Goal: Information Seeking & Learning: Check status

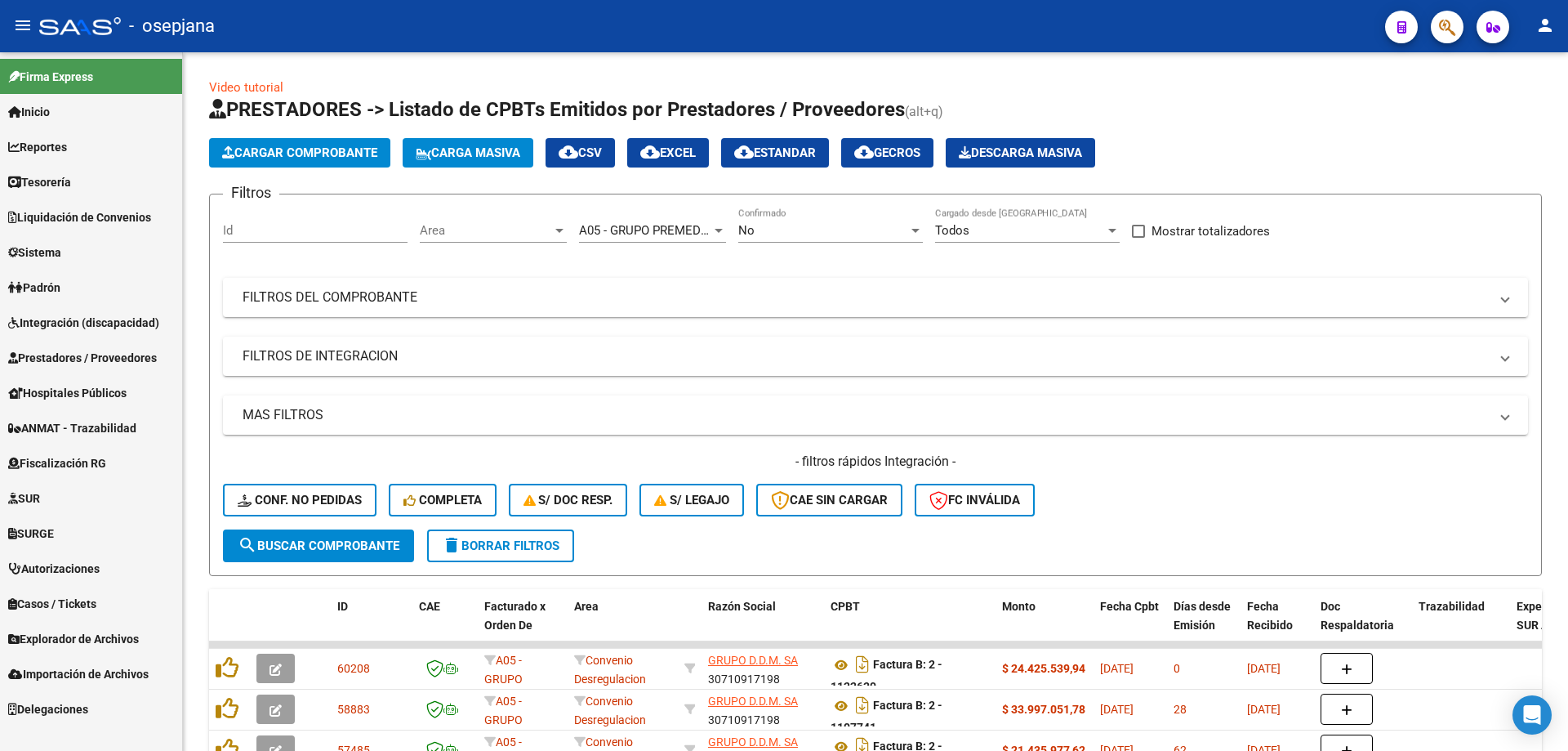
click at [48, 213] on span "Liquidación de Convenios" at bounding box center [80, 217] width 143 height 18
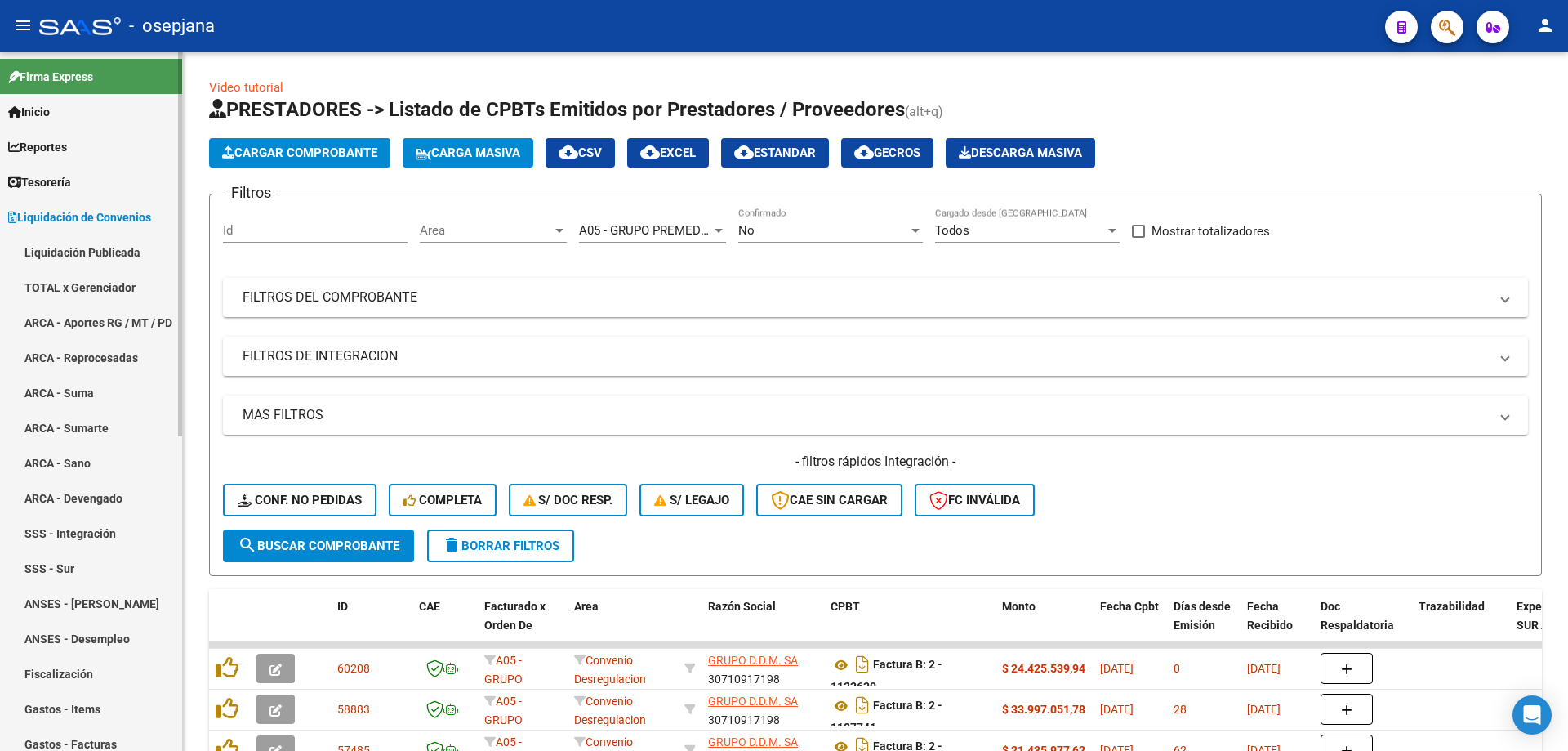
click at [64, 281] on link "TOTAL x Gerenciador" at bounding box center [91, 287] width 182 height 35
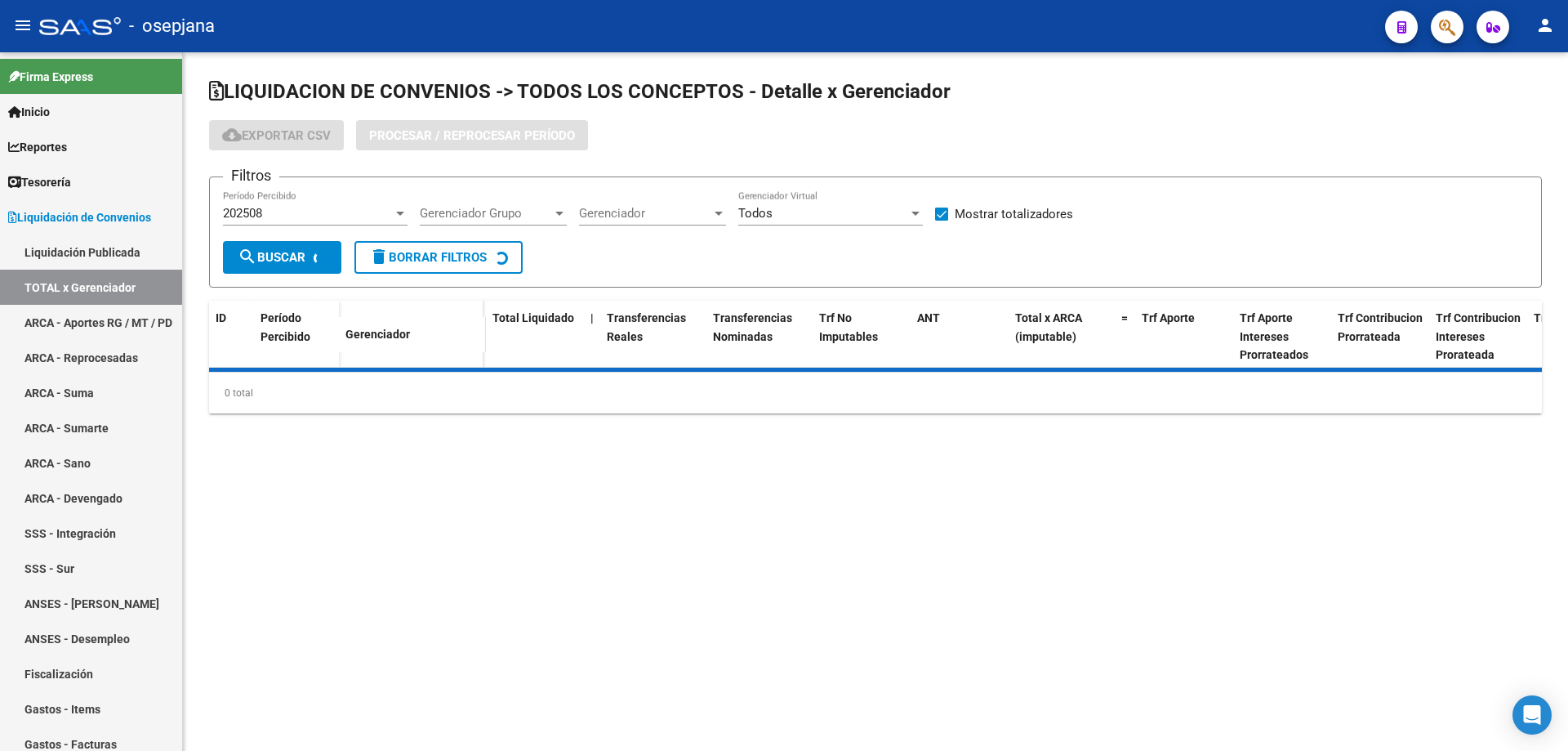
checkbox input "true"
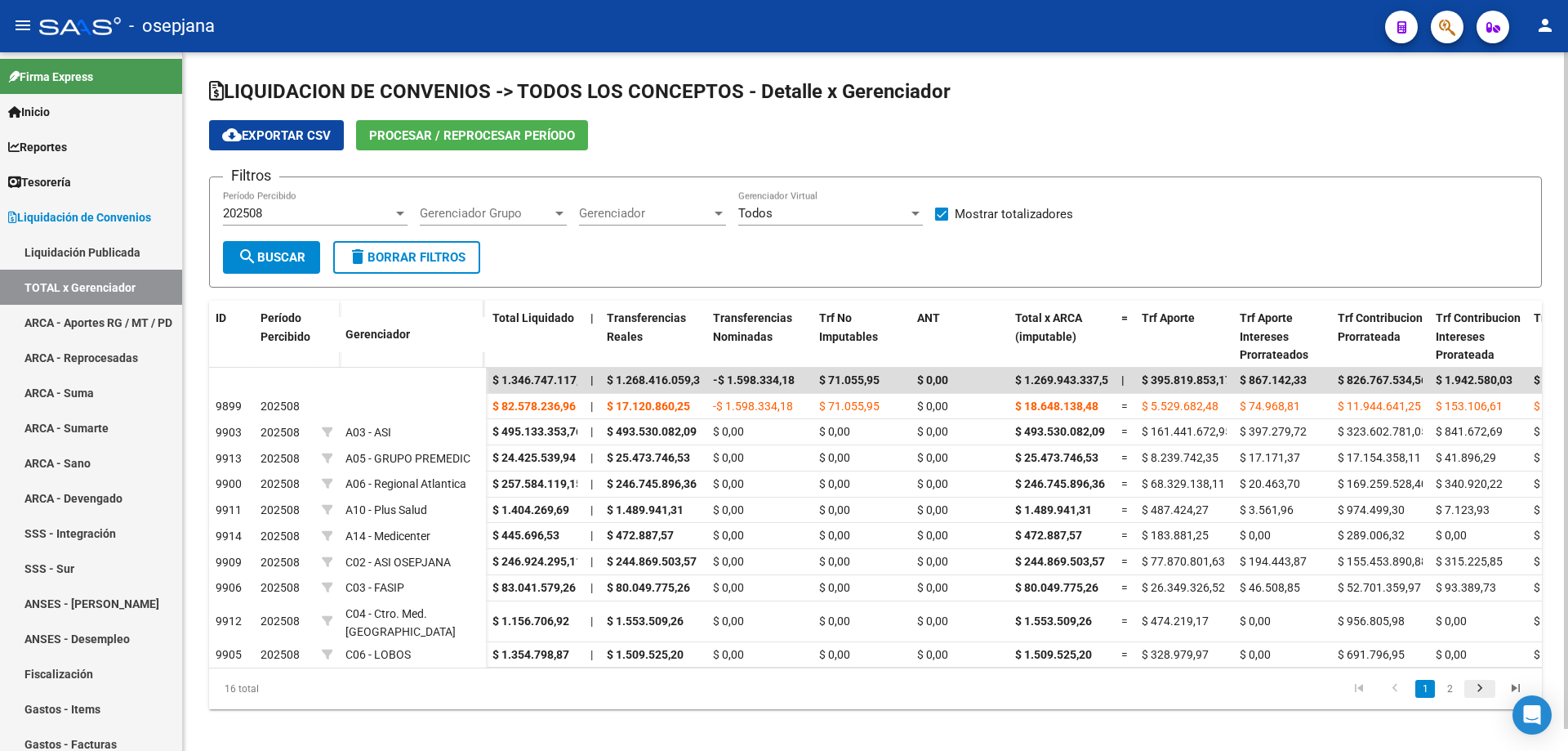
click at [1473, 698] on icon "go to next page" at bounding box center [1479, 690] width 21 height 20
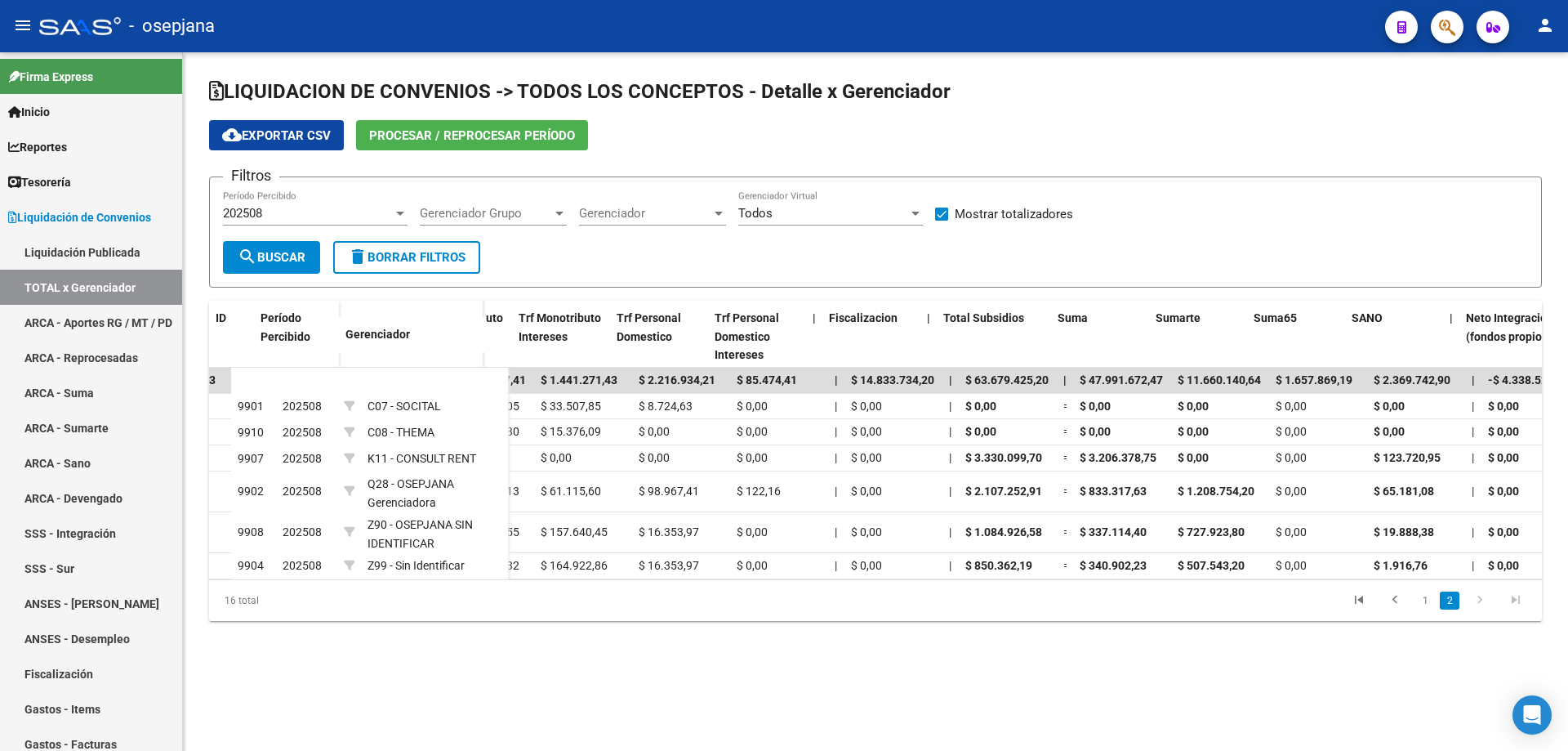
scroll to position [0, 1115]
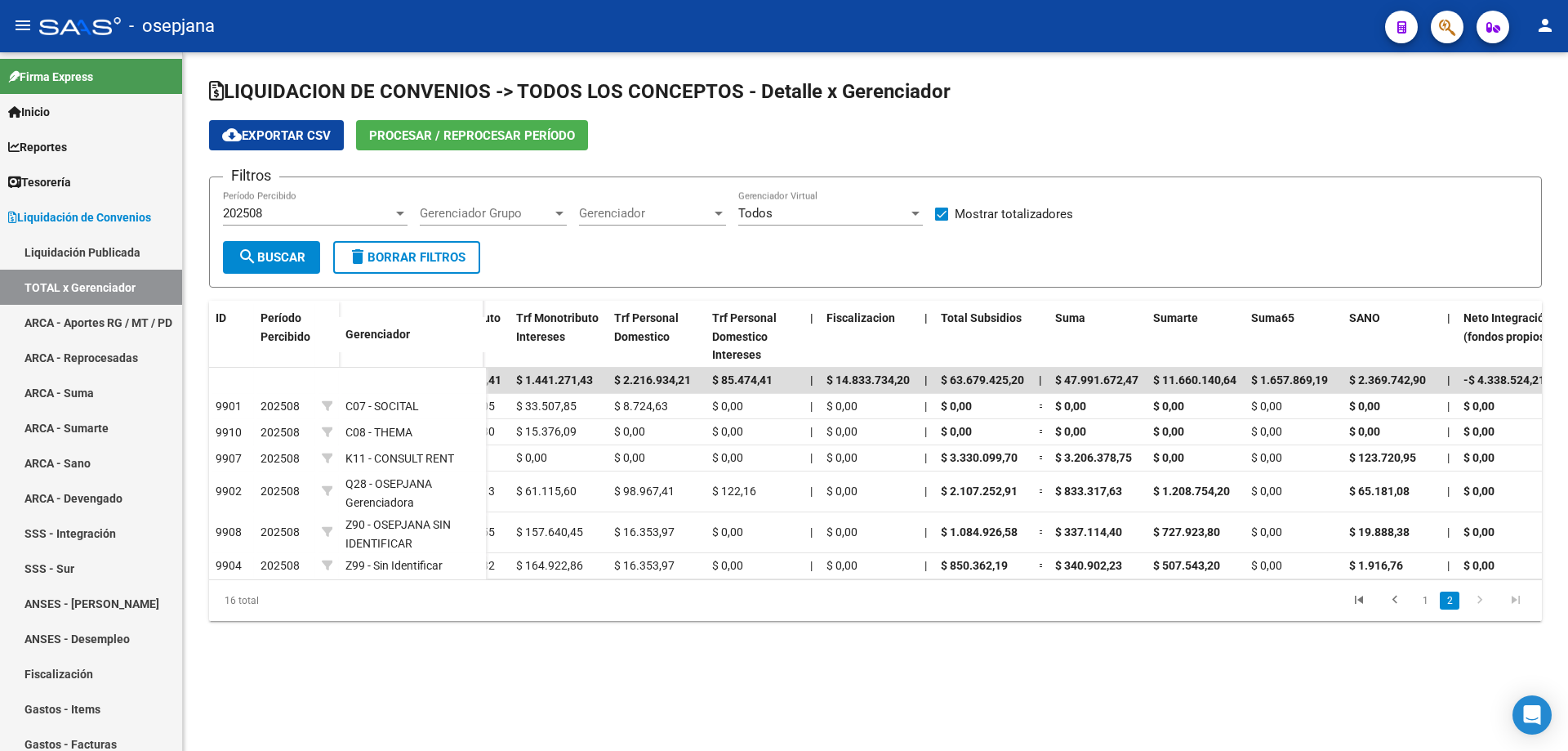
click at [280, 204] on div "202508 Período Percibido" at bounding box center [315, 207] width 185 height 35
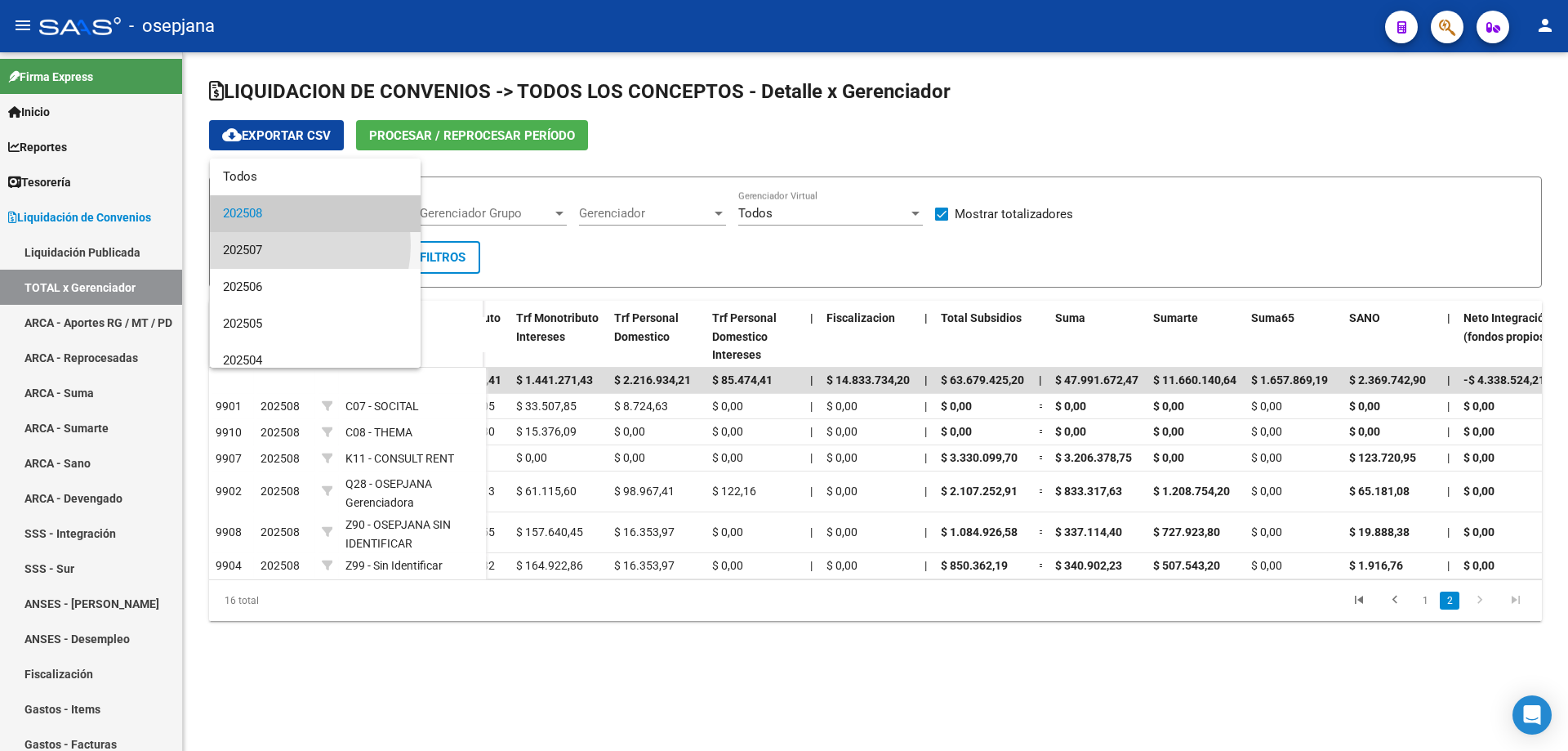
click at [284, 246] on span "202507" at bounding box center [315, 250] width 185 height 37
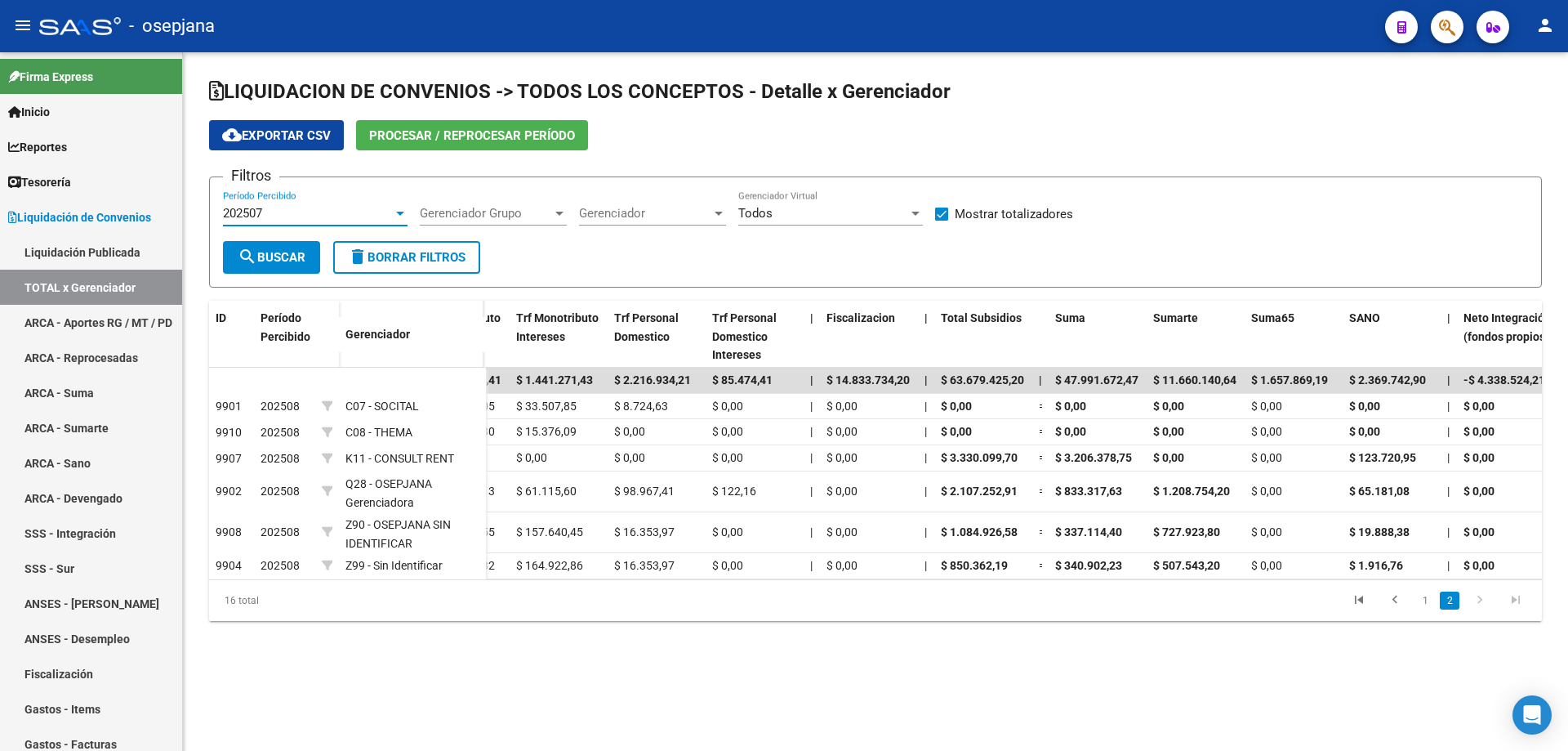
click at [295, 254] on span "search Buscar" at bounding box center [271, 257] width 68 height 14
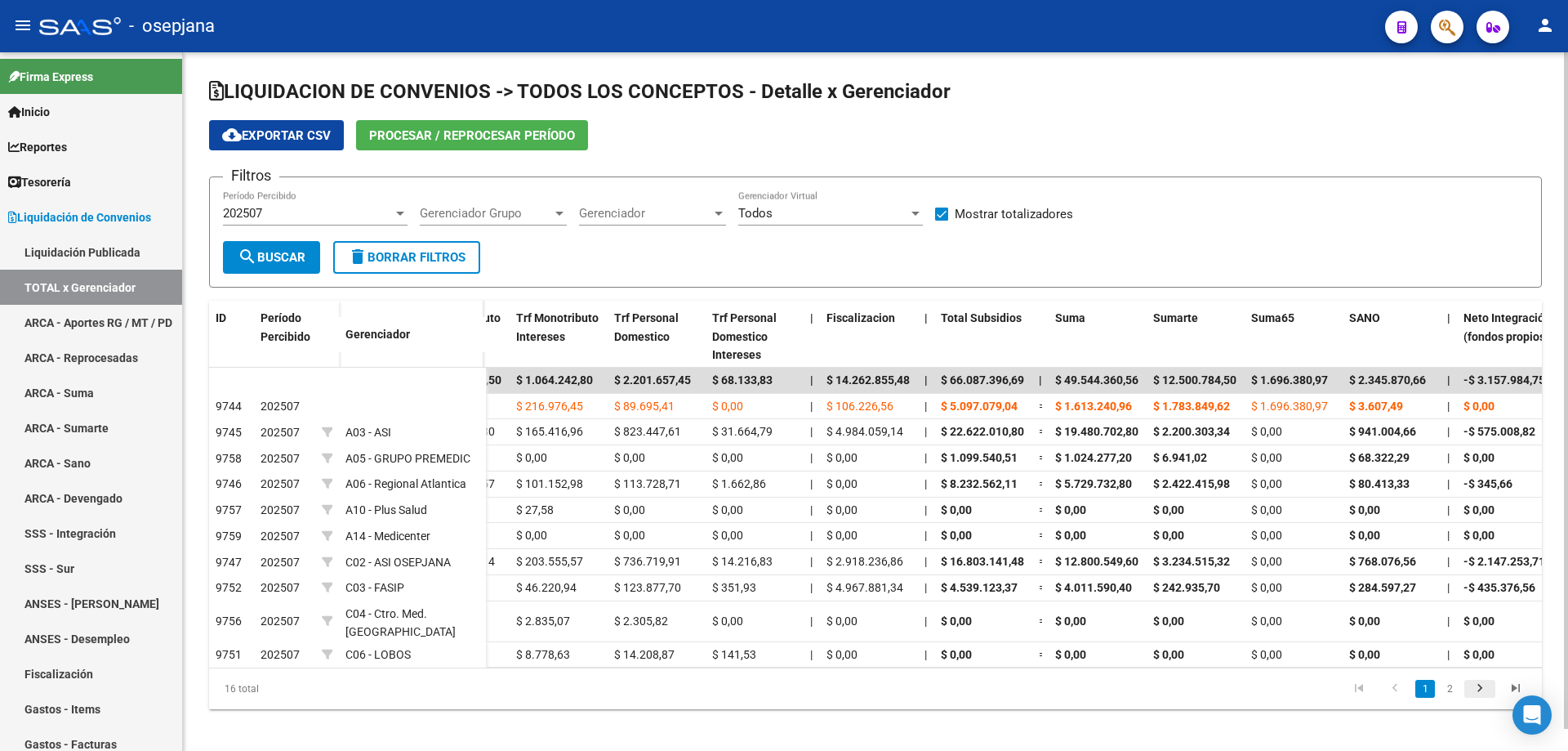
click at [1474, 698] on icon "go to next page" at bounding box center [1479, 690] width 21 height 20
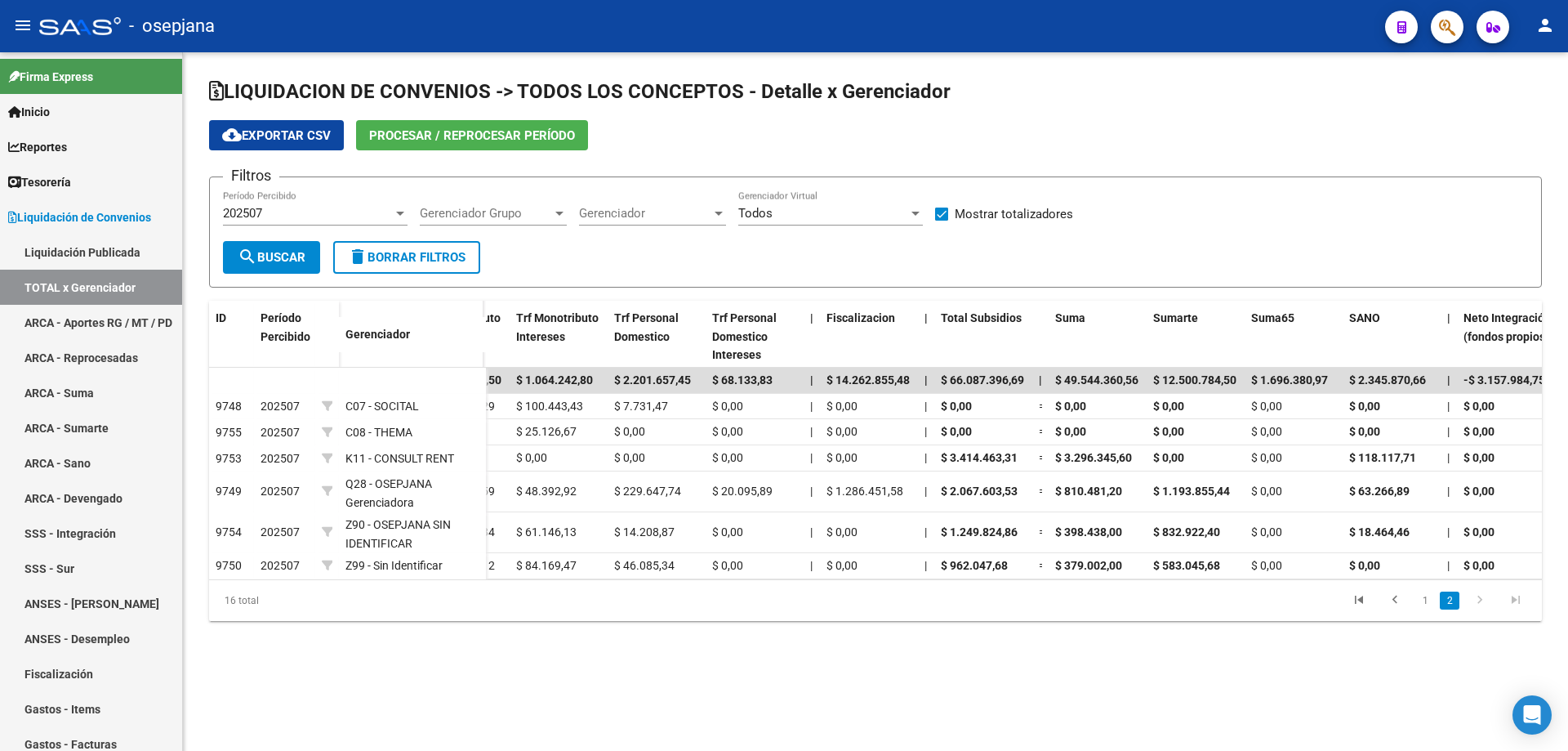
click at [288, 207] on div "202507" at bounding box center [308, 213] width 170 height 14
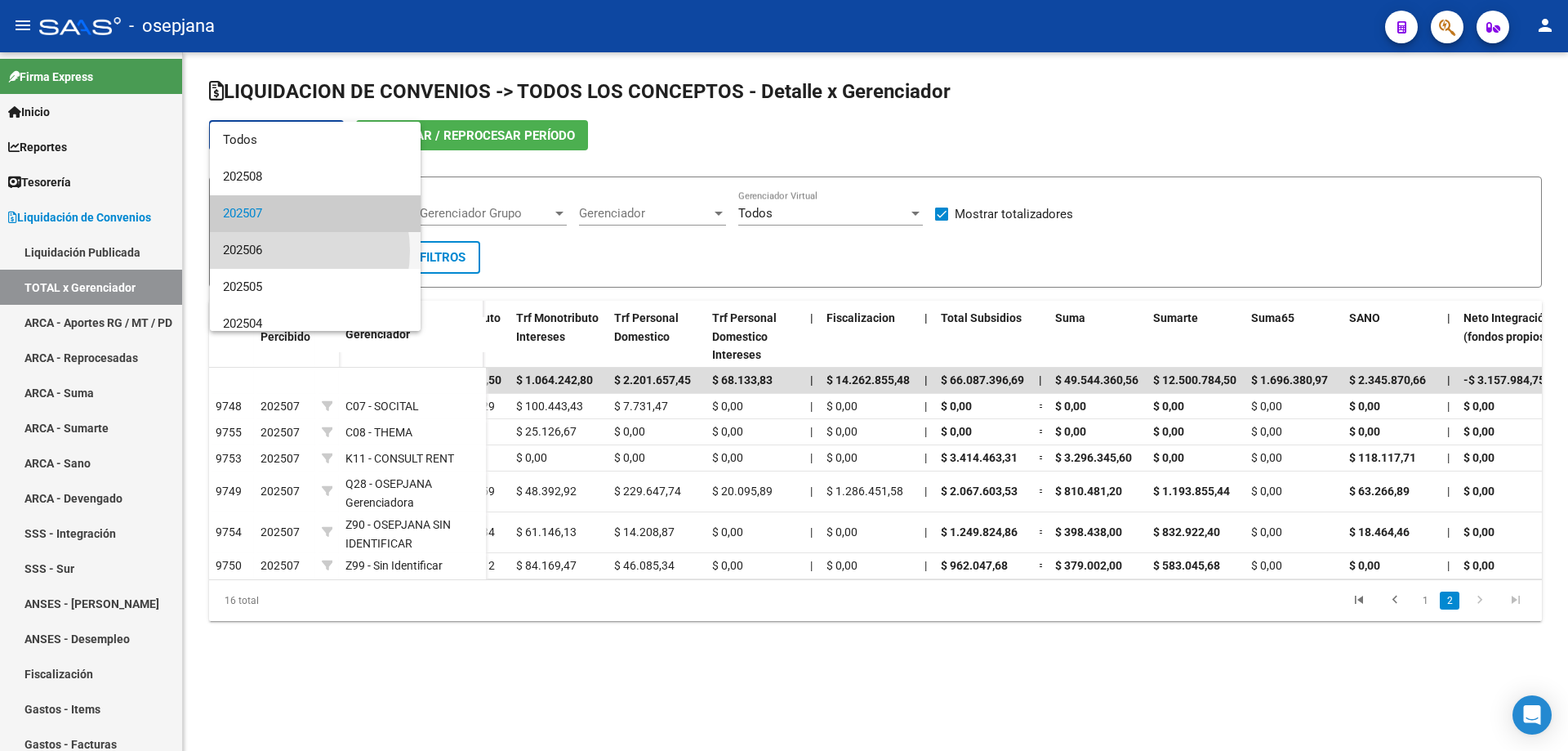
click at [280, 251] on span "202506" at bounding box center [315, 250] width 185 height 37
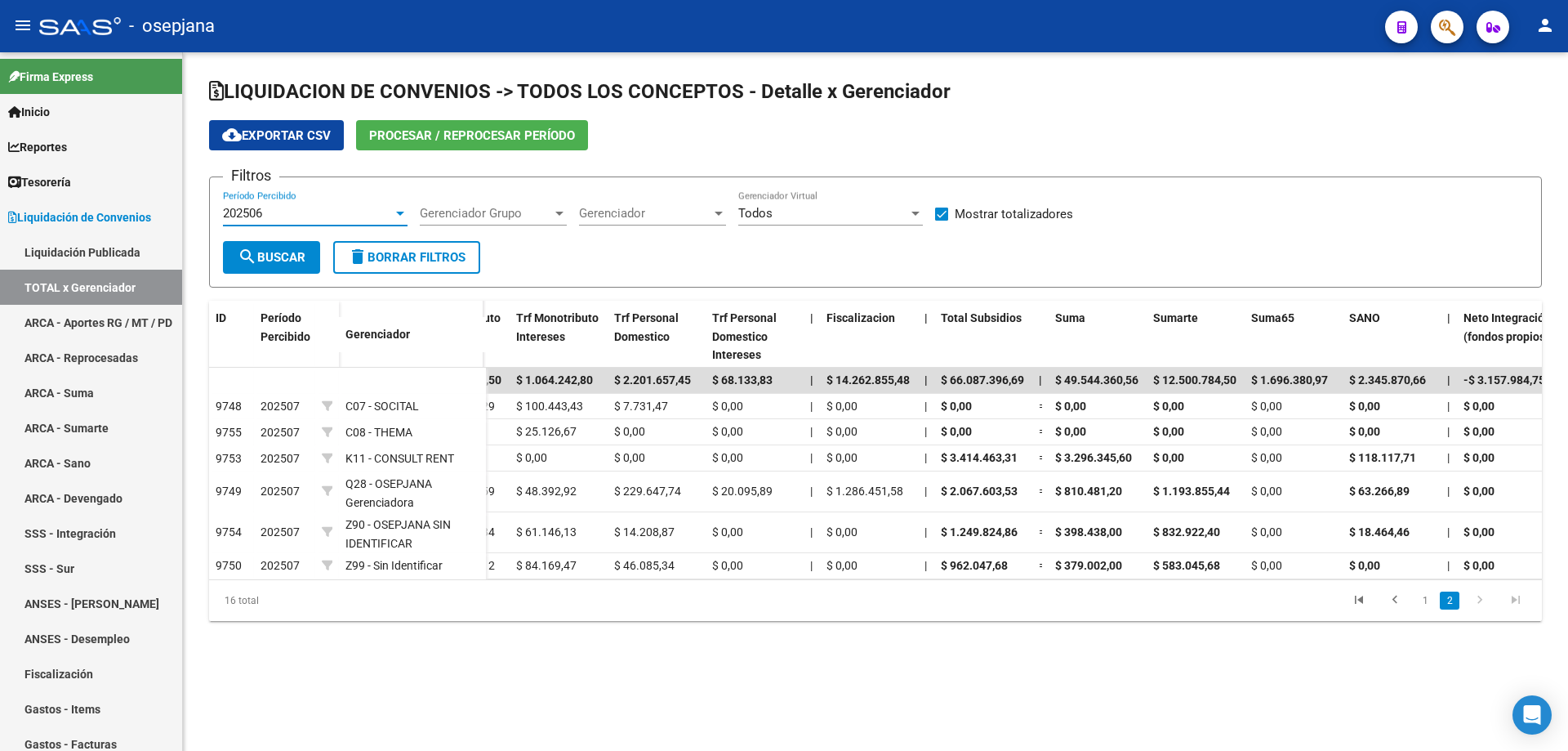
click at [281, 255] on span "search Buscar" at bounding box center [271, 257] width 68 height 14
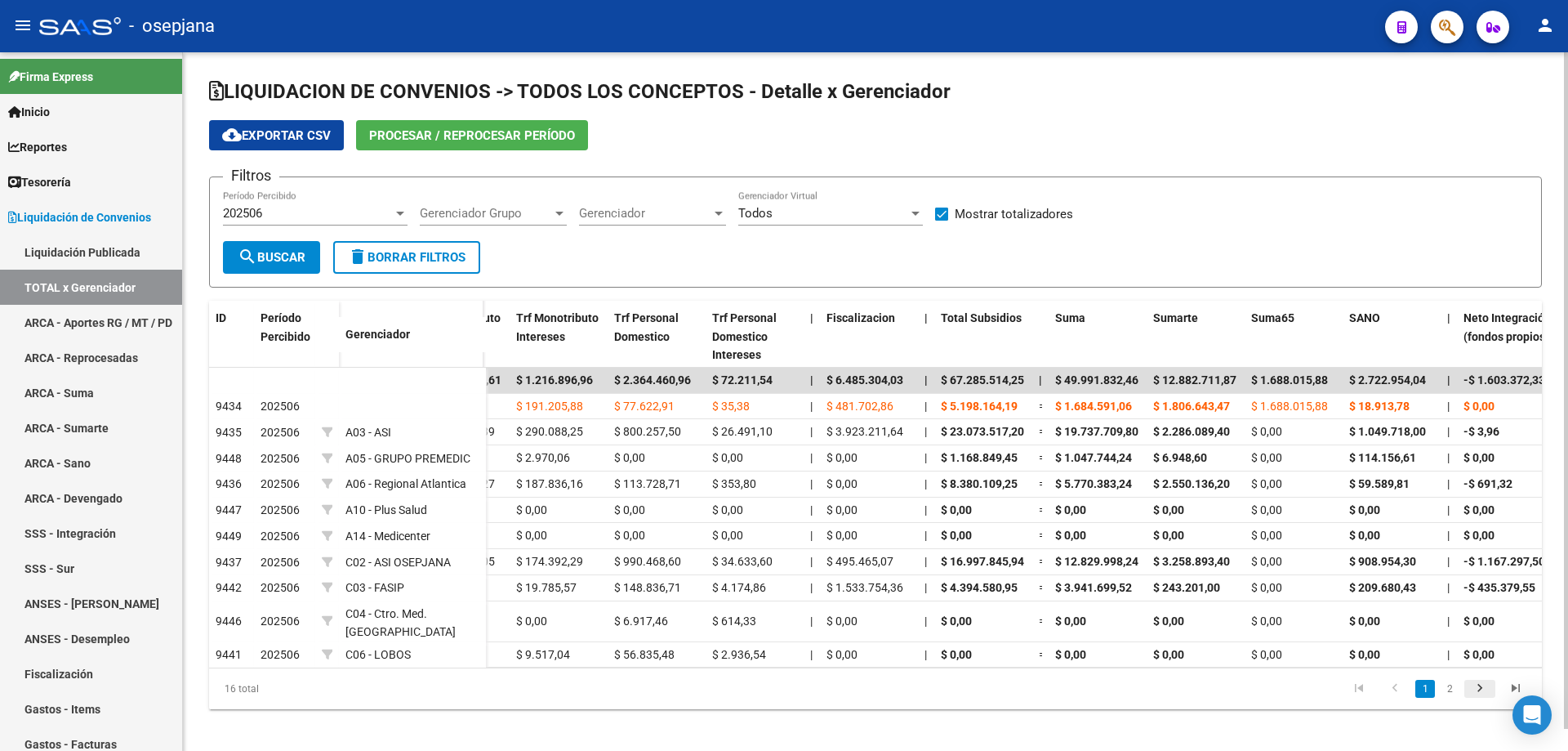
click at [1477, 700] on icon "go to next page" at bounding box center [1479, 690] width 21 height 20
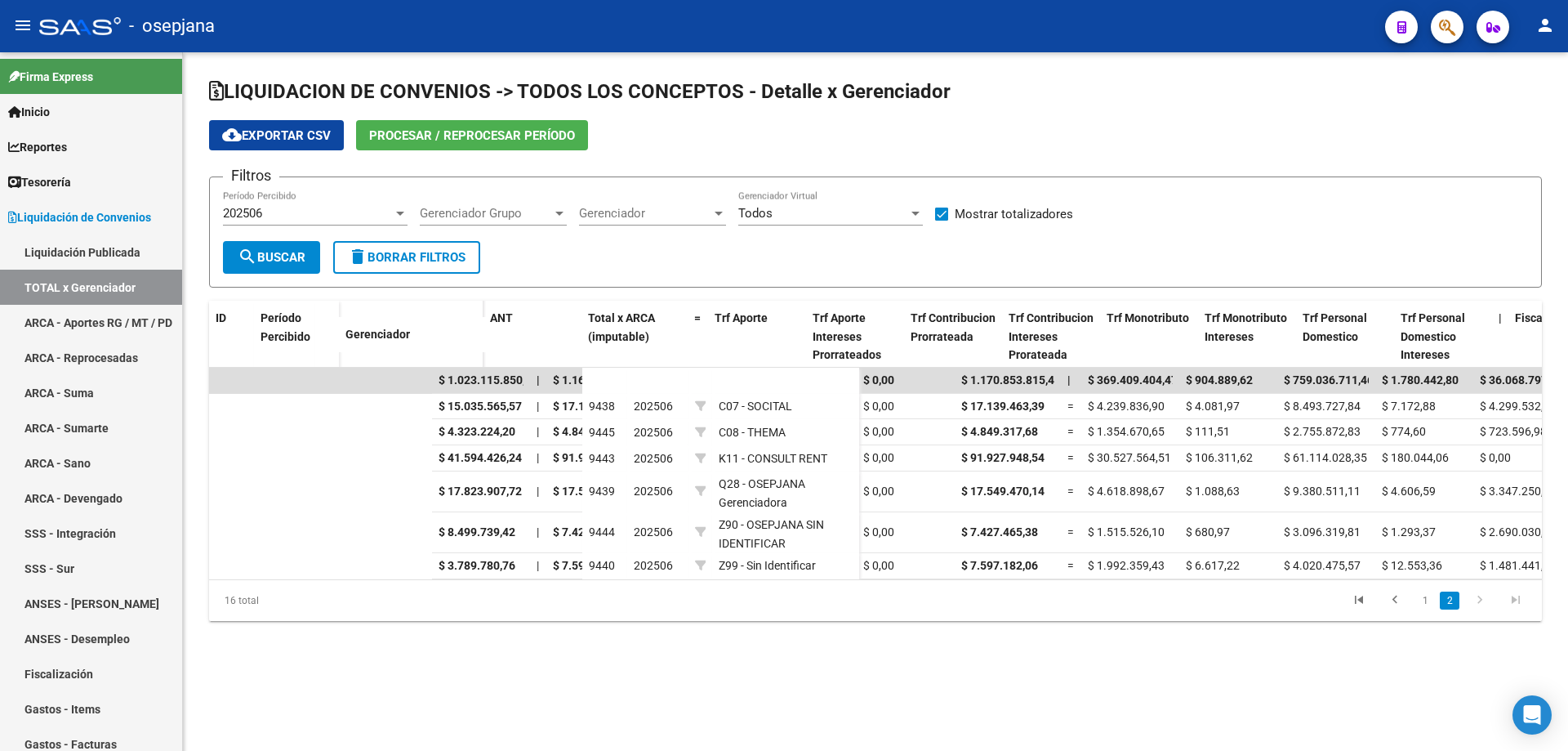
scroll to position [0, 0]
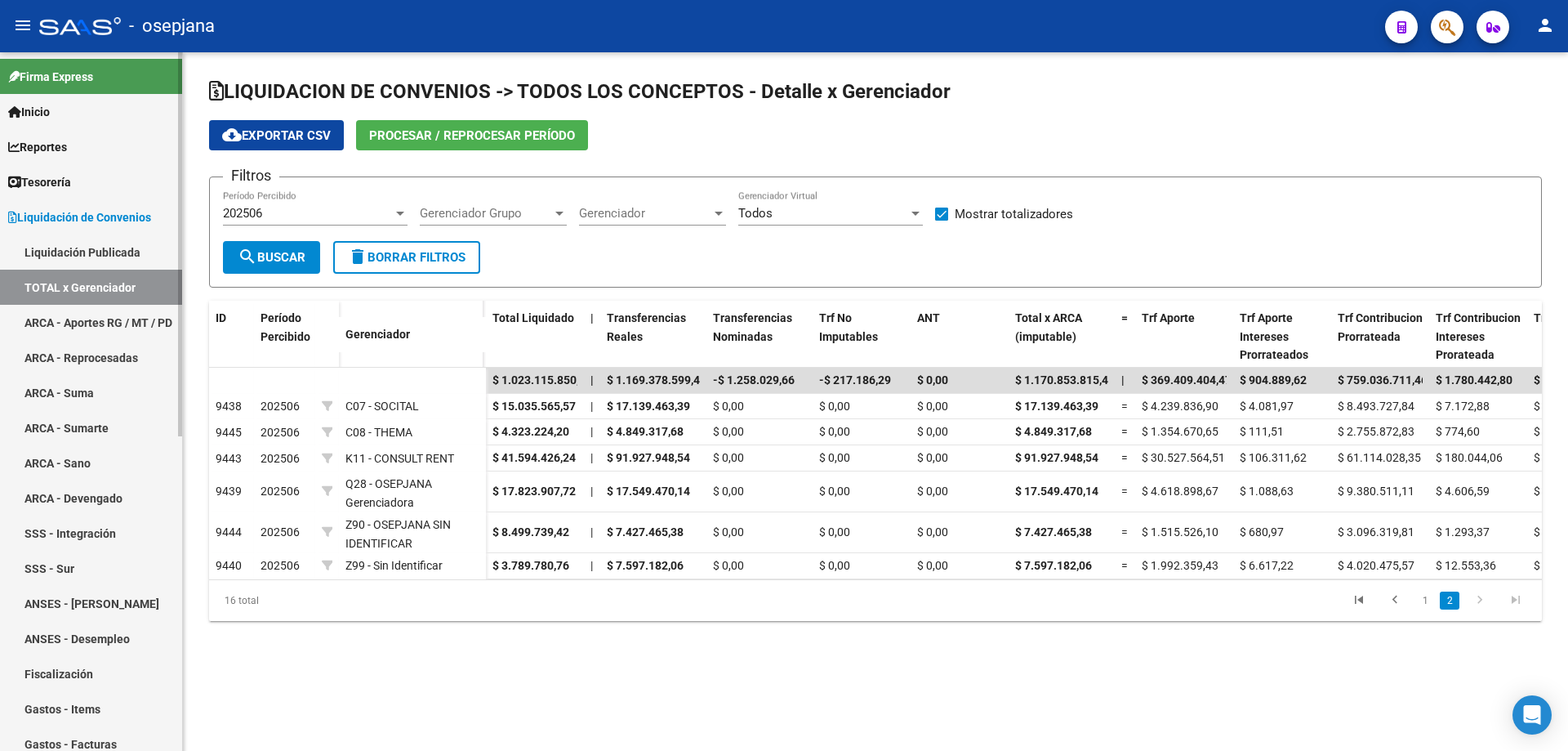
click at [87, 218] on span "Liquidación de Convenios" at bounding box center [80, 217] width 143 height 18
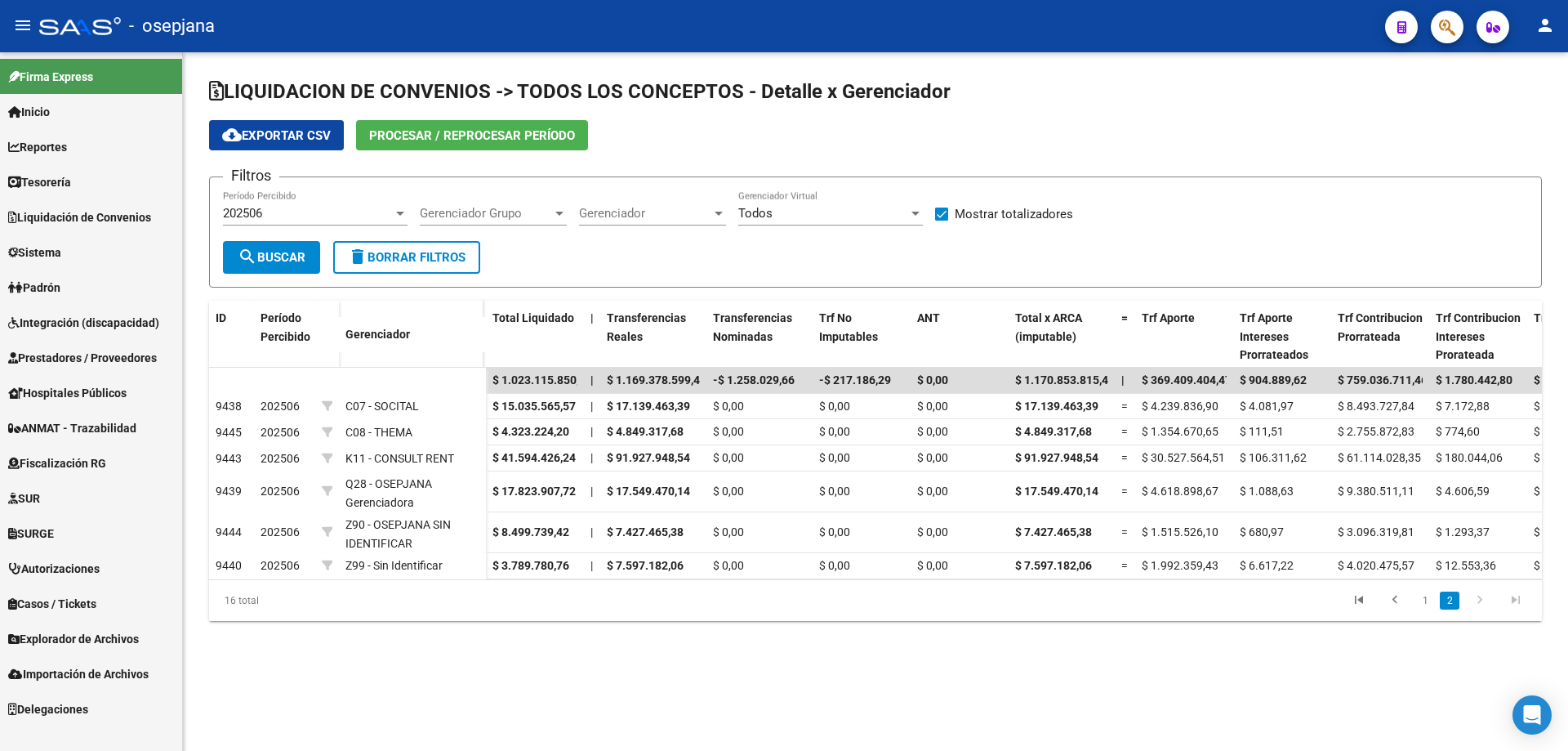
click at [71, 187] on span "Tesorería" at bounding box center [39, 182] width 62 height 18
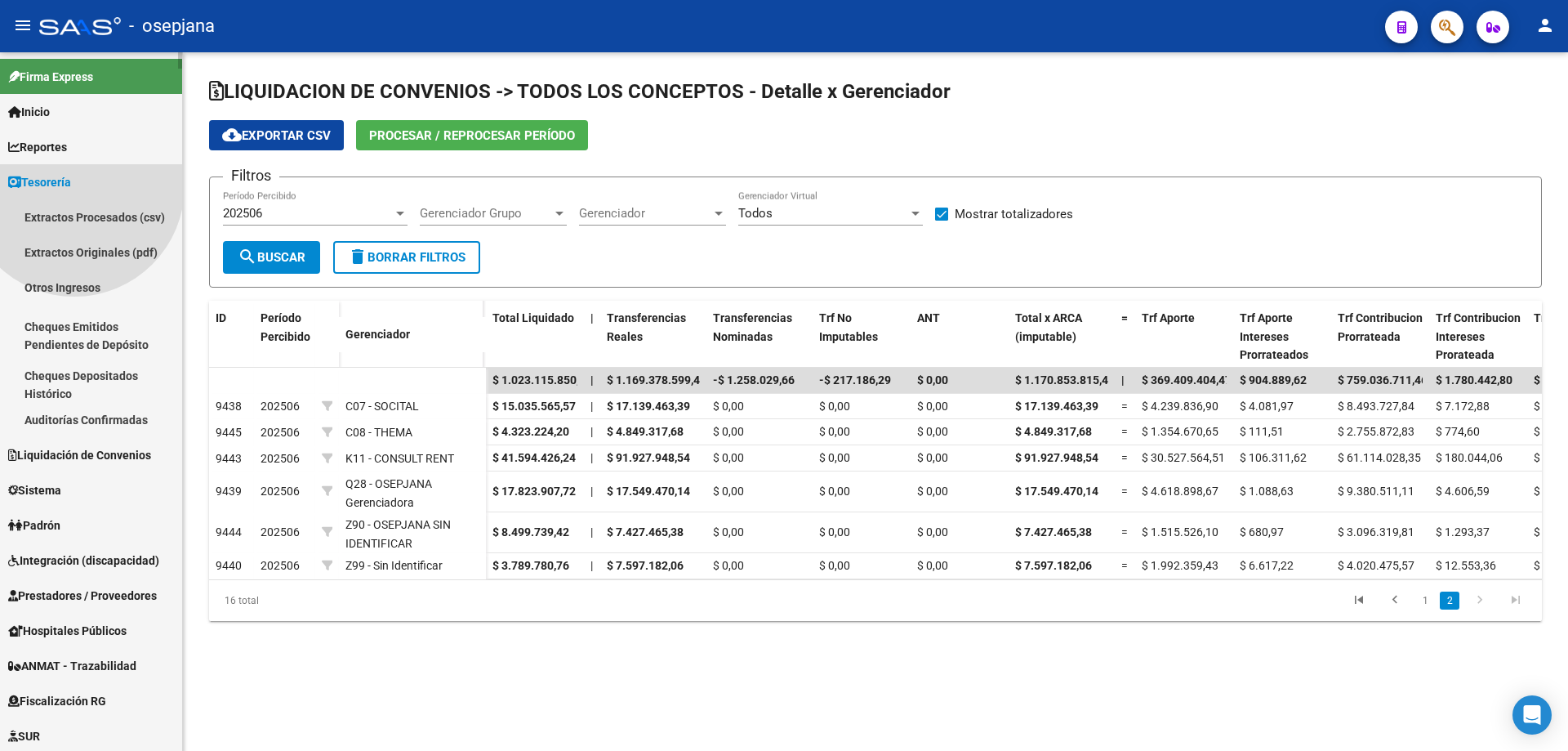
click at [71, 187] on span "Tesorería" at bounding box center [39, 182] width 62 height 18
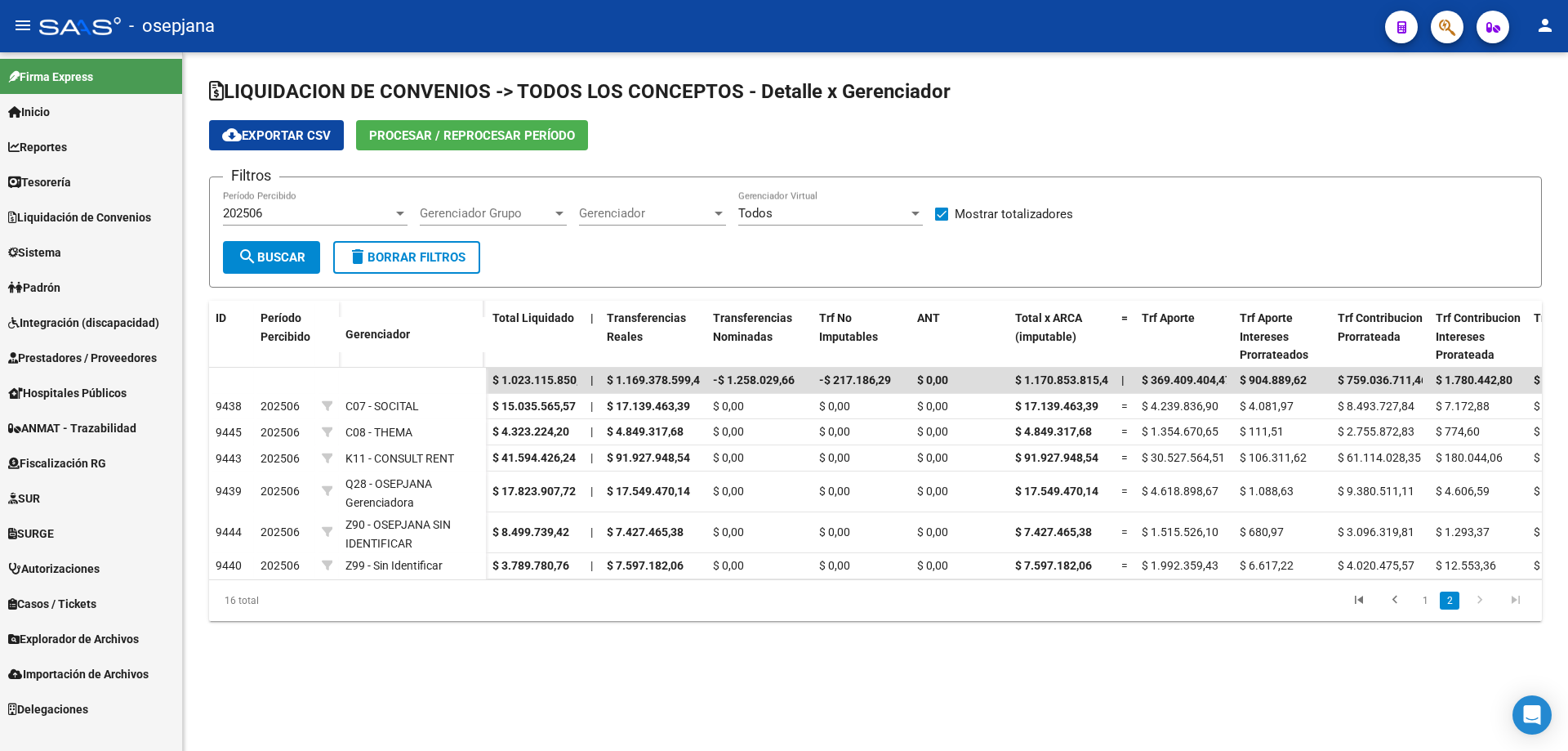
click at [60, 181] on span "Tesorería" at bounding box center [39, 182] width 62 height 18
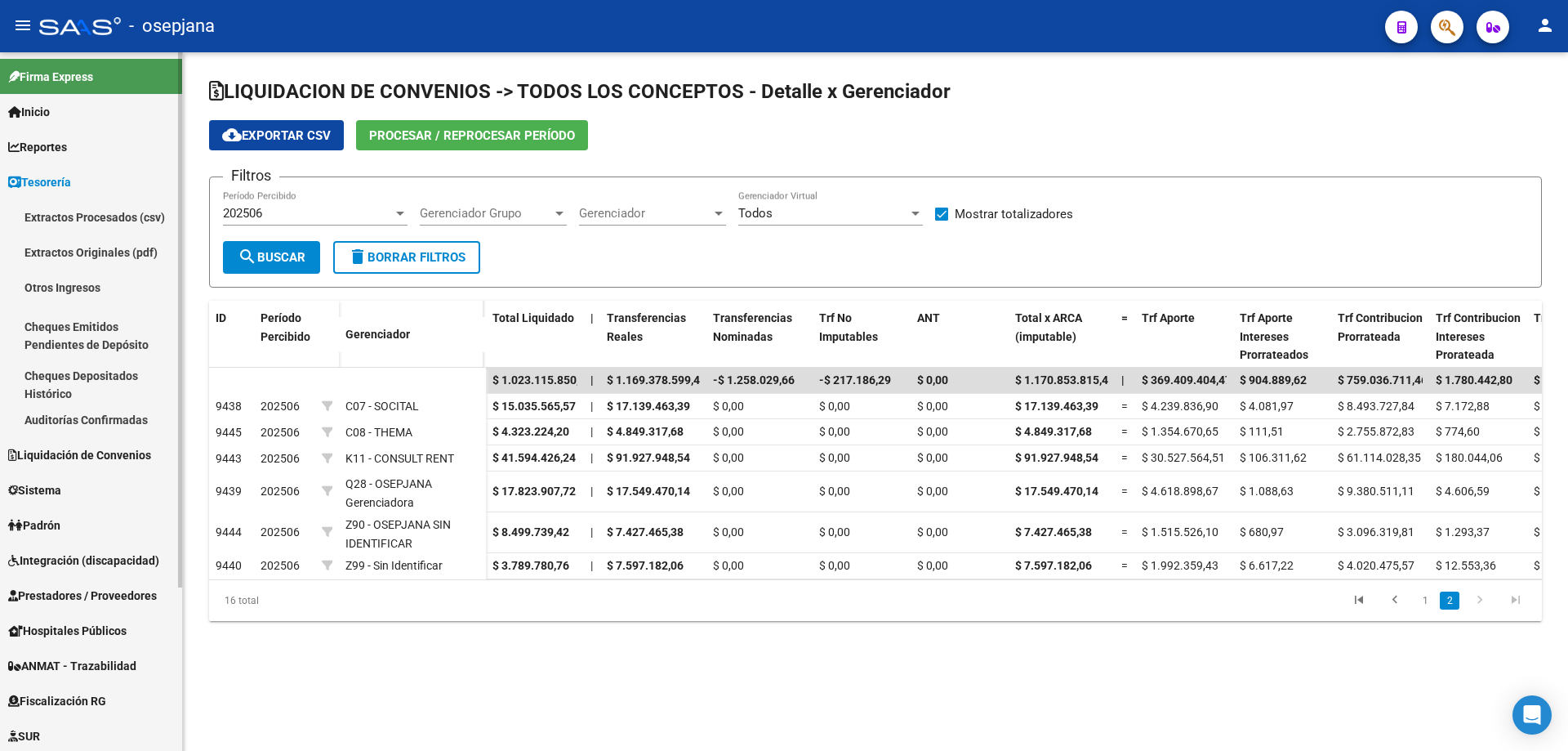
click at [100, 421] on link "Auditorías Confirmadas" at bounding box center [91, 419] width 182 height 35
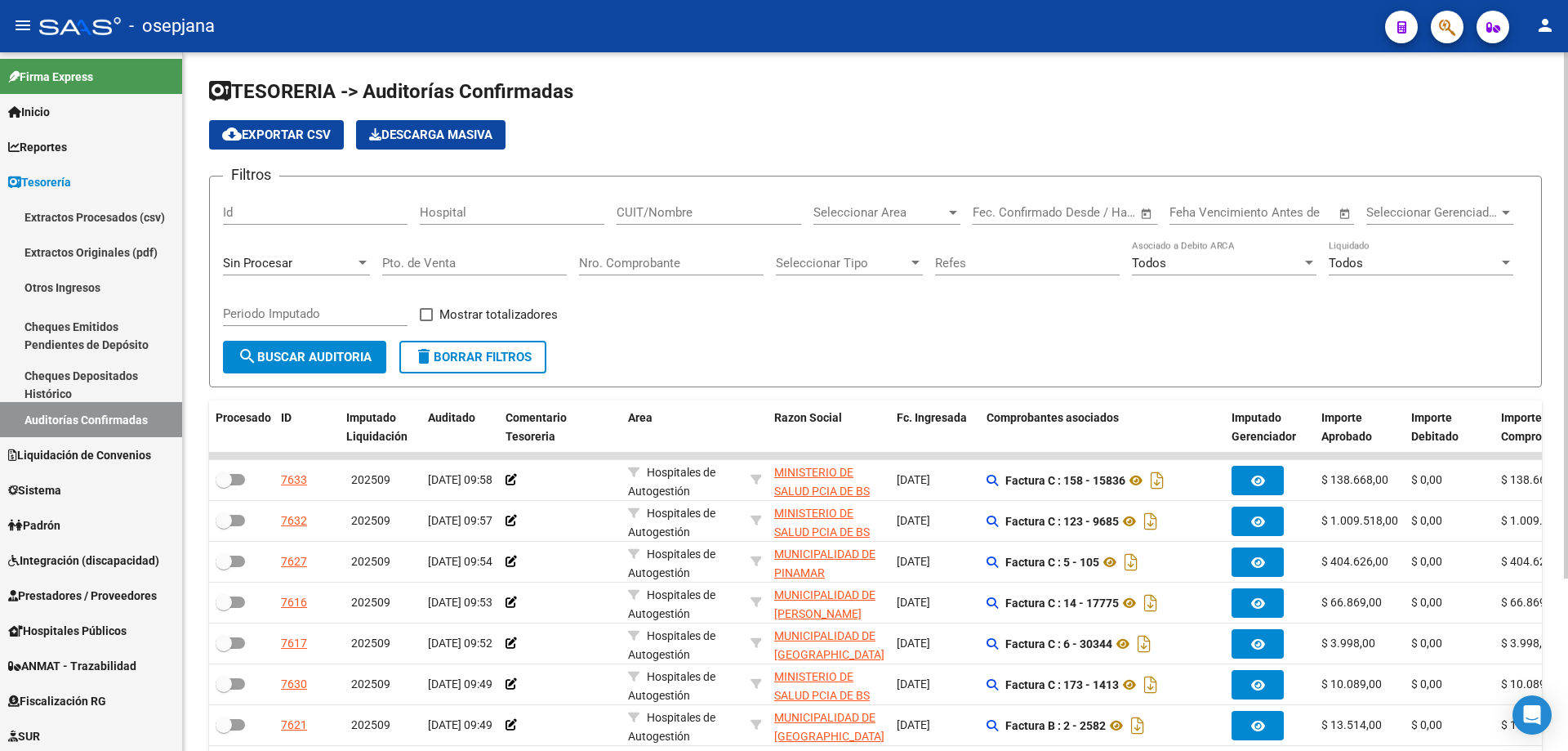
click at [613, 265] on input "Nro. Comprobante" at bounding box center [672, 263] width 185 height 14
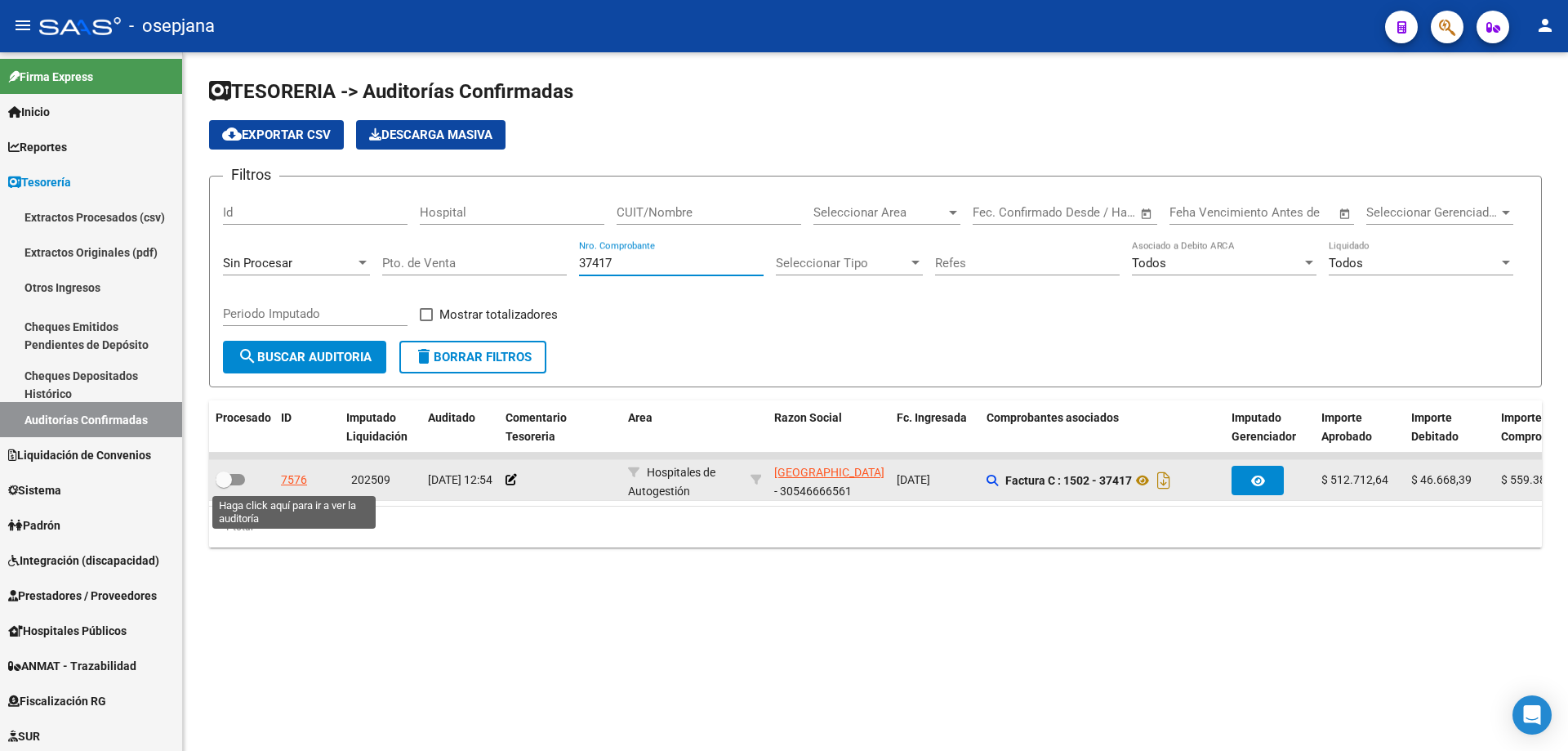
type input "37417"
click at [298, 474] on div "7576" at bounding box center [293, 480] width 26 height 19
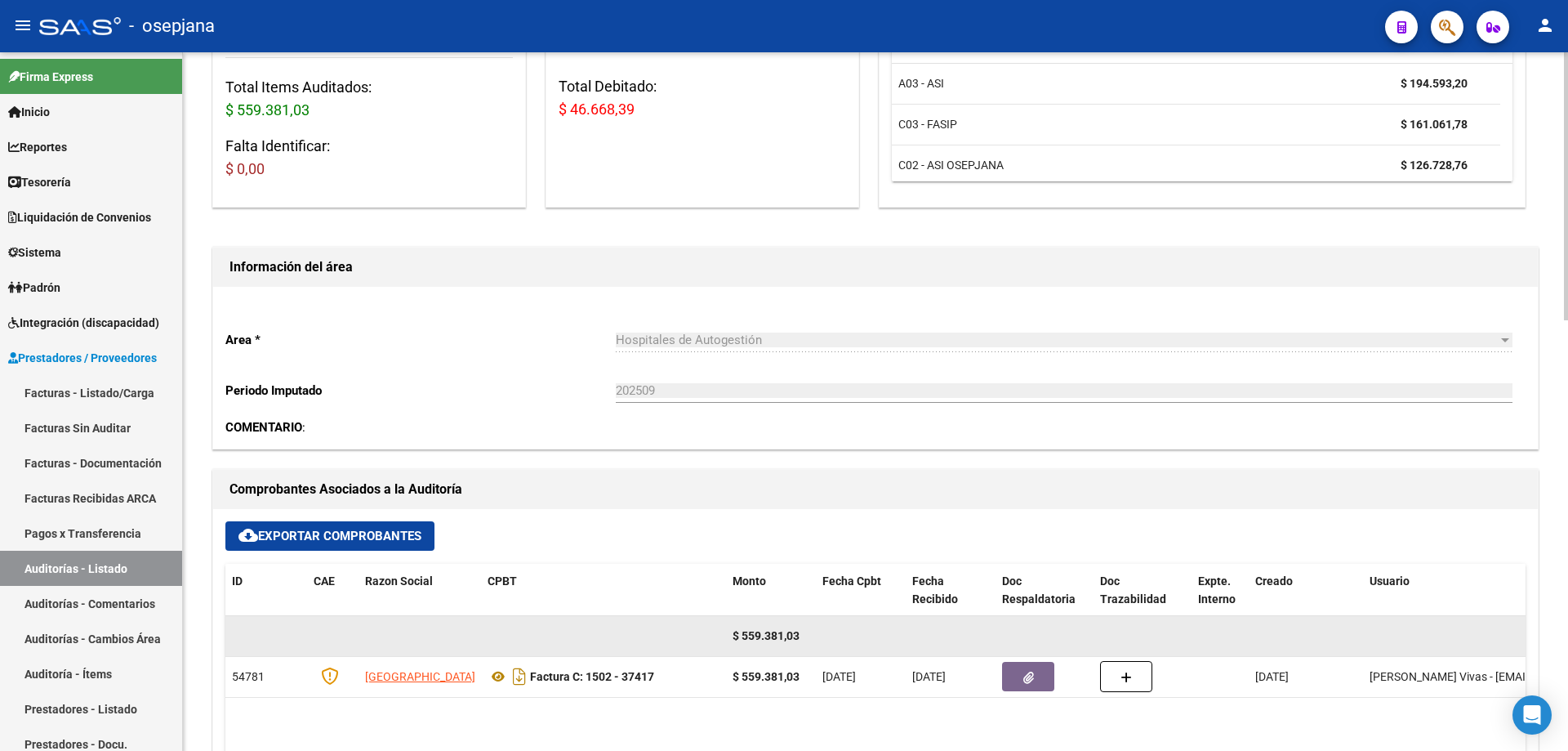
scroll to position [409, 0]
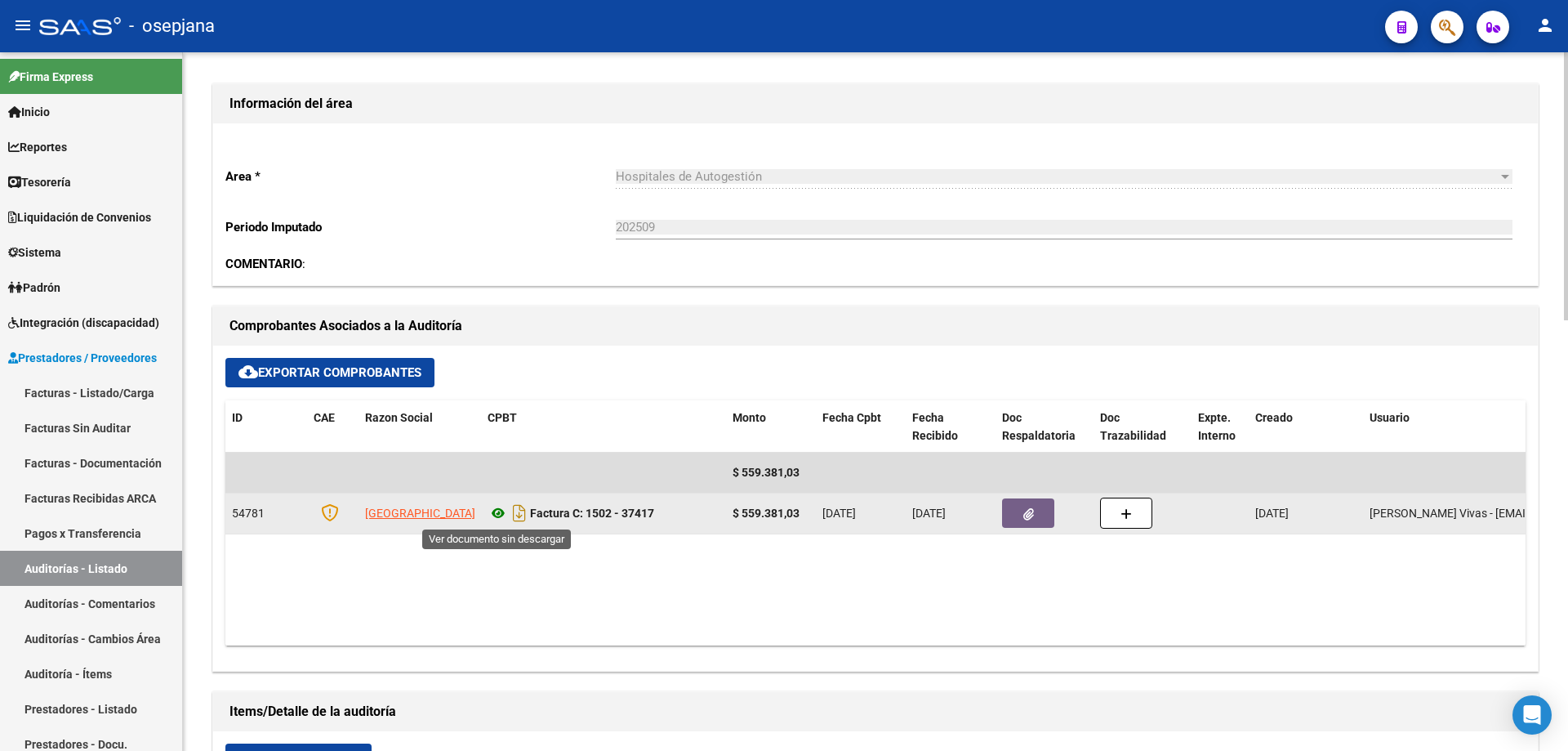
click at [499, 513] on icon at bounding box center [497, 514] width 21 height 20
click at [1028, 505] on button "button" at bounding box center [1028, 513] width 53 height 29
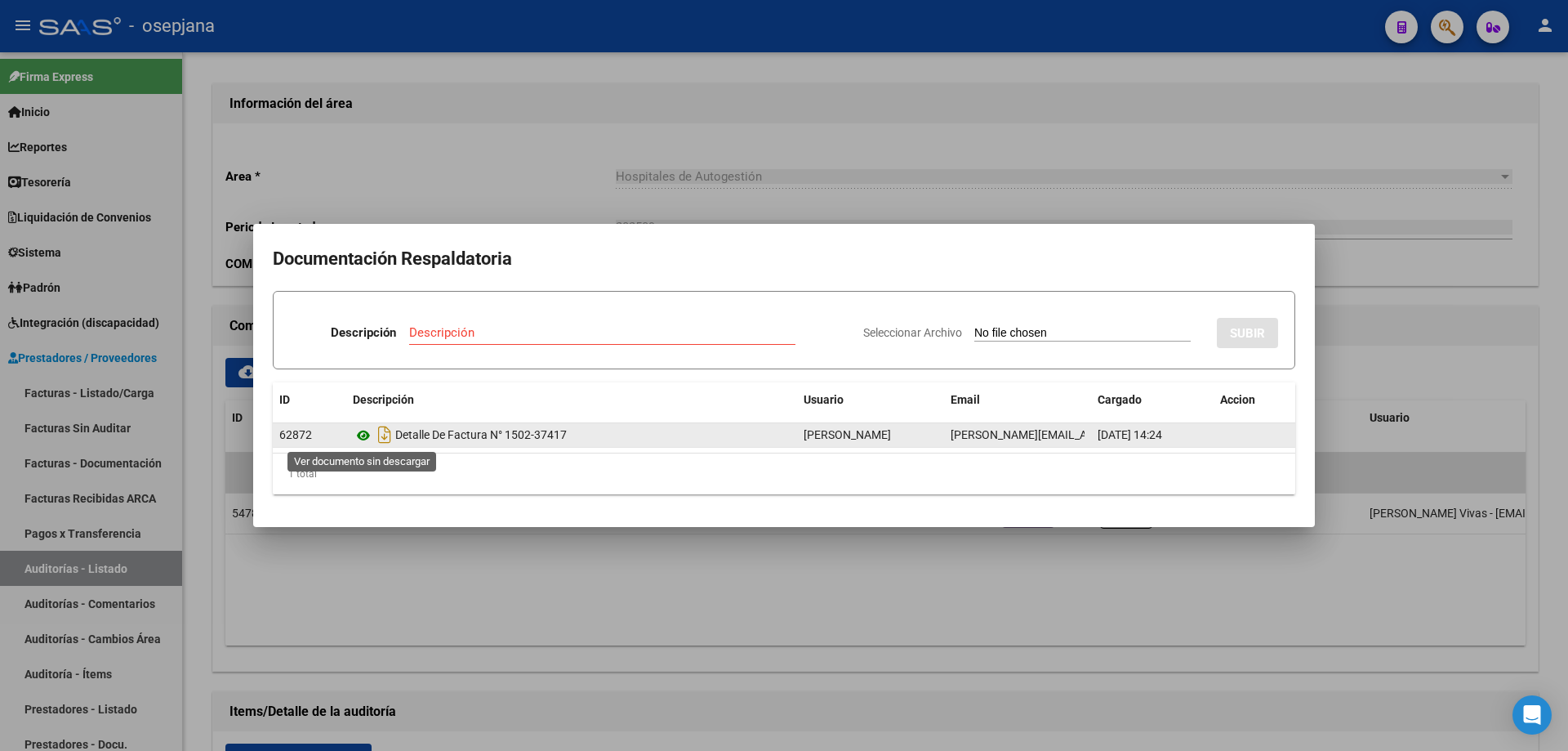
click at [362, 435] on icon at bounding box center [363, 436] width 21 height 20
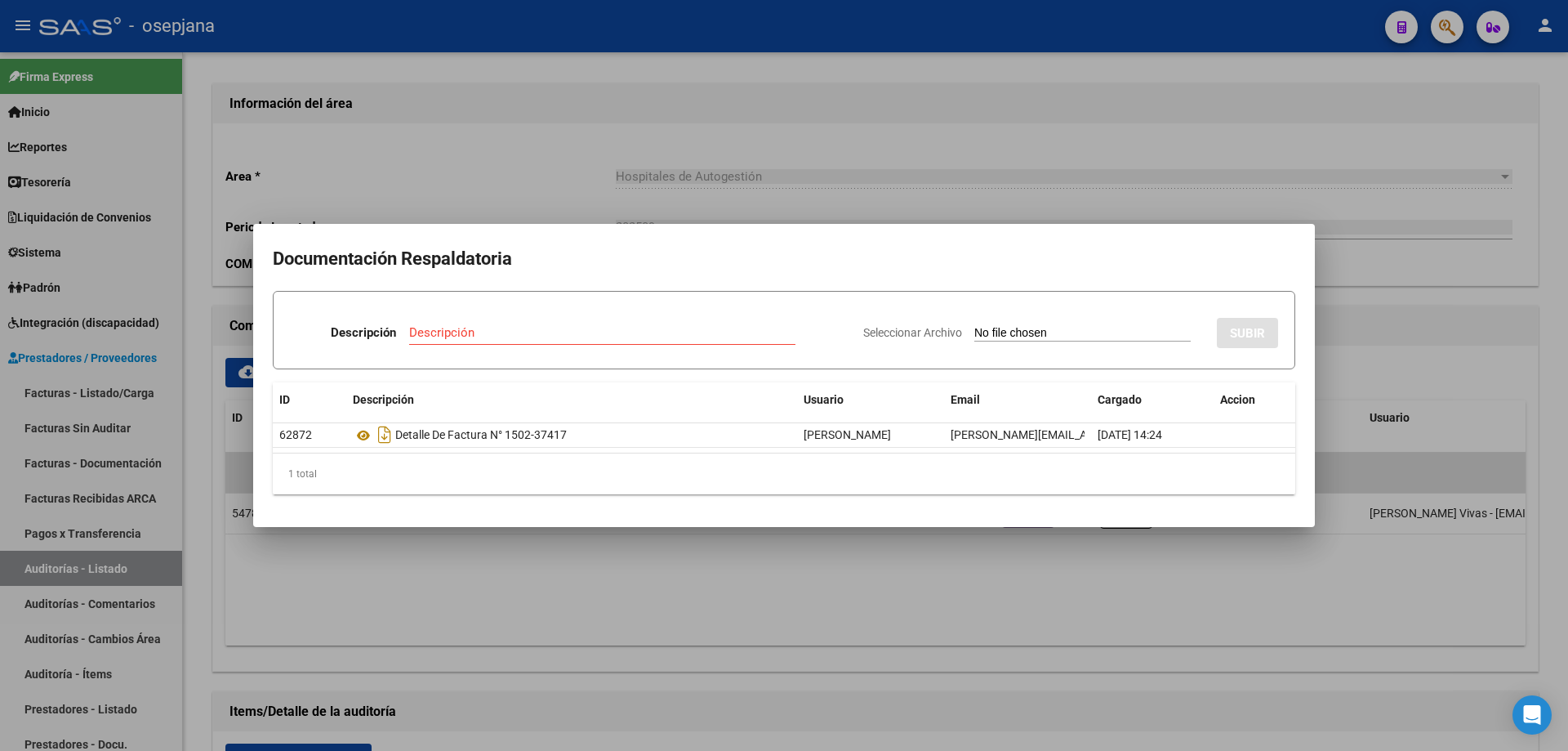
click at [441, 126] on div at bounding box center [784, 375] width 1568 height 751
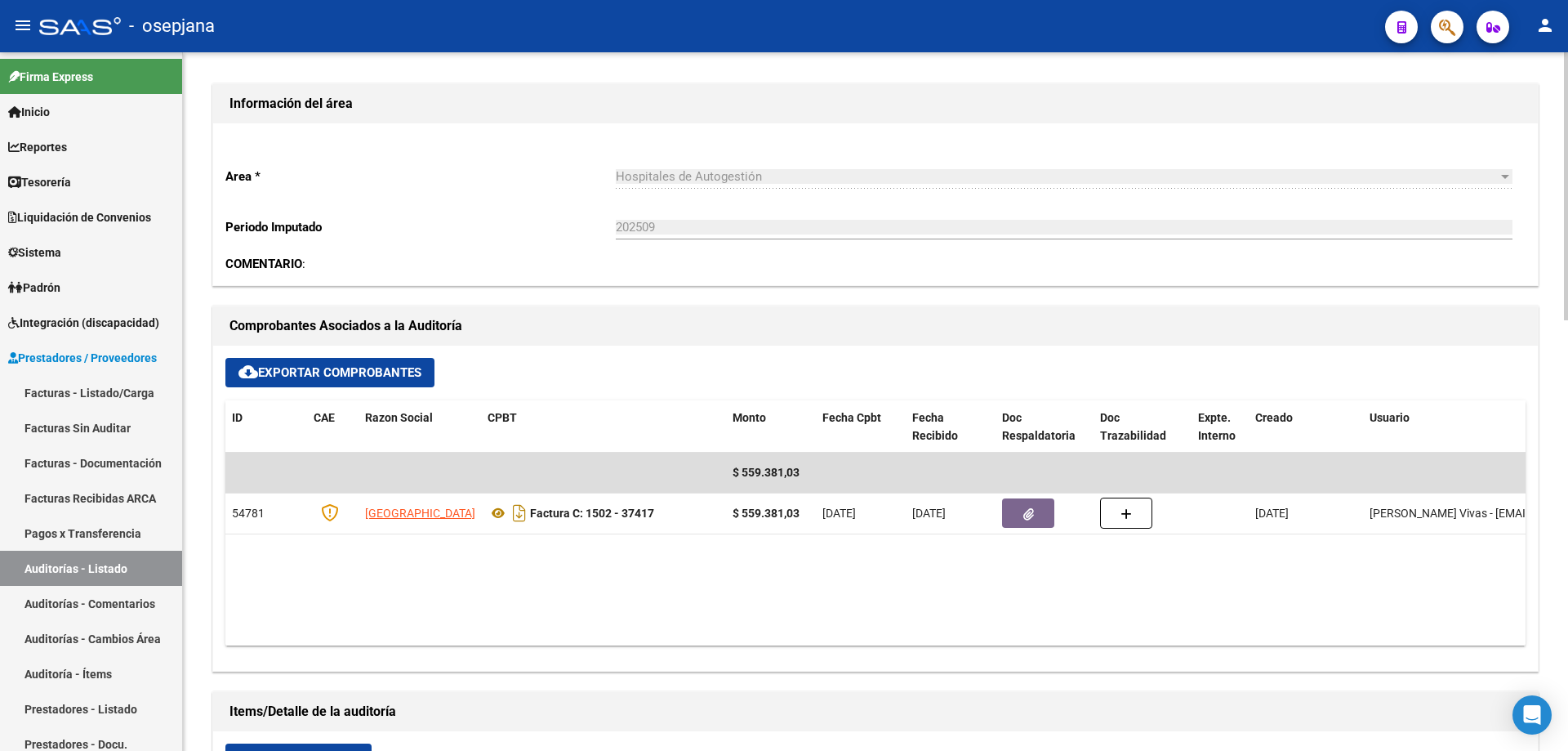
scroll to position [0, 0]
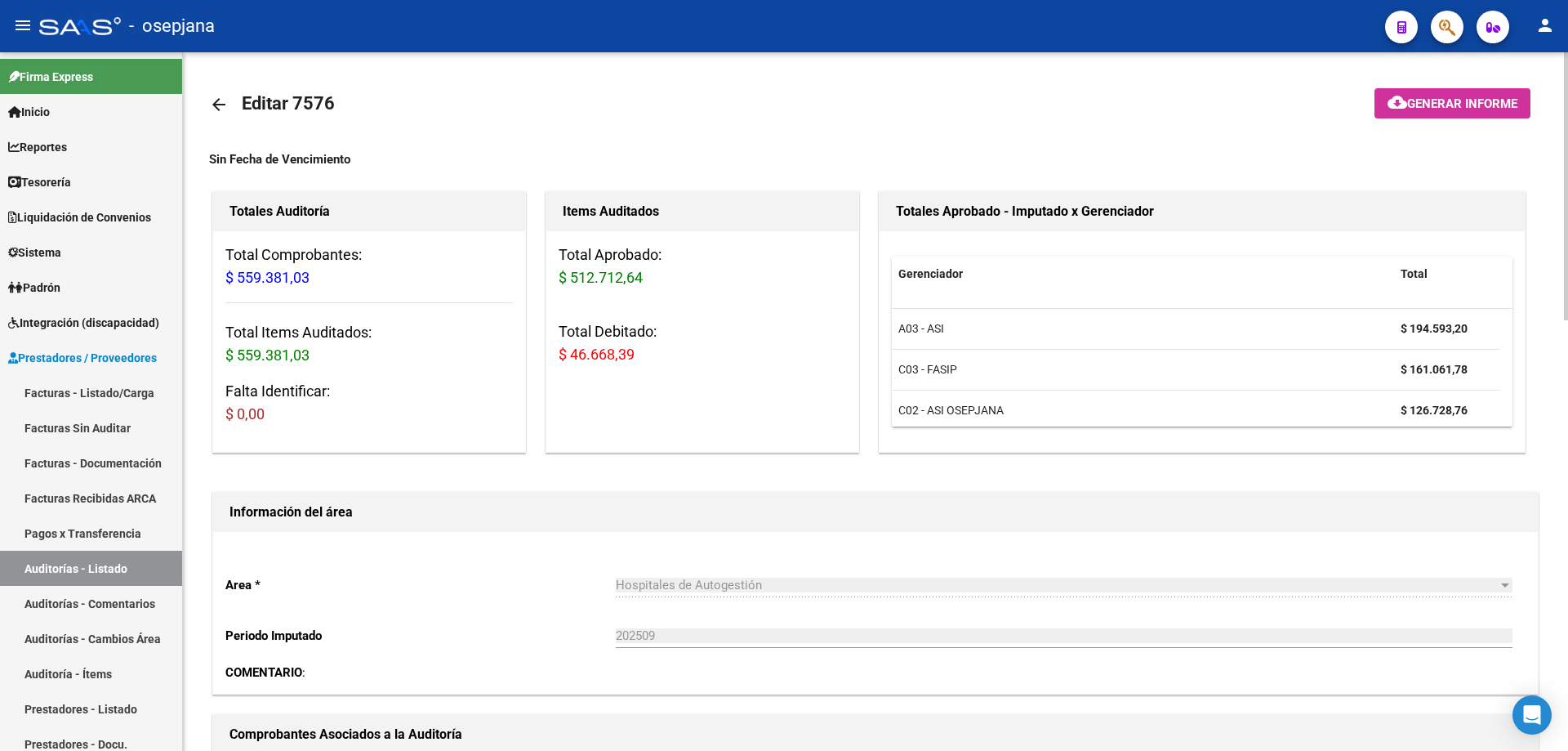
click at [219, 109] on mat-icon "arrow_back" at bounding box center [219, 105] width 20 height 20
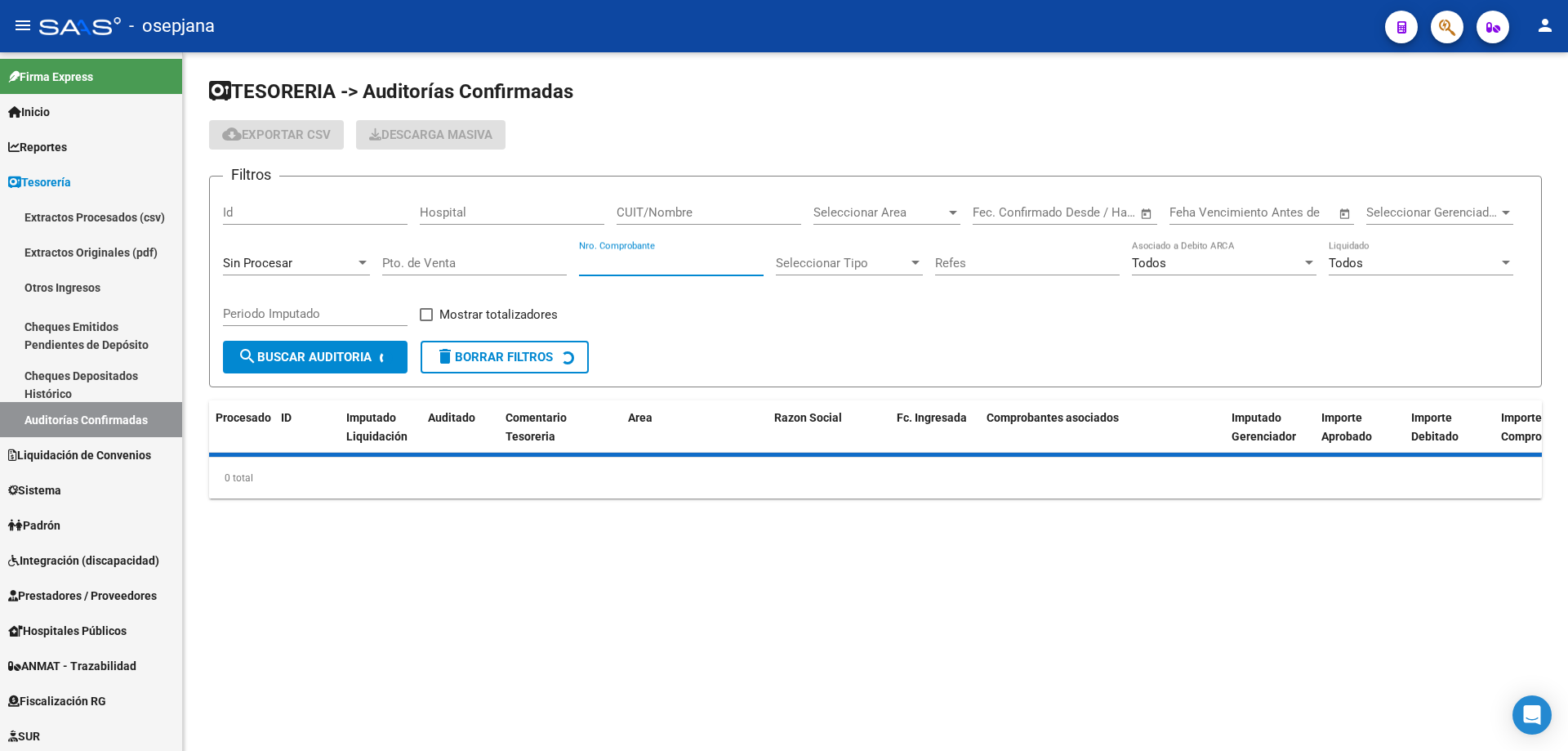
click at [661, 268] on input "Nro. Comprobante" at bounding box center [672, 263] width 185 height 14
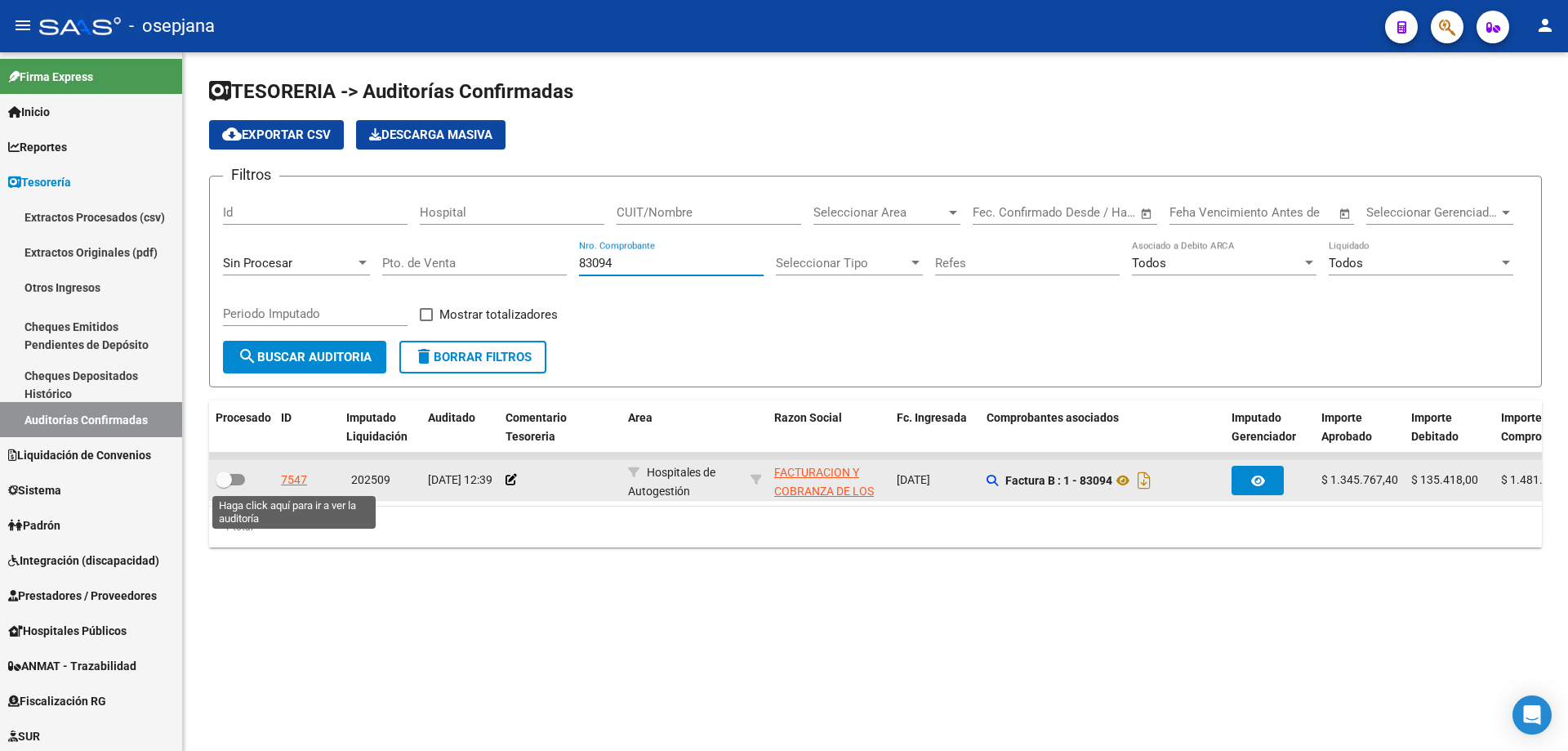
type input "83094"
click at [291, 476] on div "7547" at bounding box center [293, 480] width 26 height 19
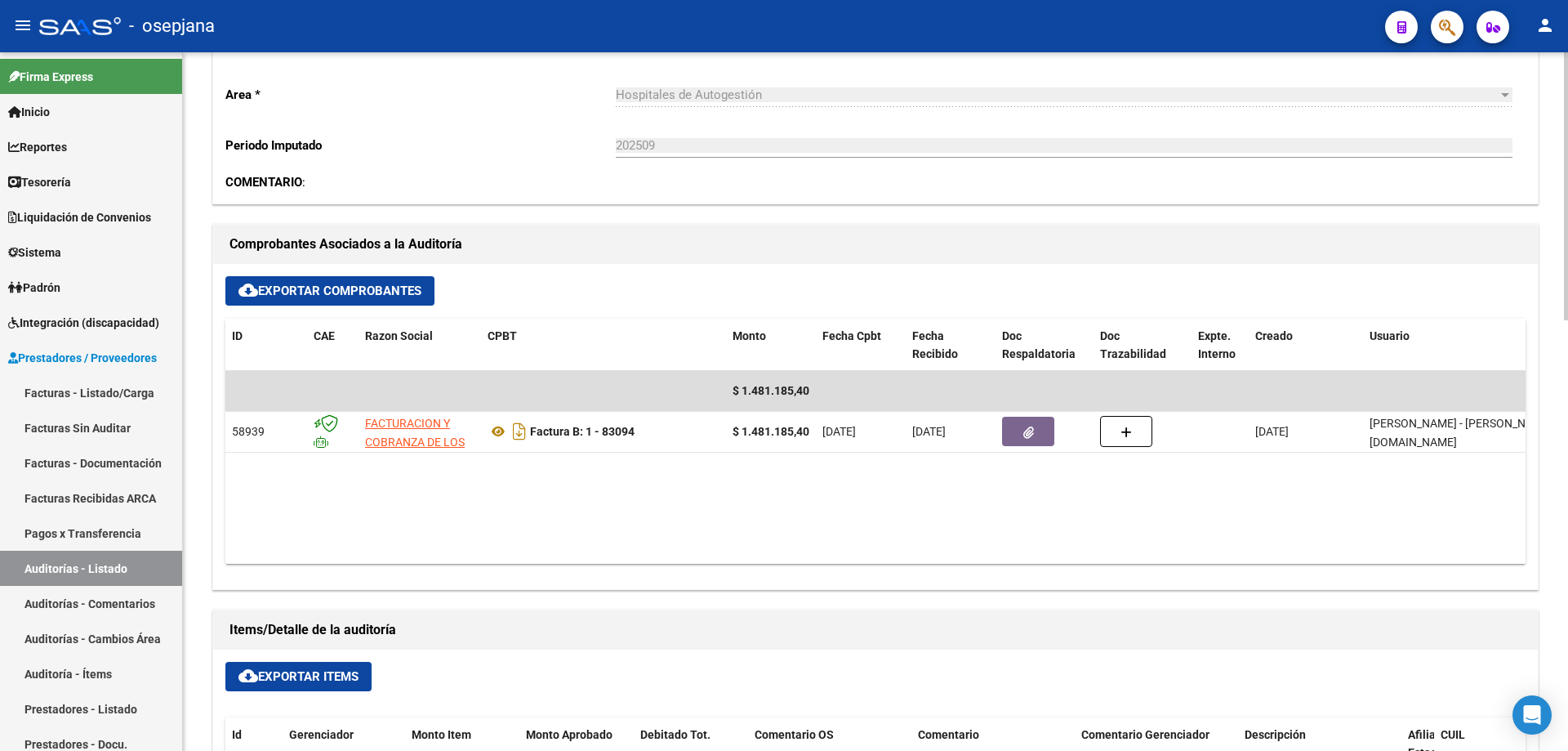
scroll to position [654, 0]
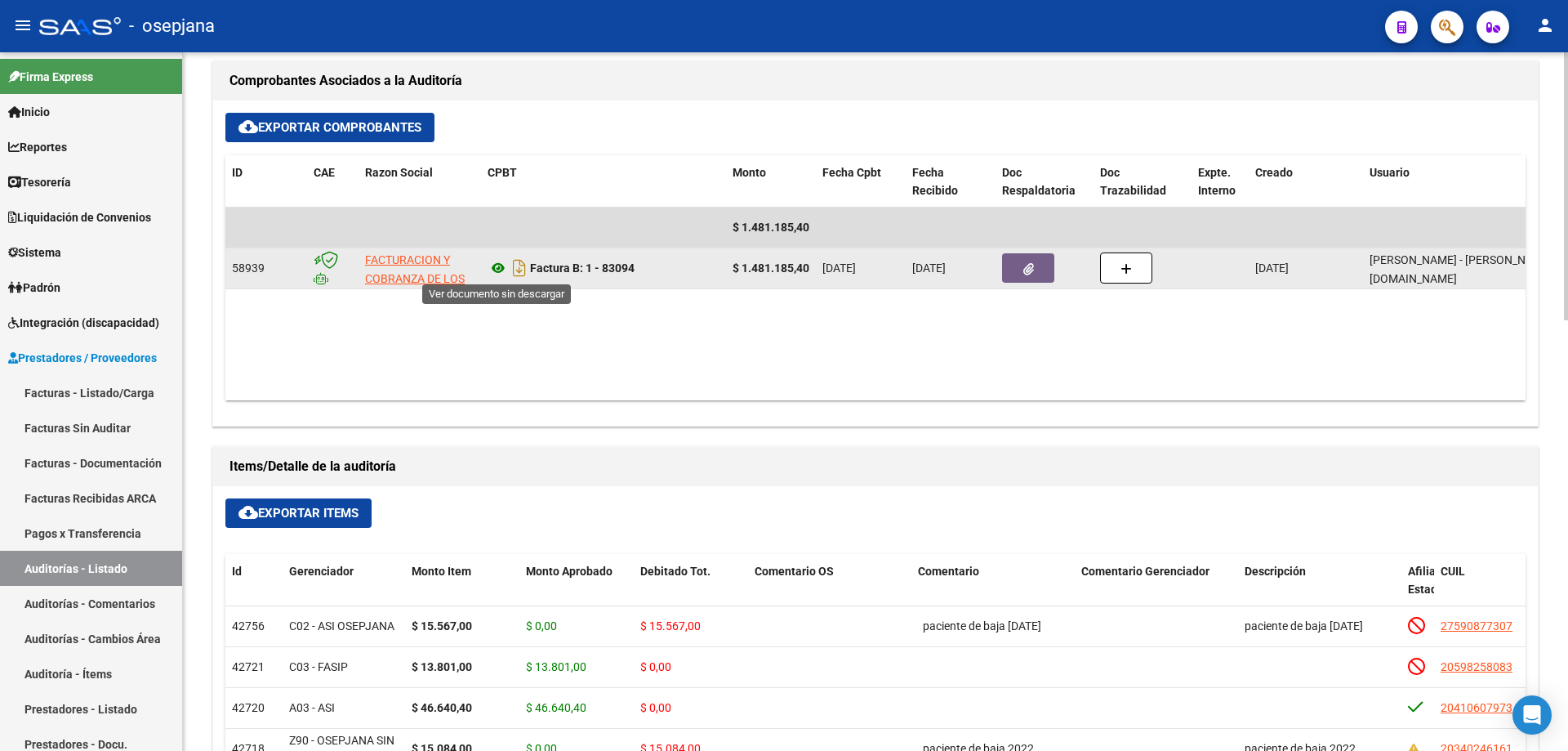
click at [500, 269] on icon at bounding box center [497, 268] width 21 height 20
click at [1001, 266] on datatable-body-cell at bounding box center [1045, 268] width 98 height 40
click at [1016, 267] on button "button" at bounding box center [1028, 268] width 53 height 29
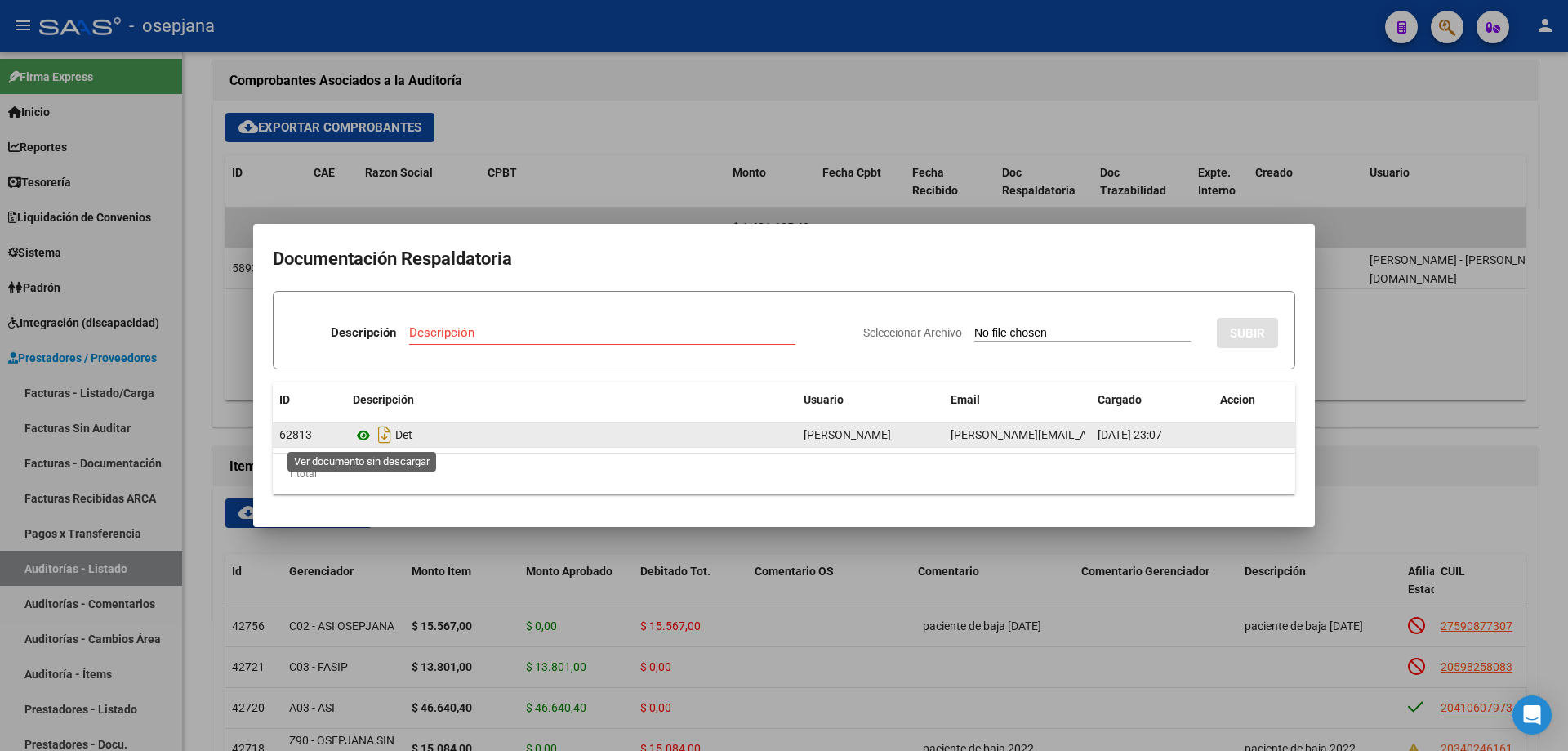
click at [359, 437] on icon at bounding box center [363, 436] width 21 height 20
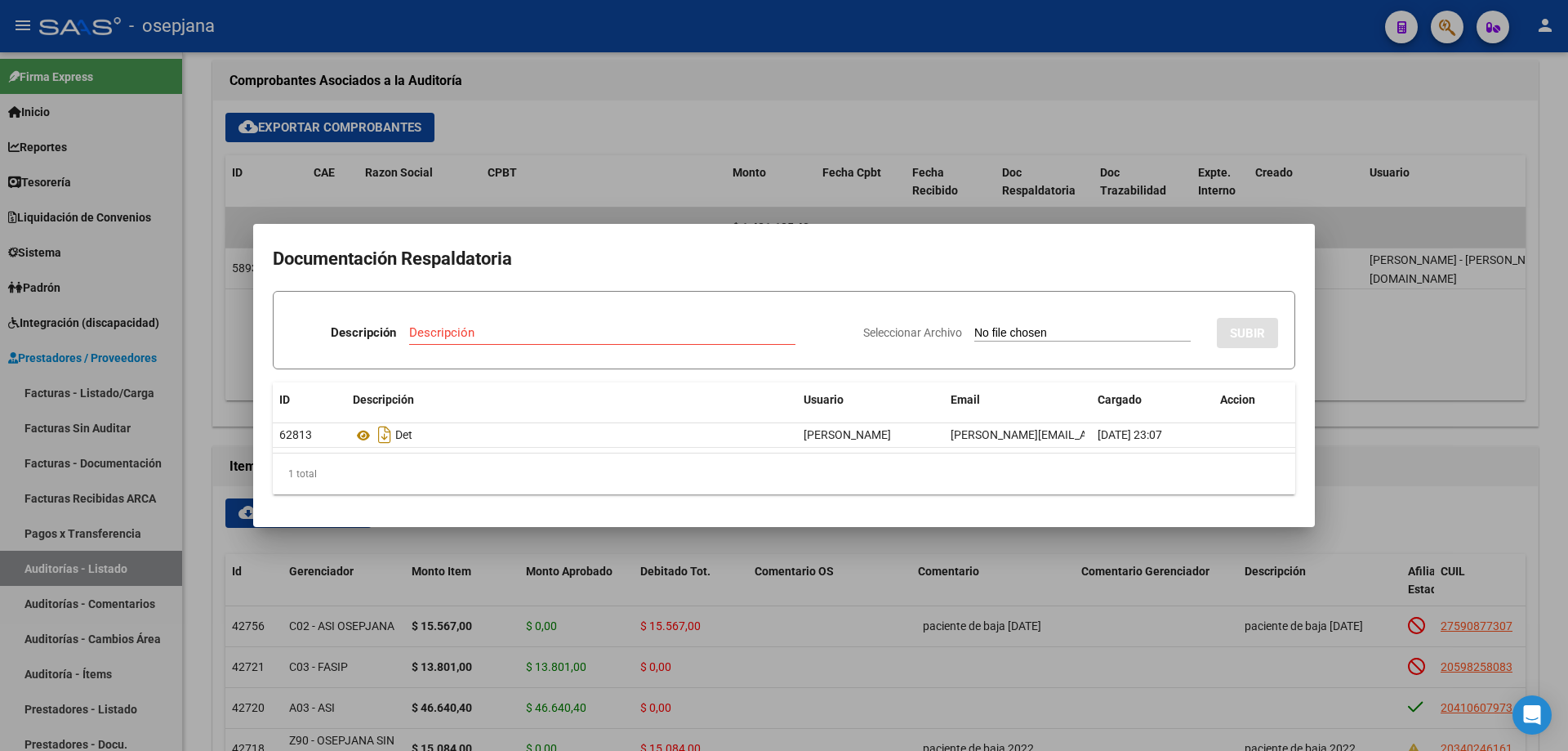
click at [645, 180] on div at bounding box center [784, 375] width 1568 height 751
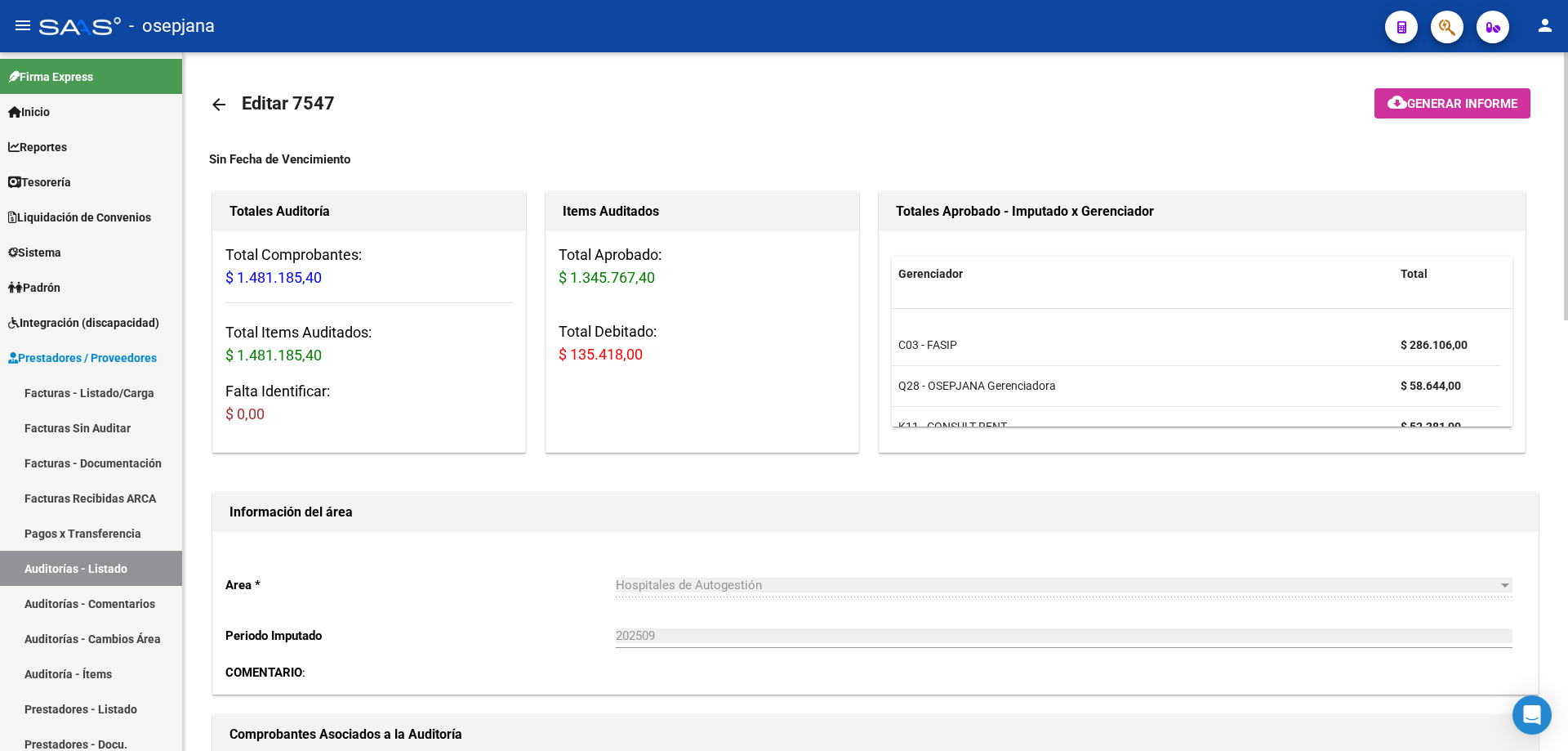
scroll to position [98, 0]
click at [215, 112] on mat-icon "arrow_back" at bounding box center [219, 105] width 20 height 20
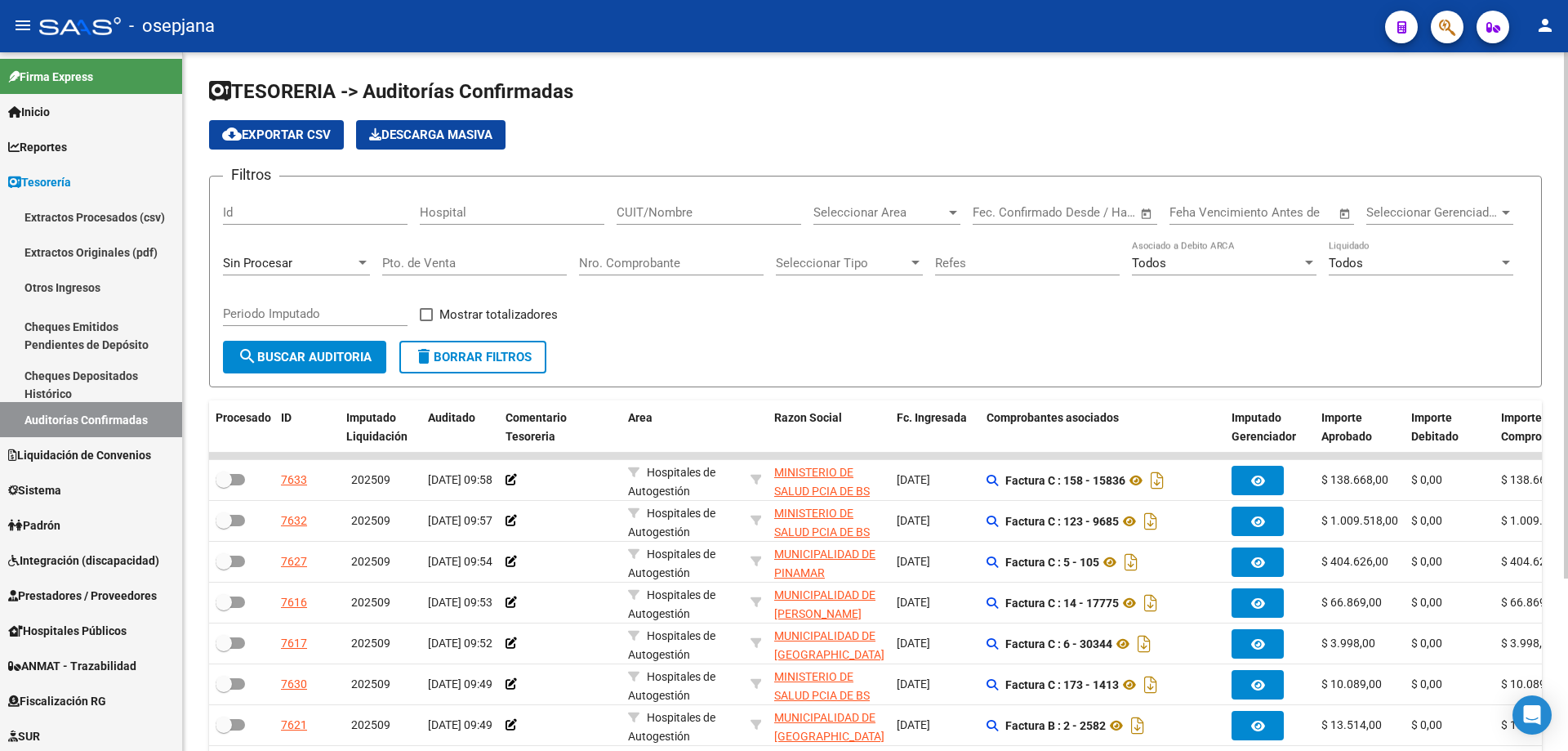
click at [636, 264] on input "Nro. Comprobante" at bounding box center [672, 263] width 185 height 14
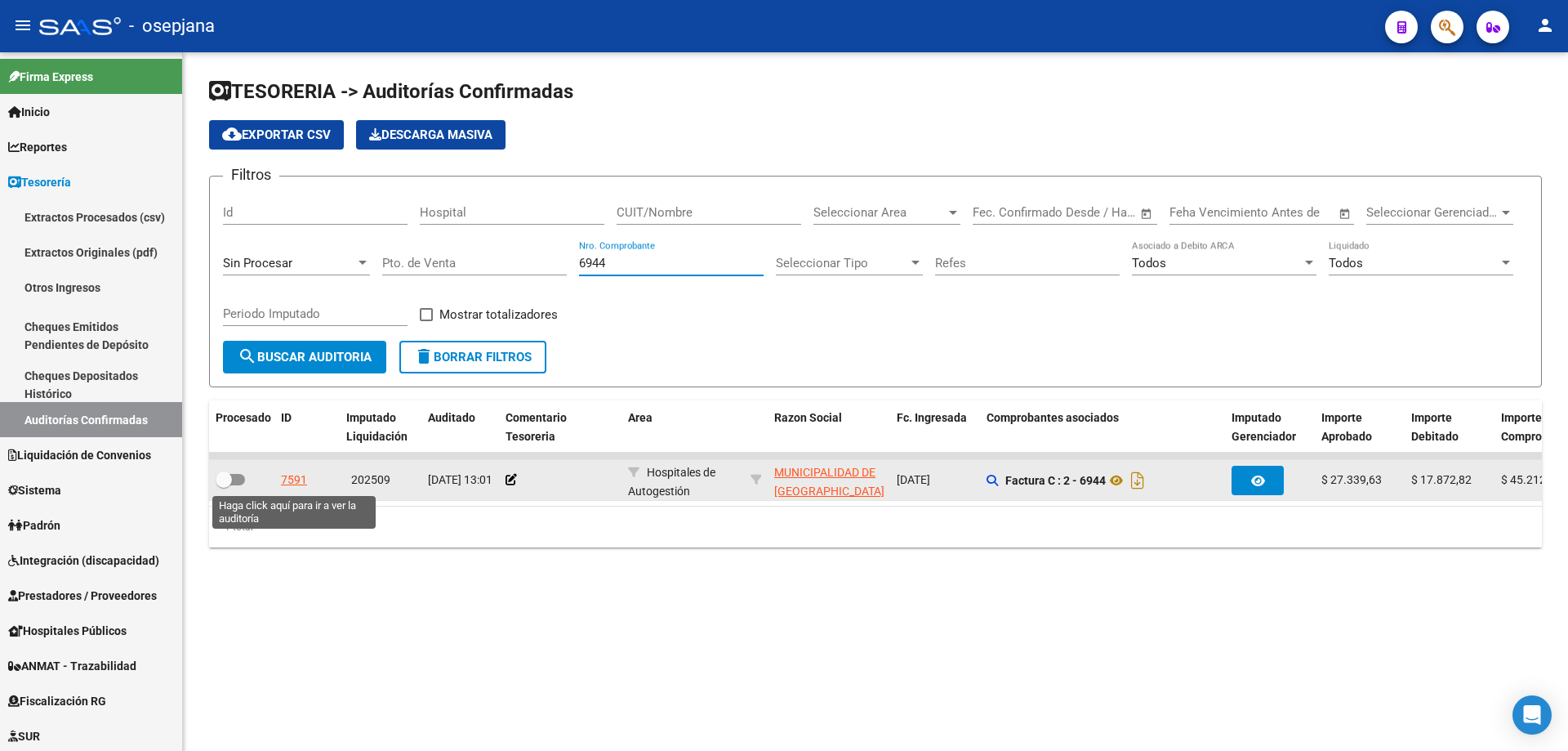
type input "6944"
click at [294, 481] on div "7591" at bounding box center [293, 480] width 26 height 19
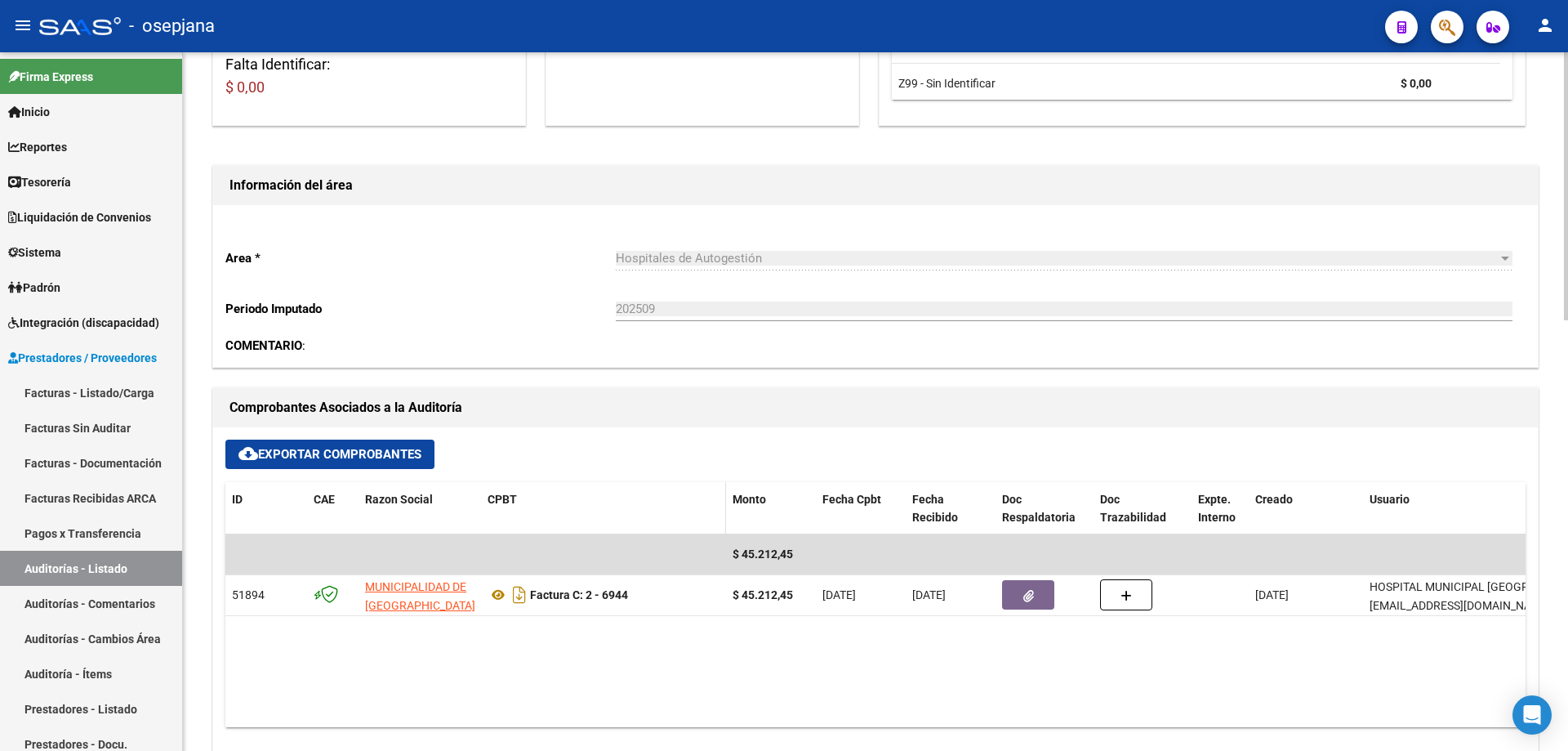
scroll to position [490, 0]
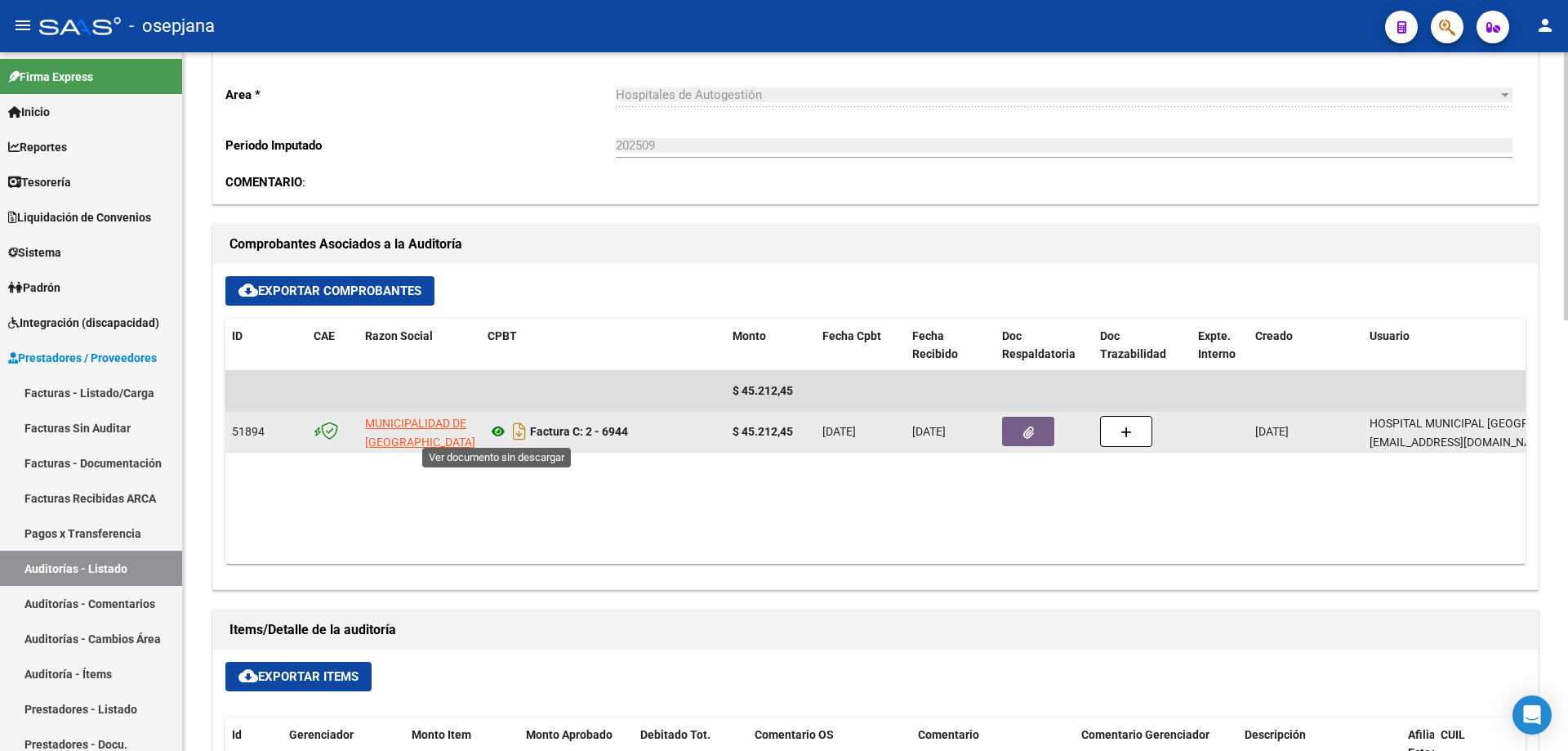
click at [496, 429] on icon at bounding box center [497, 431] width 21 height 20
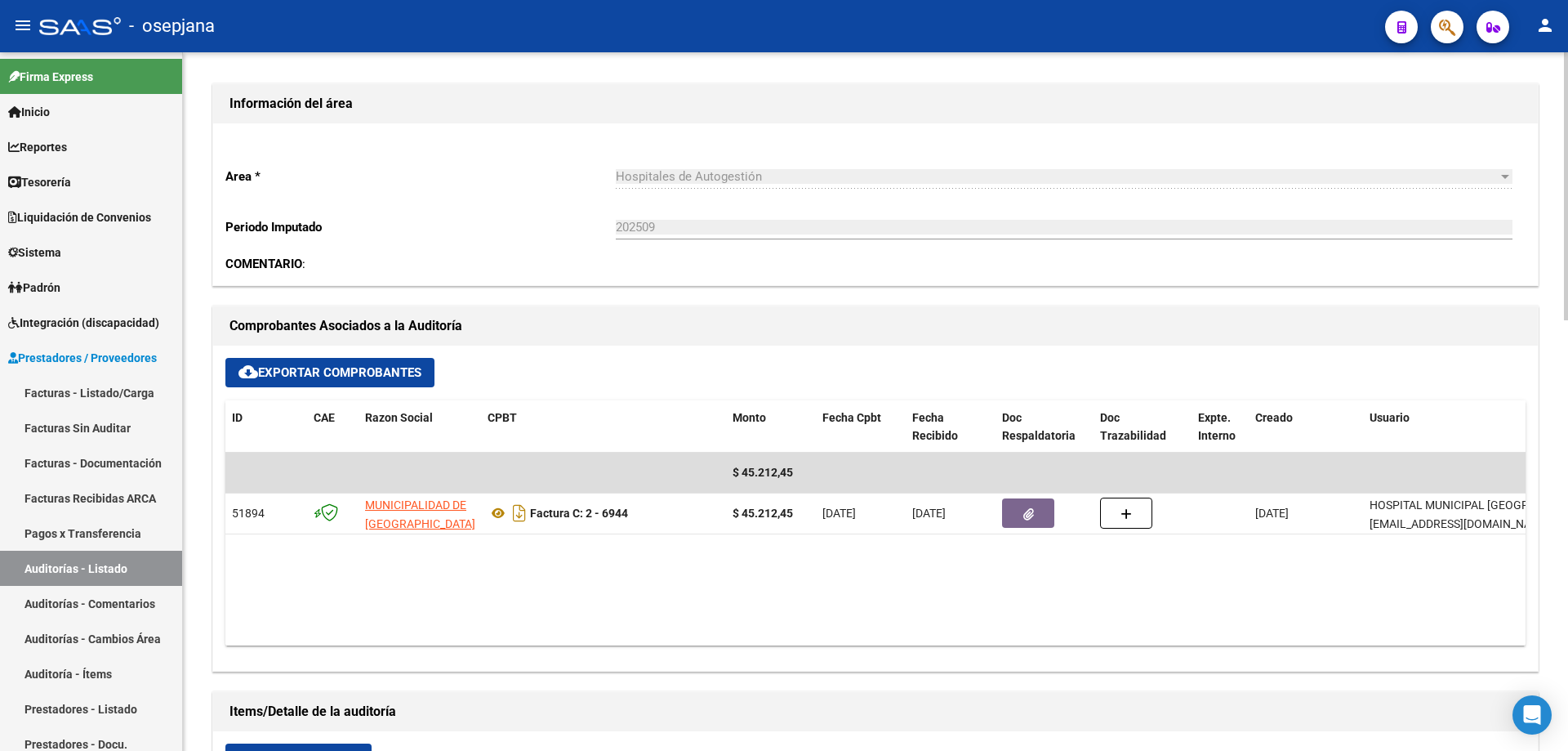
scroll to position [0, 0]
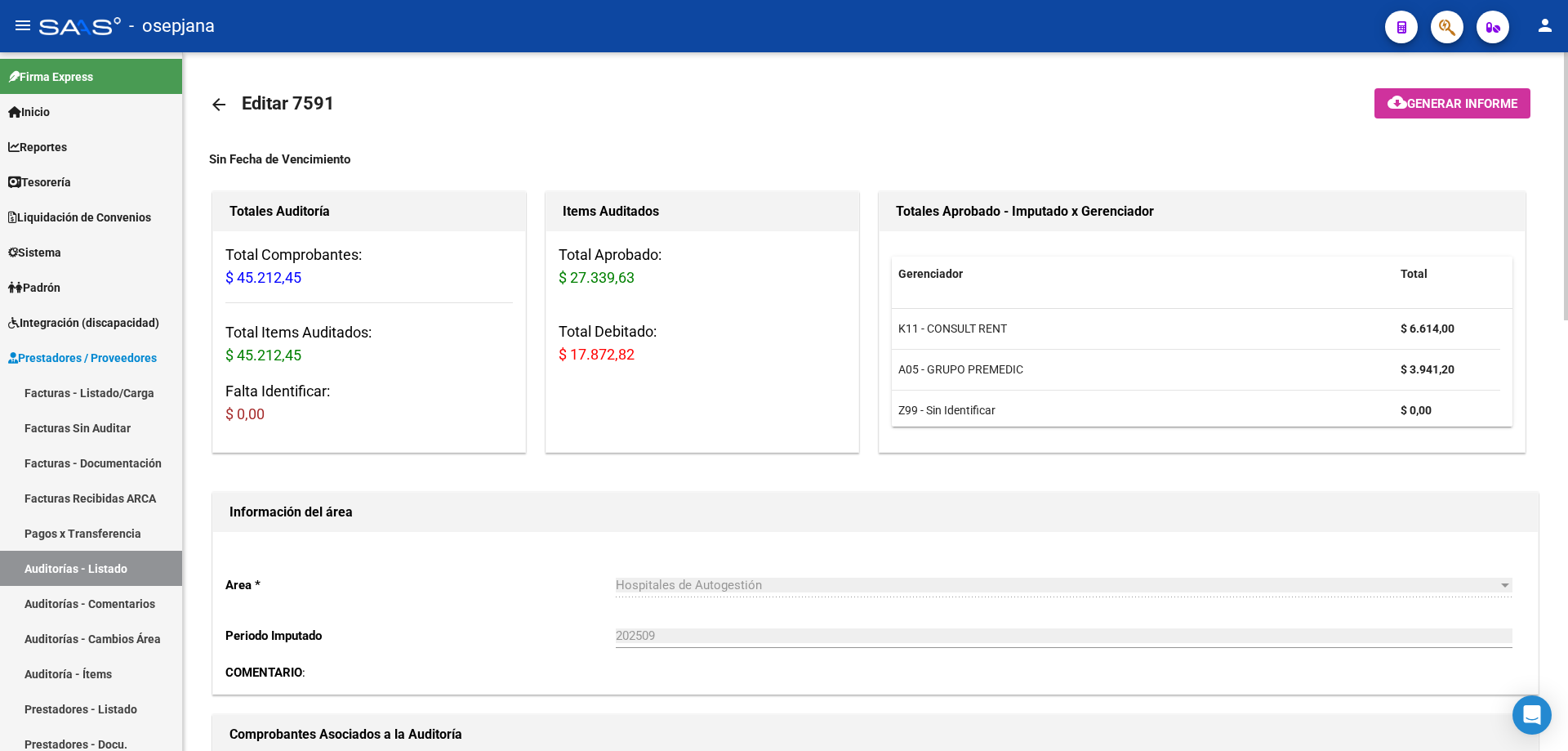
click at [217, 100] on mat-icon "arrow_back" at bounding box center [219, 105] width 20 height 20
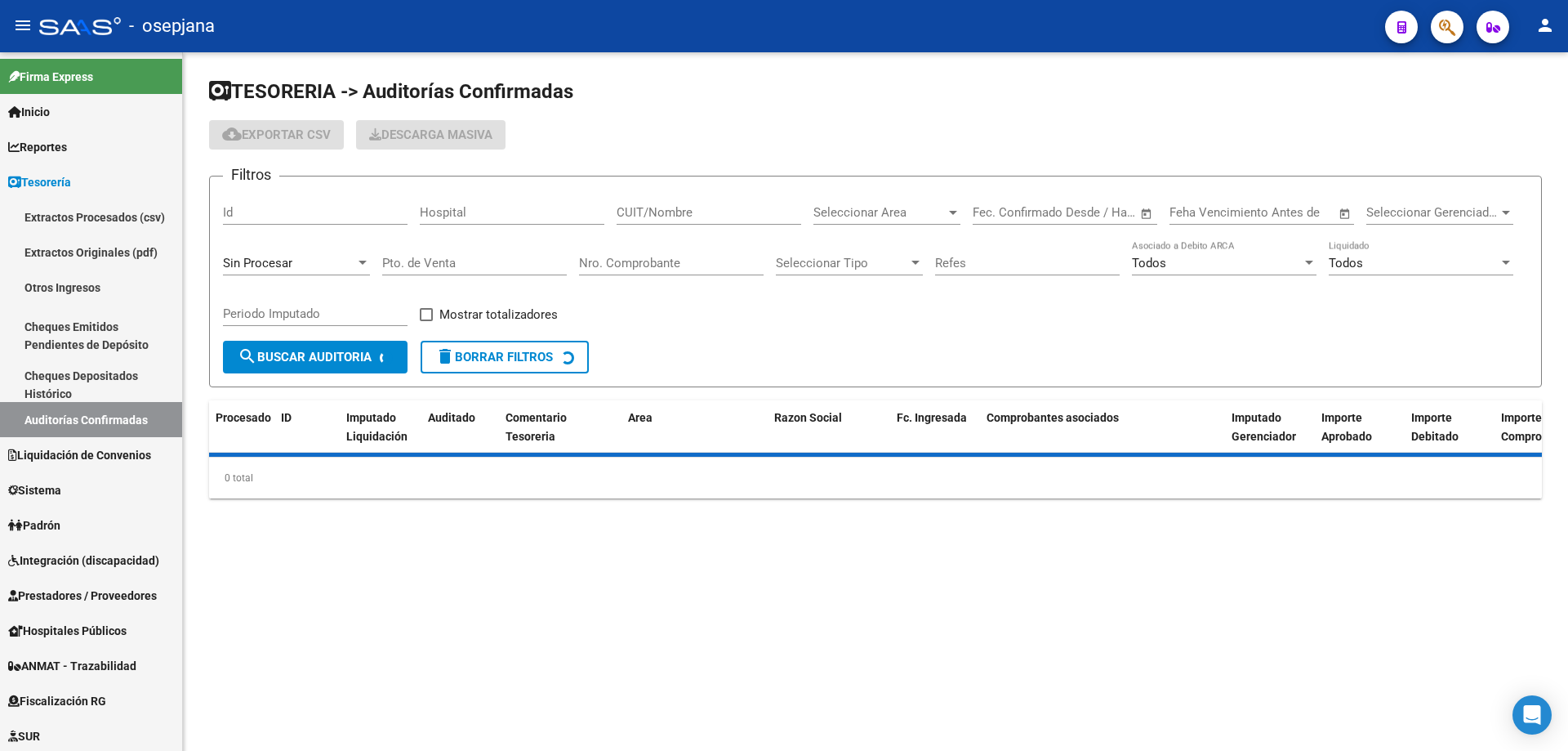
click at [635, 263] on input "Nro. Comprobante" at bounding box center [672, 263] width 185 height 14
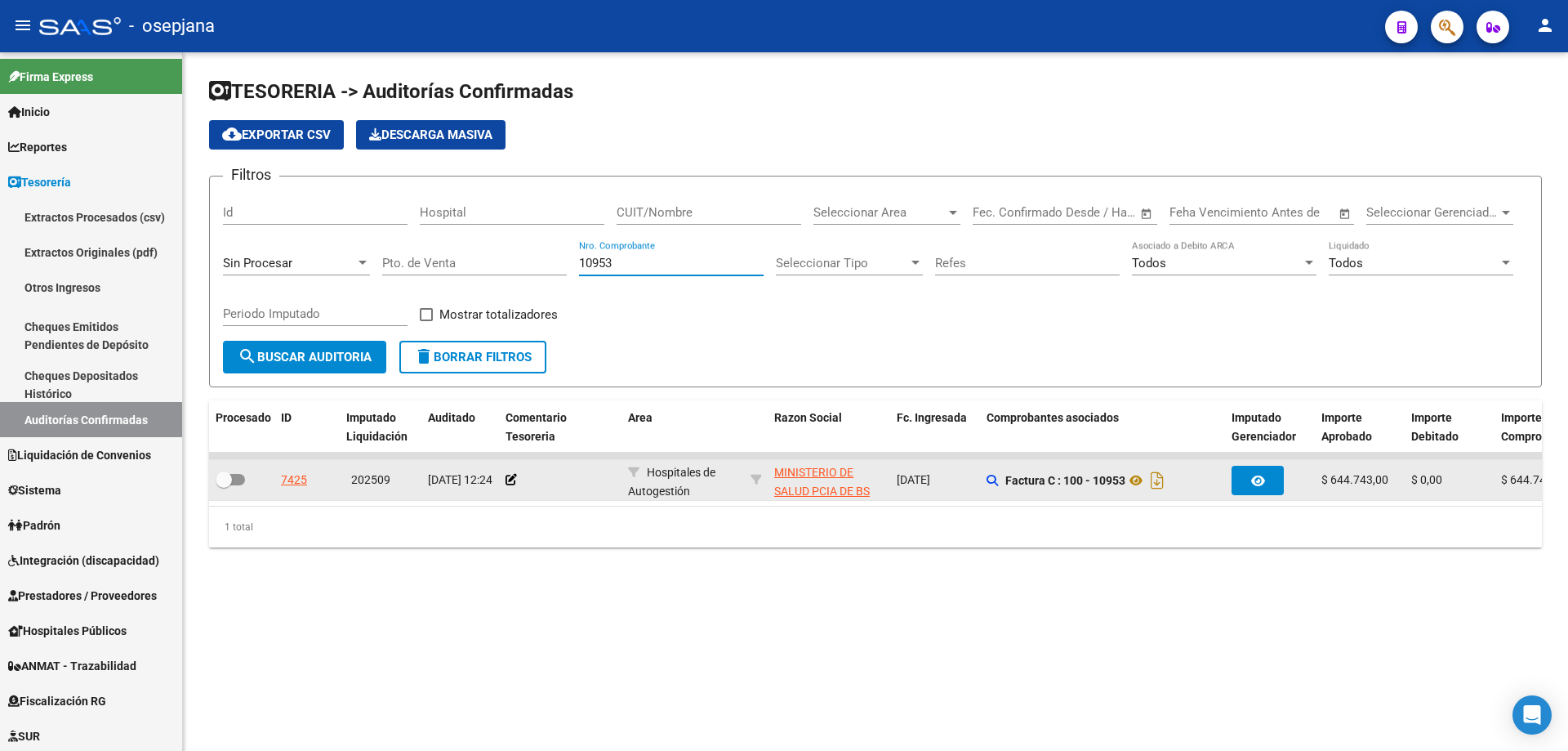
type input "10953"
click at [293, 479] on div "7425" at bounding box center [293, 480] width 26 height 19
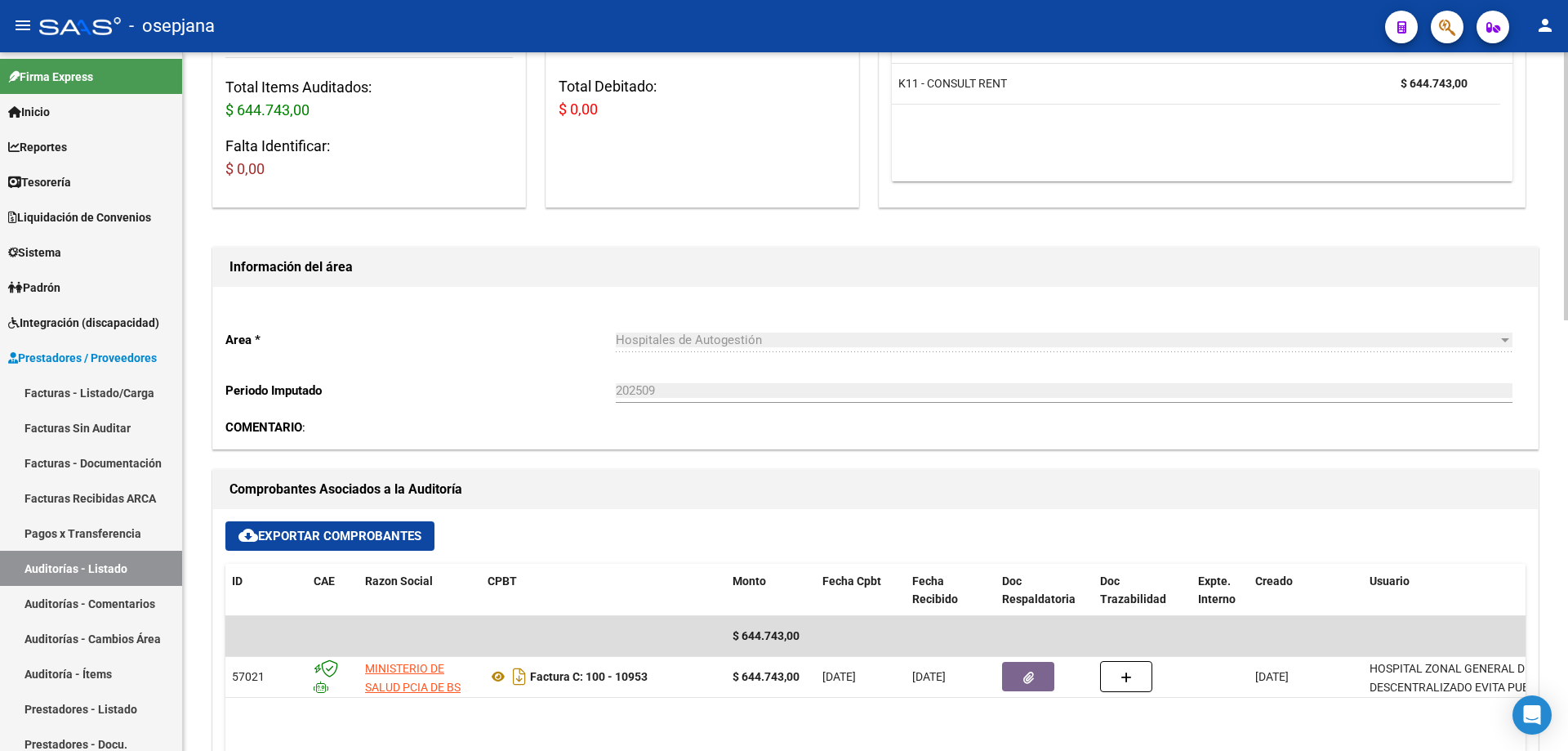
scroll to position [490, 0]
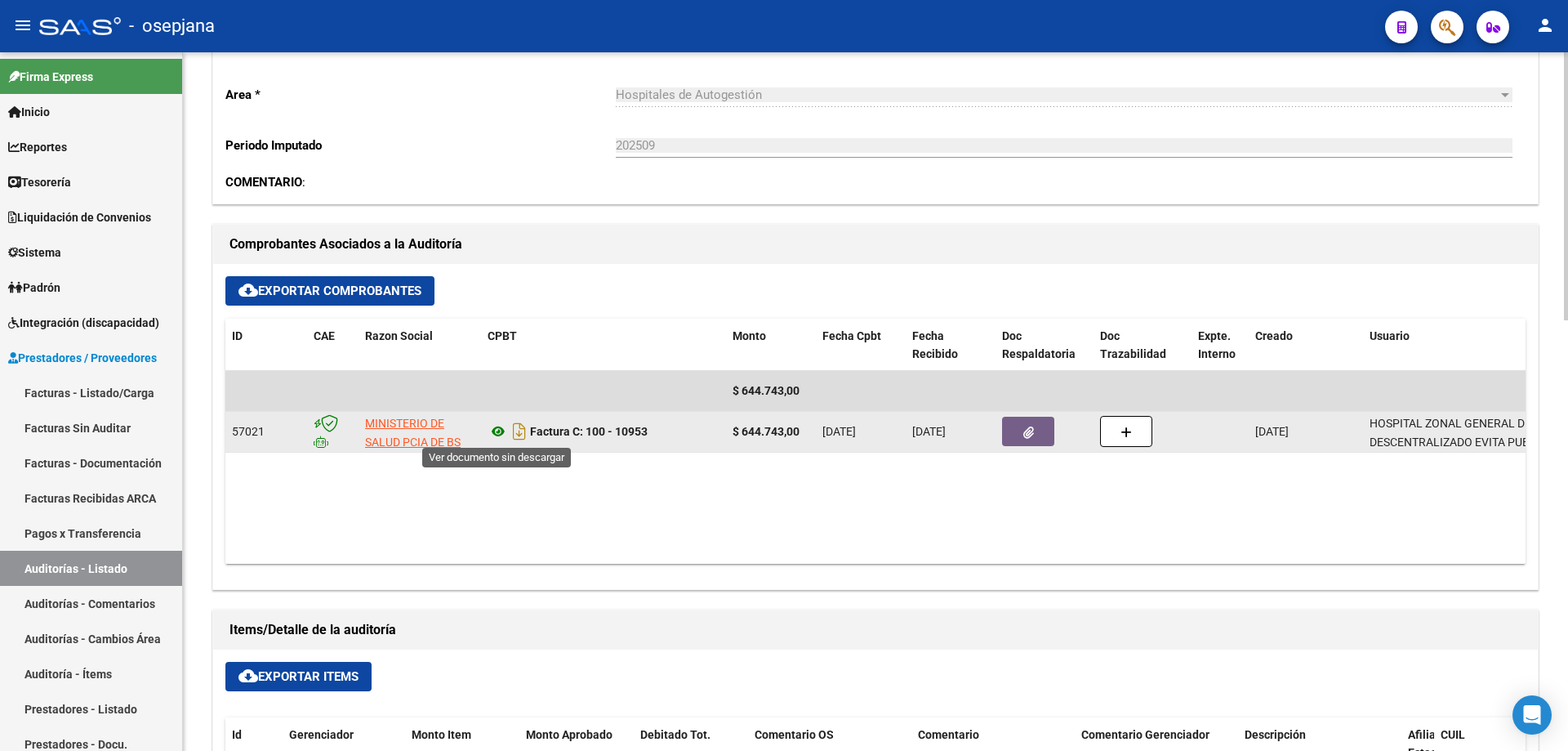
click at [496, 433] on icon at bounding box center [497, 431] width 21 height 20
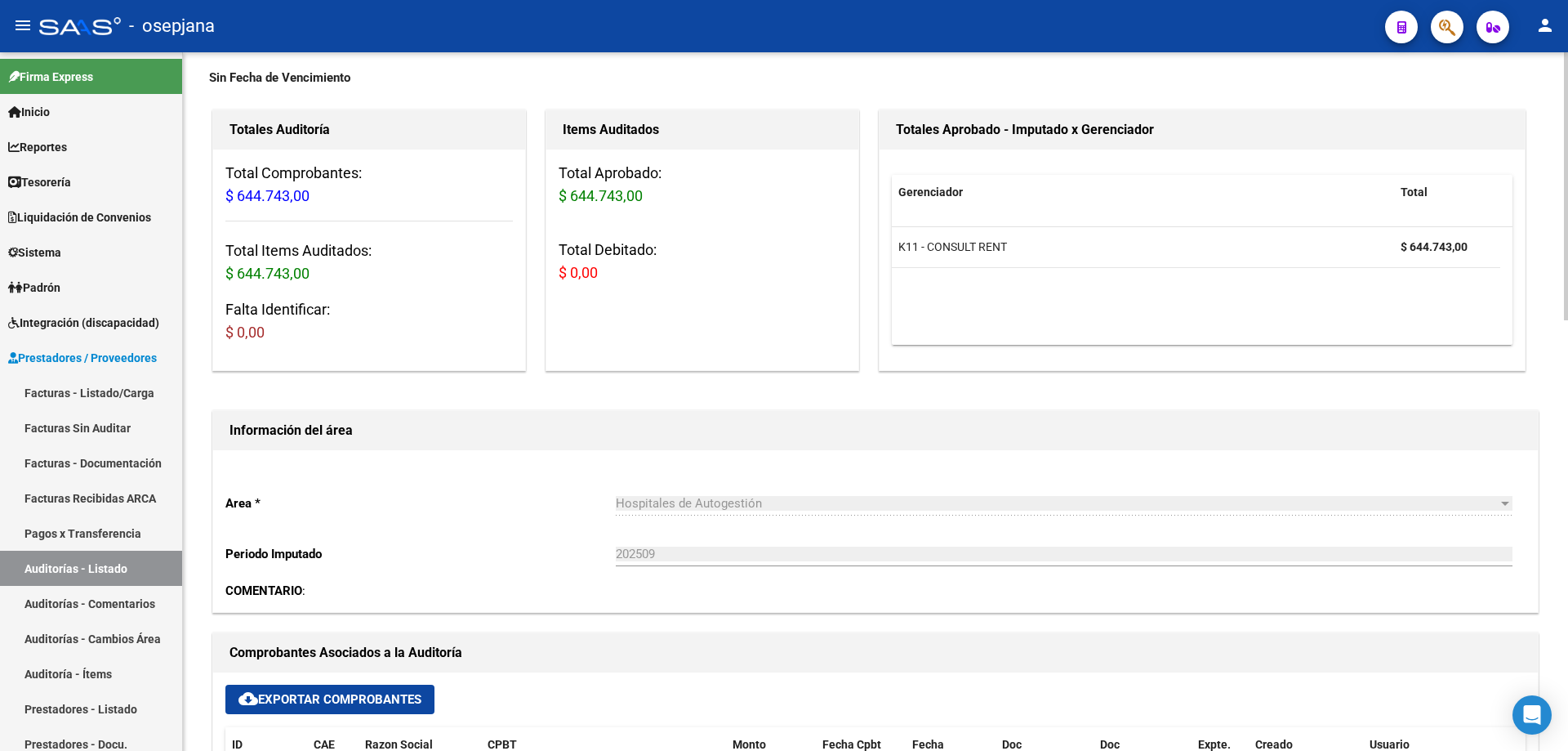
scroll to position [0, 0]
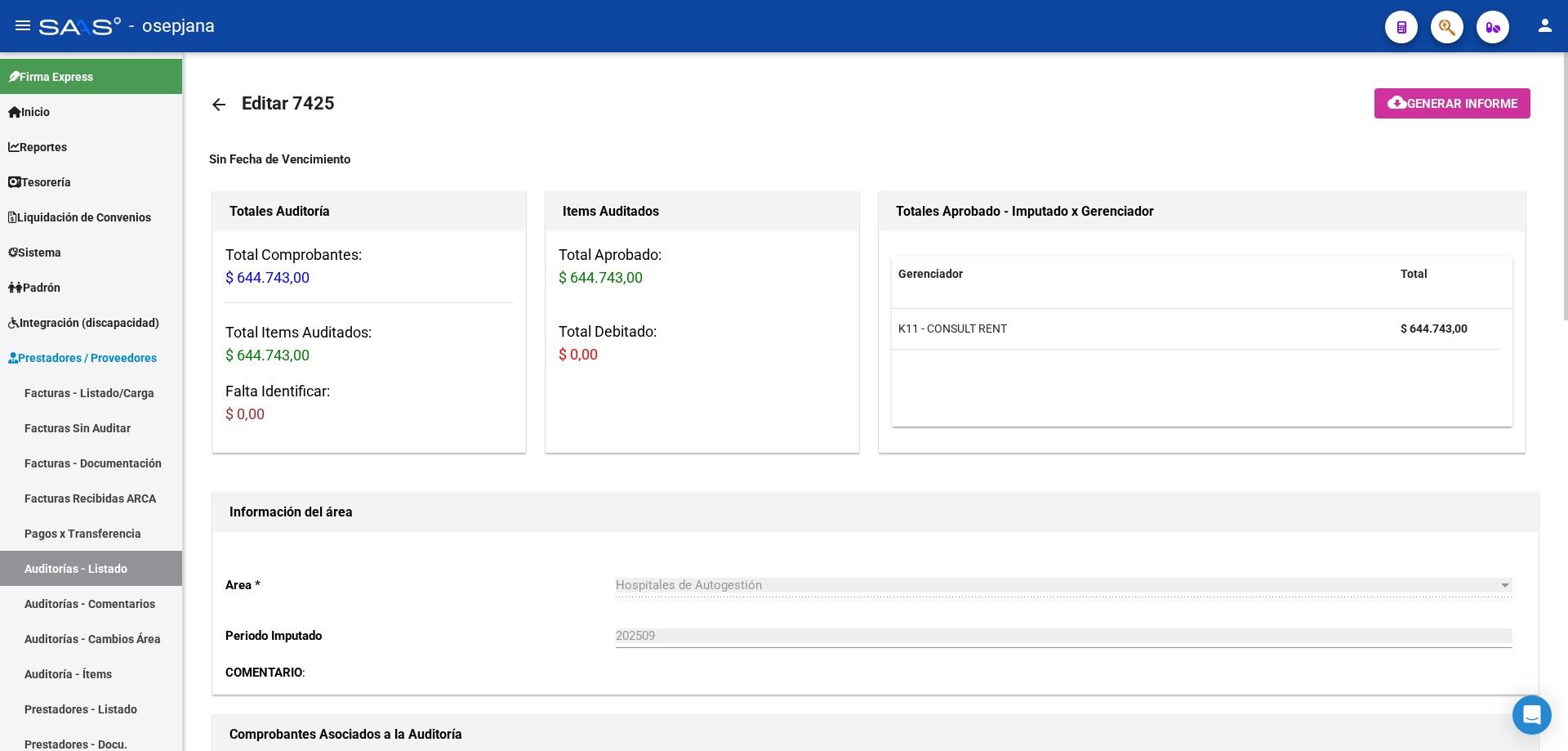
click at [217, 104] on mat-icon "arrow_back" at bounding box center [219, 105] width 20 height 20
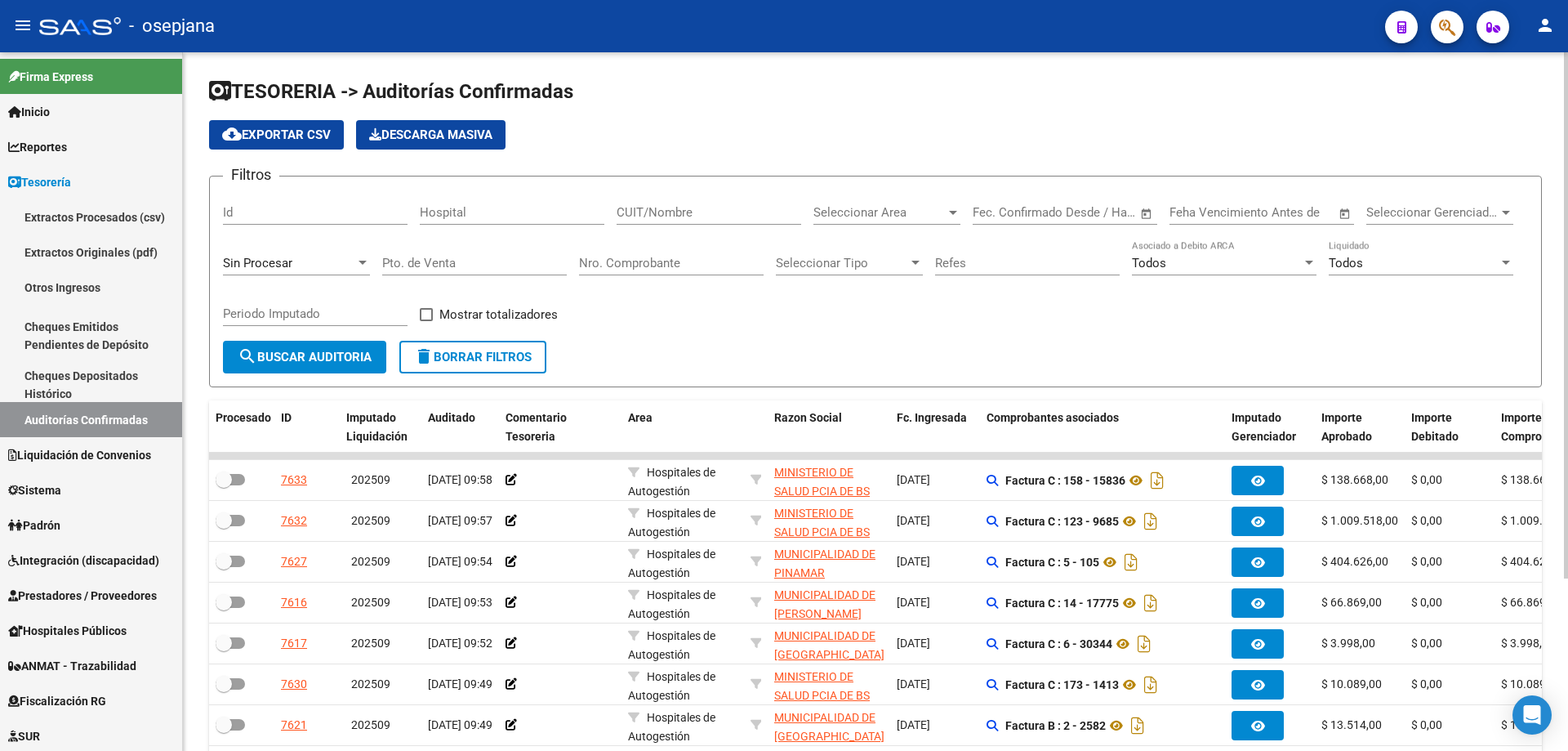
click at [606, 260] on input "Nro. Comprobante" at bounding box center [672, 263] width 185 height 14
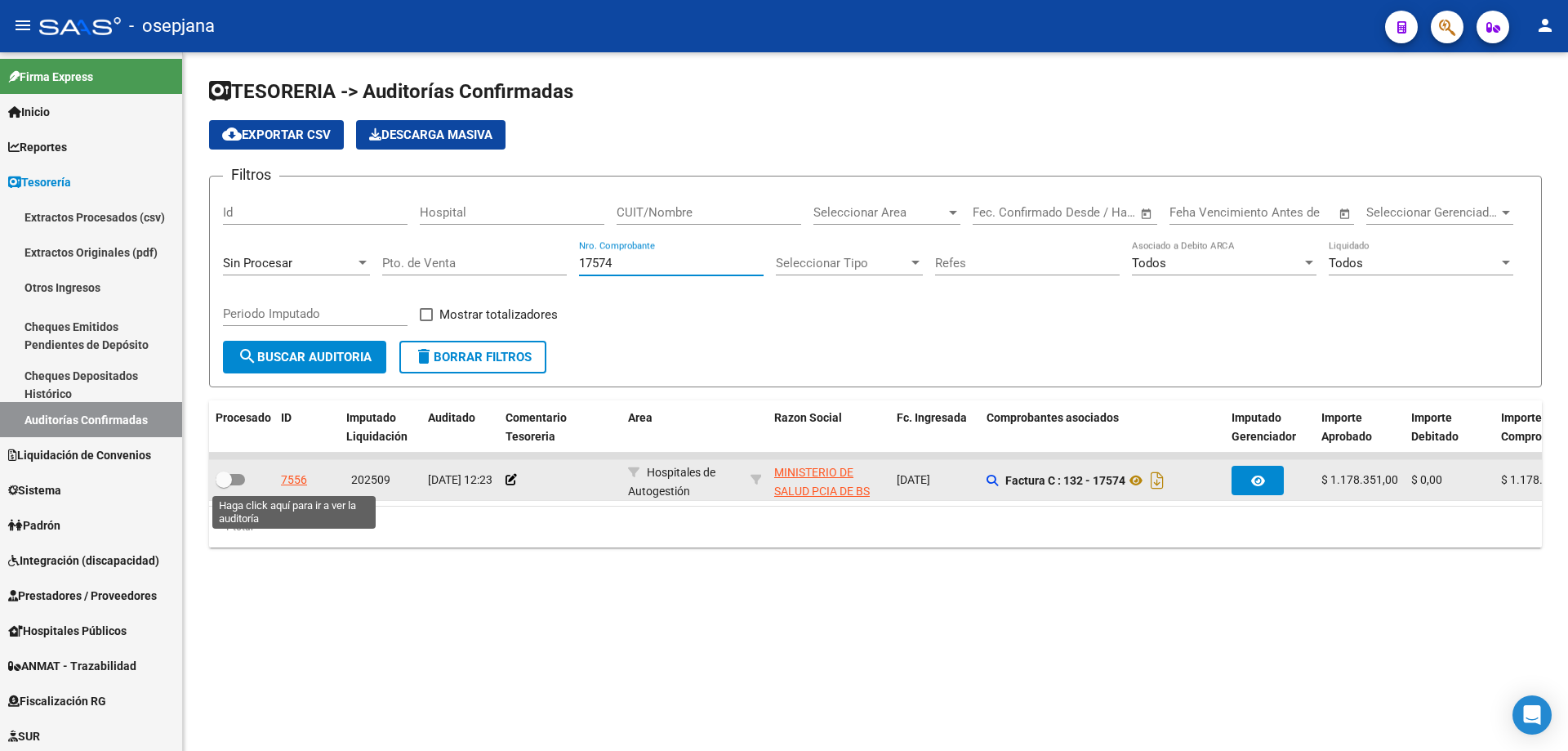
type input "17574"
click at [297, 480] on div "7556" at bounding box center [293, 480] width 26 height 19
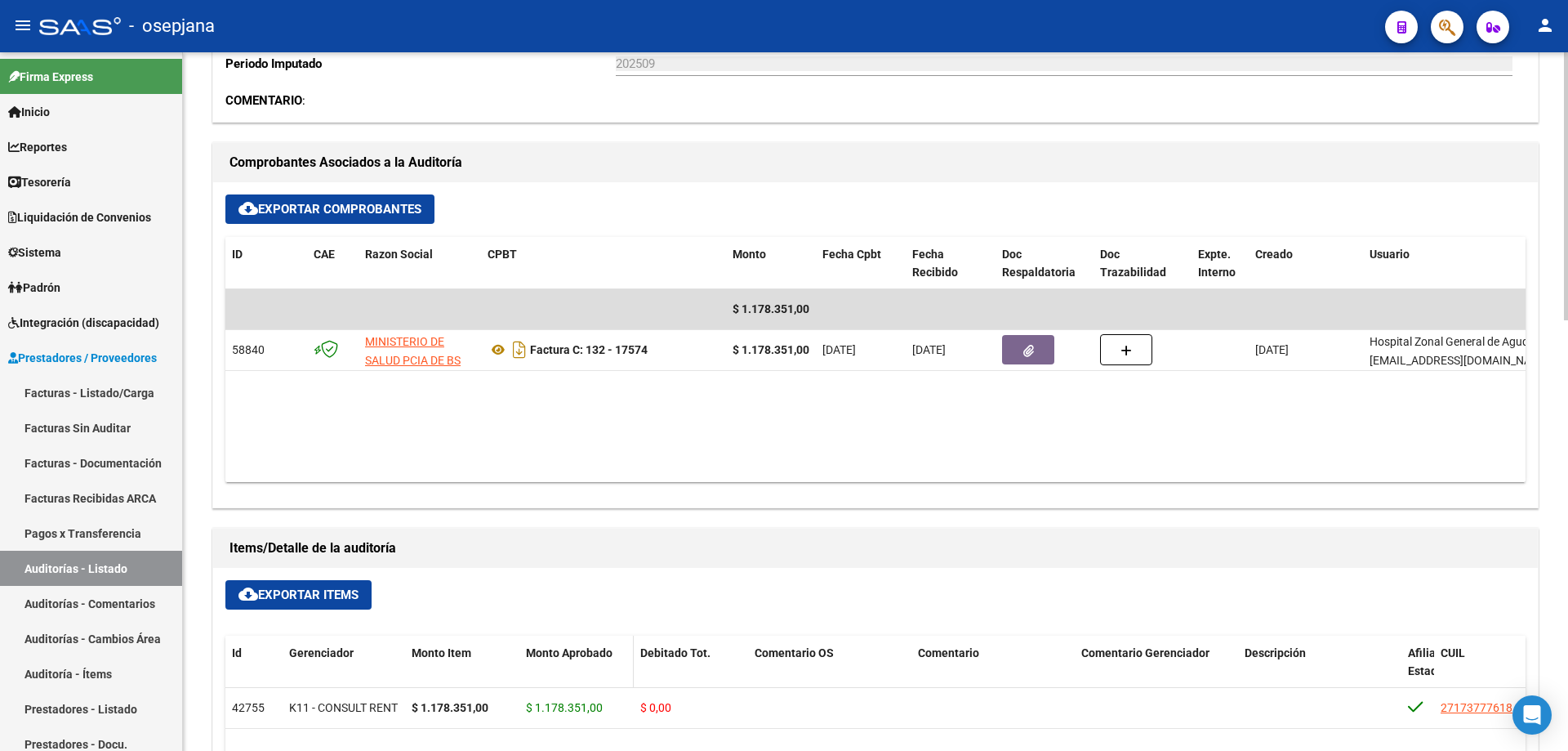
scroll to position [654, 0]
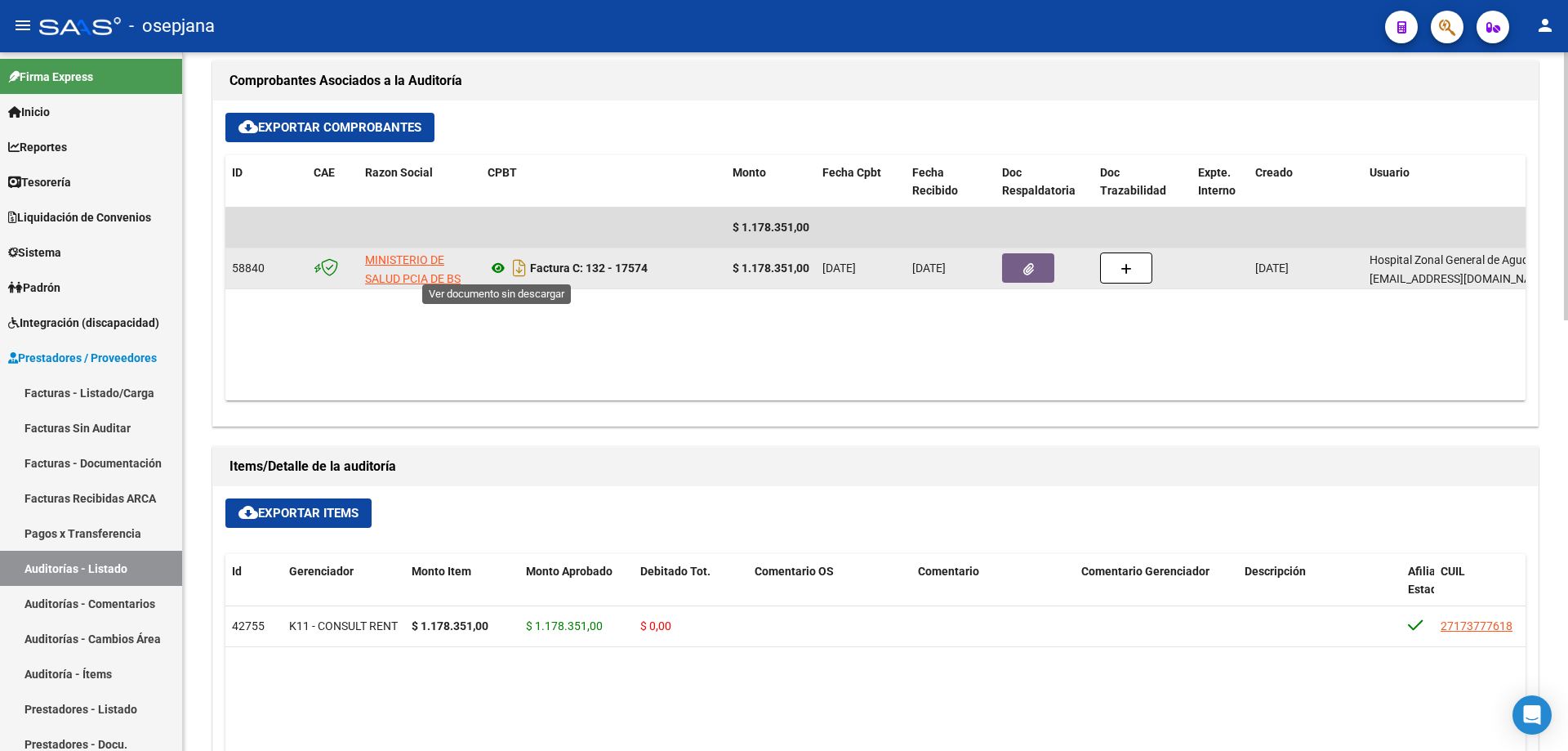
click at [499, 262] on icon at bounding box center [497, 268] width 21 height 20
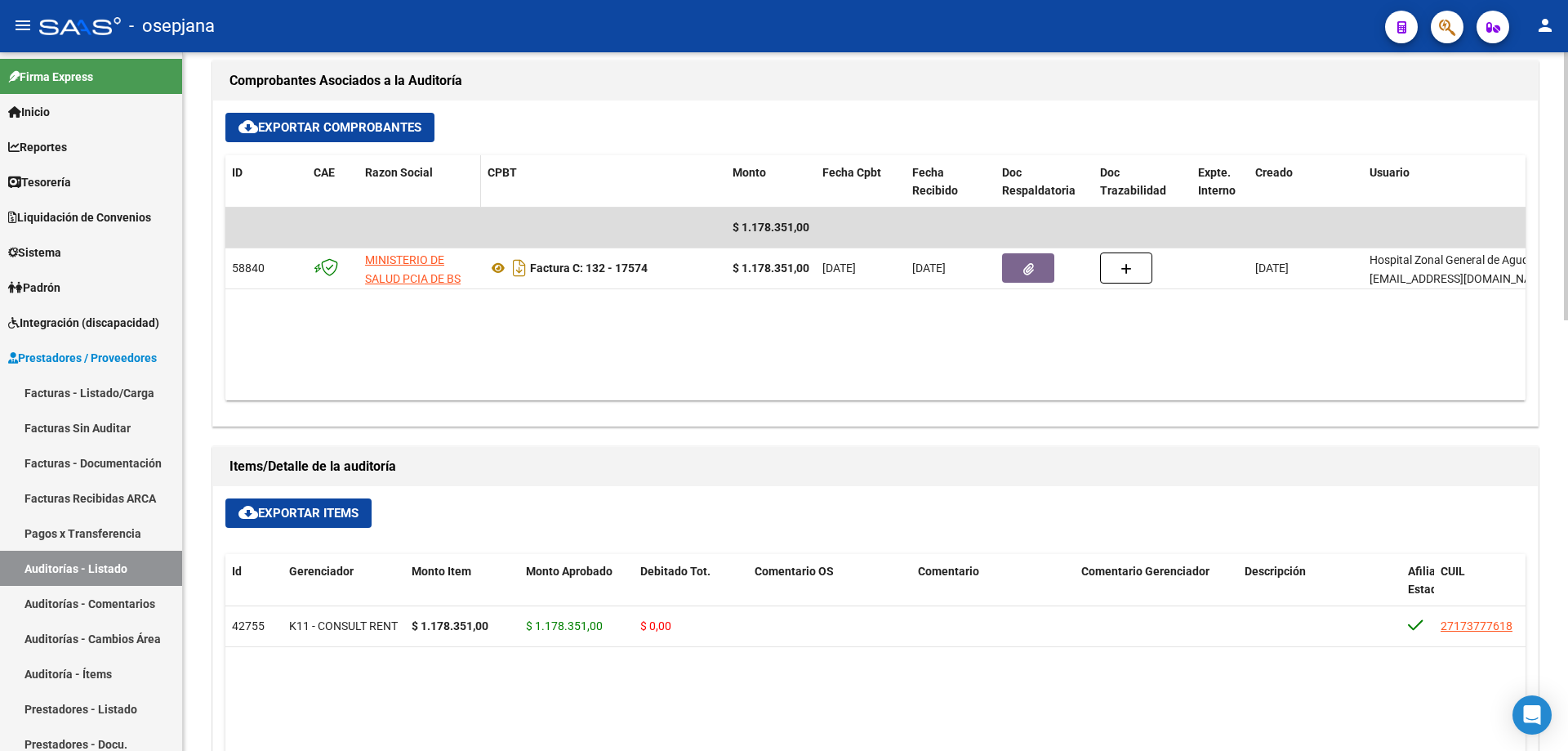
scroll to position [0, 0]
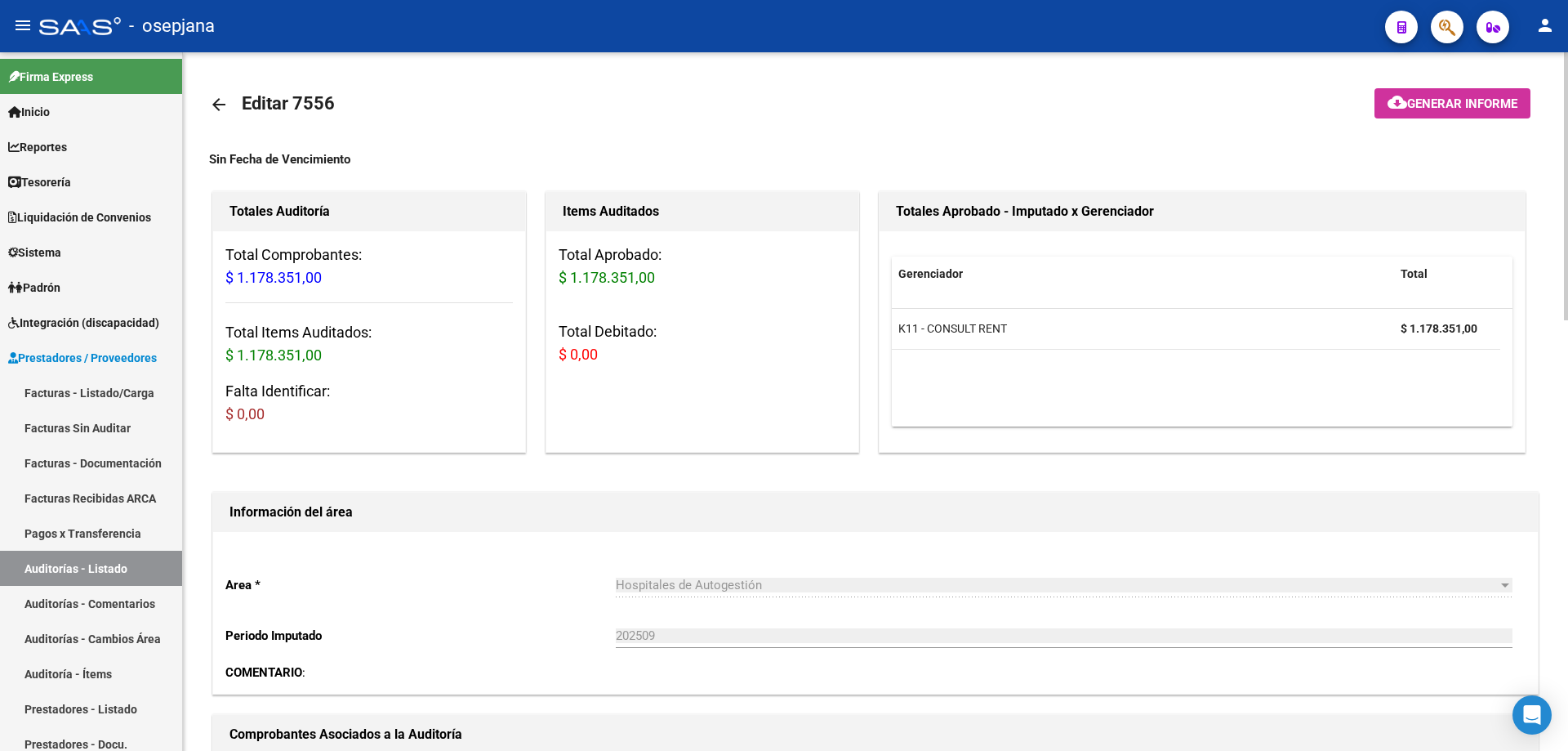
click at [224, 110] on mat-icon "arrow_back" at bounding box center [219, 105] width 20 height 20
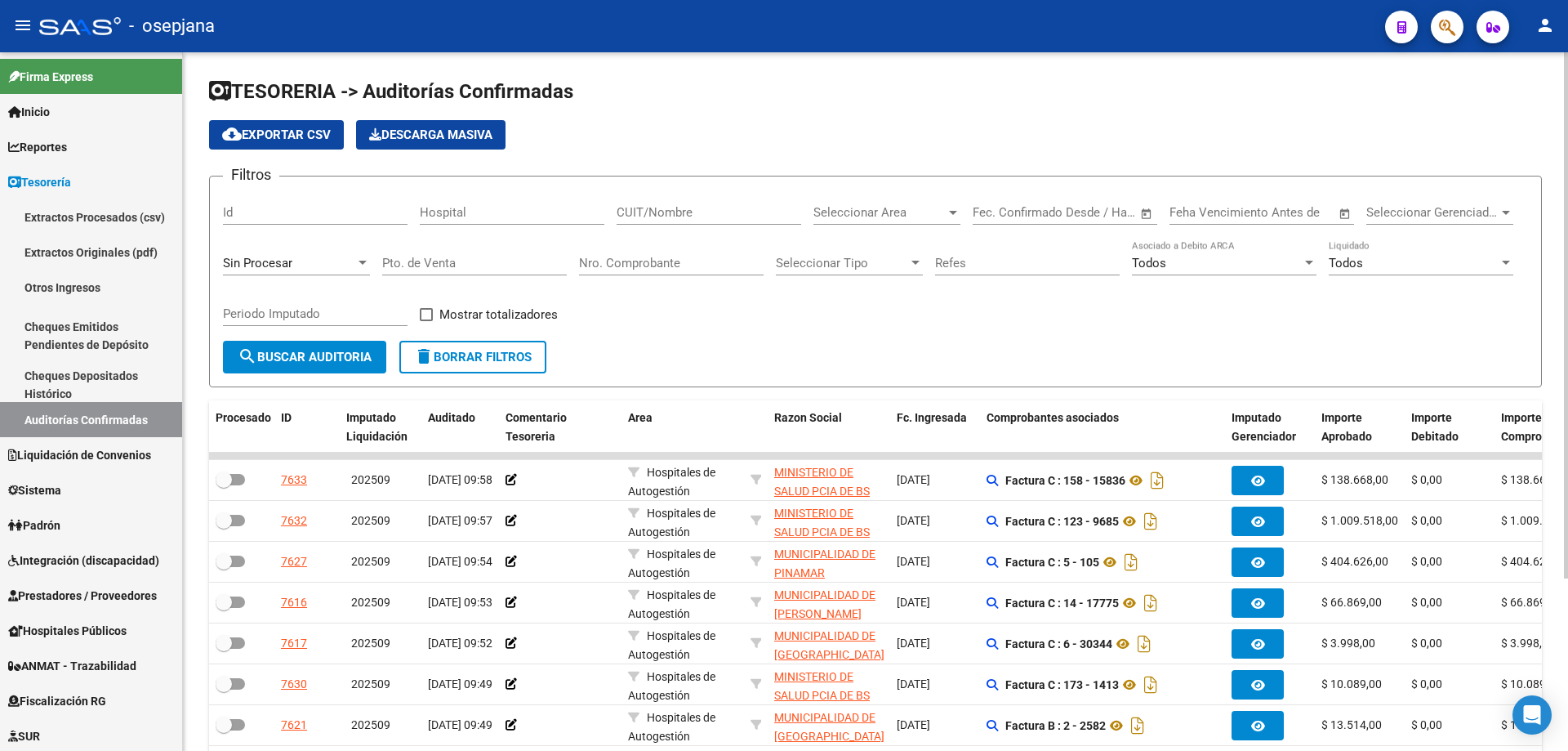
click at [620, 253] on div "Nro. Comprobante" at bounding box center [672, 257] width 185 height 35
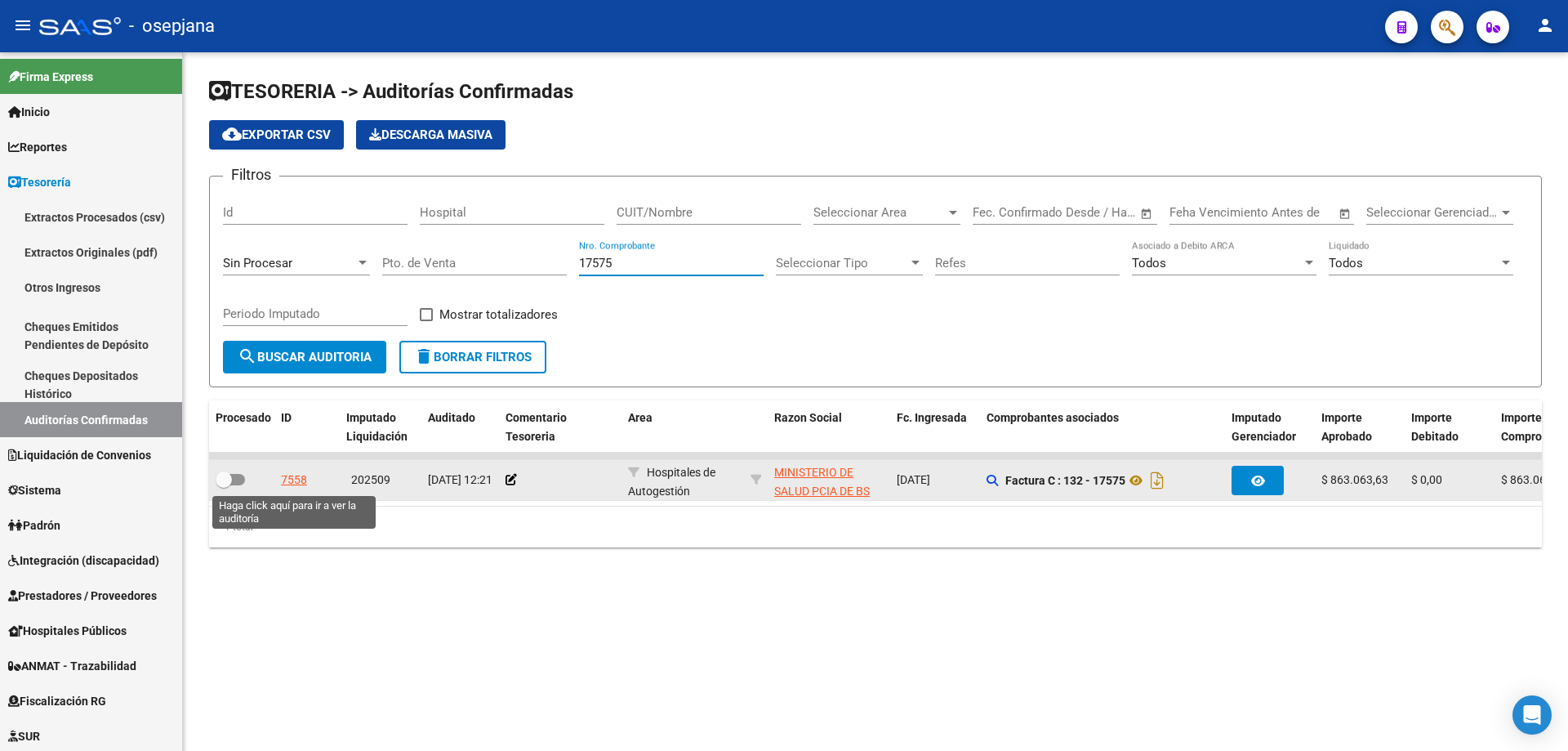
type input "17575"
click at [294, 477] on div "7558" at bounding box center [293, 480] width 26 height 19
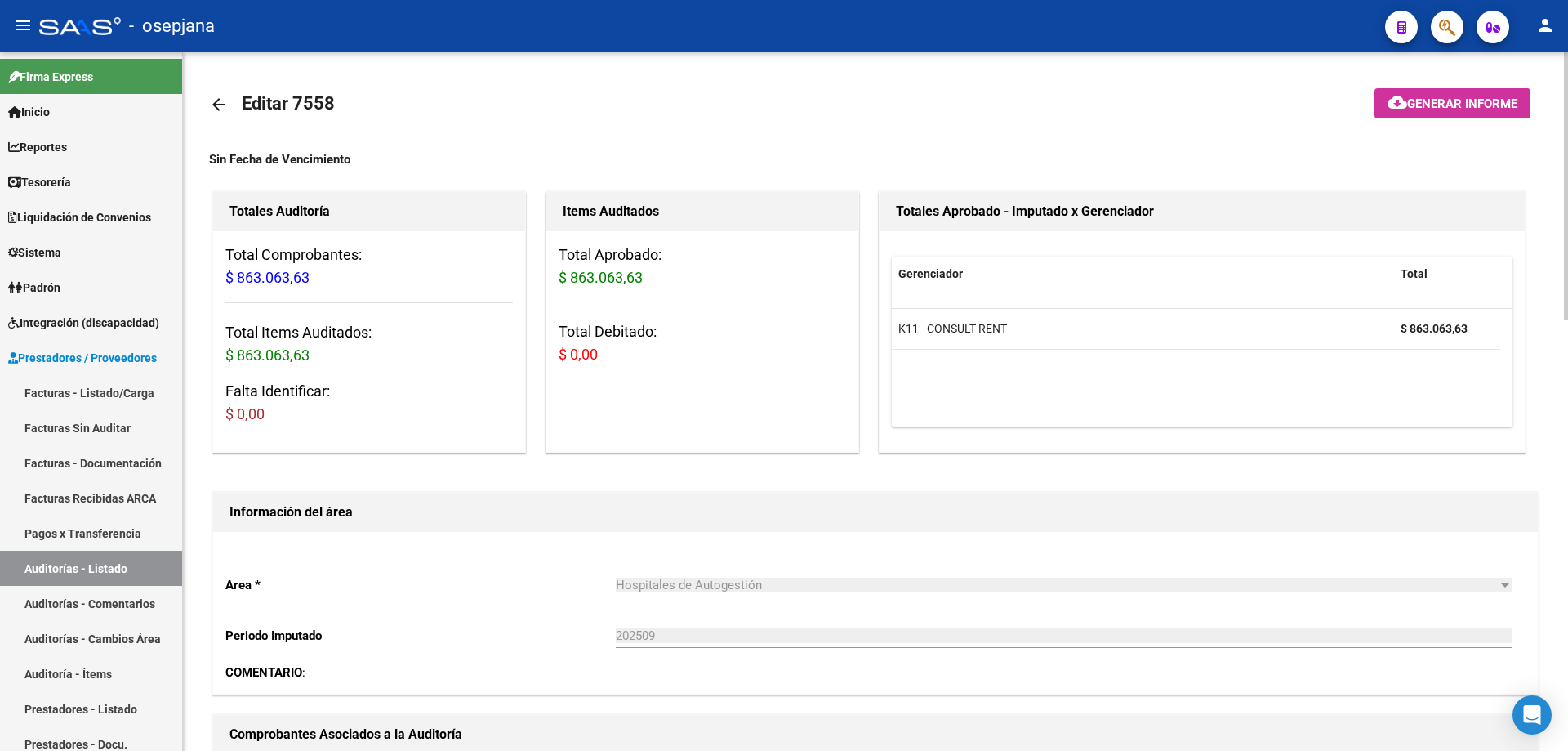
scroll to position [490, 0]
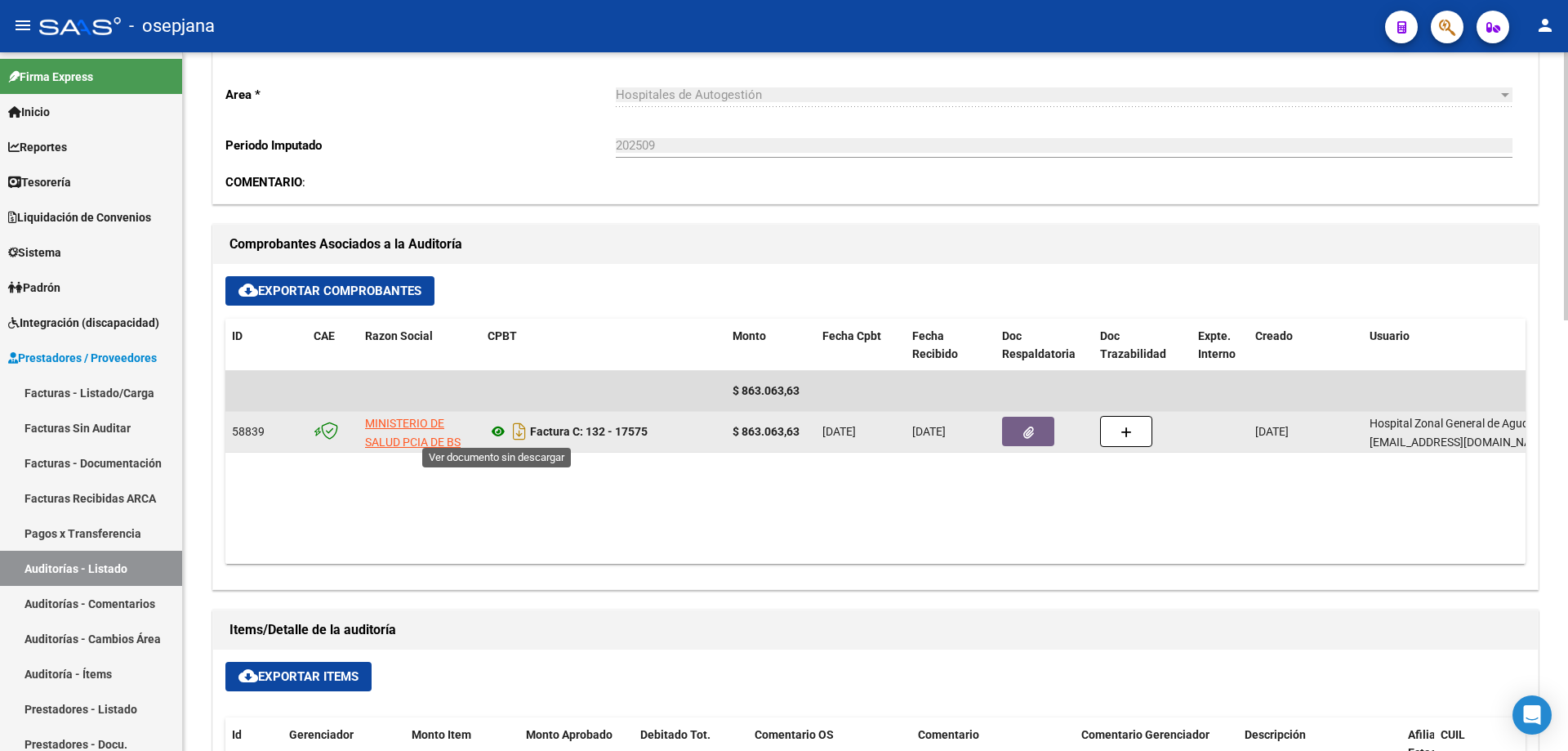
click at [501, 430] on icon at bounding box center [497, 431] width 21 height 20
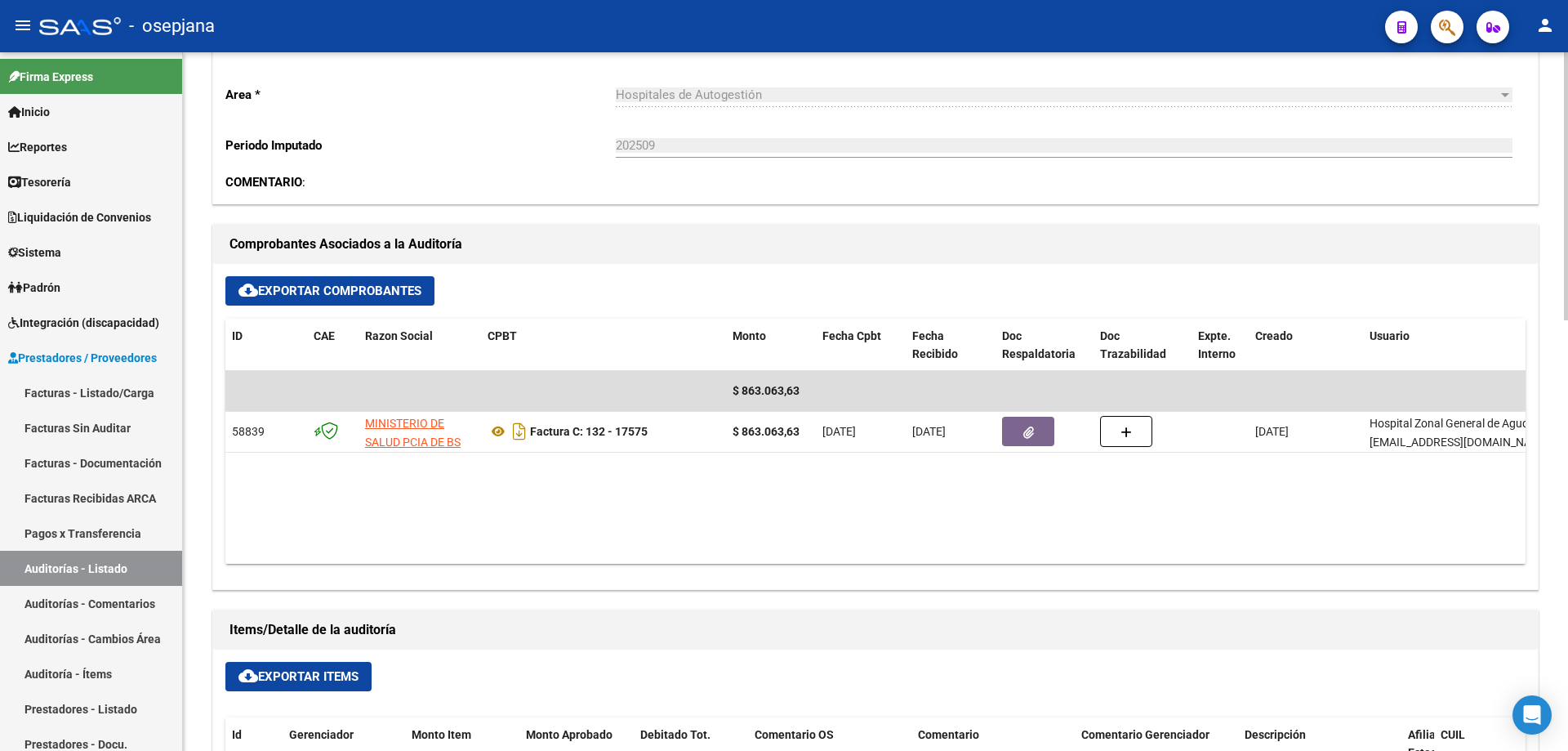
scroll to position [0, 0]
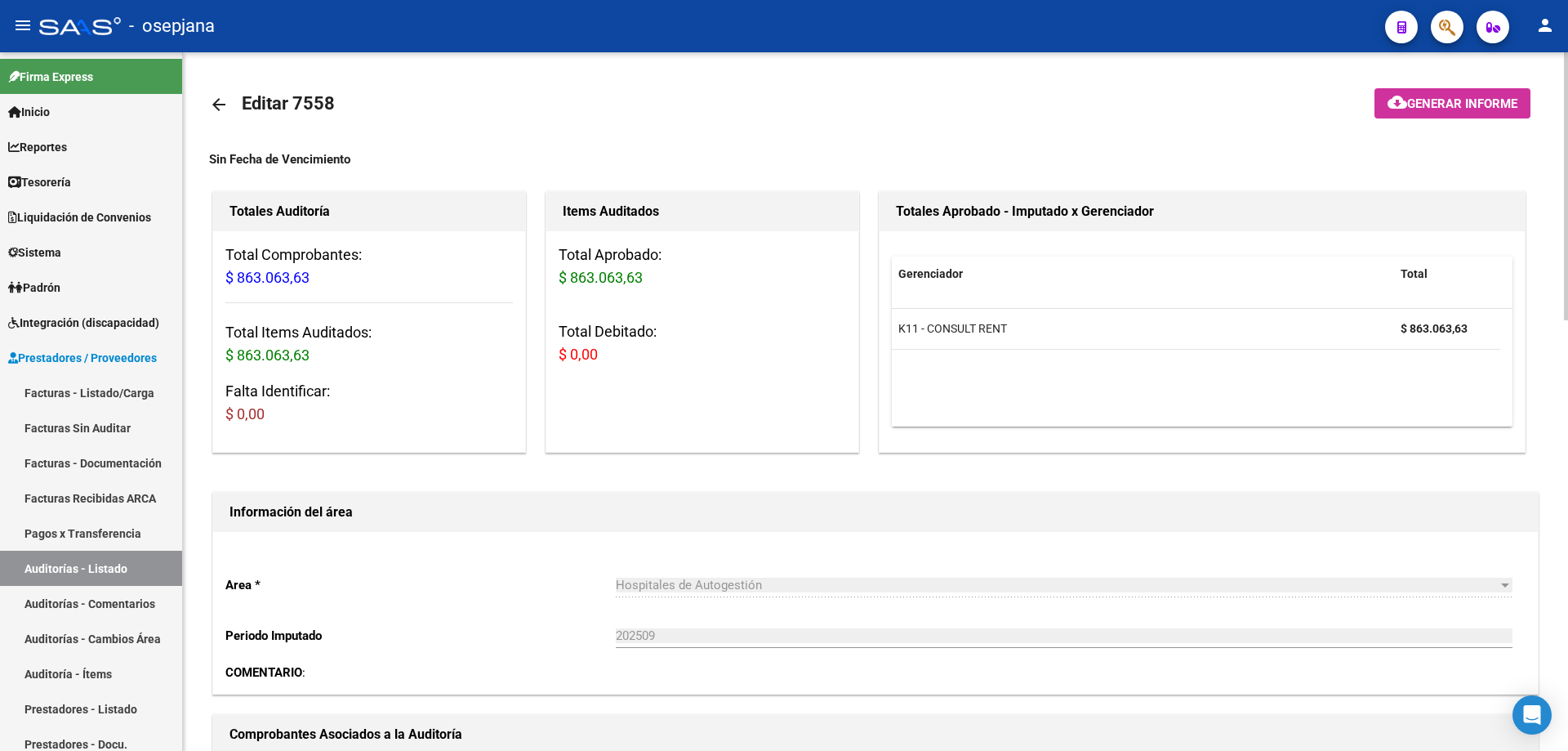
click at [222, 109] on mat-icon "arrow_back" at bounding box center [219, 105] width 20 height 20
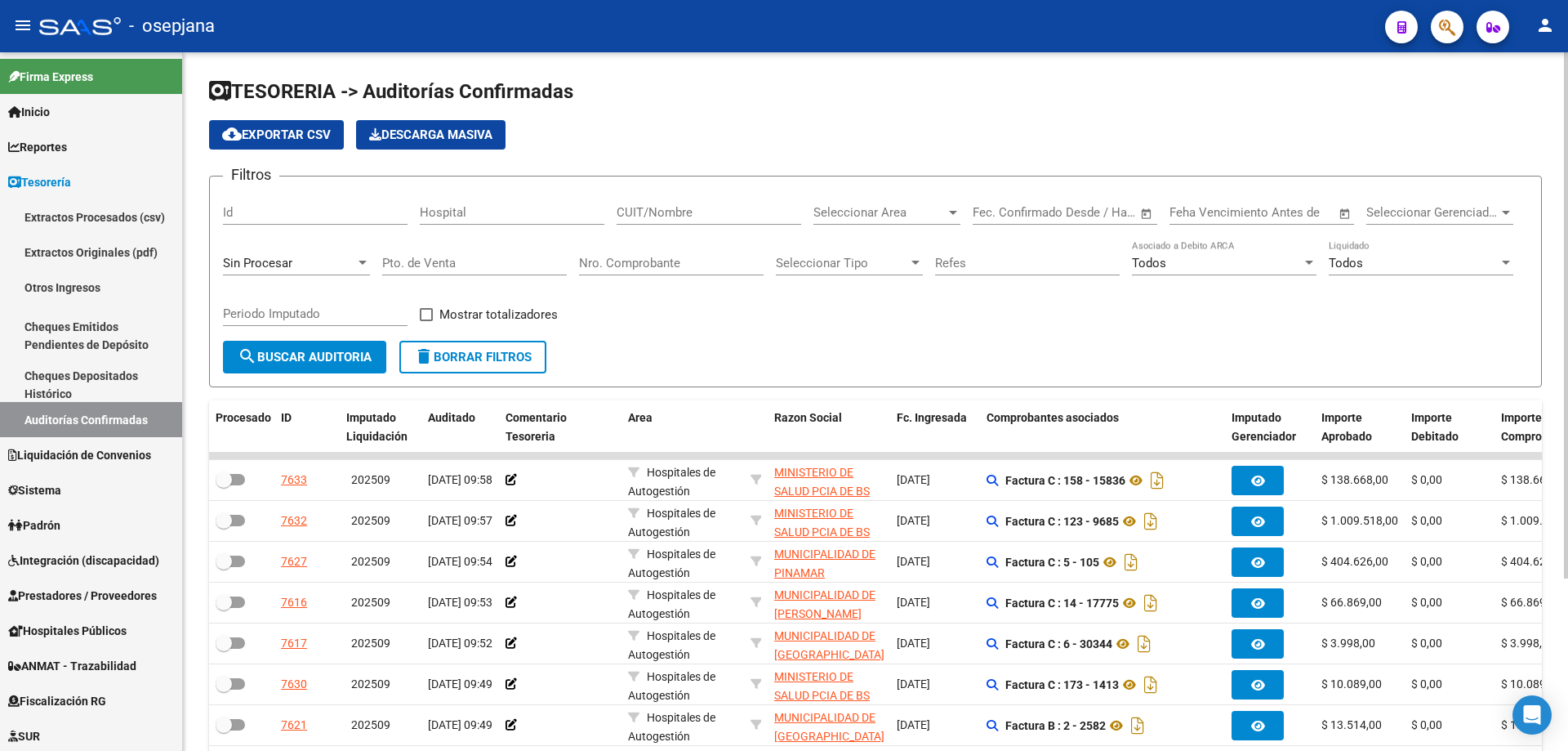
click at [654, 250] on div "Nro. Comprobante" at bounding box center [672, 257] width 185 height 35
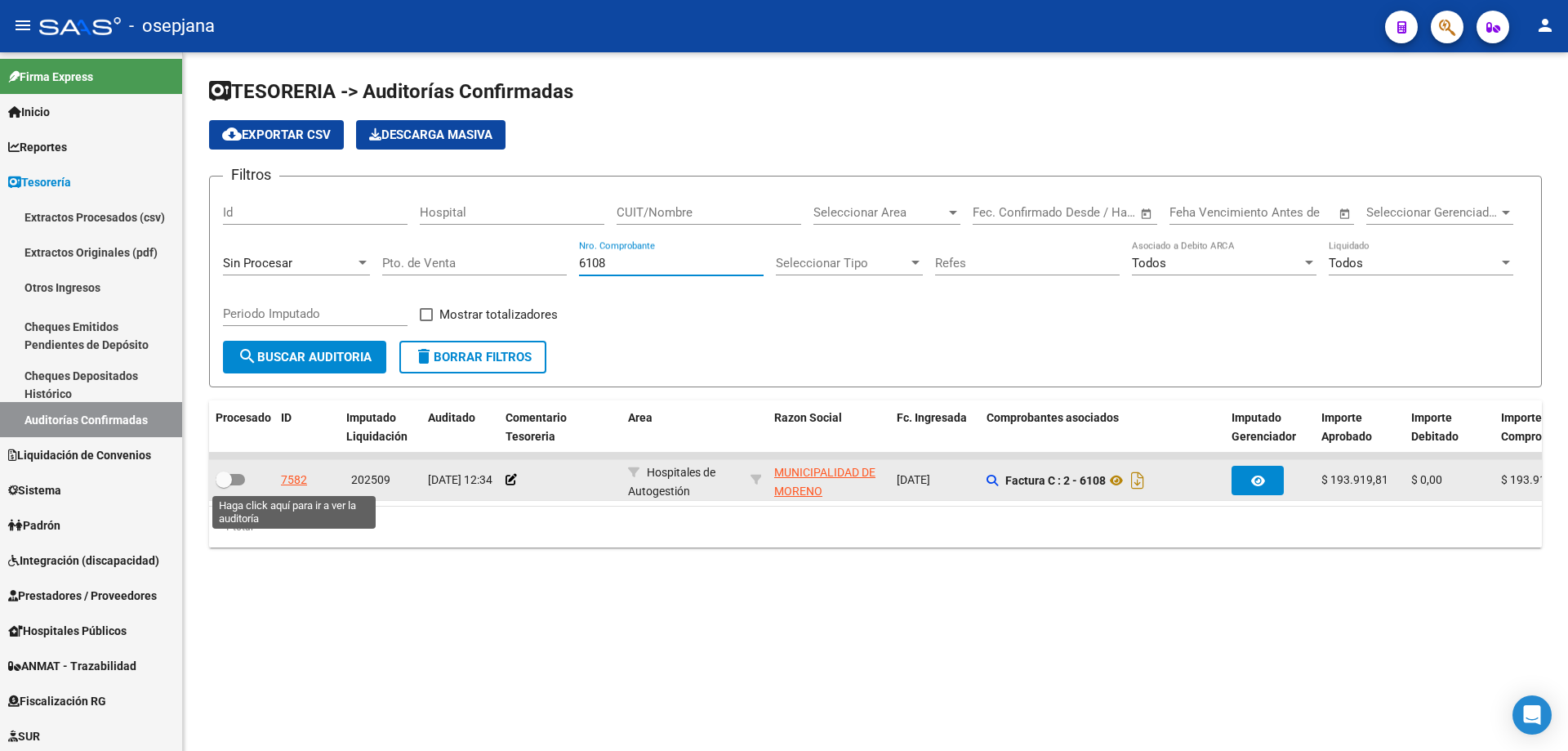
type input "6108"
click at [301, 478] on div "7582" at bounding box center [293, 480] width 26 height 19
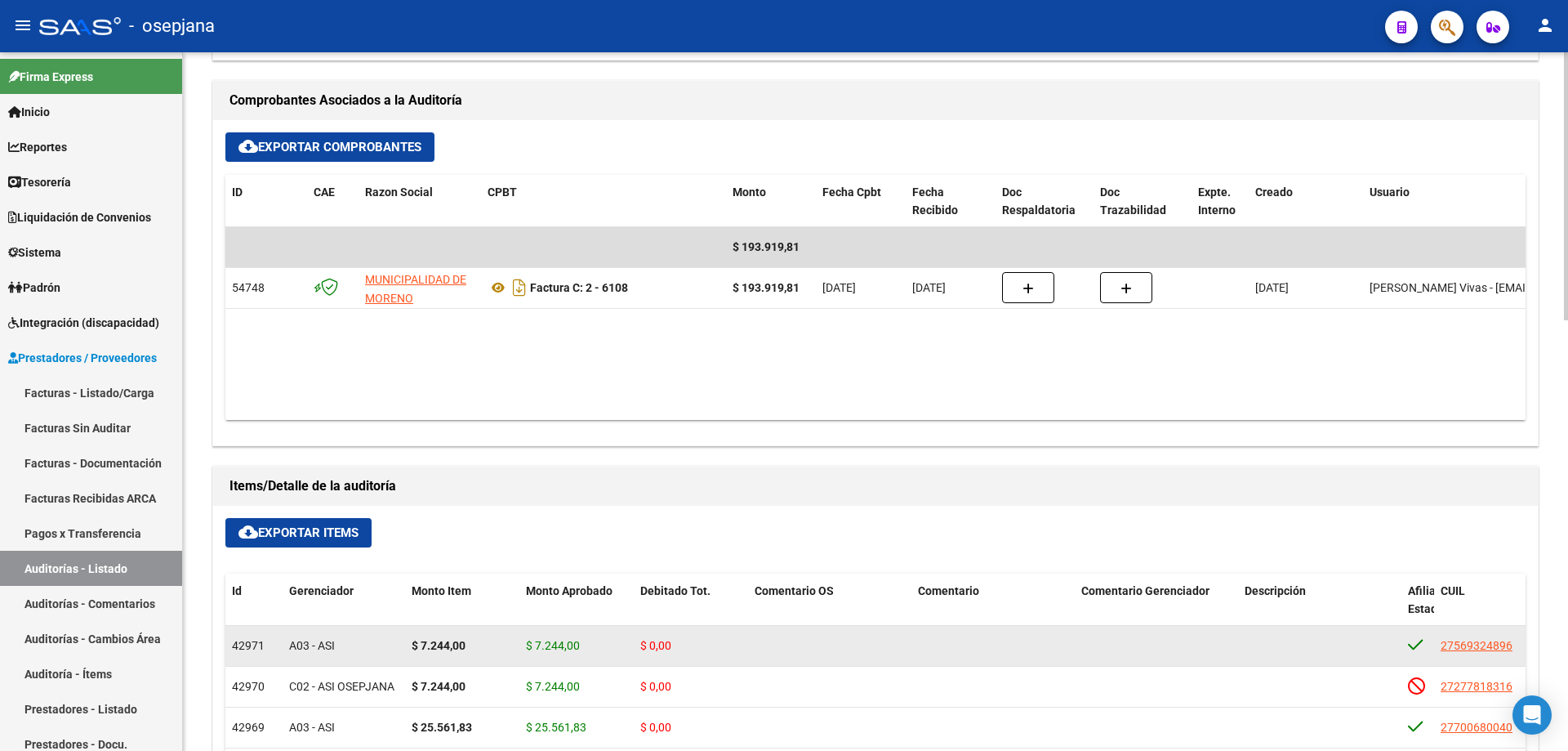
scroll to position [553, 0]
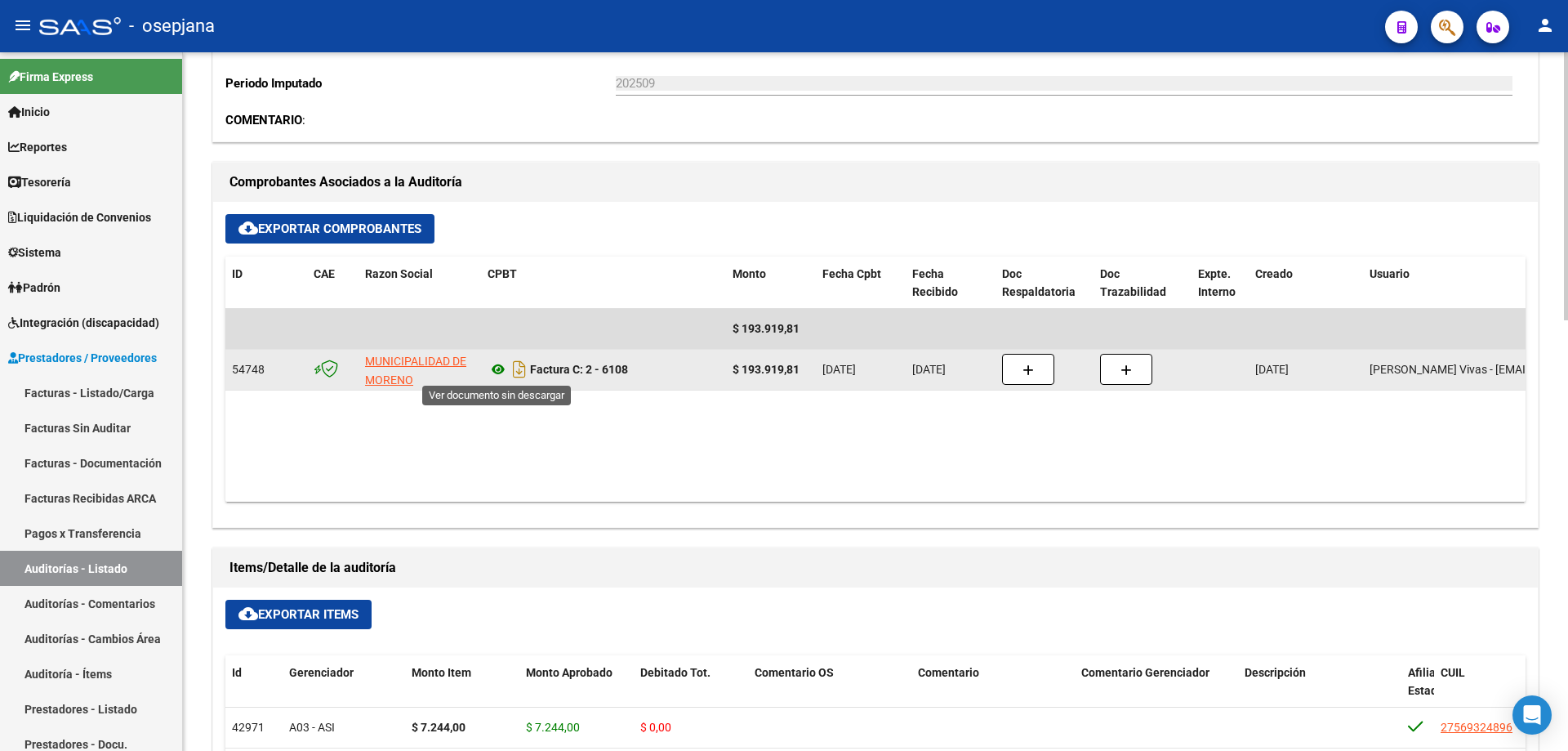
click at [501, 371] on icon at bounding box center [497, 370] width 21 height 20
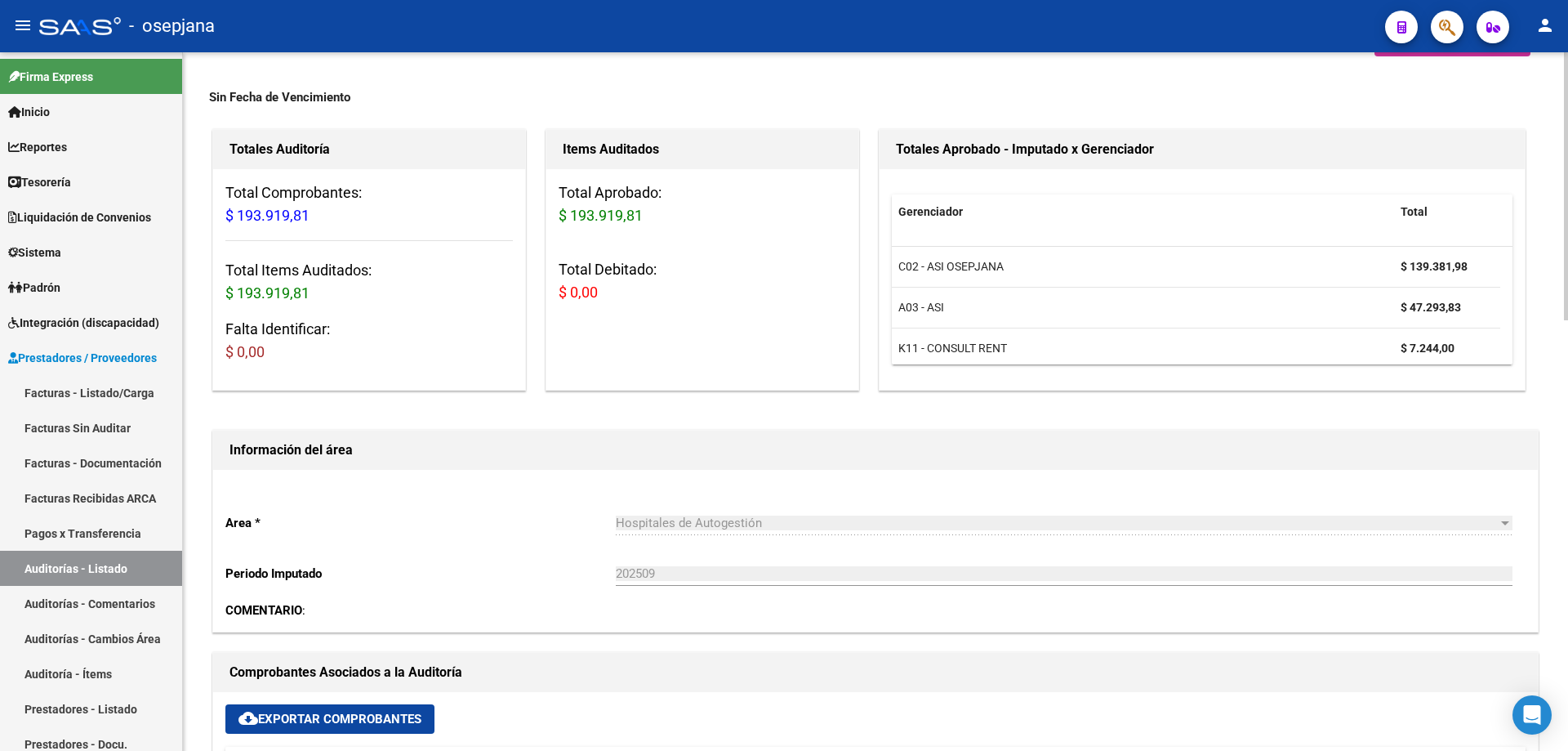
scroll to position [0, 0]
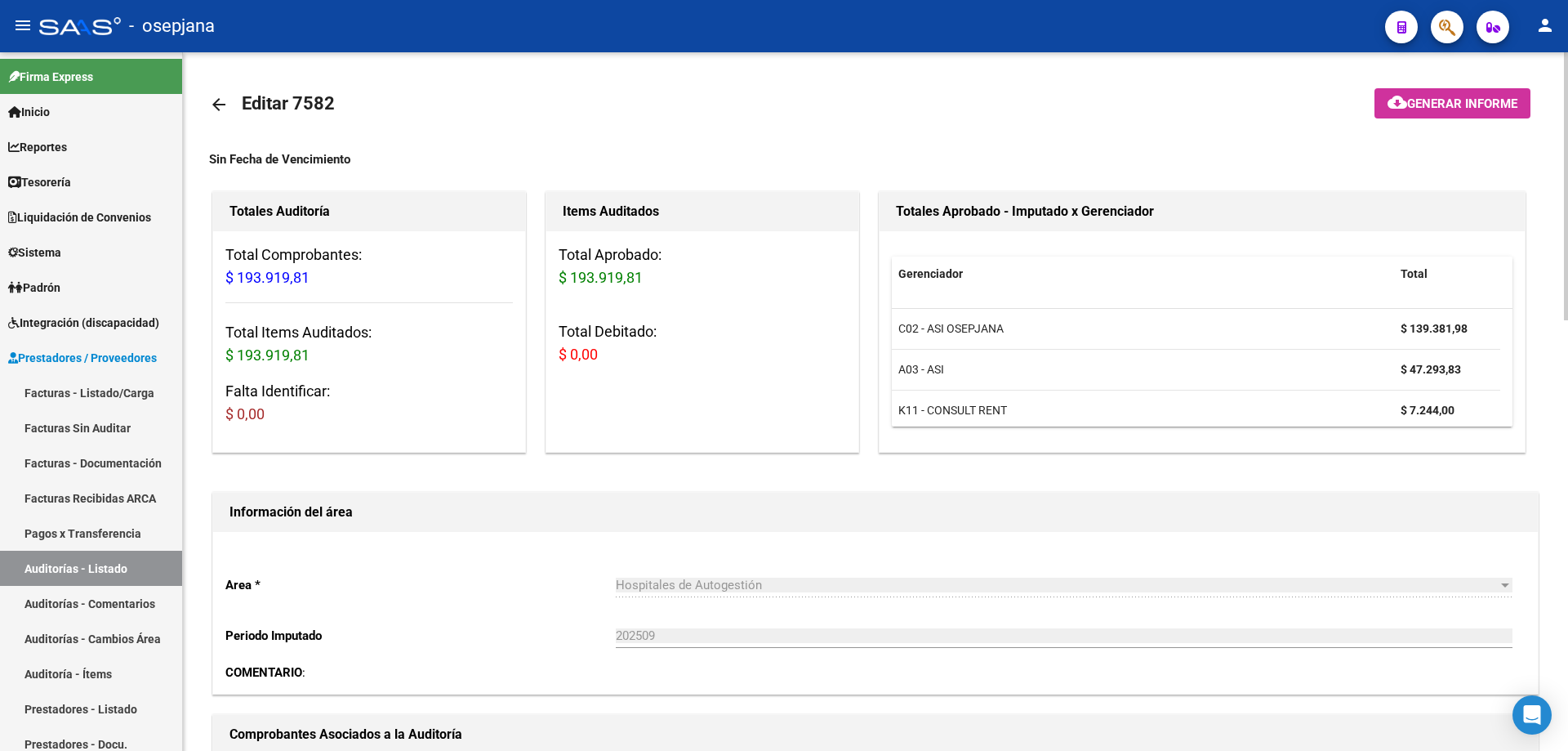
click at [215, 103] on mat-icon "arrow_back" at bounding box center [219, 105] width 20 height 20
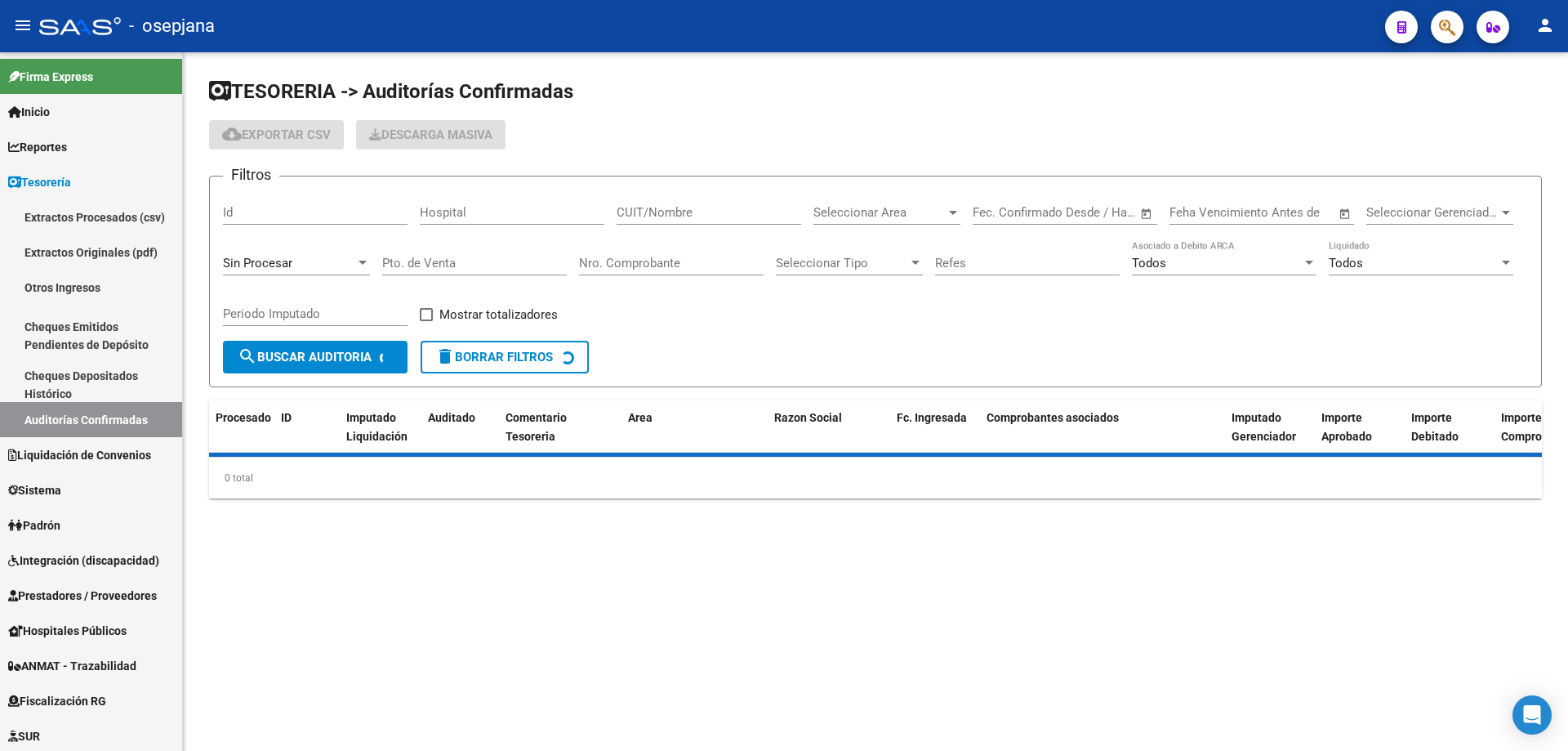
click at [643, 262] on input "Nro. Comprobante" at bounding box center [672, 263] width 185 height 14
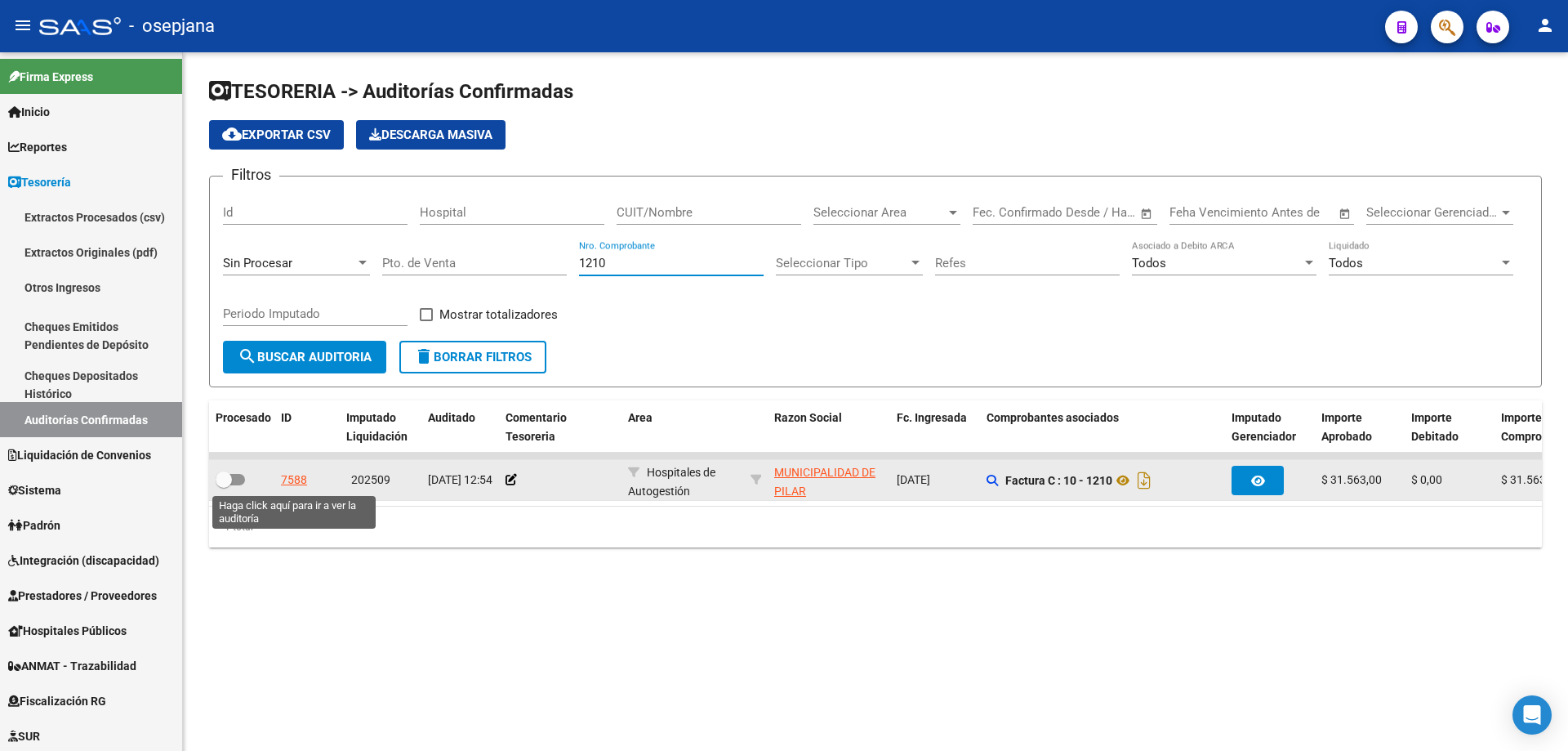
type input "1210"
click at [300, 482] on div "7588" at bounding box center [293, 480] width 26 height 19
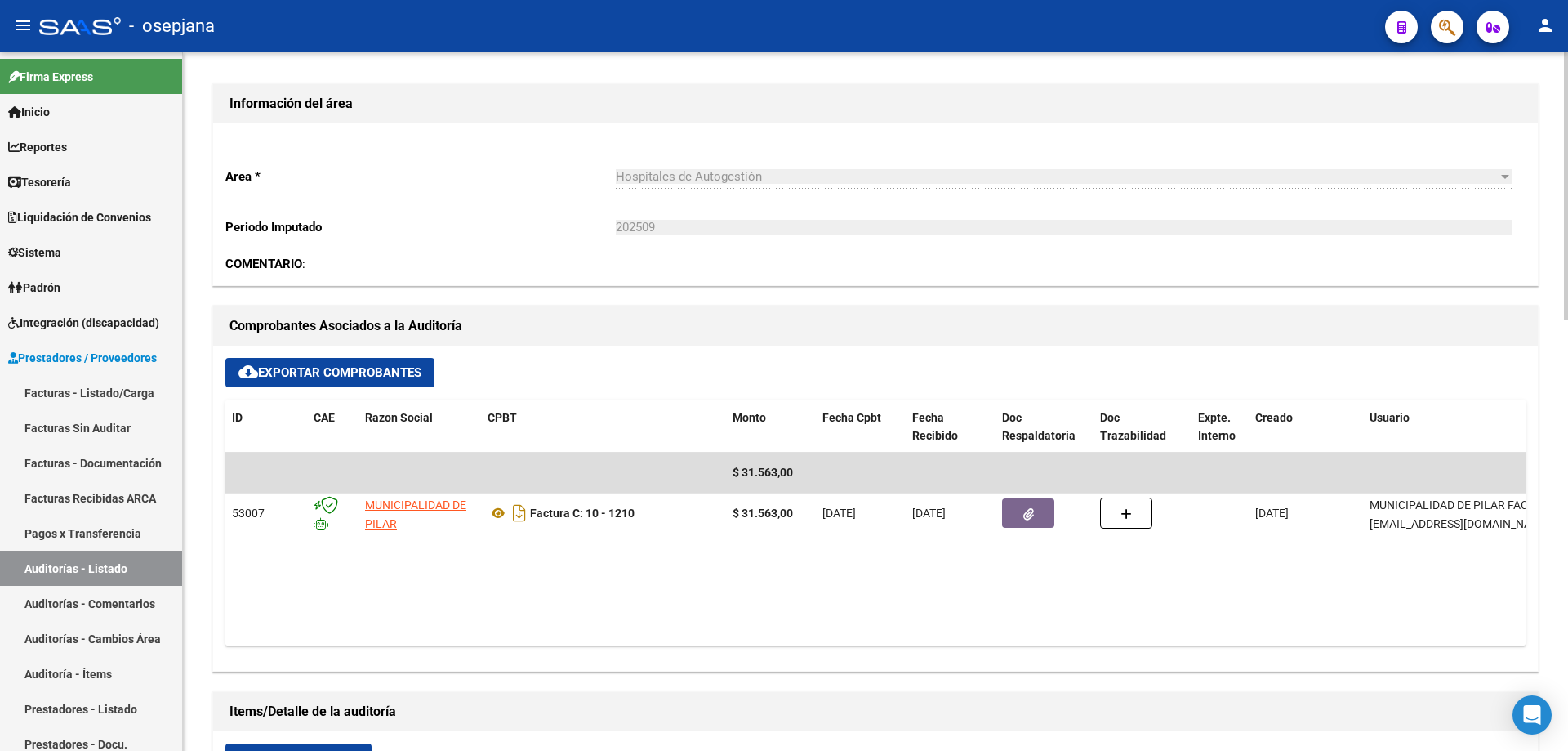
scroll to position [490, 0]
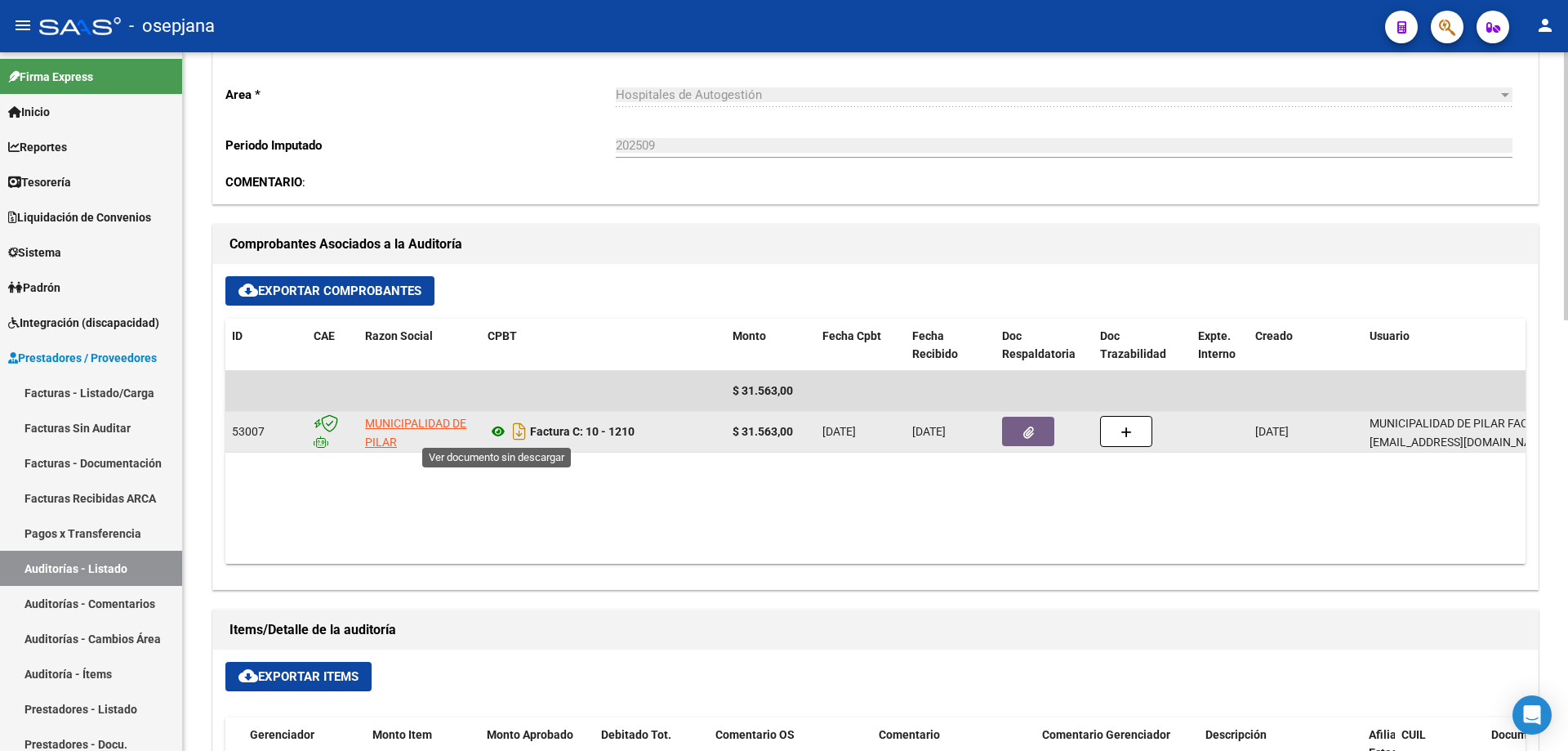
click at [494, 436] on icon at bounding box center [497, 431] width 21 height 20
click at [1015, 433] on button "button" at bounding box center [1028, 431] width 53 height 29
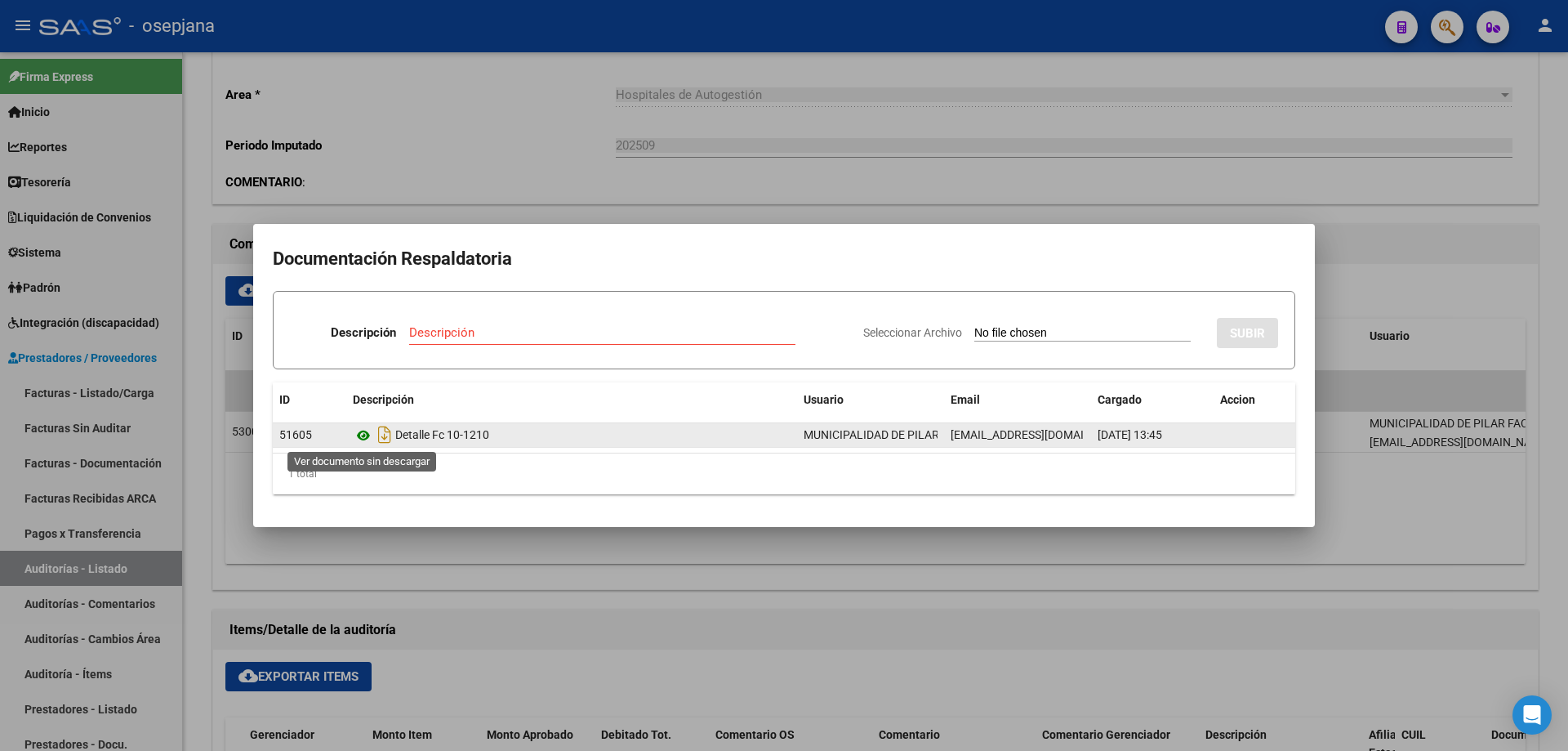
click at [363, 434] on icon at bounding box center [363, 436] width 21 height 20
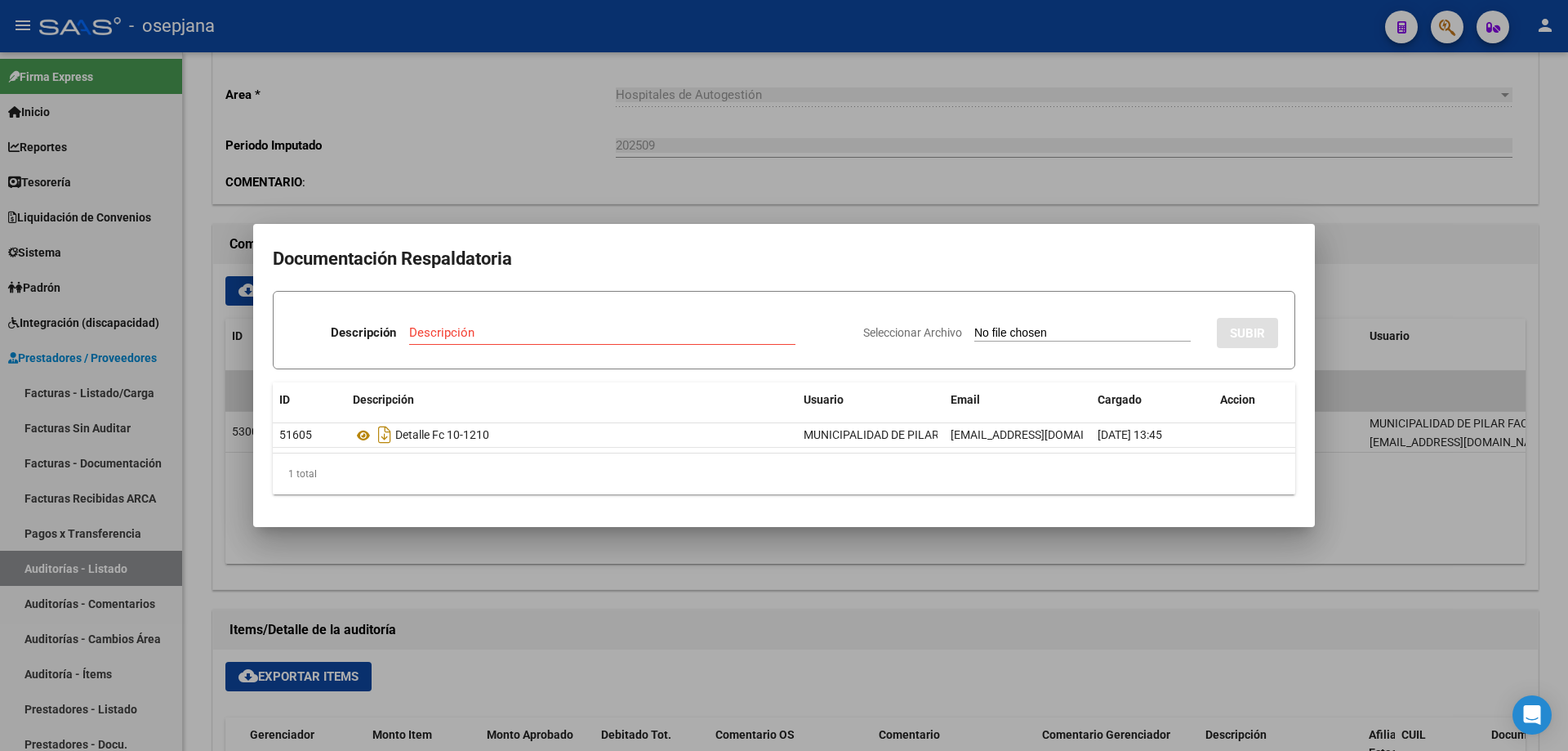
click at [432, 145] on div at bounding box center [784, 375] width 1568 height 751
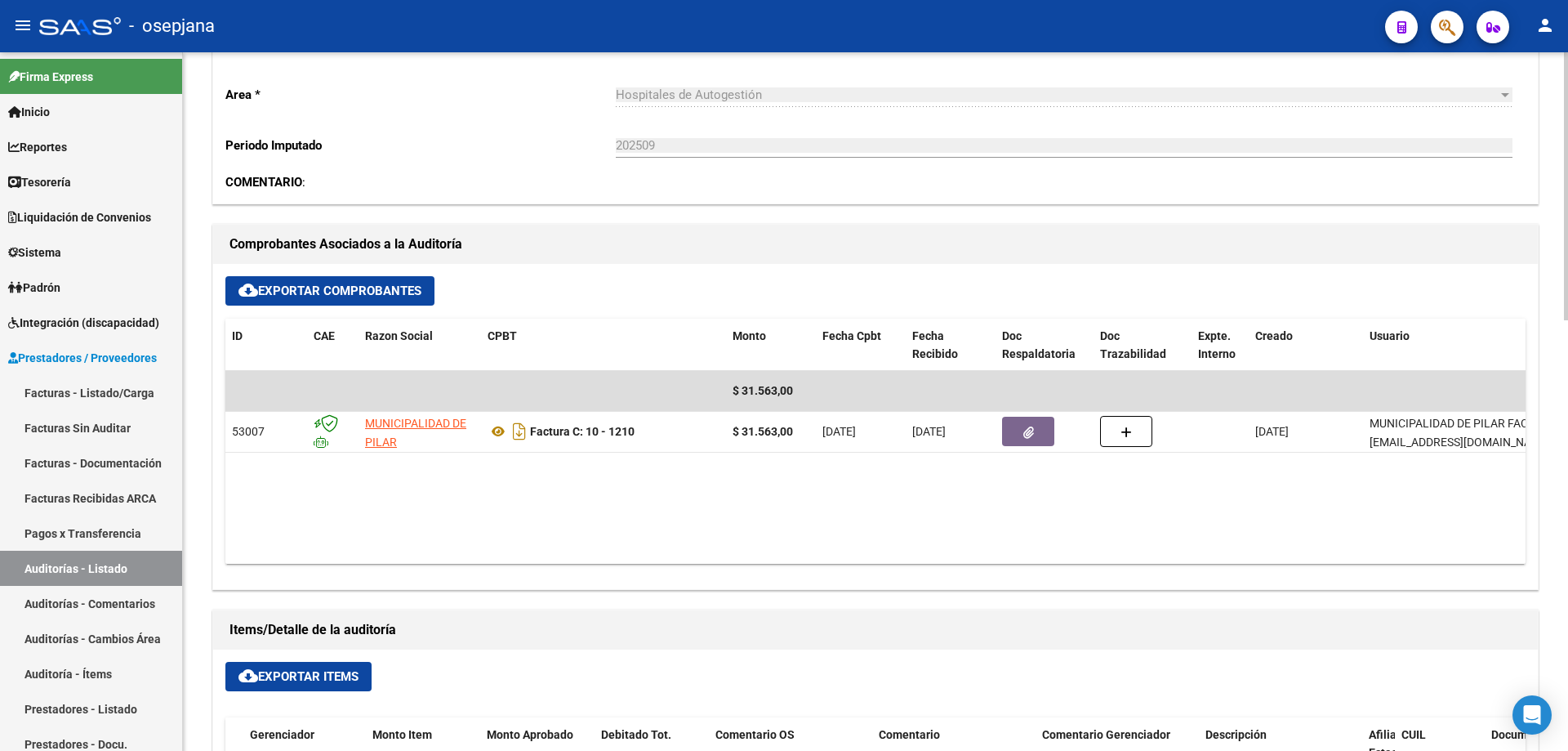
scroll to position [0, 0]
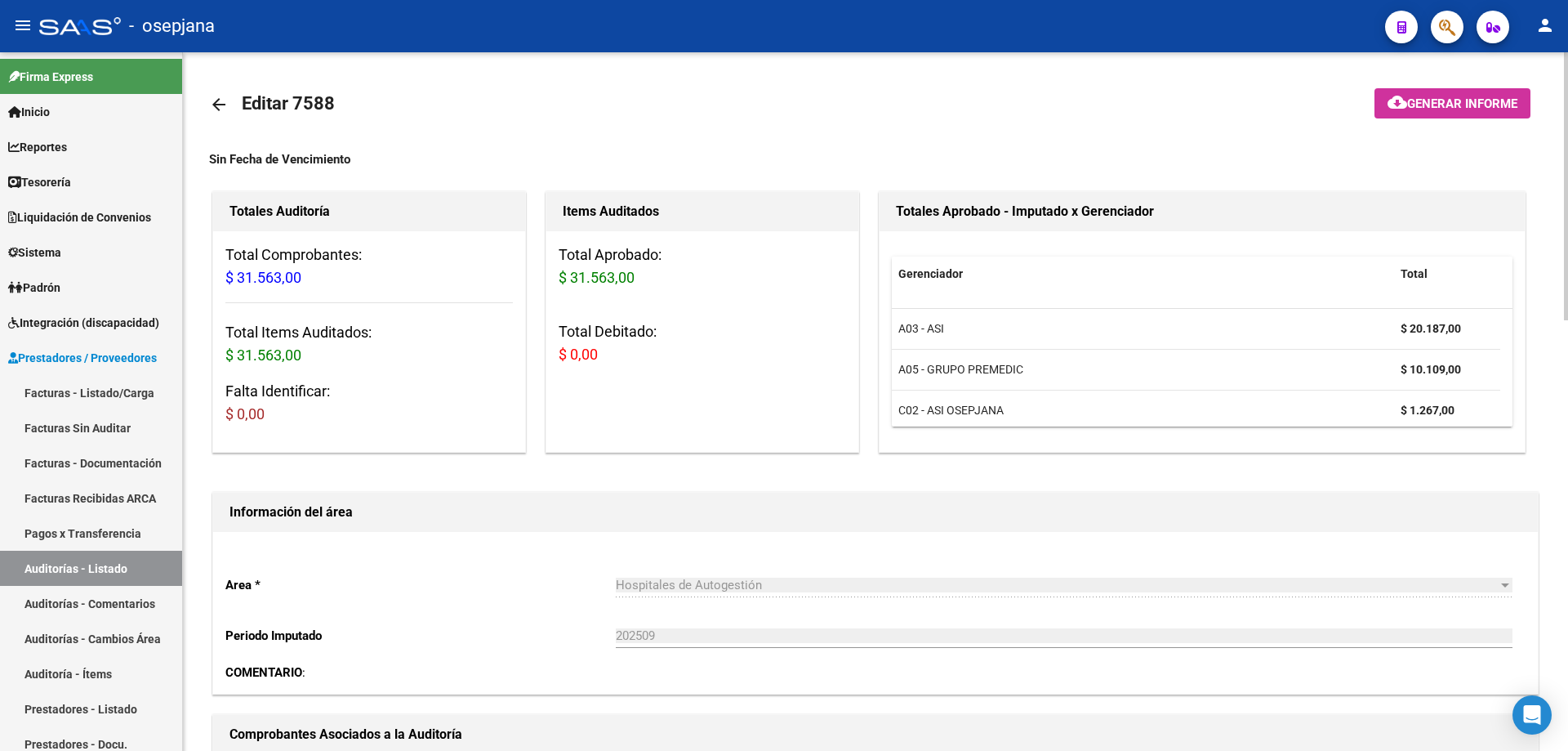
click at [219, 102] on mat-icon "arrow_back" at bounding box center [219, 105] width 20 height 20
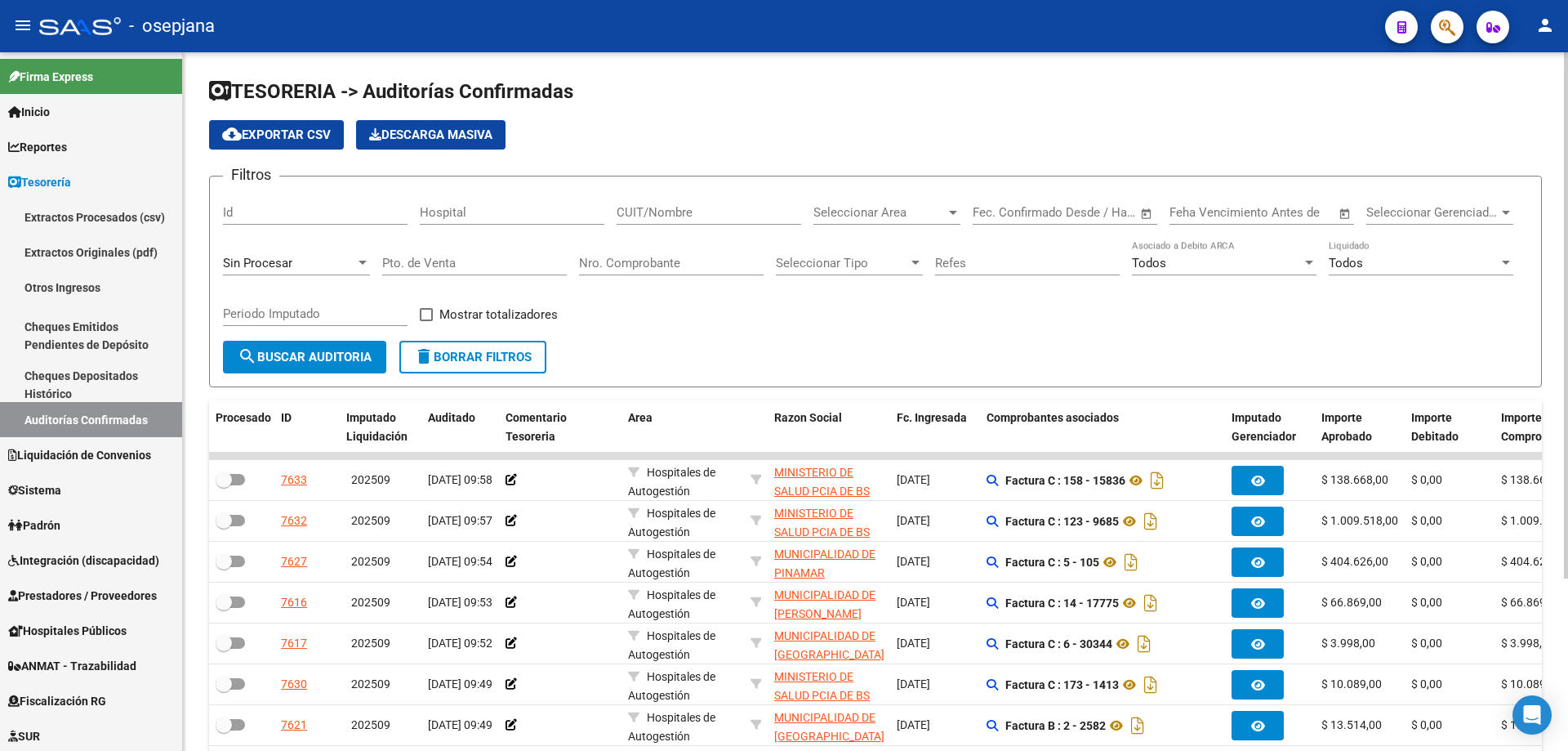
click at [675, 260] on input "Nro. Comprobante" at bounding box center [672, 263] width 185 height 14
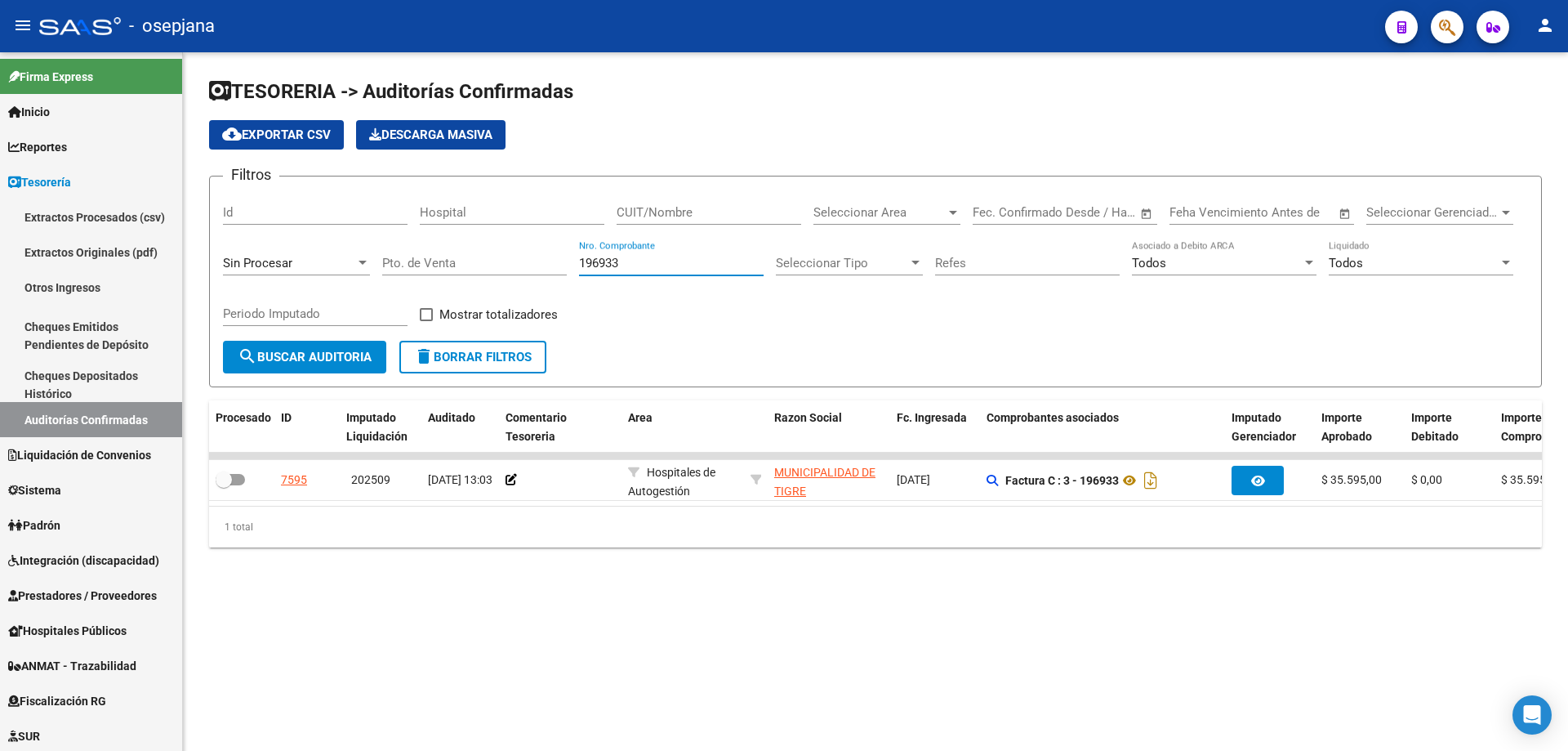
type input "196933"
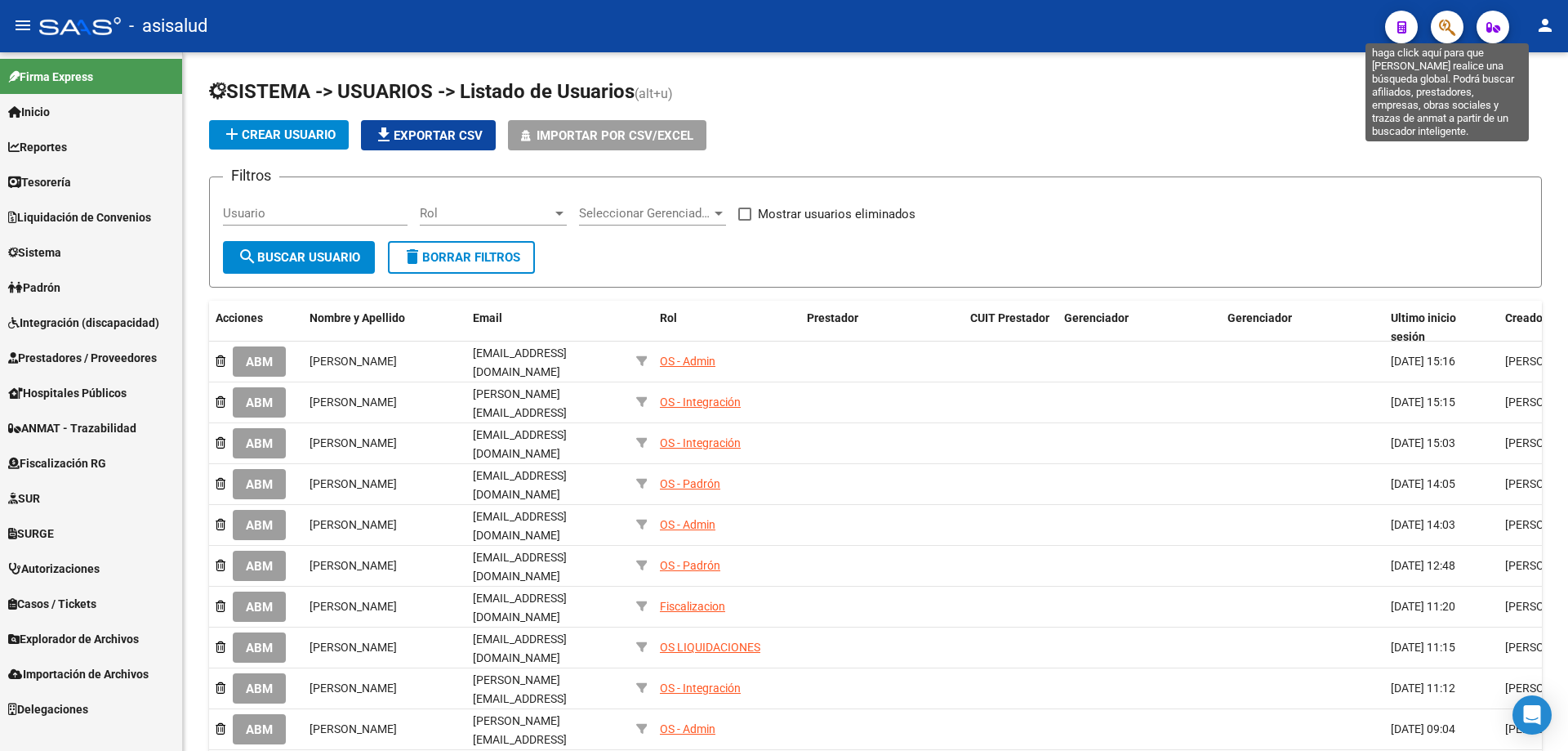
click at [1447, 22] on icon "button" at bounding box center [1447, 27] width 16 height 19
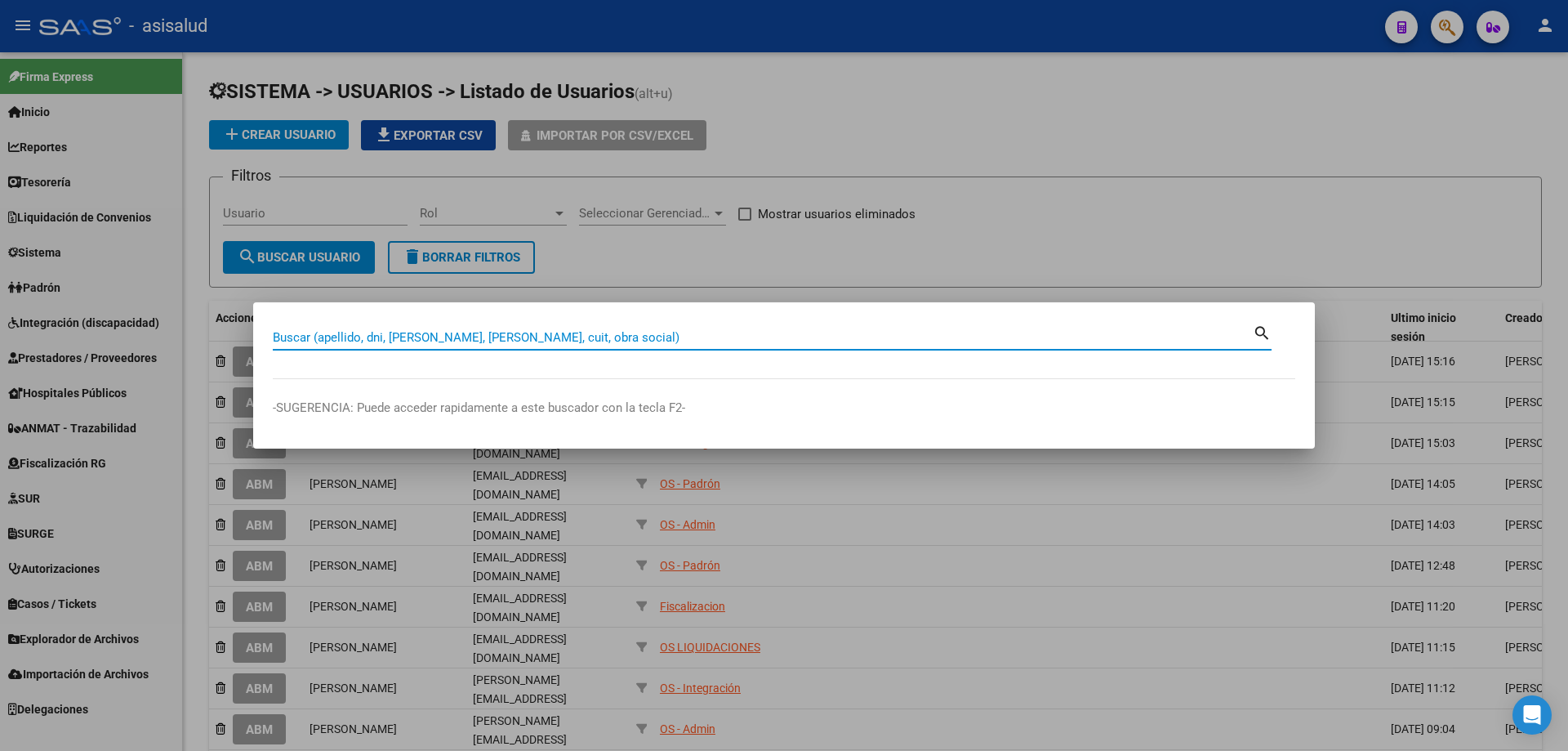
paste input "35420747"
type input "35420747"
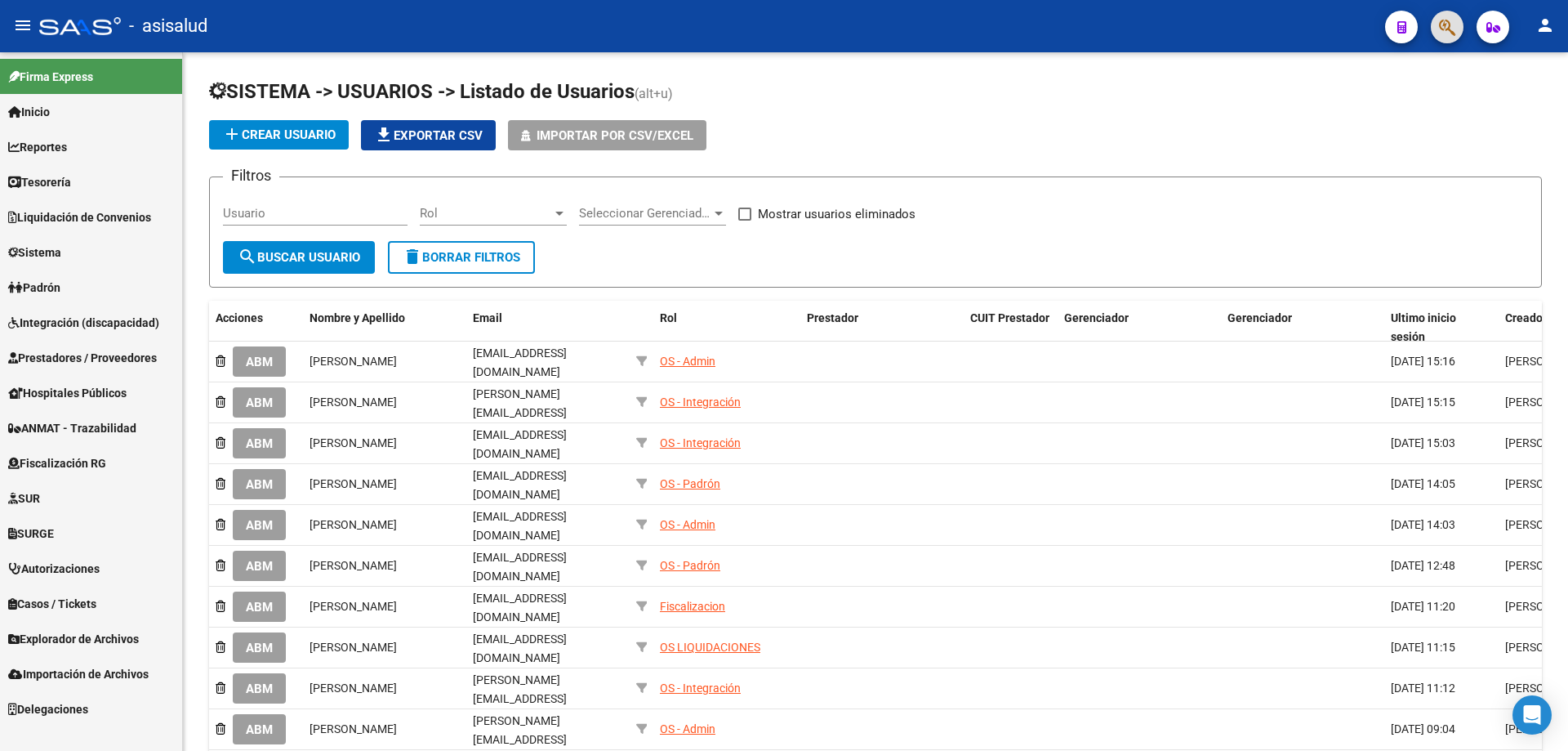
click at [71, 176] on span "Tesorería" at bounding box center [39, 182] width 62 height 18
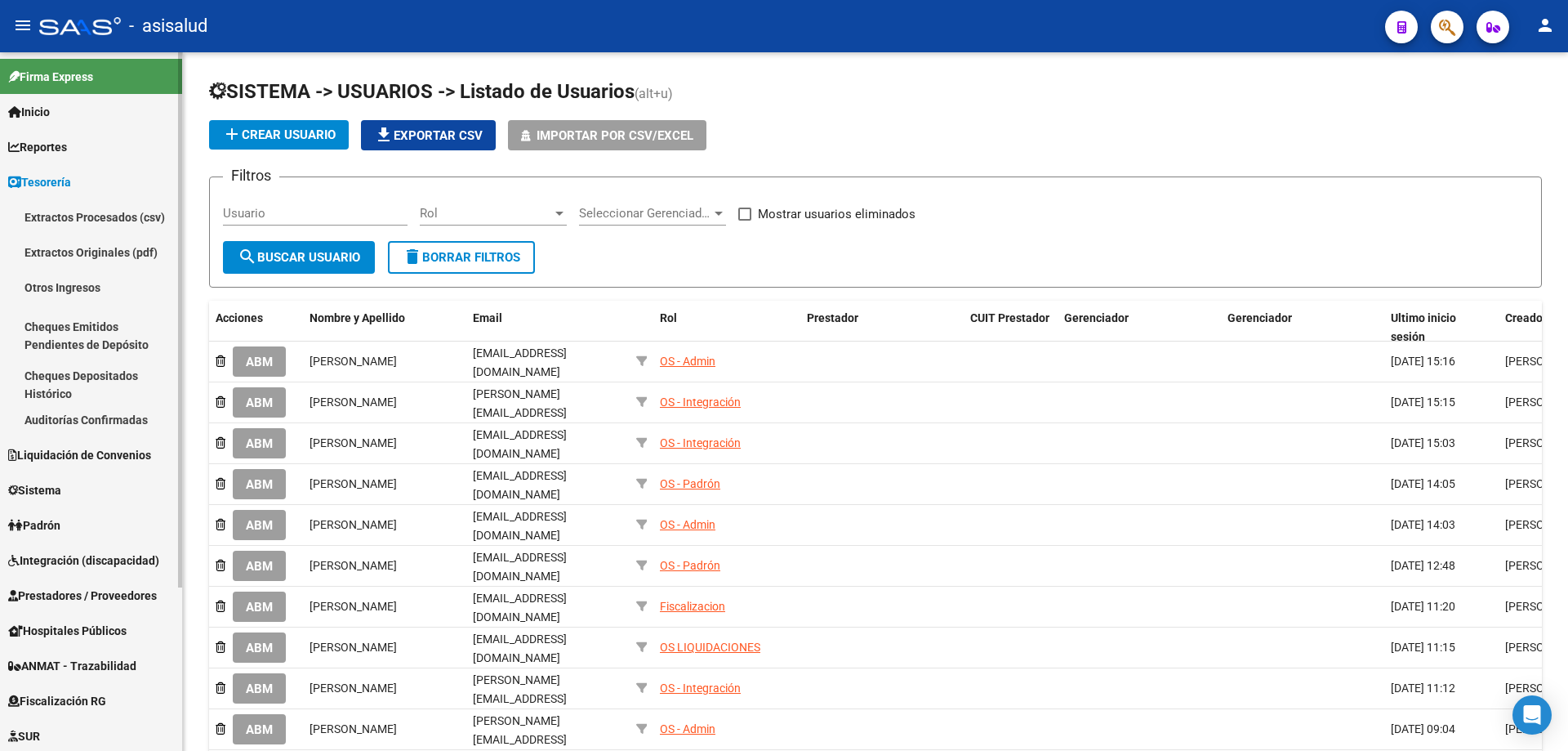
click at [95, 419] on link "Auditorías Confirmadas" at bounding box center [91, 419] width 182 height 35
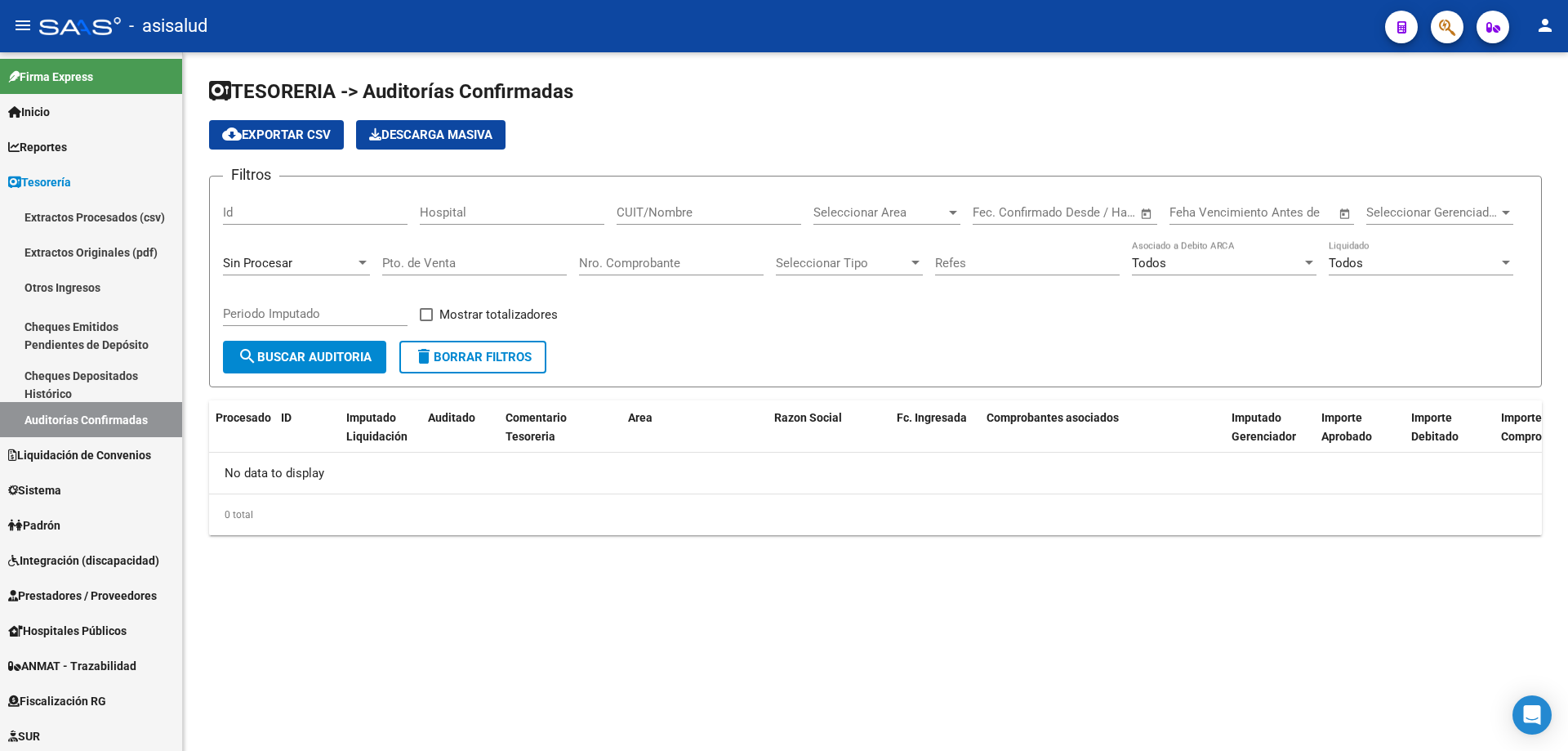
click at [670, 247] on div "Nro. Comprobante" at bounding box center [672, 257] width 185 height 35
type input "4"
type input "196933"
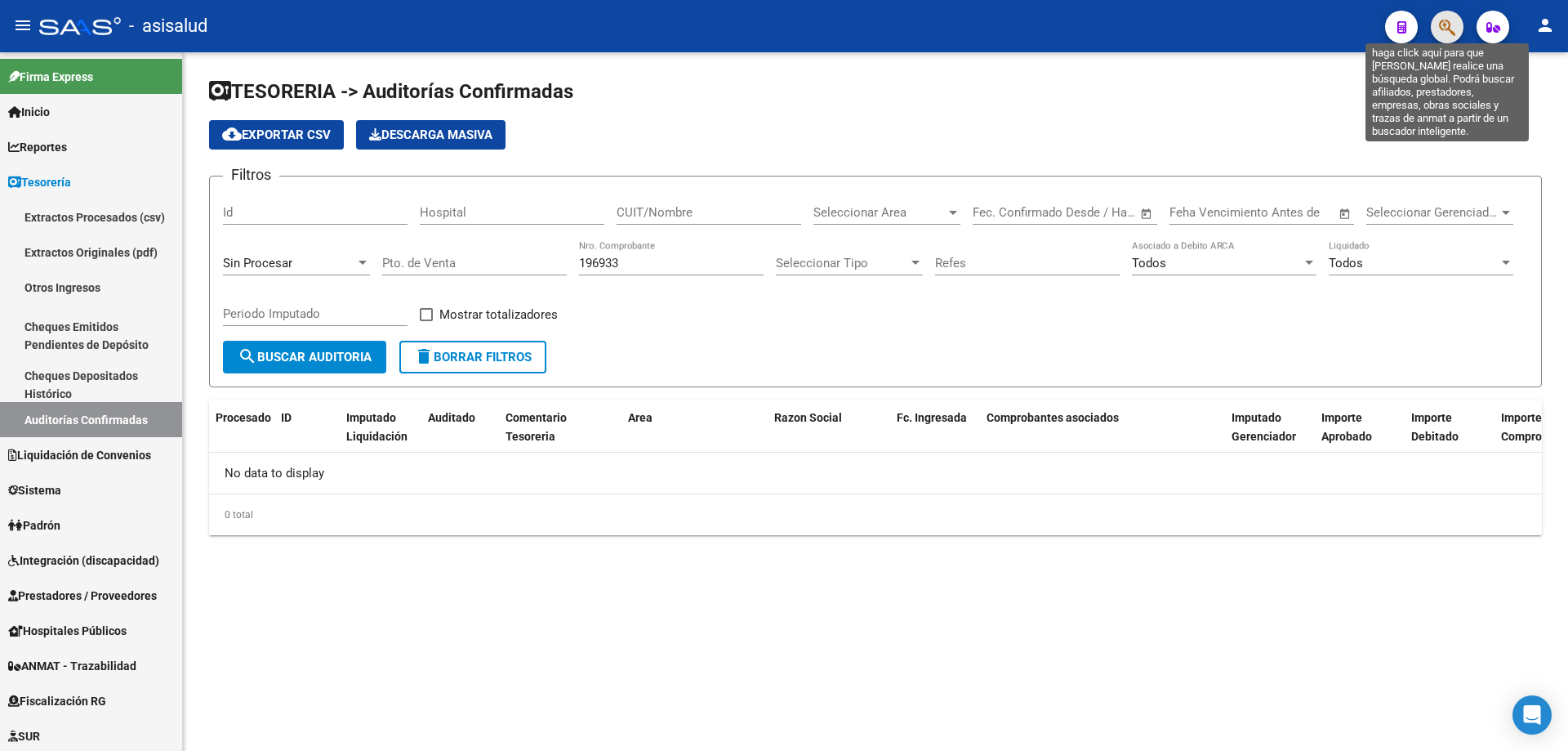
click at [1445, 37] on icon "button" at bounding box center [1447, 27] width 16 height 19
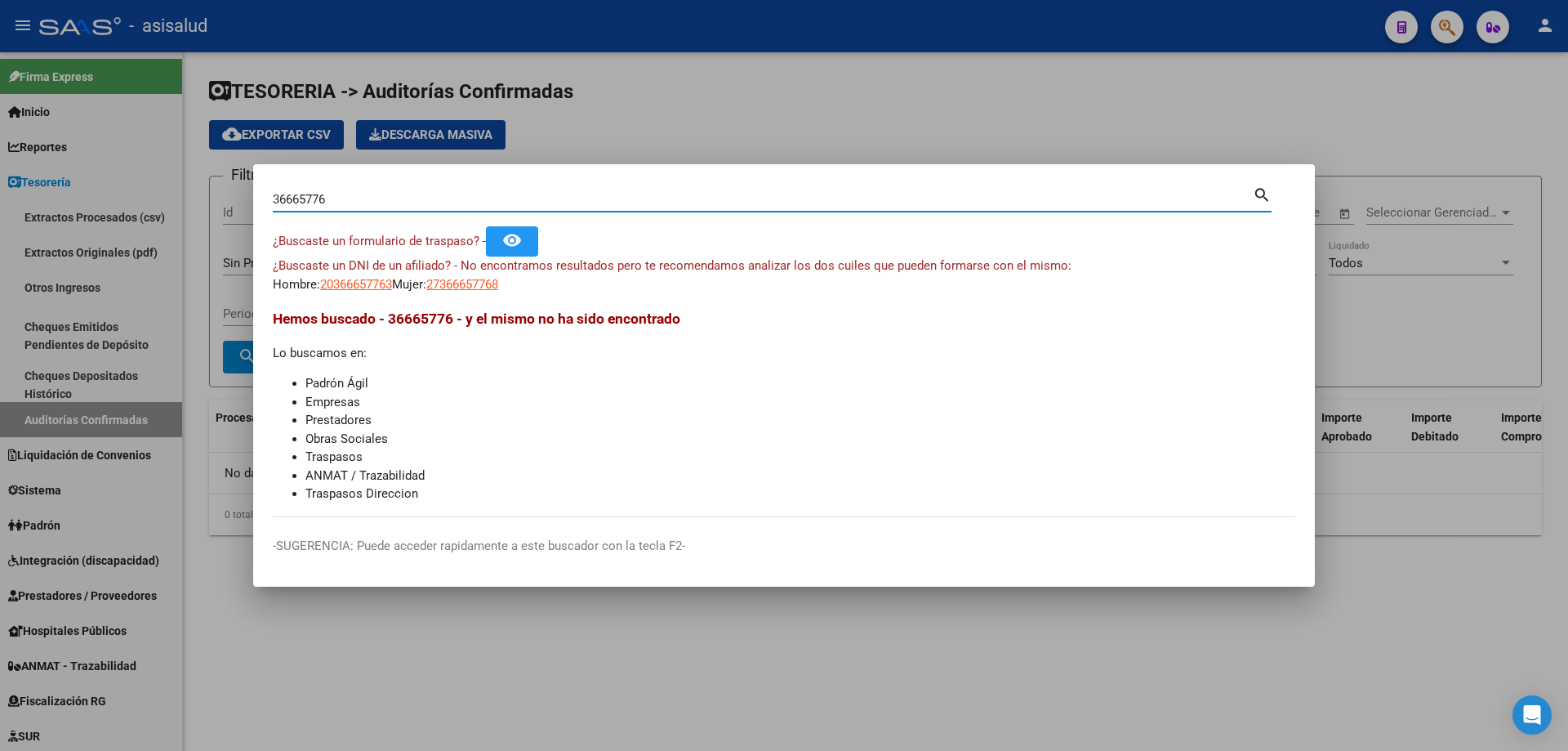
drag, startPoint x: 375, startPoint y: 200, endPoint x: 228, endPoint y: 196, distance: 147.1
click at [228, 196] on div "36665776 Buscar (apellido, dni, cuil, nro traspaso, cuit, obra social) search ¿…" at bounding box center [784, 375] width 1568 height 751
type input "43201353"
drag, startPoint x: 337, startPoint y: 198, endPoint x: 263, endPoint y: 202, distance: 74.1
click at [263, 202] on mat-dialog-content "43201353 Buscar (apellido, dni, cuil, nro traspaso, cuit, obra social) search ¿…" at bounding box center [784, 351] width 1062 height 333
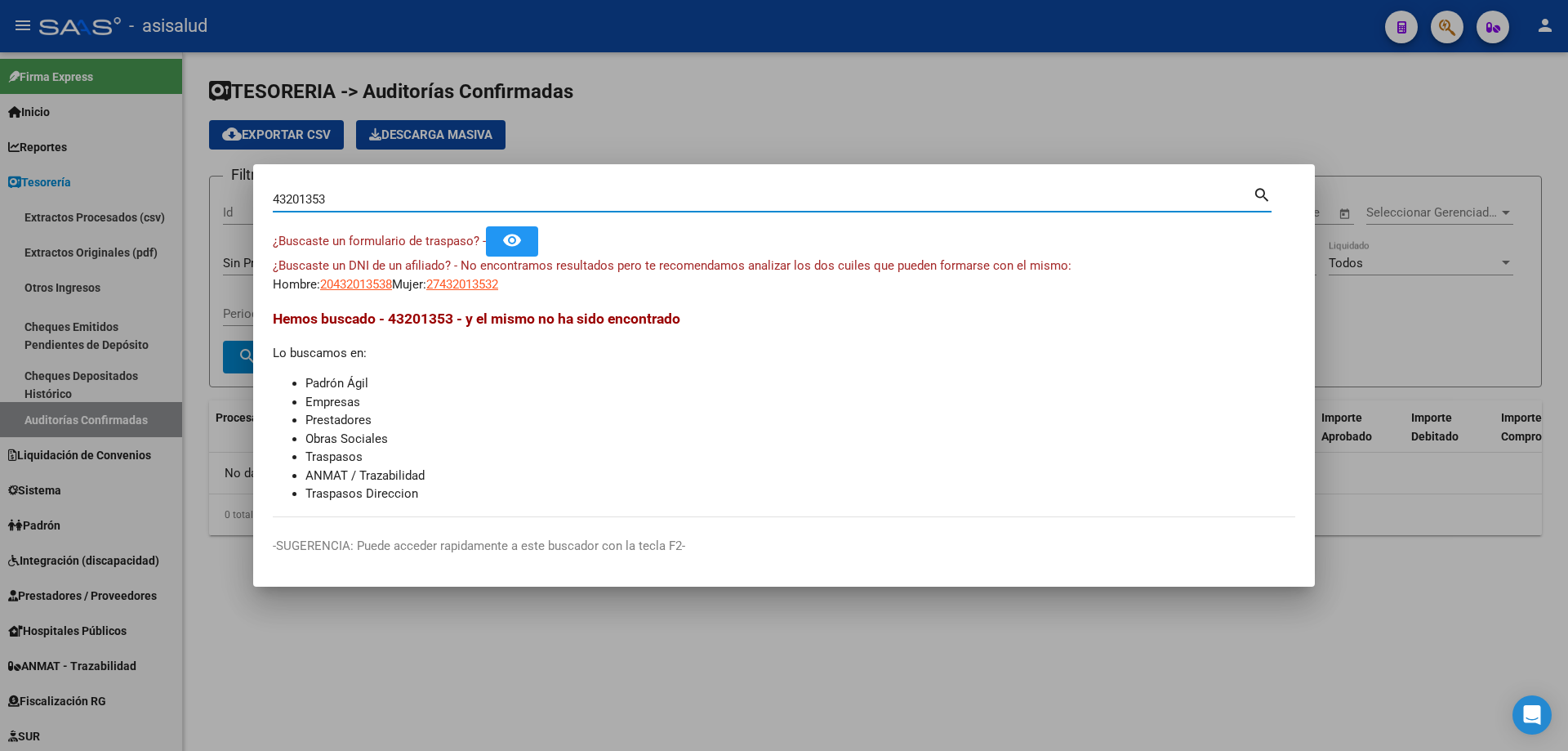
click at [635, 115] on div at bounding box center [784, 375] width 1568 height 751
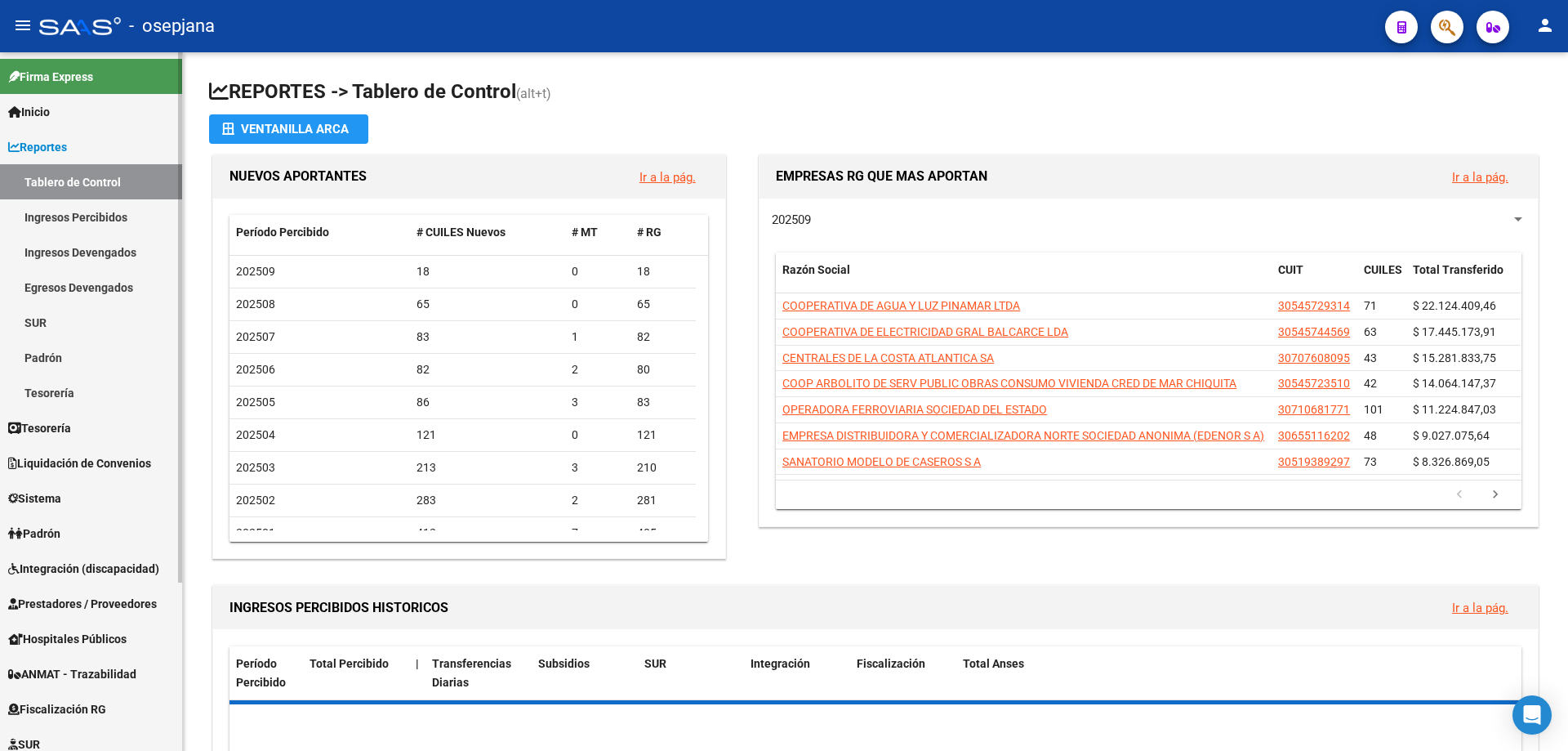
click at [67, 145] on span "Reportes" at bounding box center [37, 147] width 59 height 18
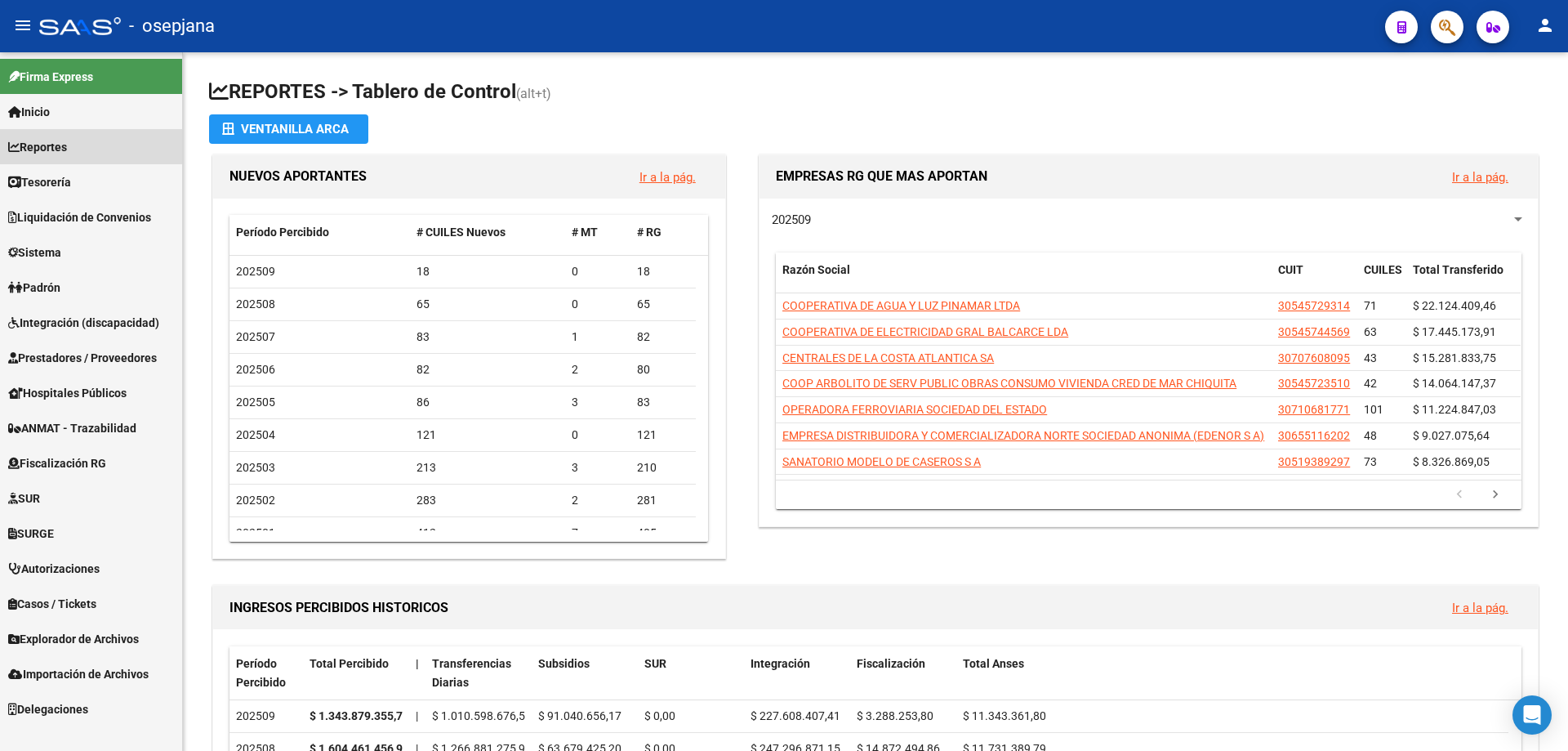
click at [85, 146] on link "Reportes" at bounding box center [91, 147] width 182 height 35
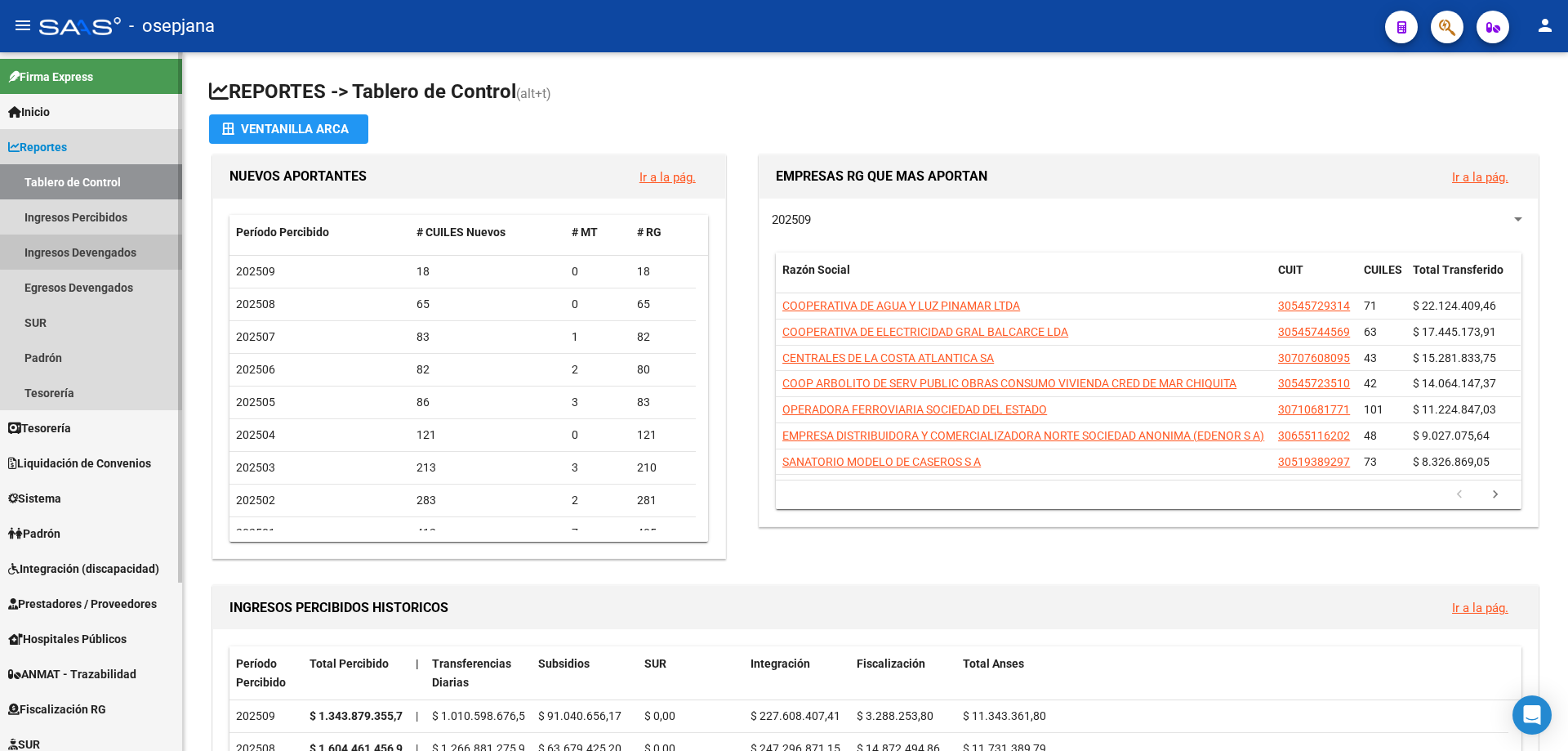
click at [110, 251] on link "Ingresos Devengados" at bounding box center [91, 252] width 182 height 35
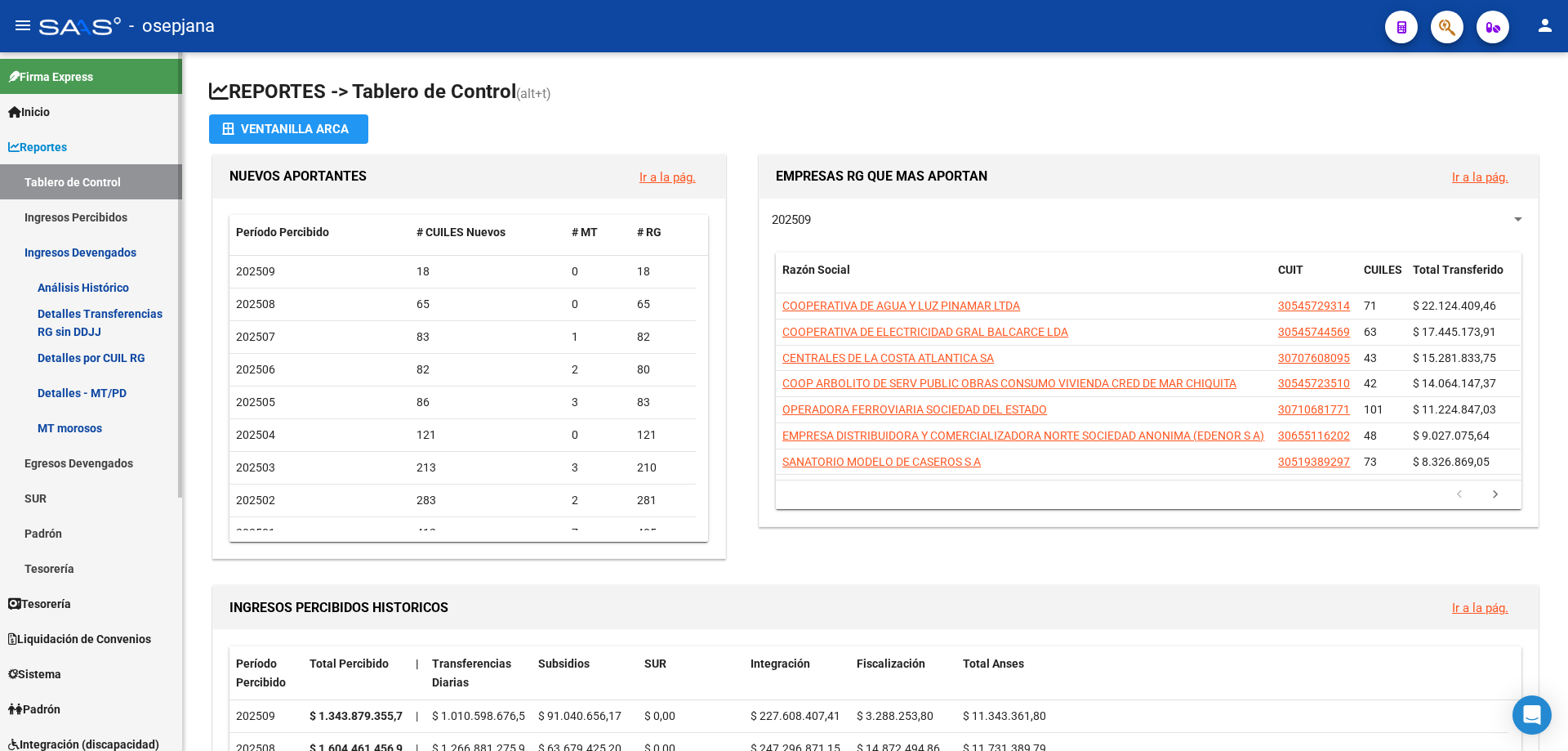
click at [113, 182] on link "Tablero de Control" at bounding box center [91, 181] width 182 height 35
click at [75, 154] on link "Reportes" at bounding box center [91, 147] width 182 height 35
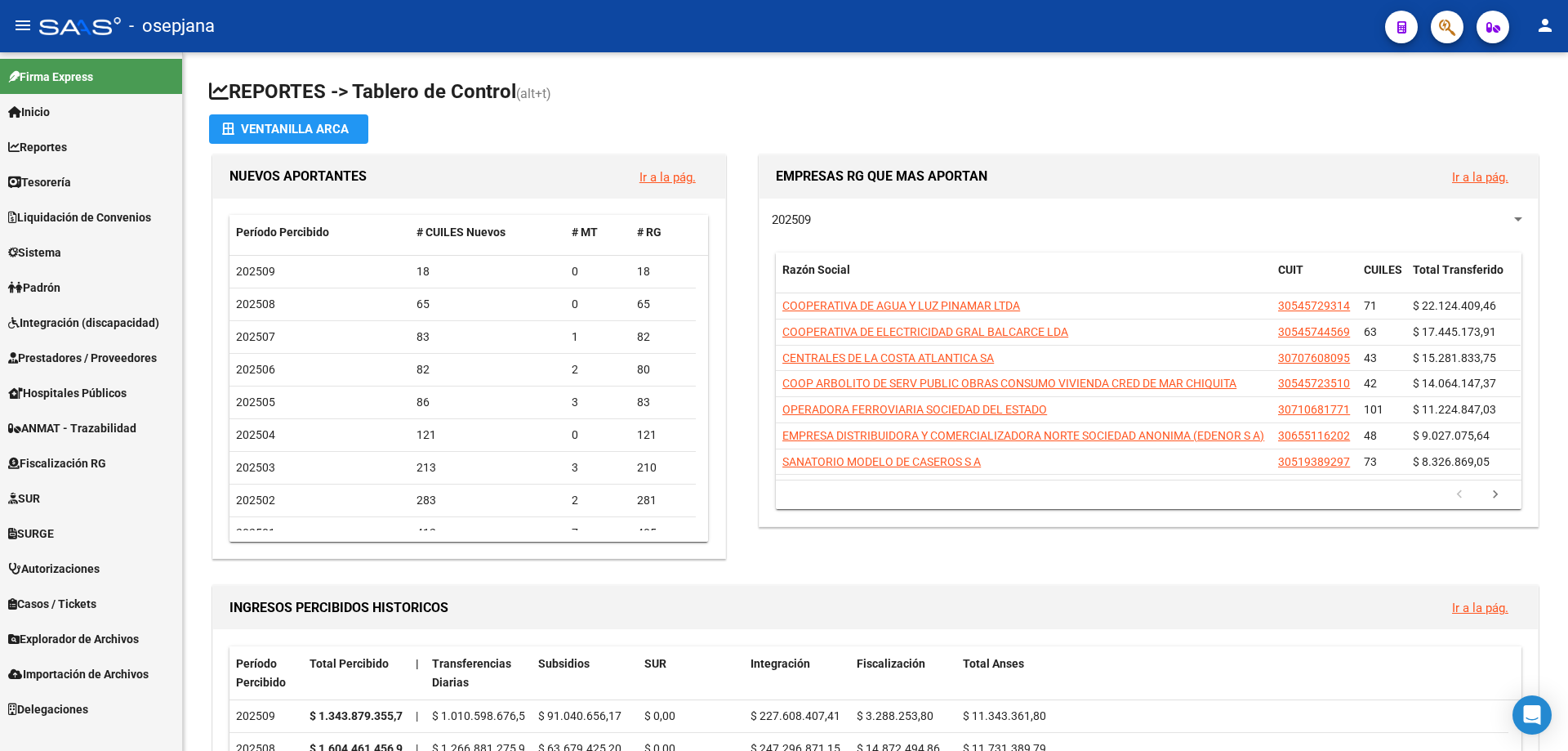
click at [71, 177] on span "Tesorería" at bounding box center [39, 182] width 62 height 18
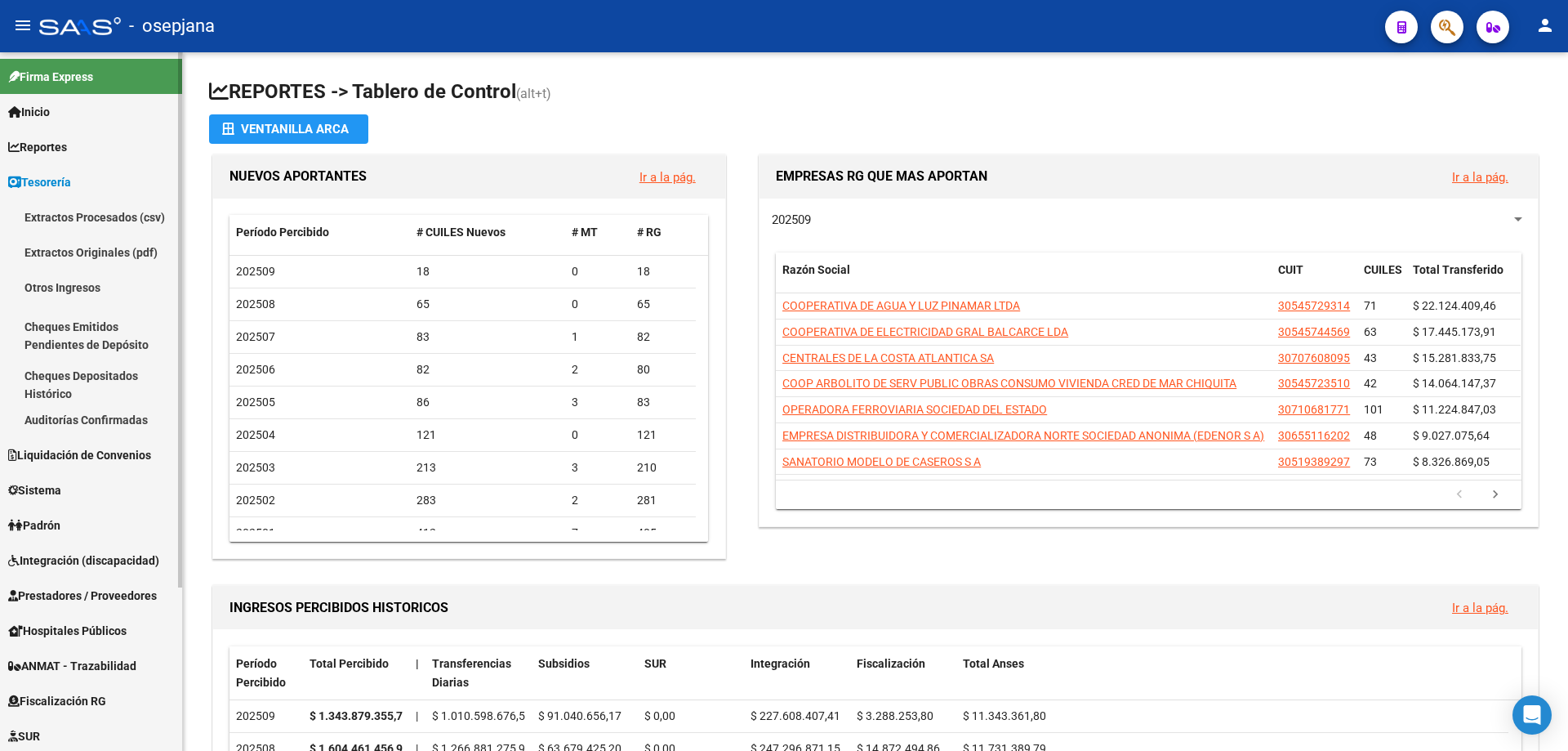
click at [78, 422] on link "Auditorías Confirmadas" at bounding box center [91, 419] width 182 height 35
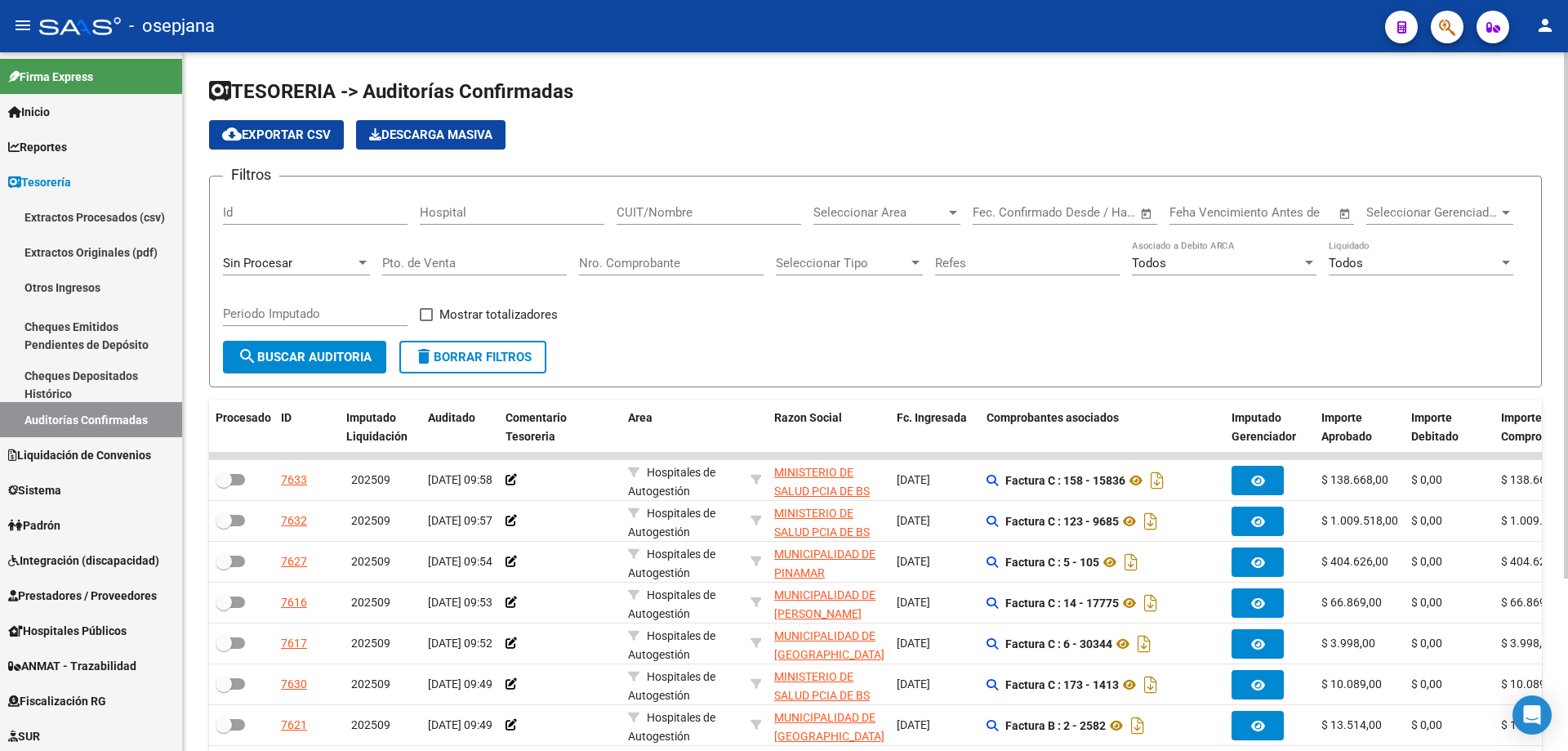
click at [608, 264] on input "Nro. Comprobante" at bounding box center [672, 263] width 185 height 14
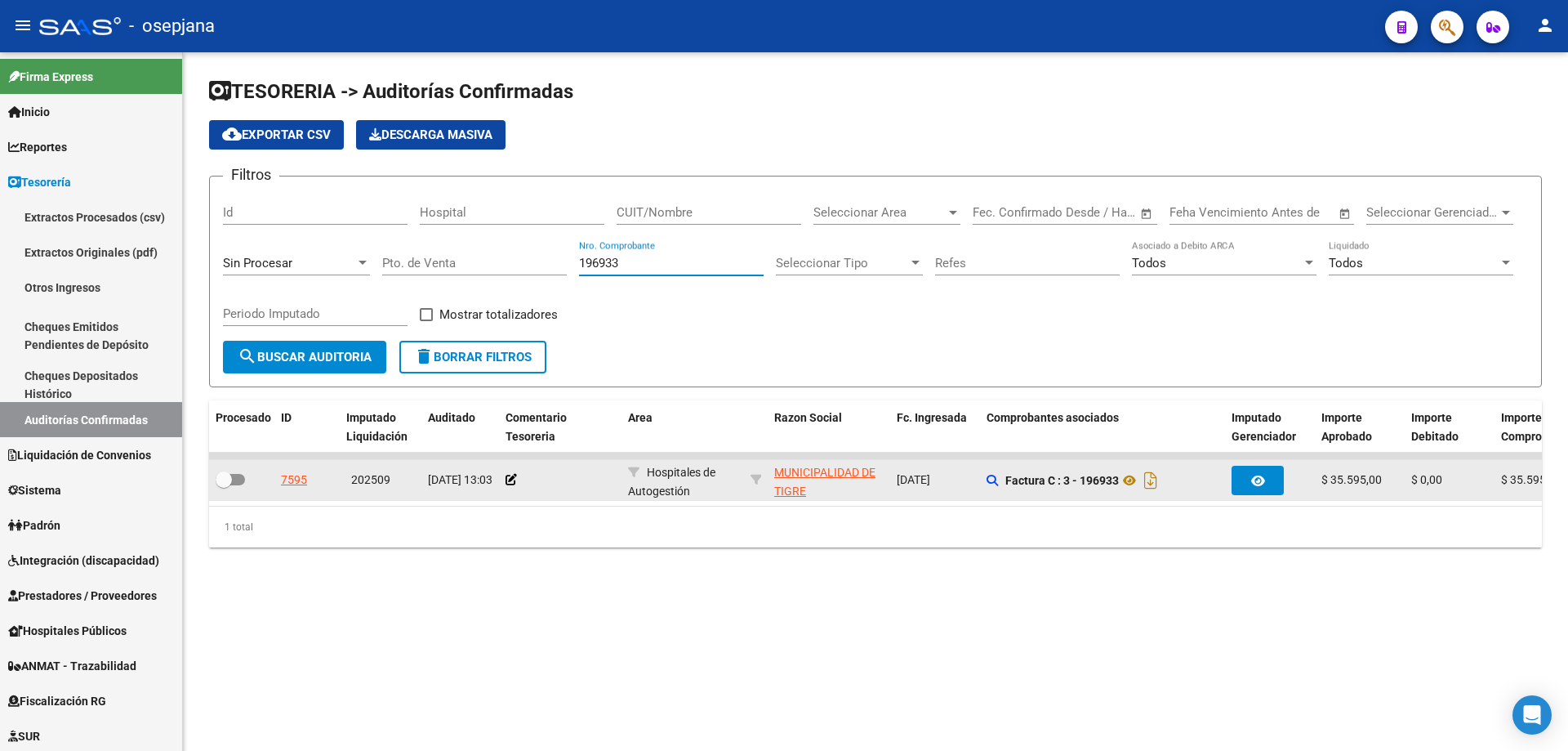
type input "196933"
click at [289, 479] on div "7595" at bounding box center [293, 480] width 26 height 19
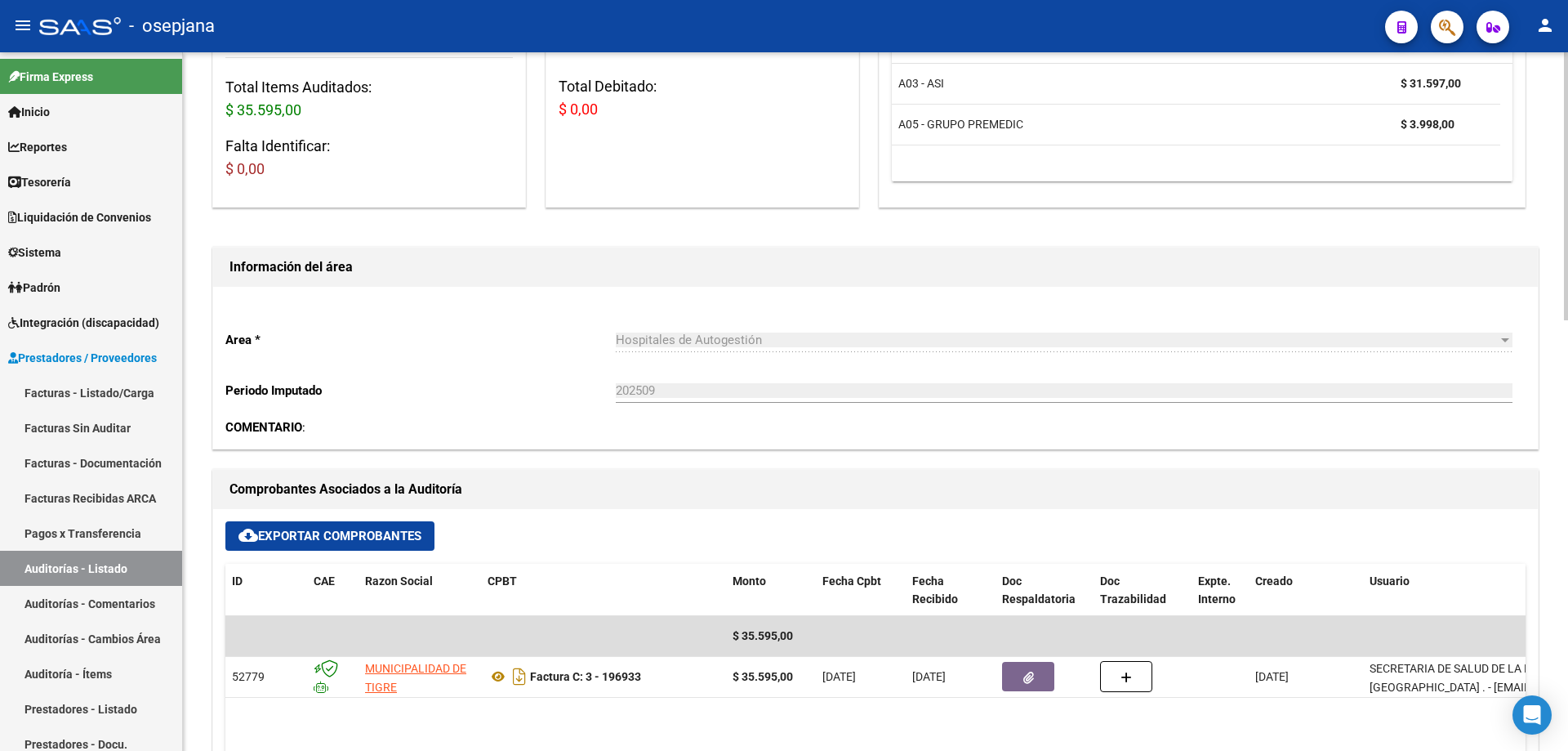
scroll to position [490, 0]
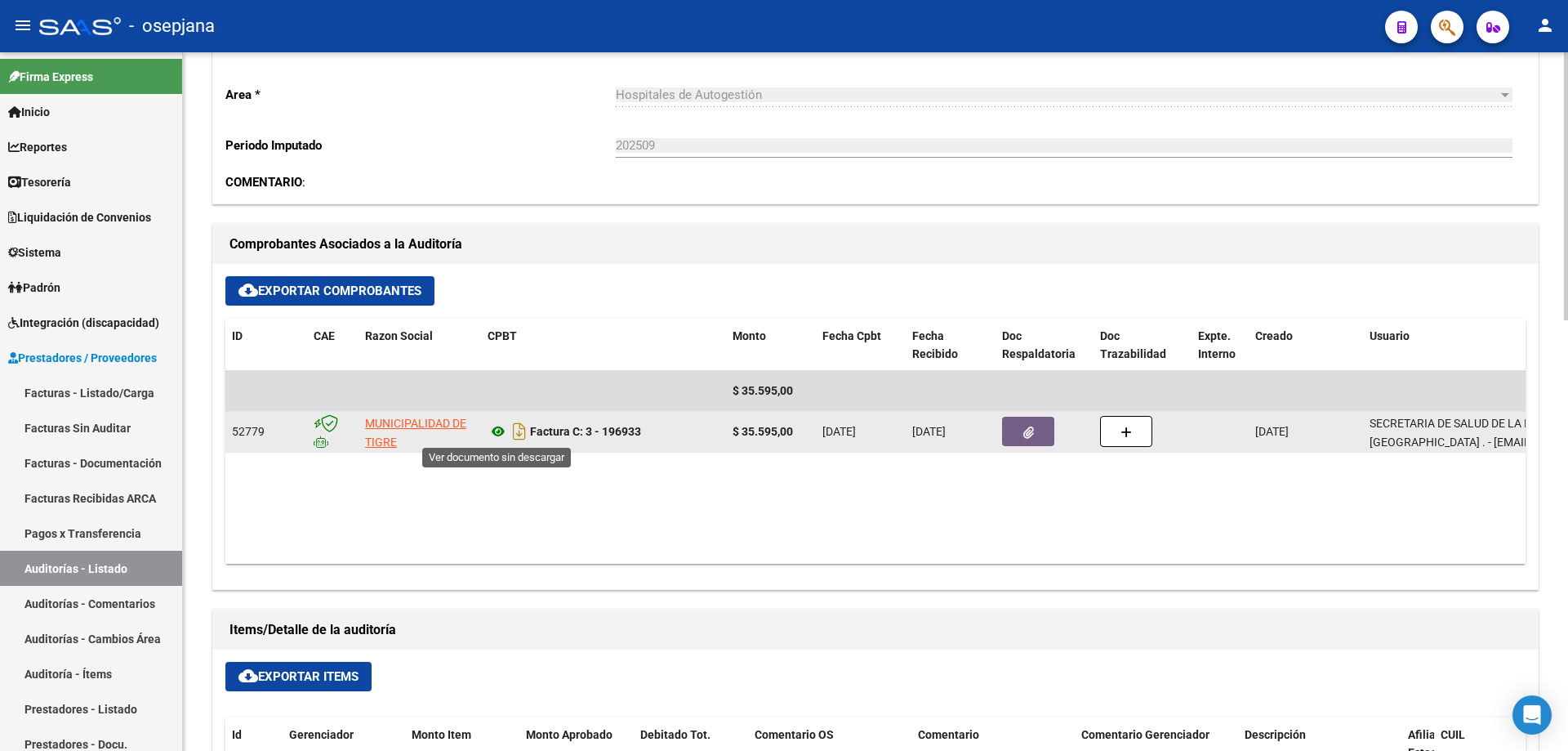
click at [500, 429] on icon at bounding box center [497, 431] width 21 height 20
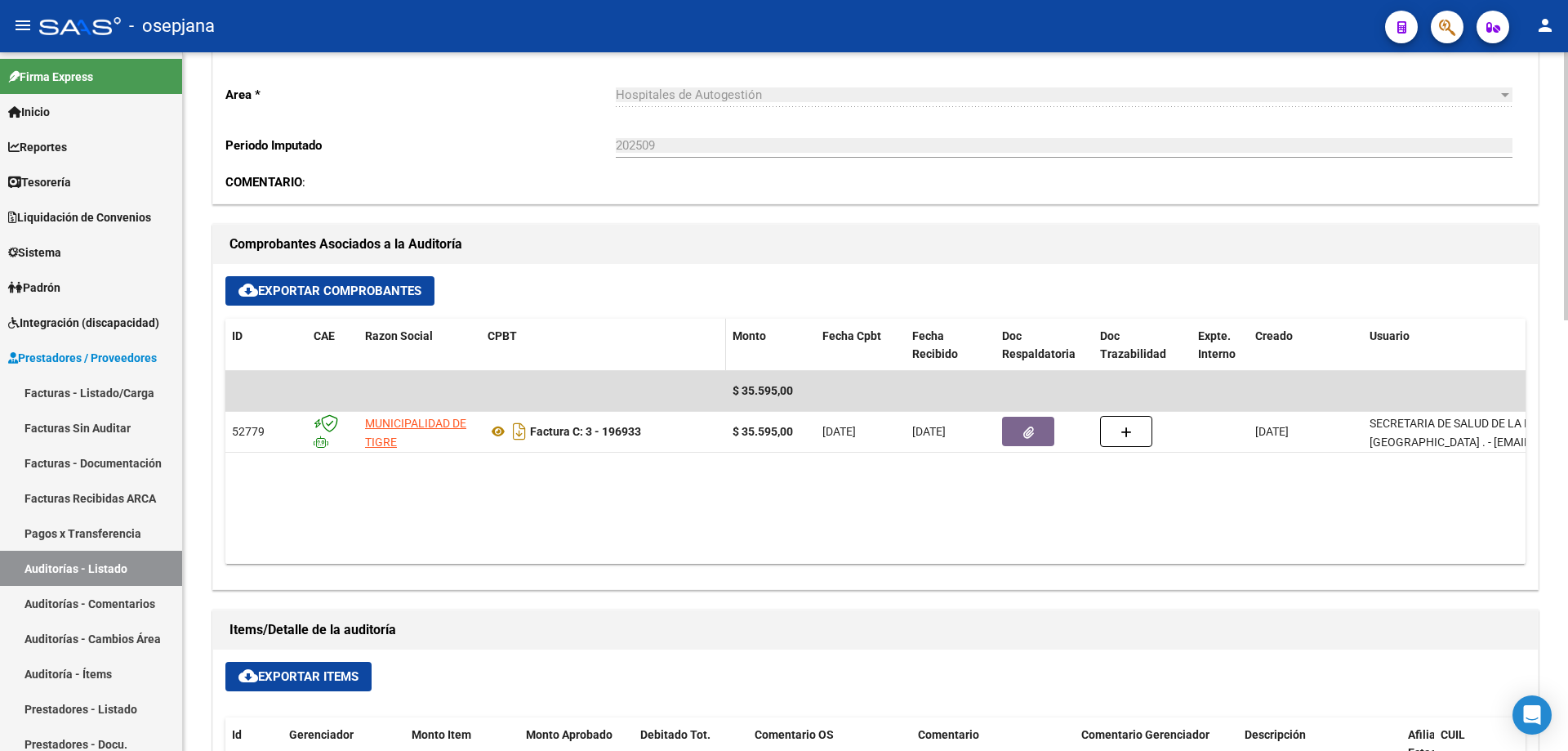
scroll to position [409, 0]
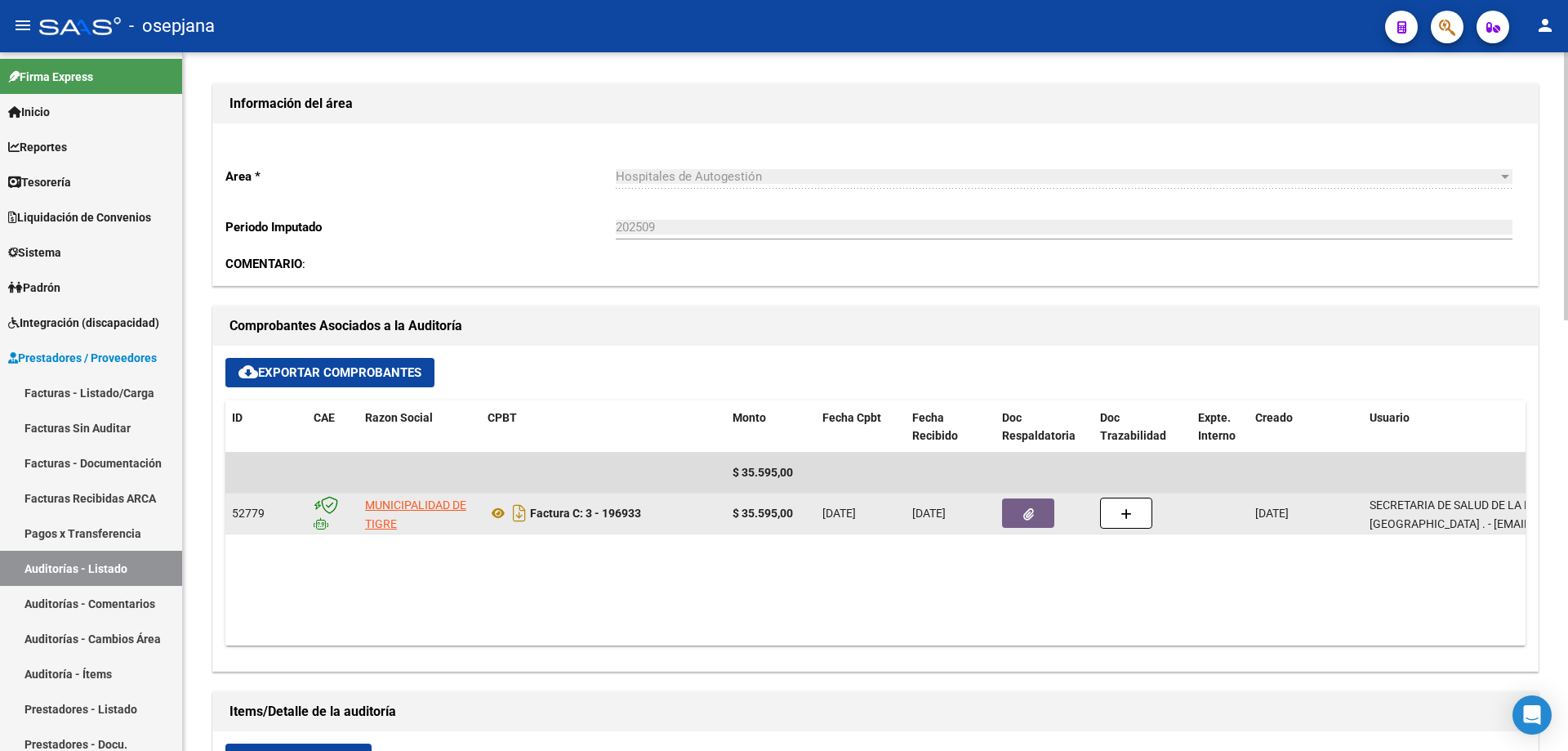
click at [1018, 510] on button "button" at bounding box center [1028, 513] width 53 height 29
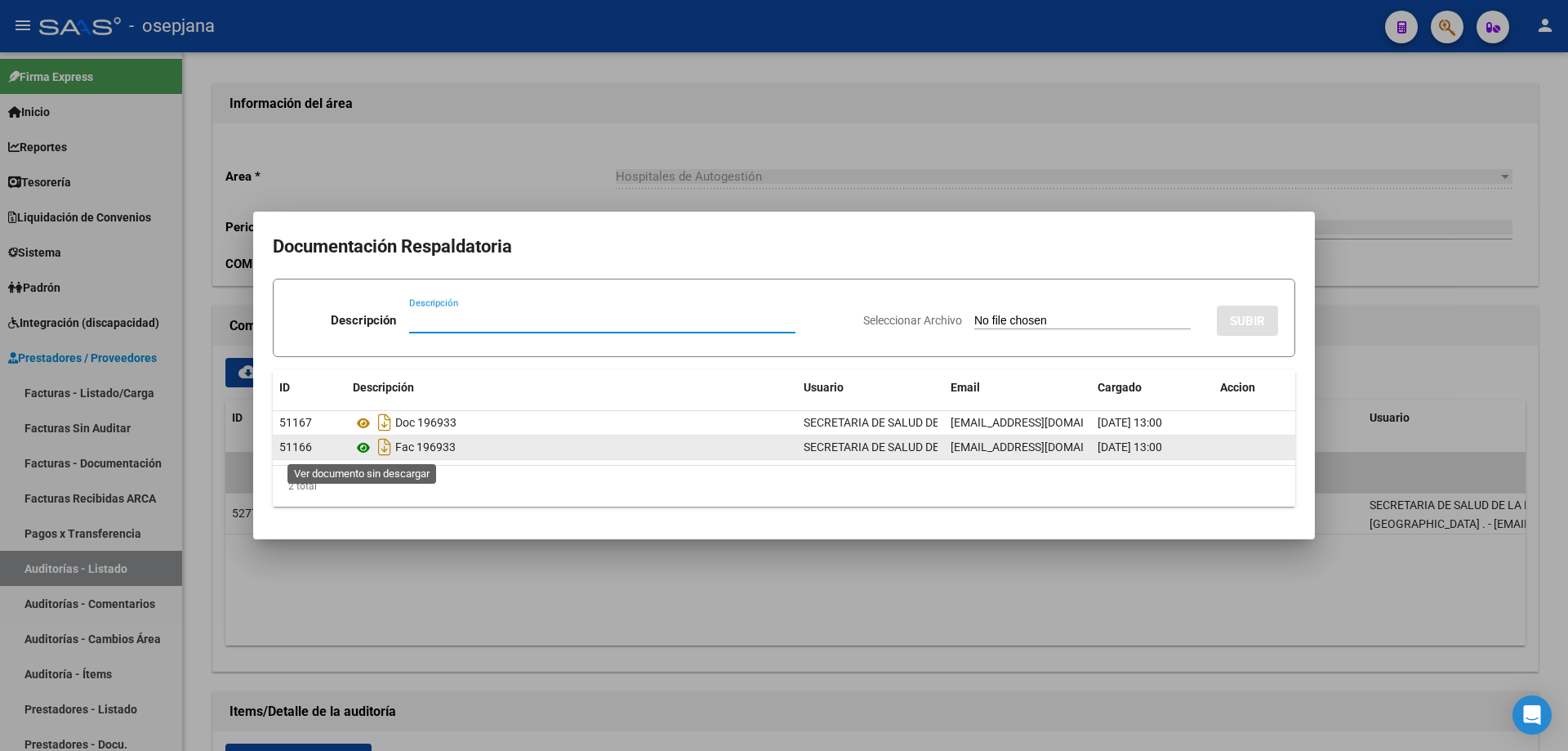
click at [367, 444] on icon at bounding box center [363, 448] width 21 height 20
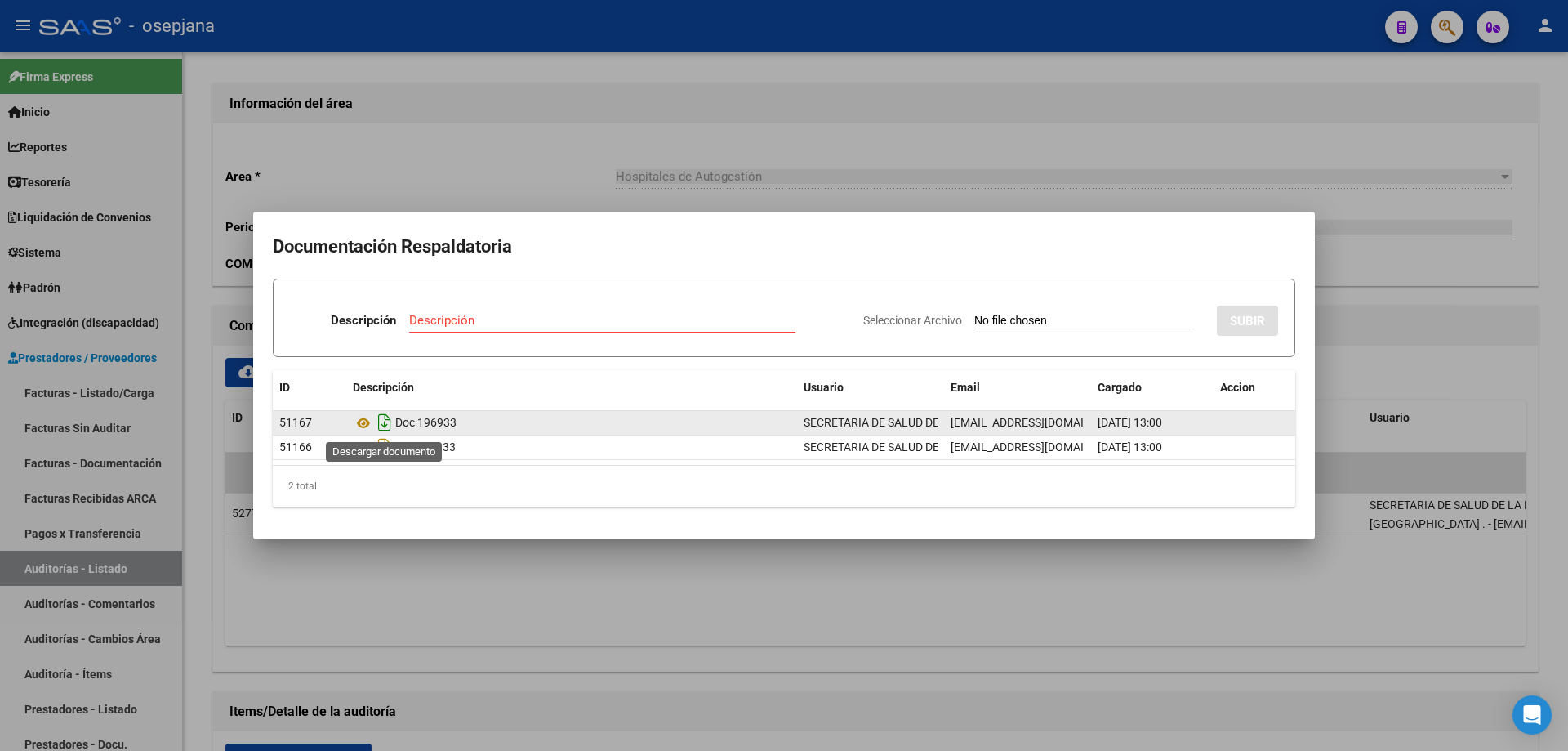
click at [374, 415] on icon "Descargar documento" at bounding box center [384, 422] width 21 height 26
click at [368, 412] on div "Doc 196933" at bounding box center [571, 422] width 437 height 26
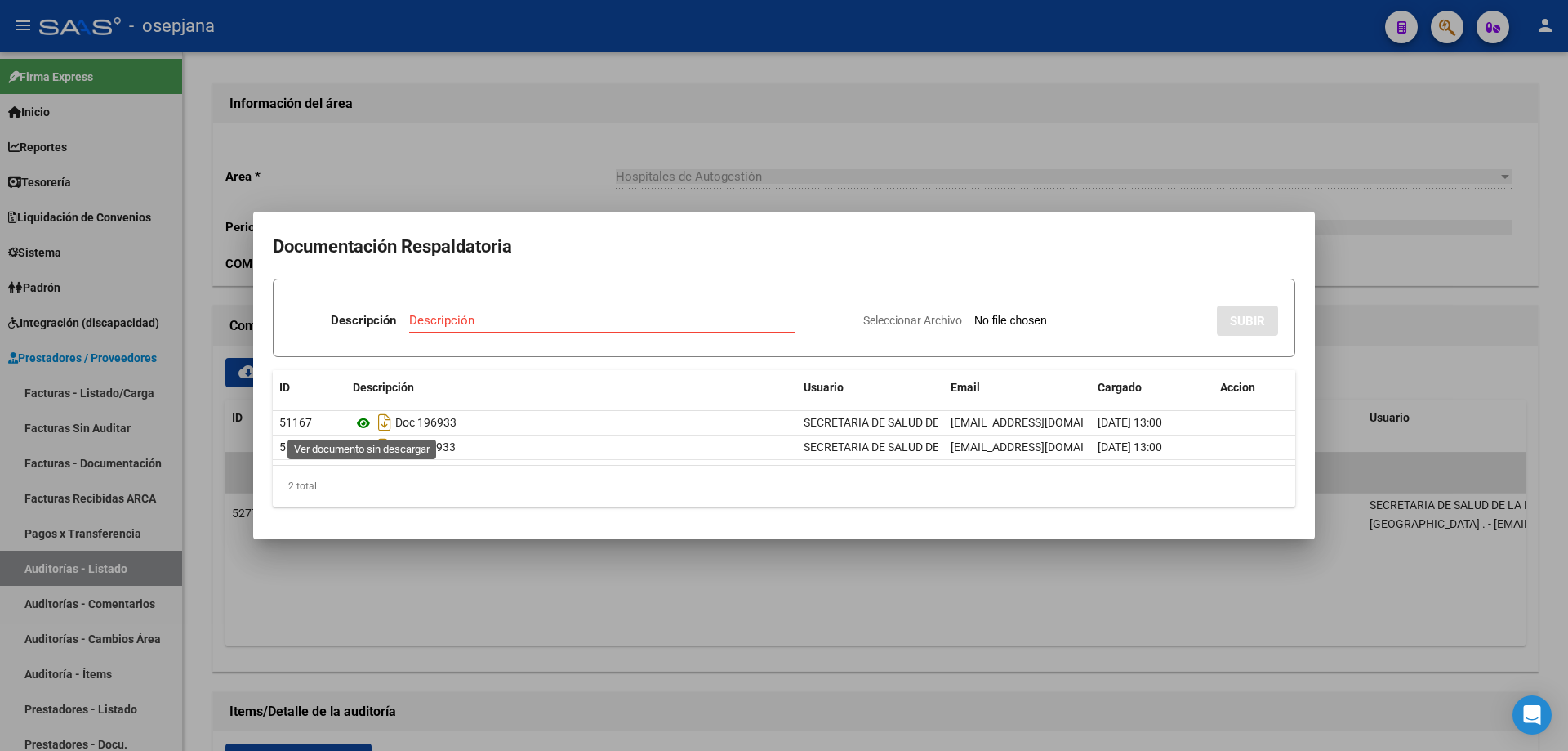
click at [361, 421] on icon at bounding box center [363, 423] width 21 height 20
click at [491, 112] on div at bounding box center [784, 375] width 1568 height 751
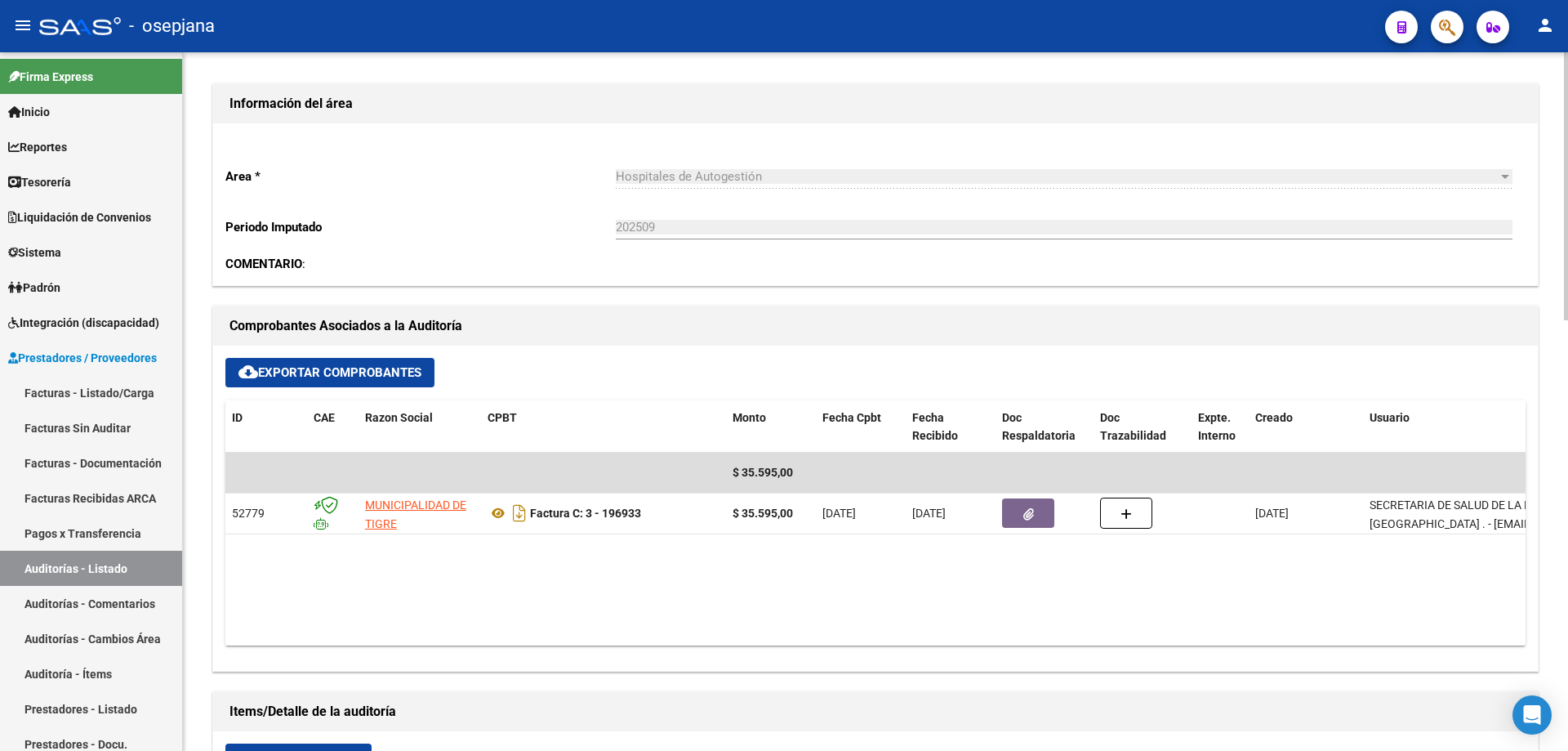
scroll to position [0, 0]
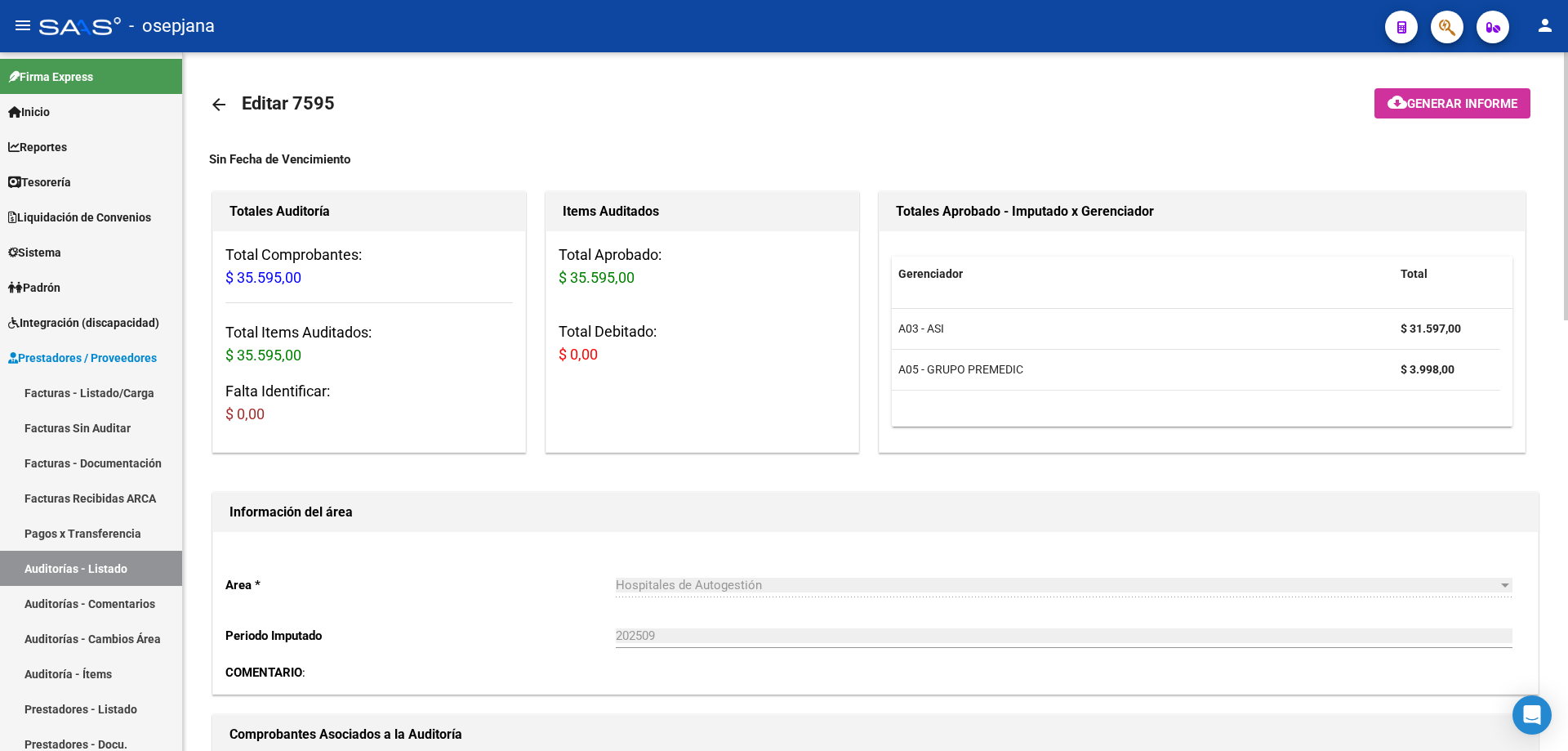
click at [213, 99] on mat-icon "arrow_back" at bounding box center [219, 105] width 20 height 20
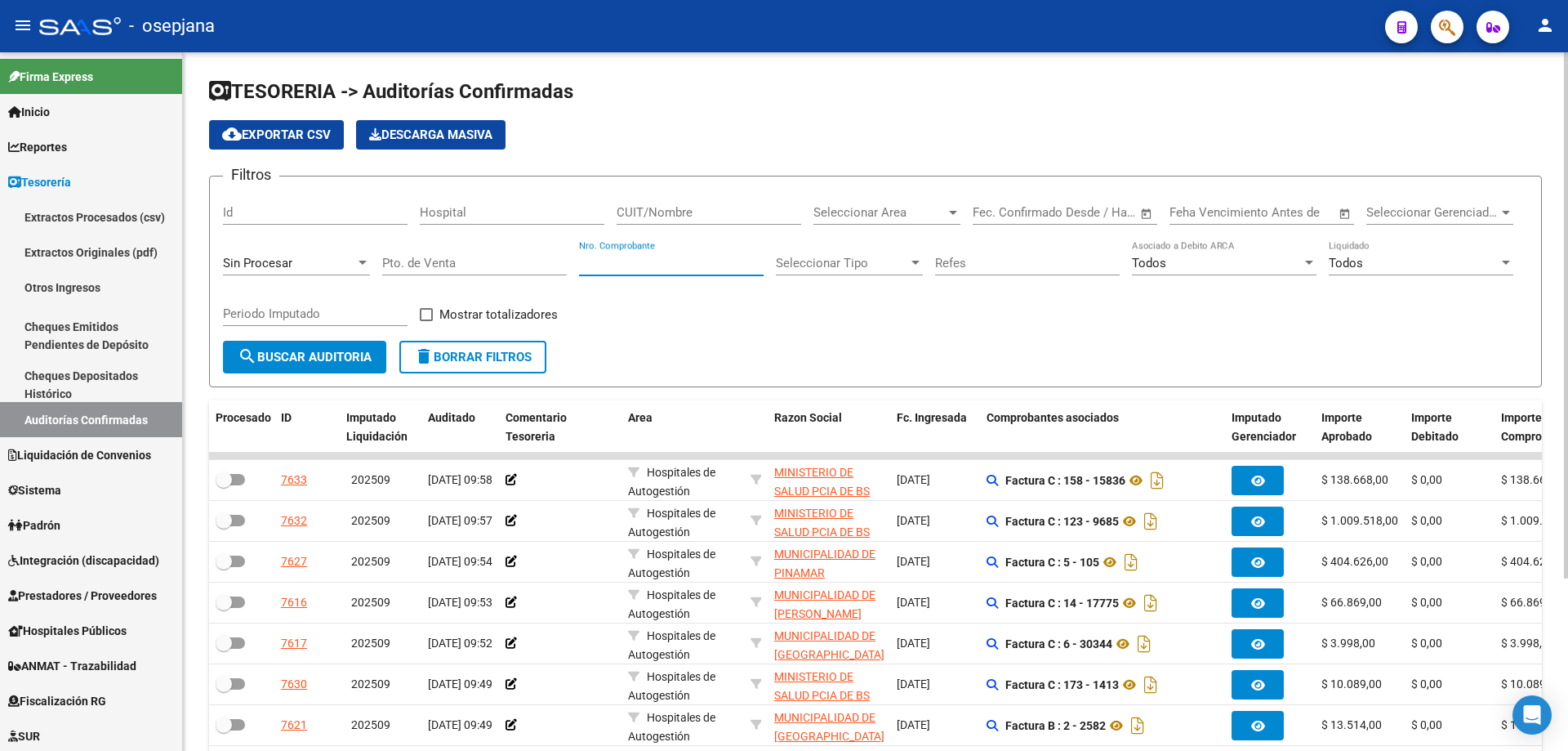
click at [636, 262] on input "Nro. Comprobante" at bounding box center [672, 263] width 185 height 14
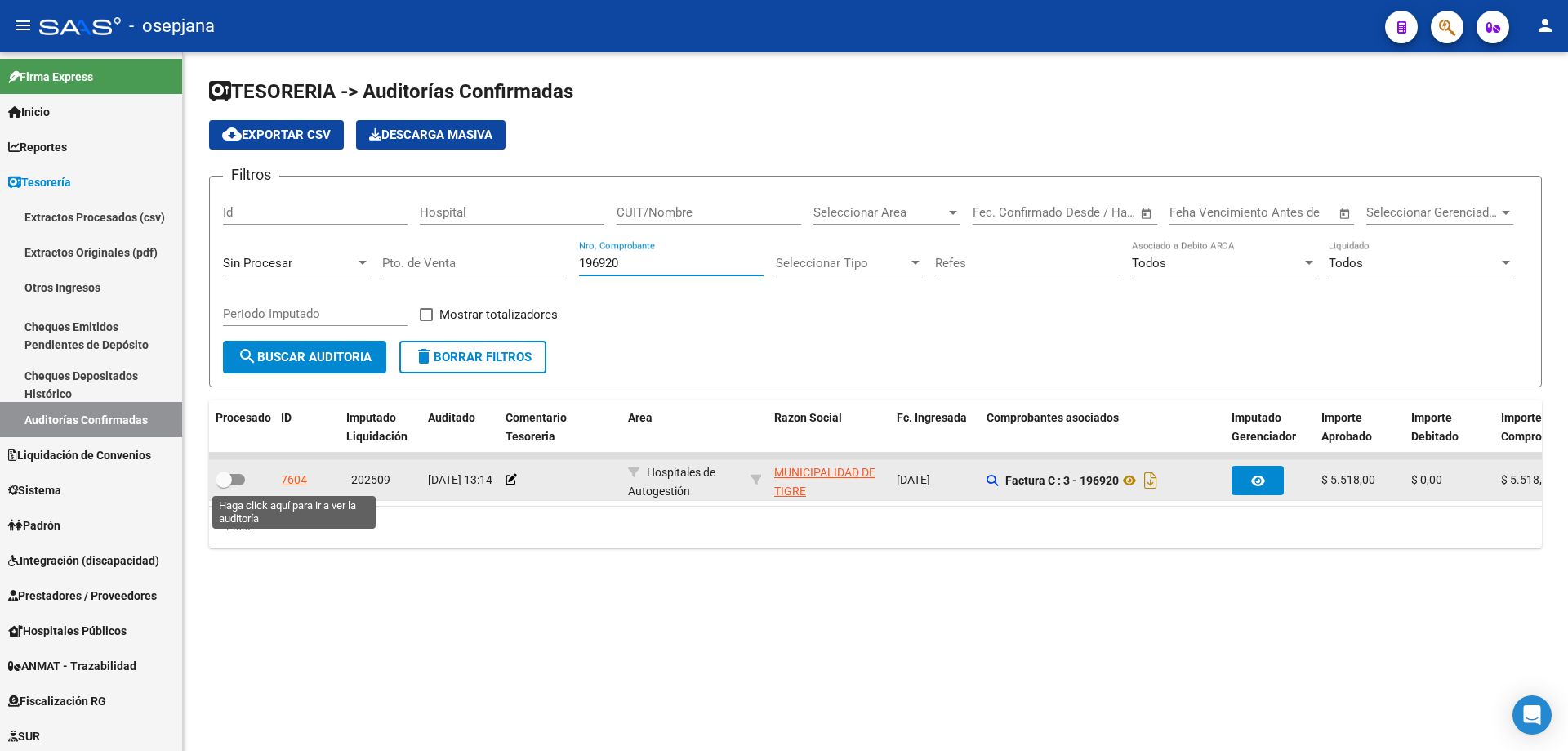
type input "196920"
click at [300, 477] on div "7604" at bounding box center [293, 480] width 26 height 19
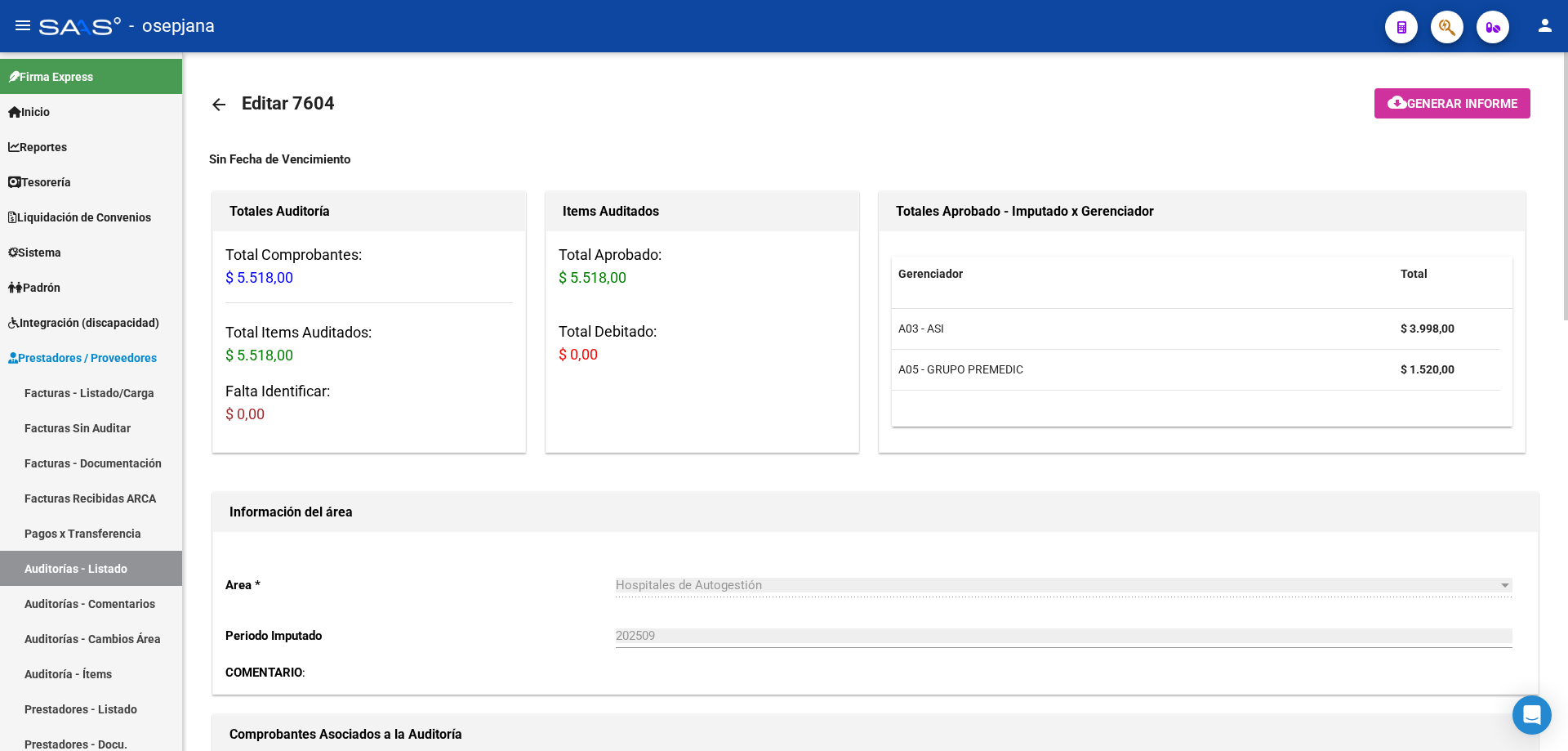
scroll to position [409, 0]
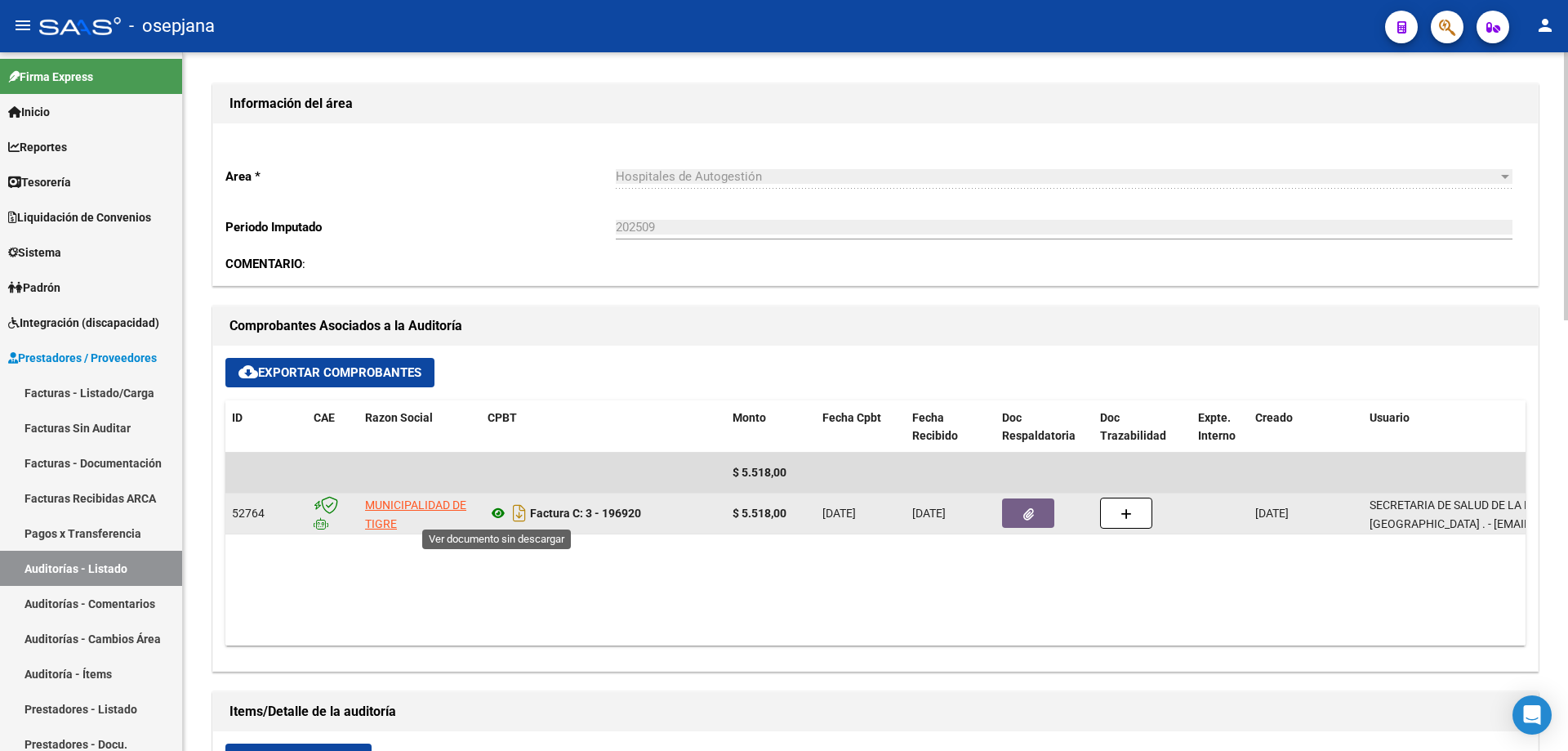
click at [504, 511] on icon at bounding box center [497, 514] width 21 height 20
click at [1020, 513] on button "button" at bounding box center [1028, 513] width 53 height 29
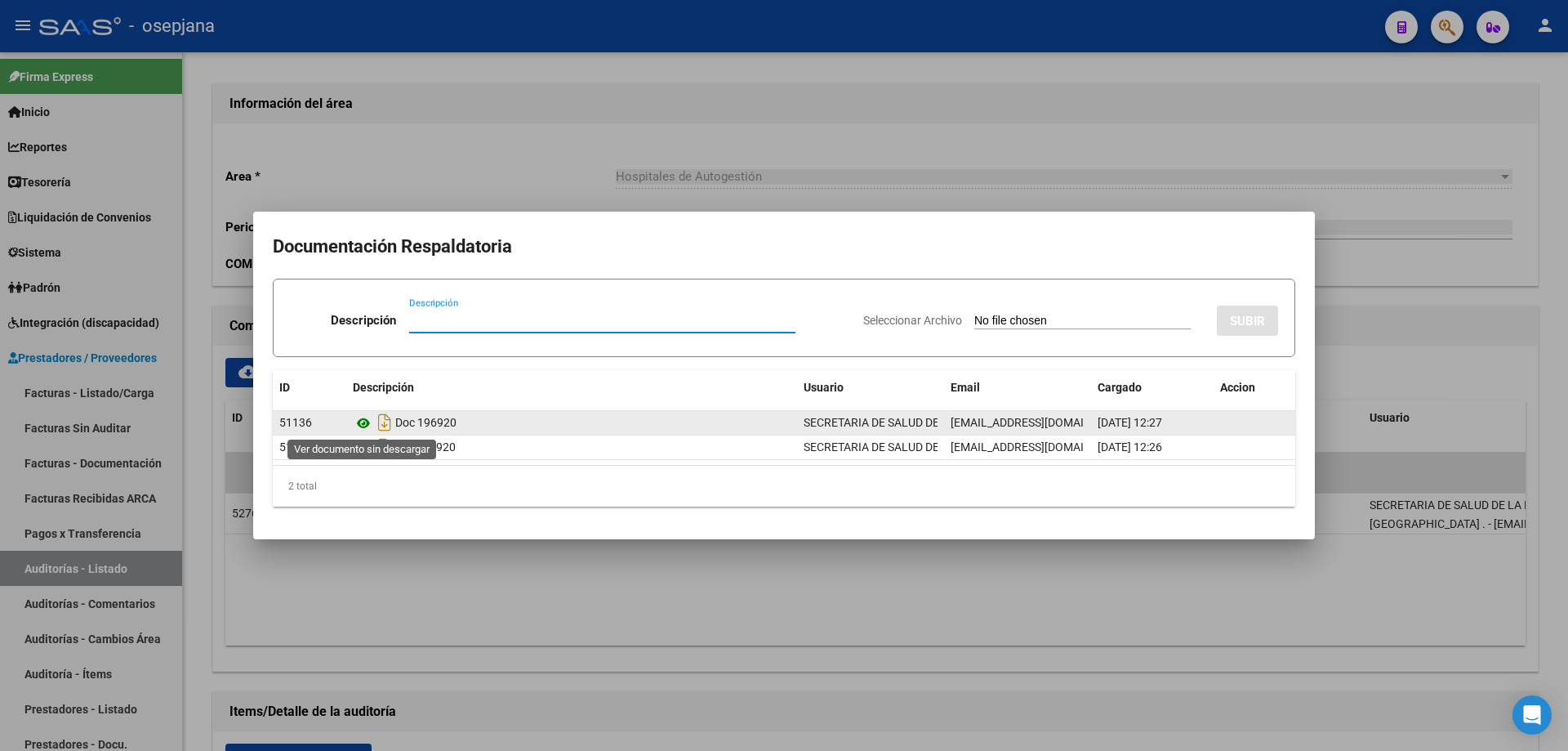
click at [364, 426] on icon at bounding box center [363, 423] width 21 height 20
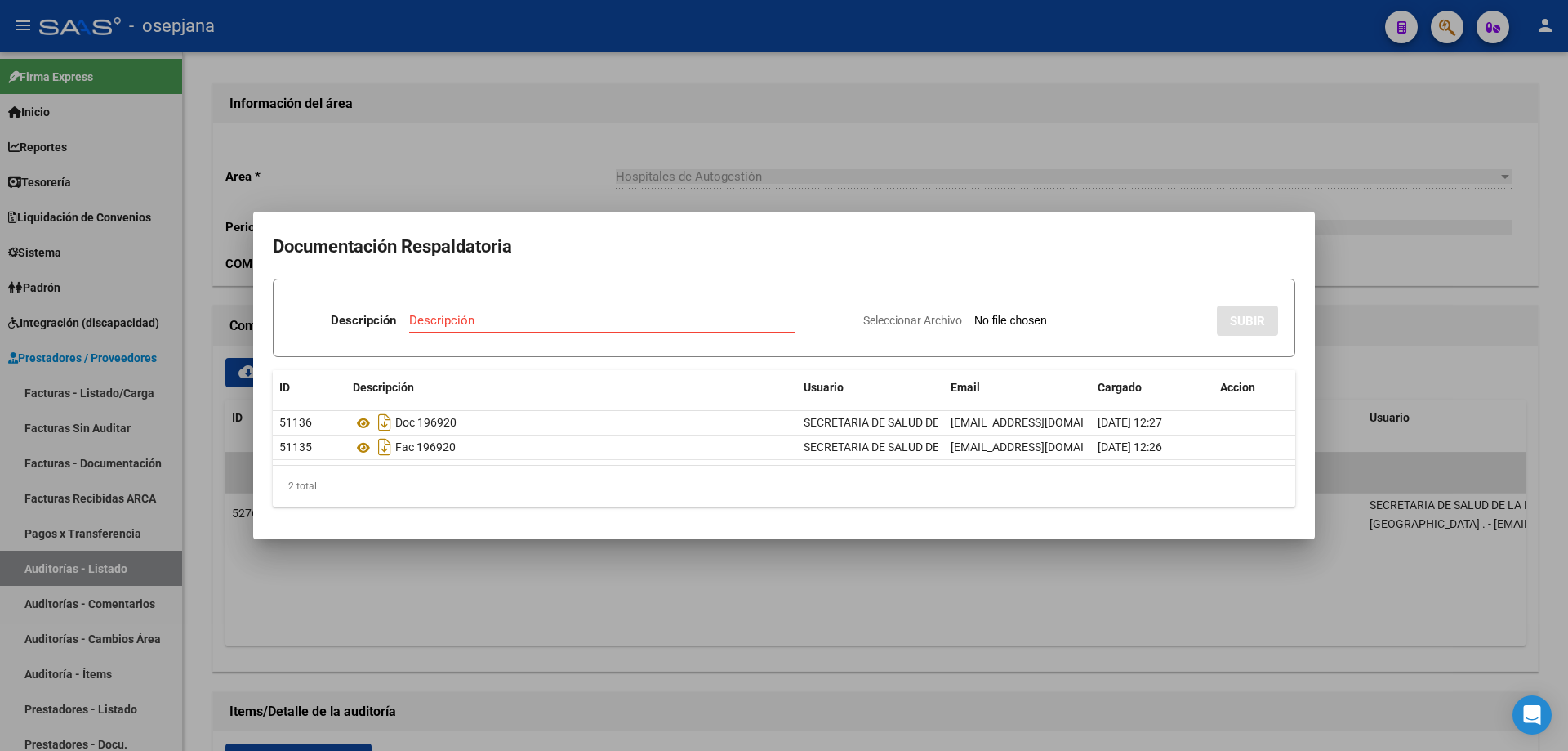
click at [556, 128] on div at bounding box center [784, 375] width 1568 height 751
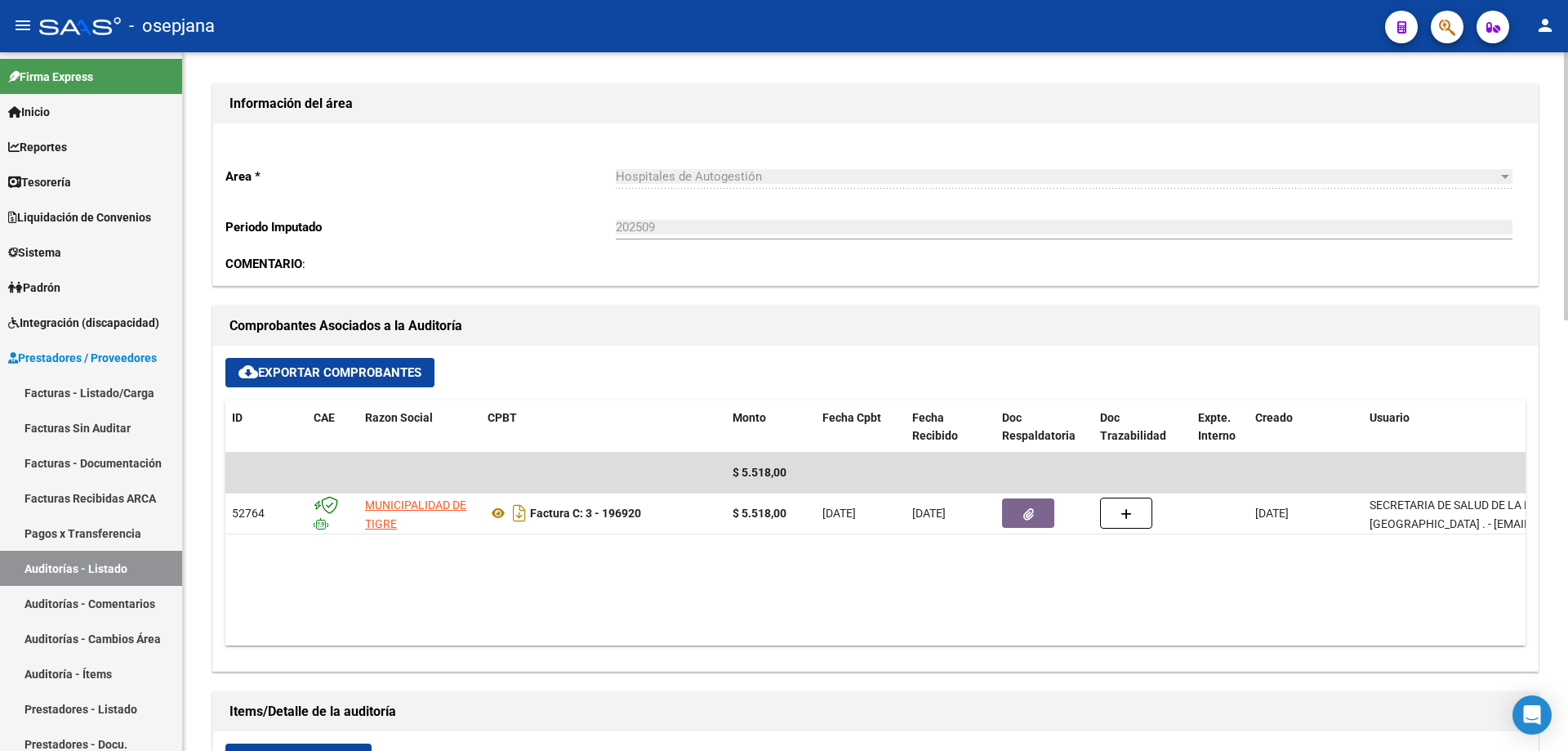
scroll to position [0, 0]
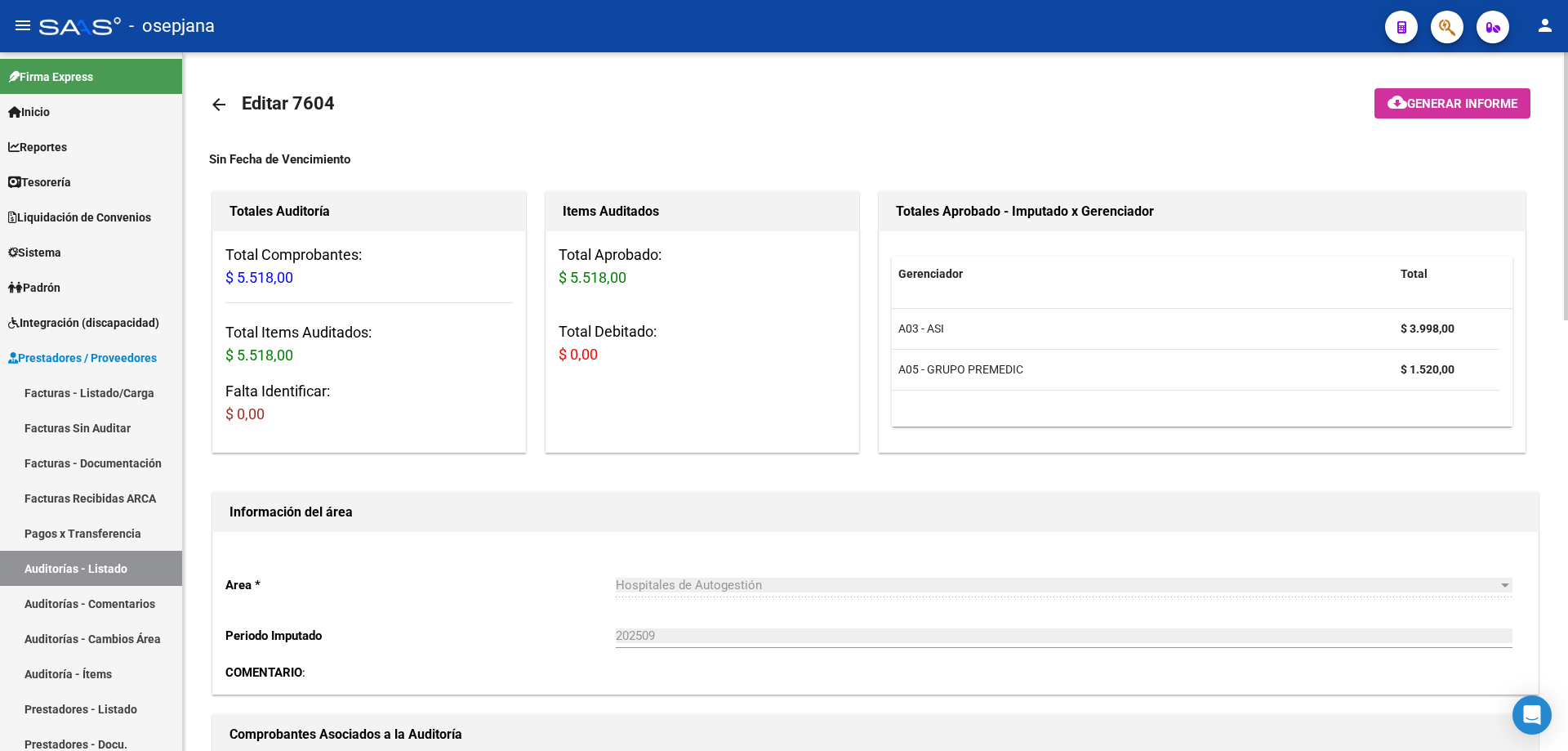
click at [213, 100] on mat-icon "arrow_back" at bounding box center [219, 105] width 20 height 20
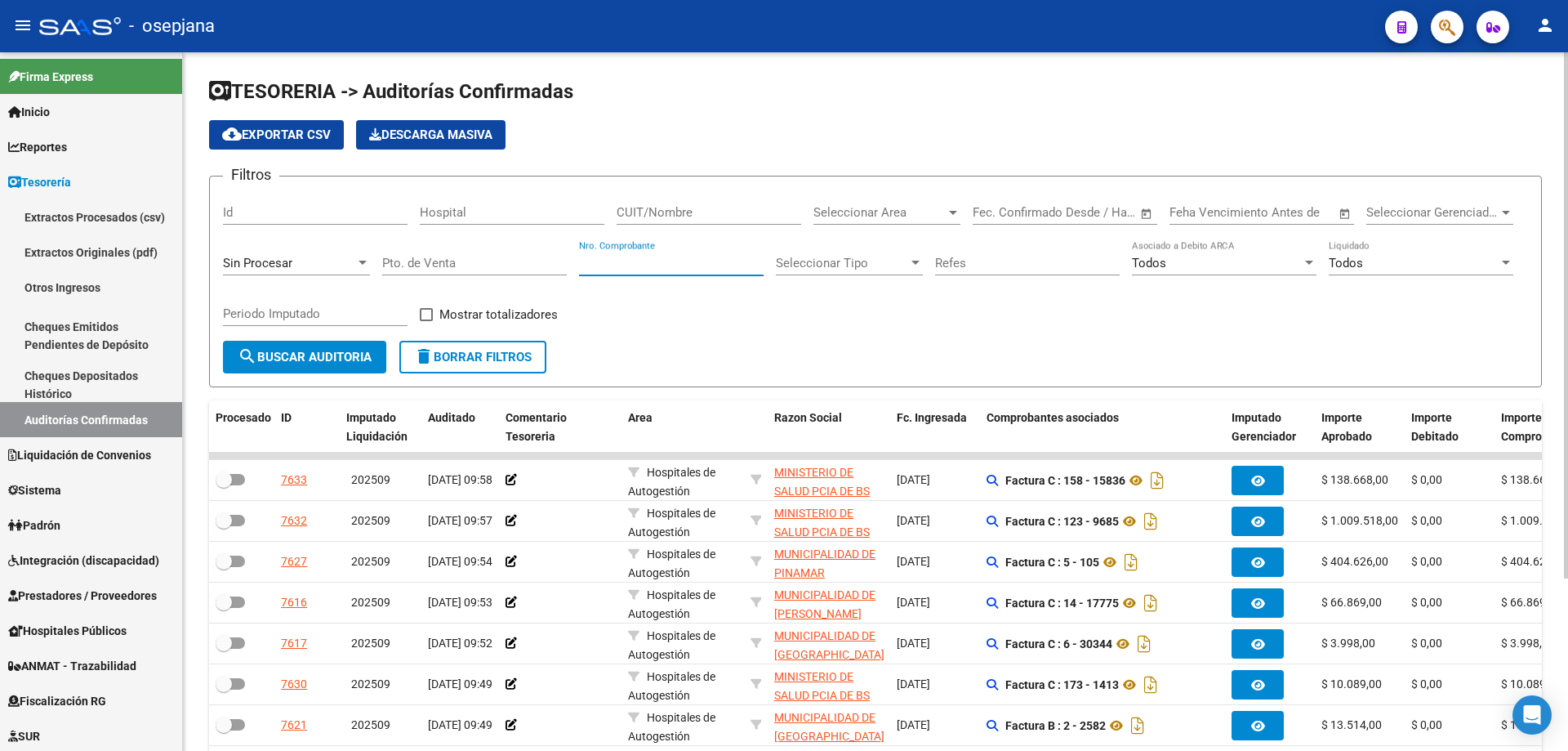
click at [687, 268] on input "Nro. Comprobante" at bounding box center [672, 263] width 185 height 14
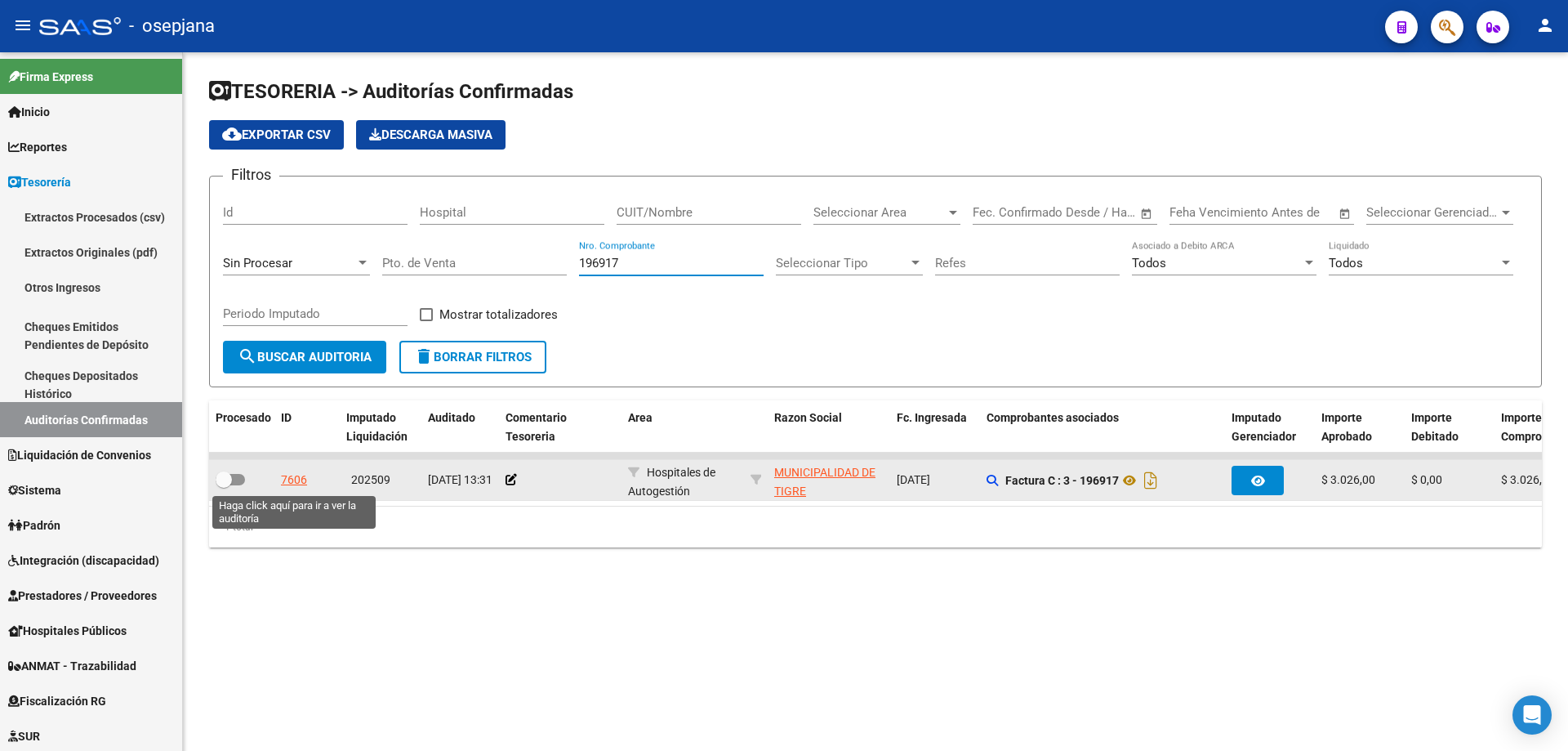
type input "196917"
click at [292, 478] on div "7606" at bounding box center [293, 480] width 26 height 19
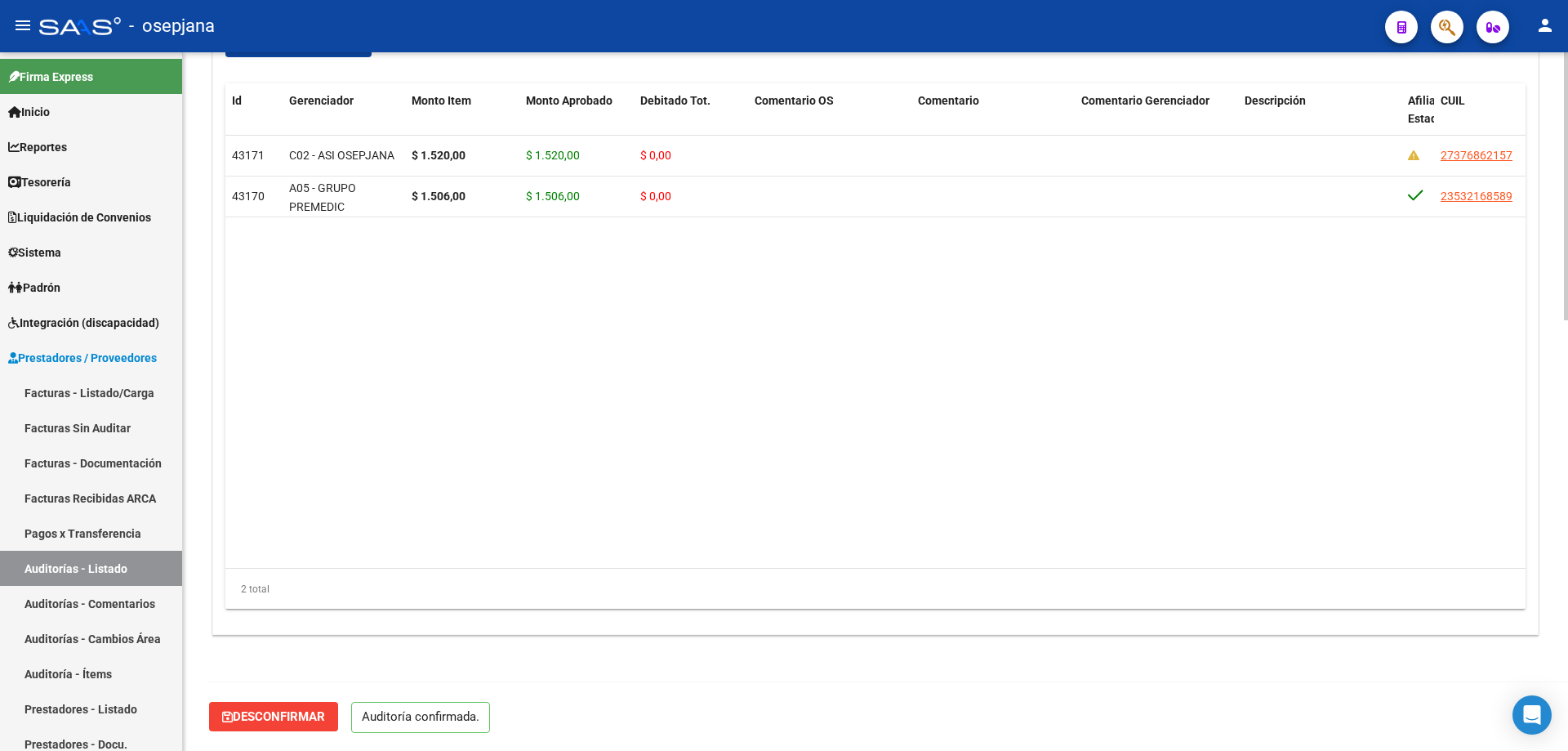
scroll to position [389, 0]
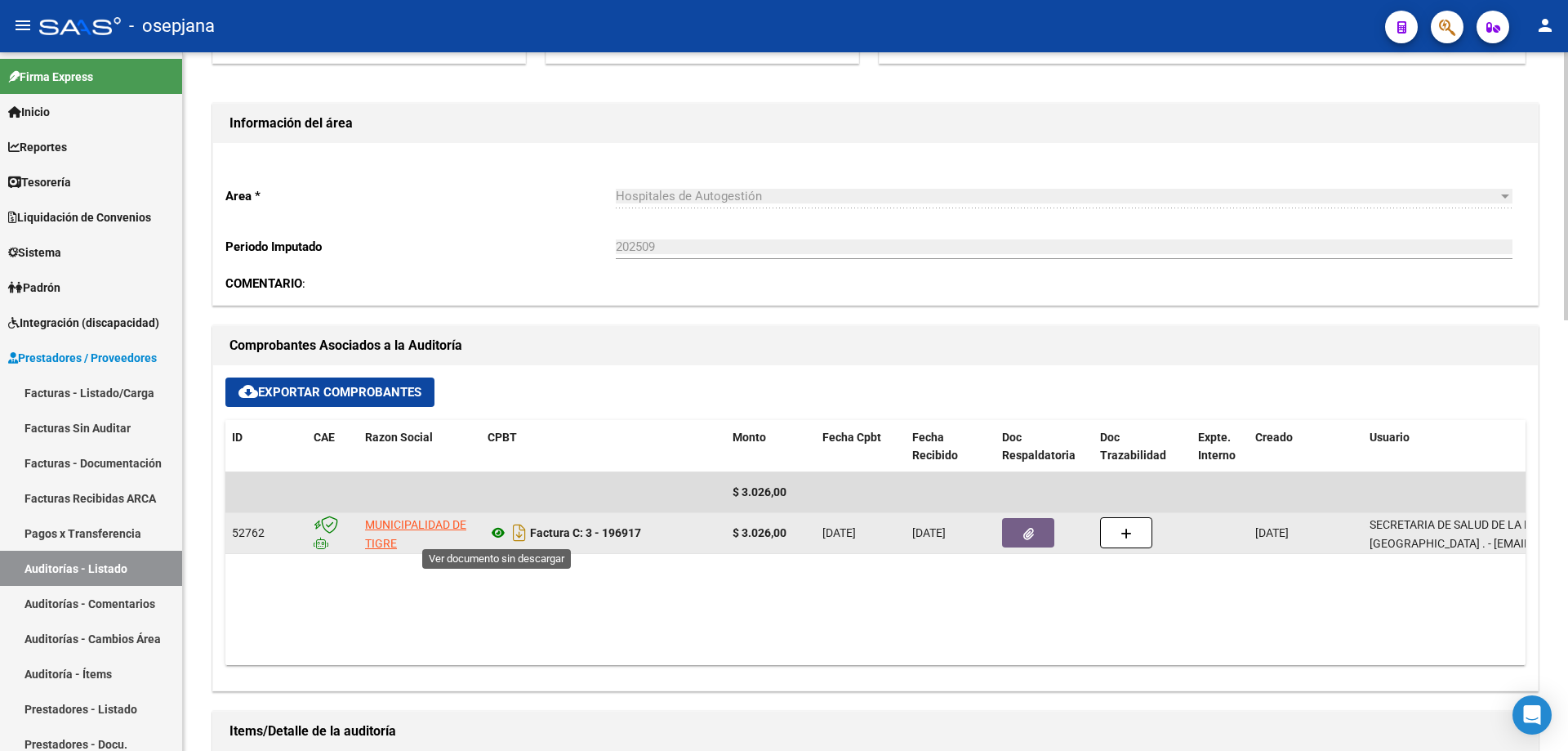
click at [494, 533] on icon at bounding box center [497, 533] width 21 height 20
click at [1036, 533] on button "button" at bounding box center [1028, 533] width 53 height 29
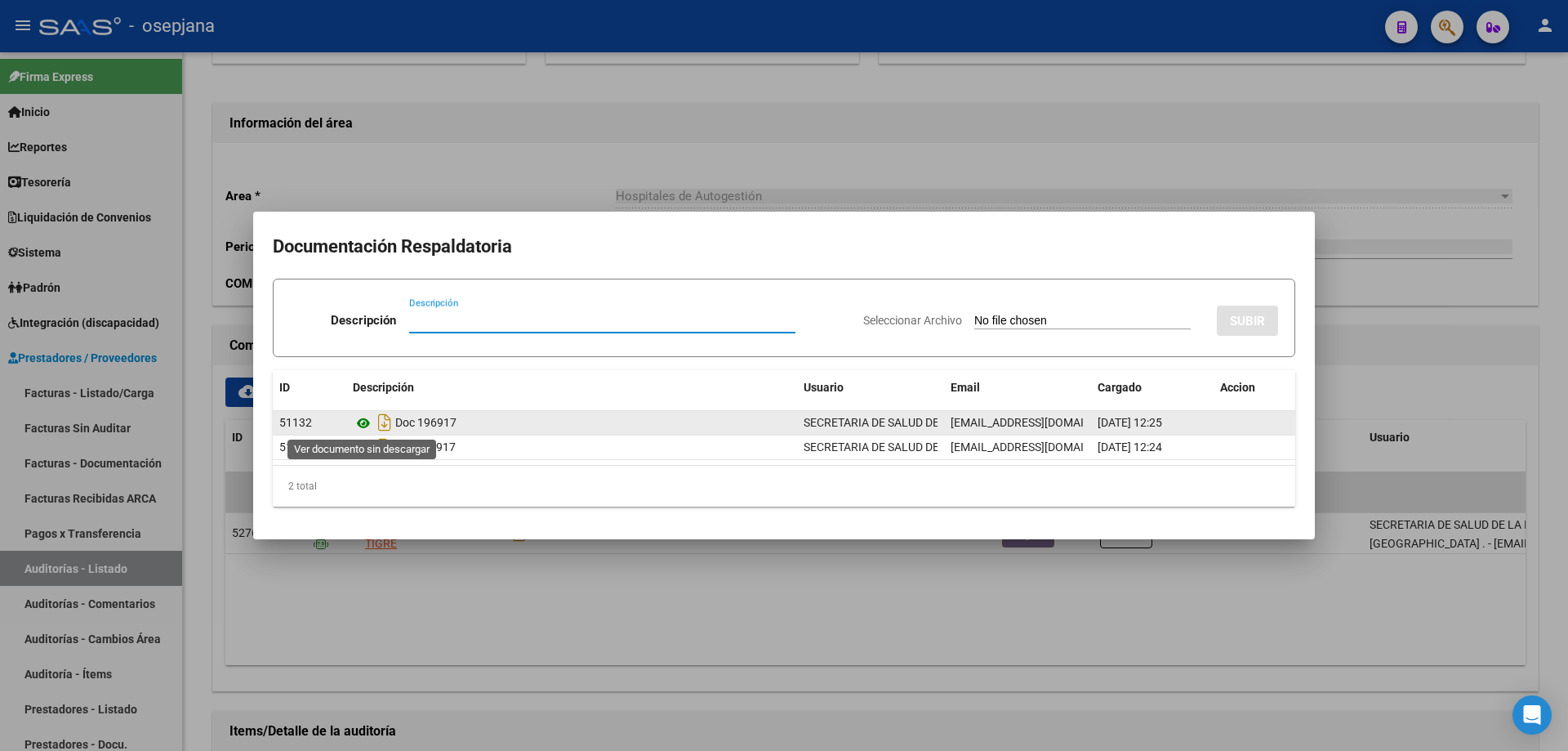
click at [362, 426] on icon at bounding box center [363, 423] width 21 height 20
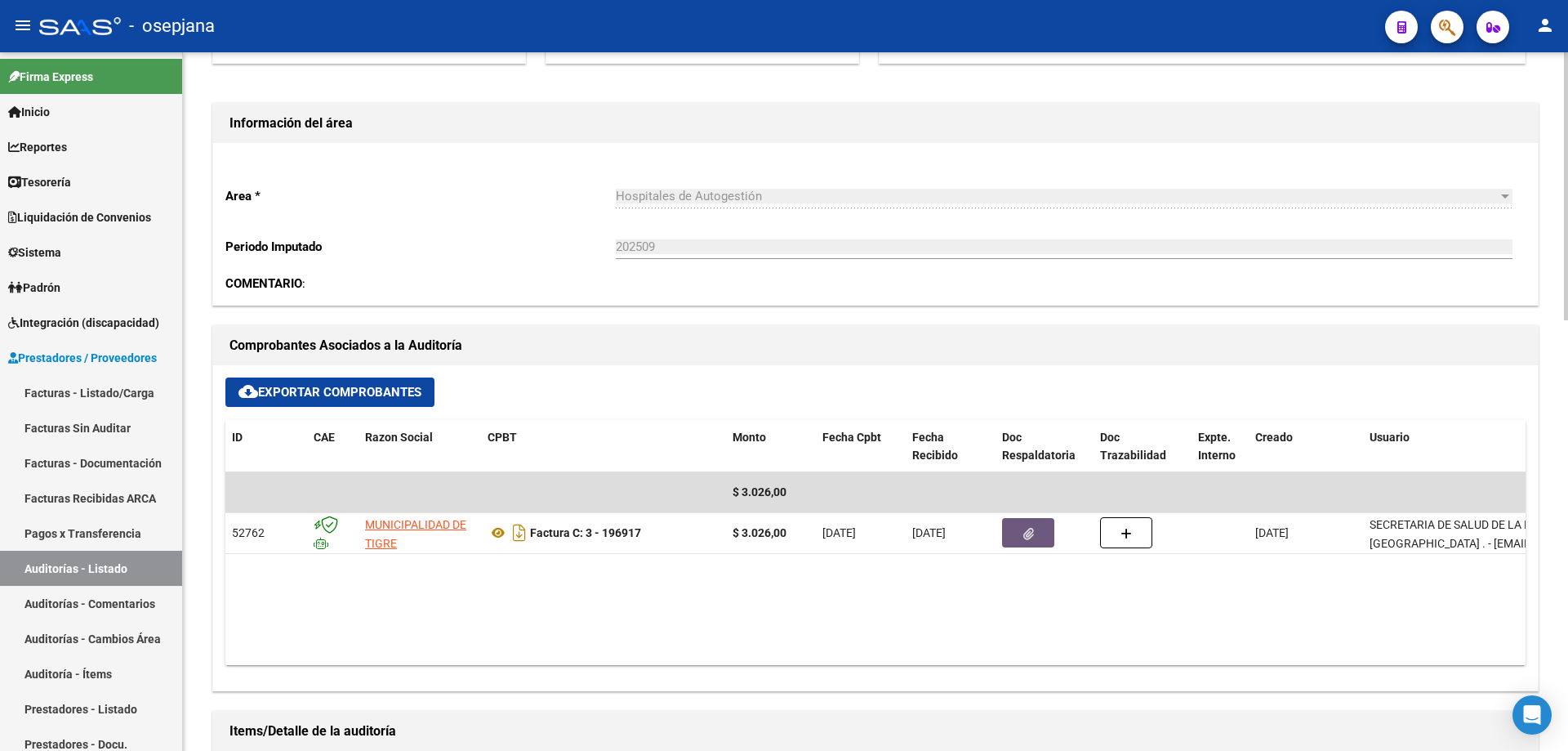
scroll to position [0, 0]
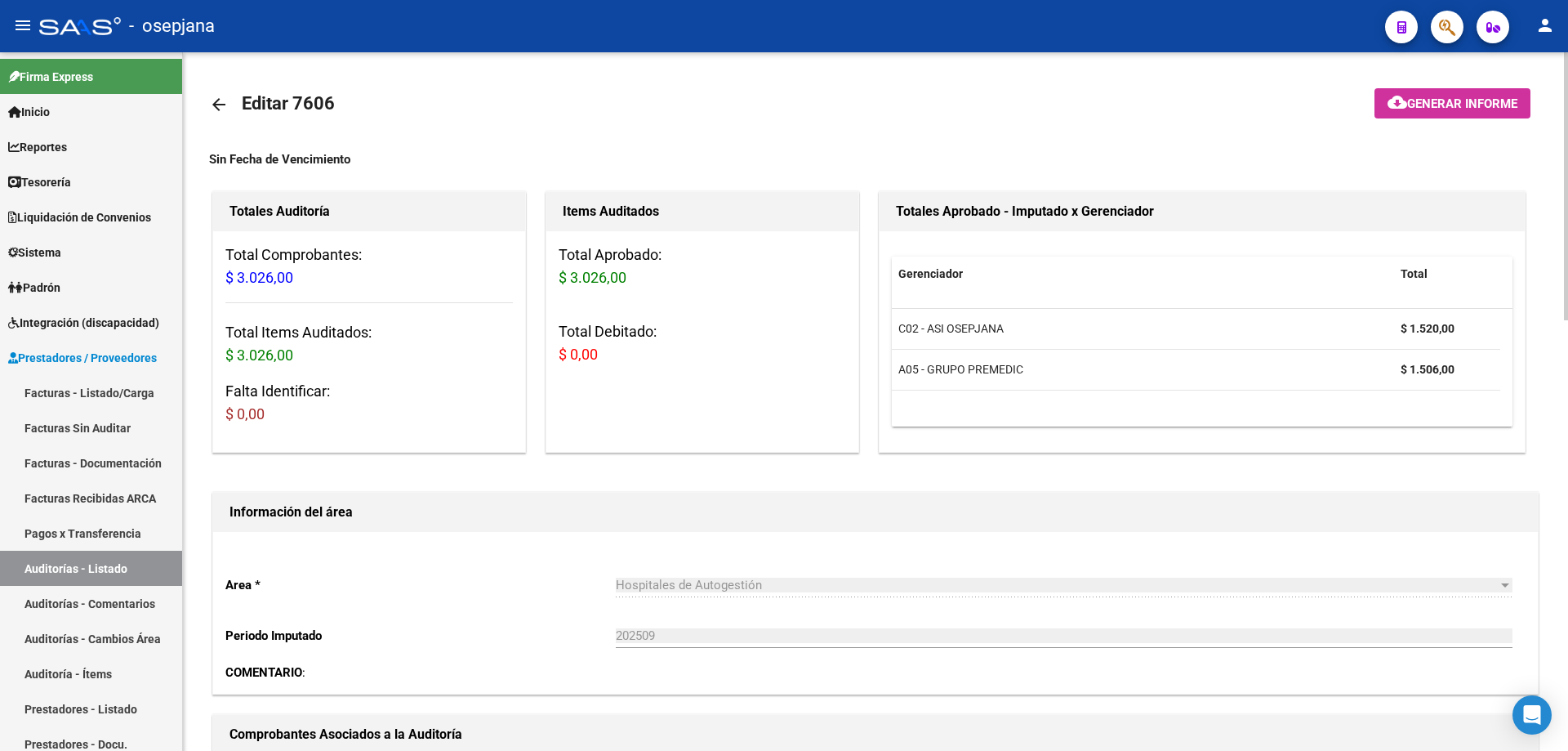
click at [225, 104] on mat-icon "arrow_back" at bounding box center [219, 105] width 20 height 20
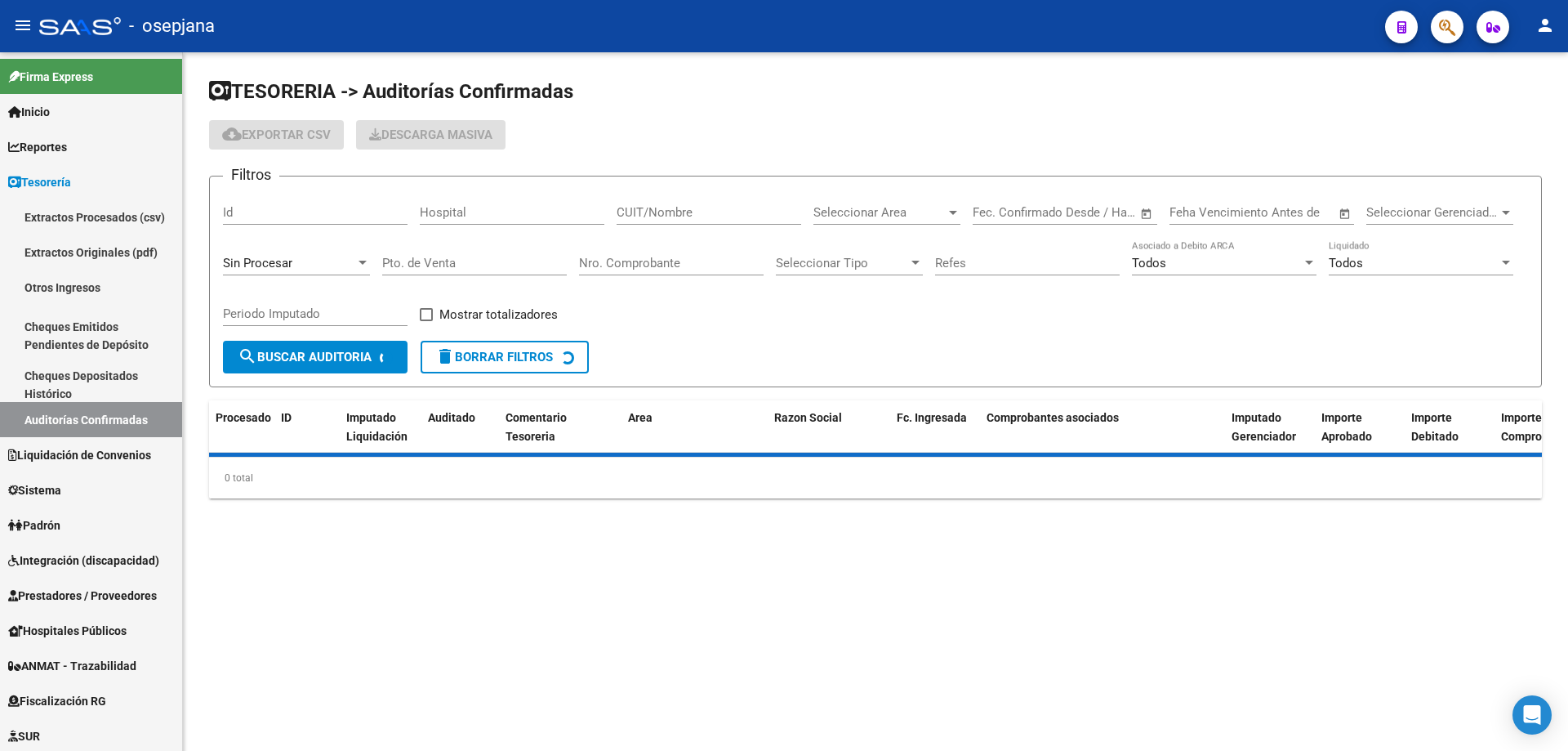
click at [629, 266] on input "Nro. Comprobante" at bounding box center [672, 263] width 185 height 14
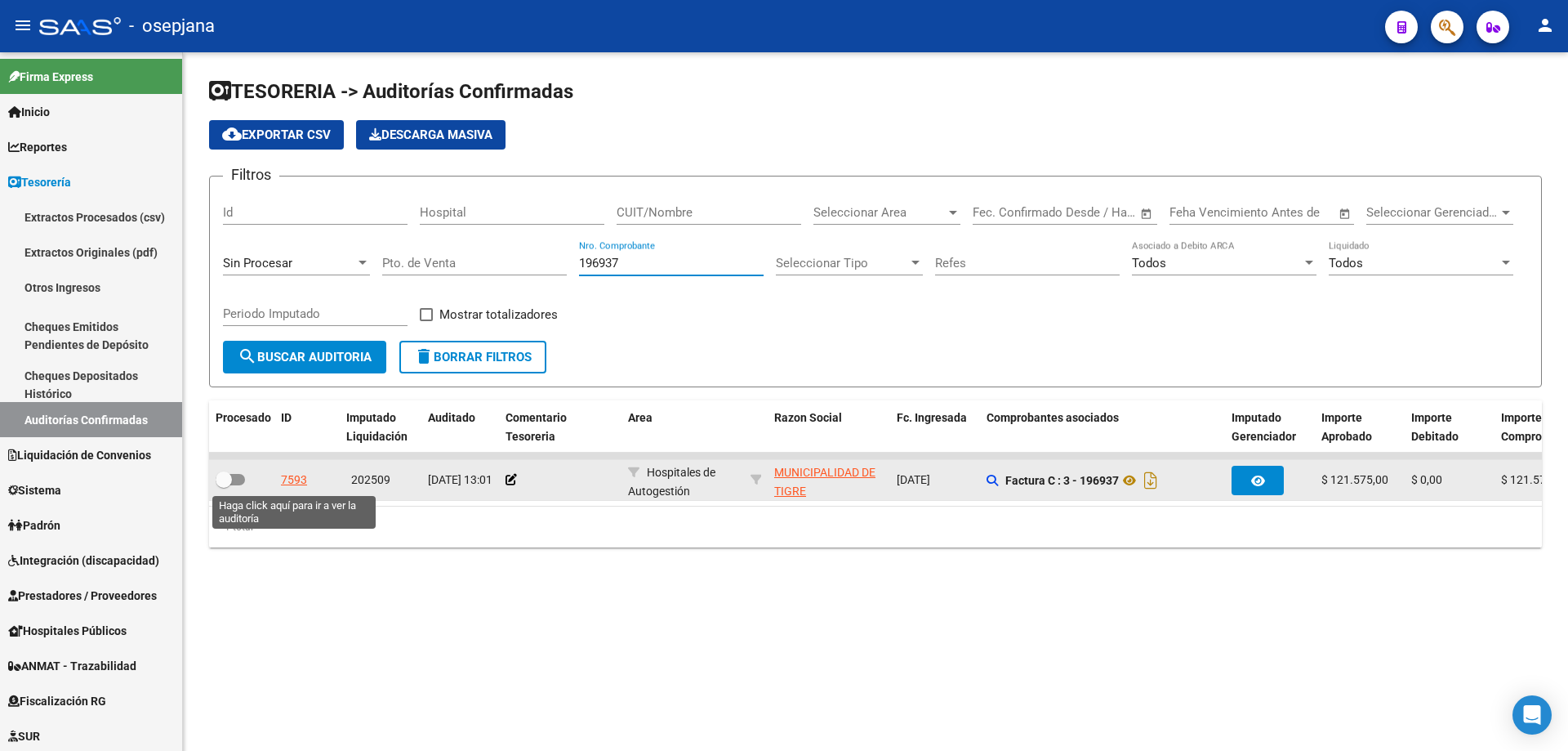
type input "196937"
click at [291, 483] on div "7593" at bounding box center [293, 480] width 26 height 19
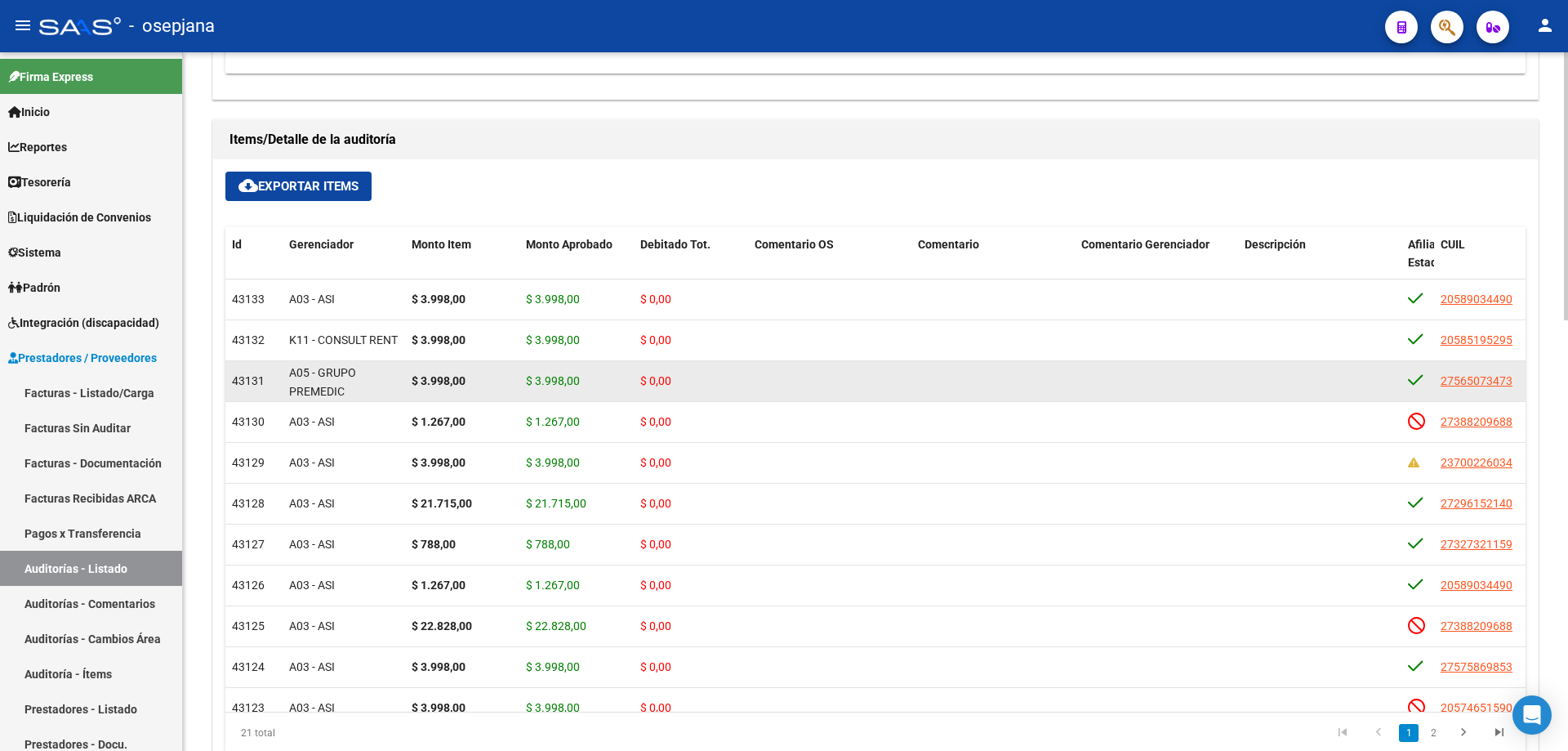
scroll to position [490, 0]
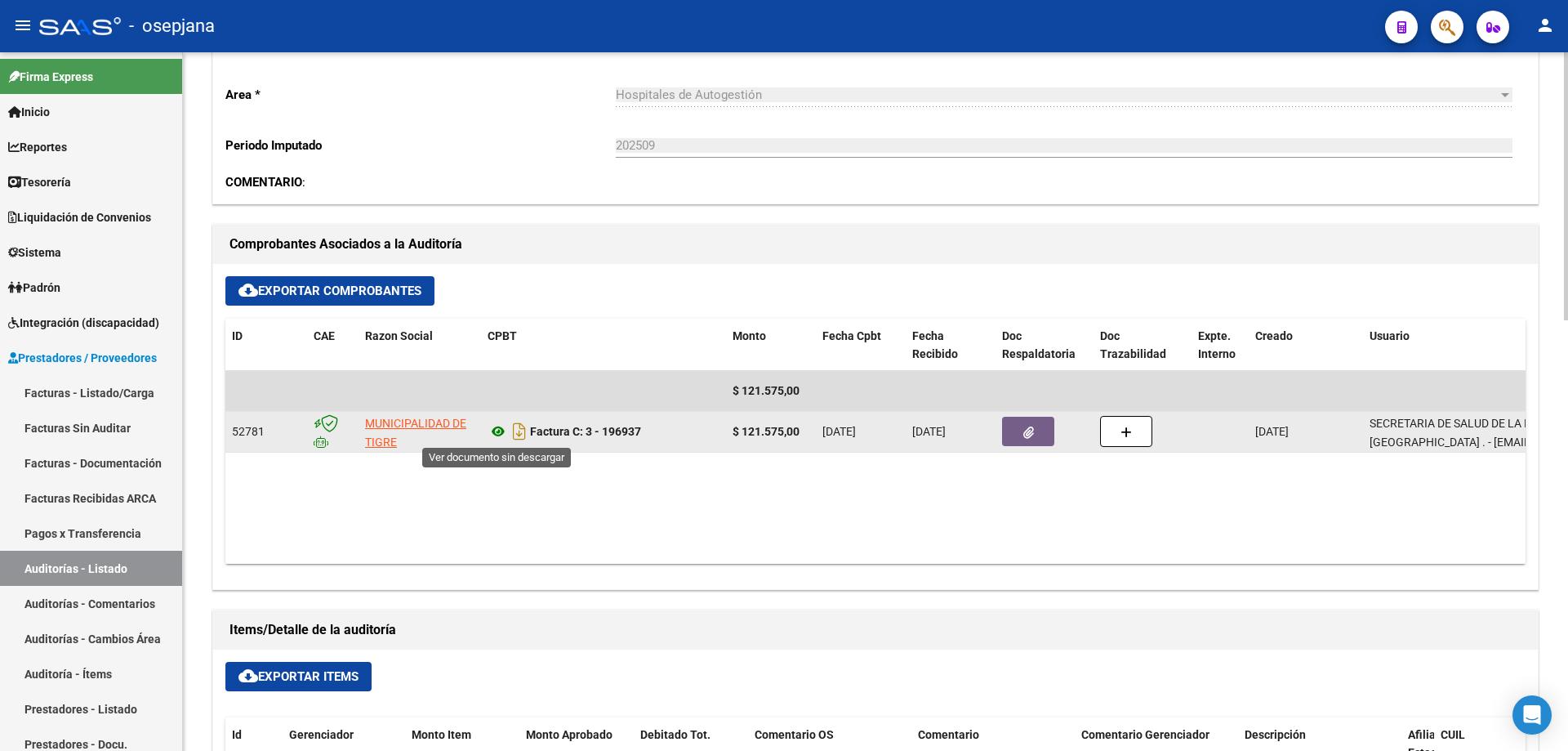
click at [497, 429] on icon at bounding box center [497, 431] width 21 height 20
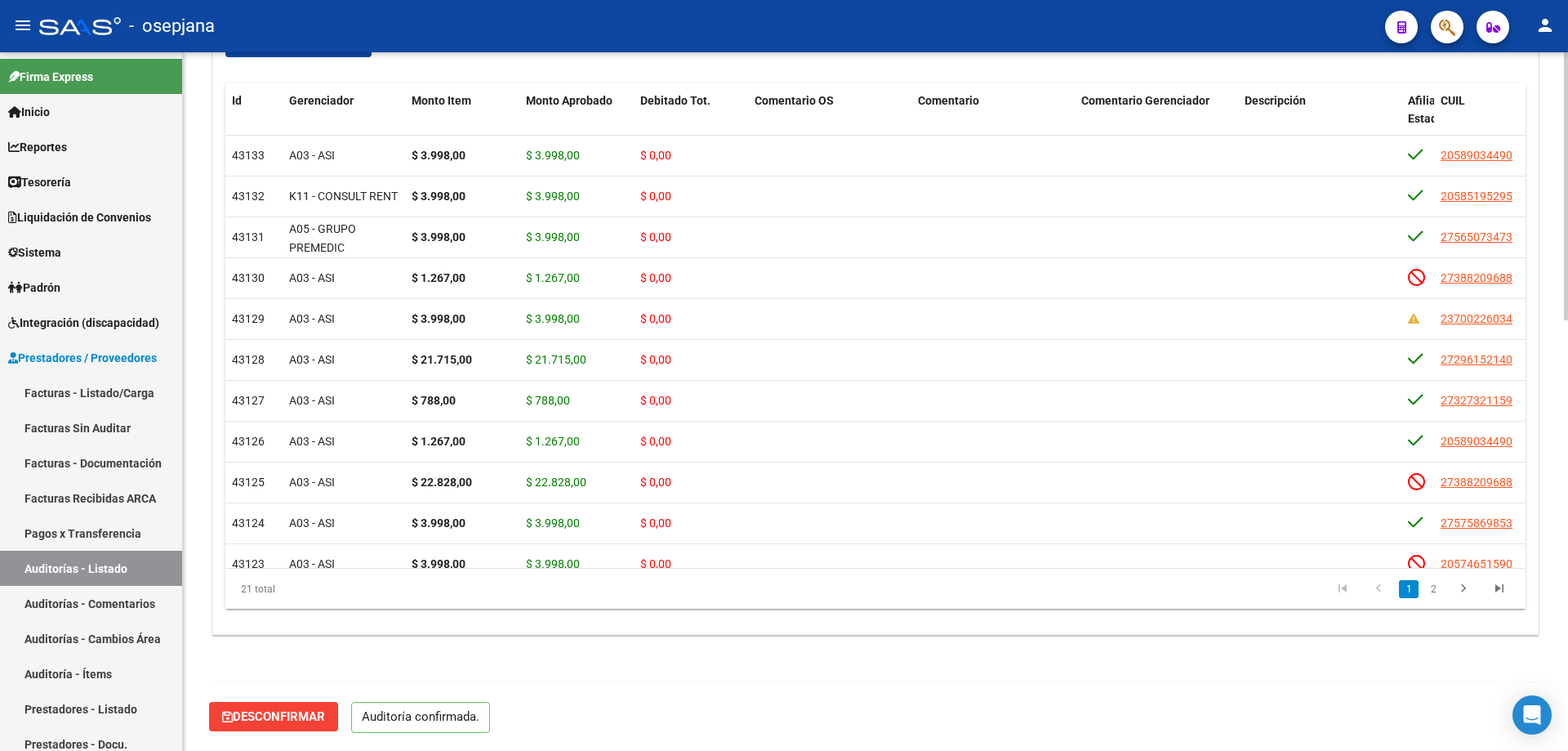
scroll to position [389, 0]
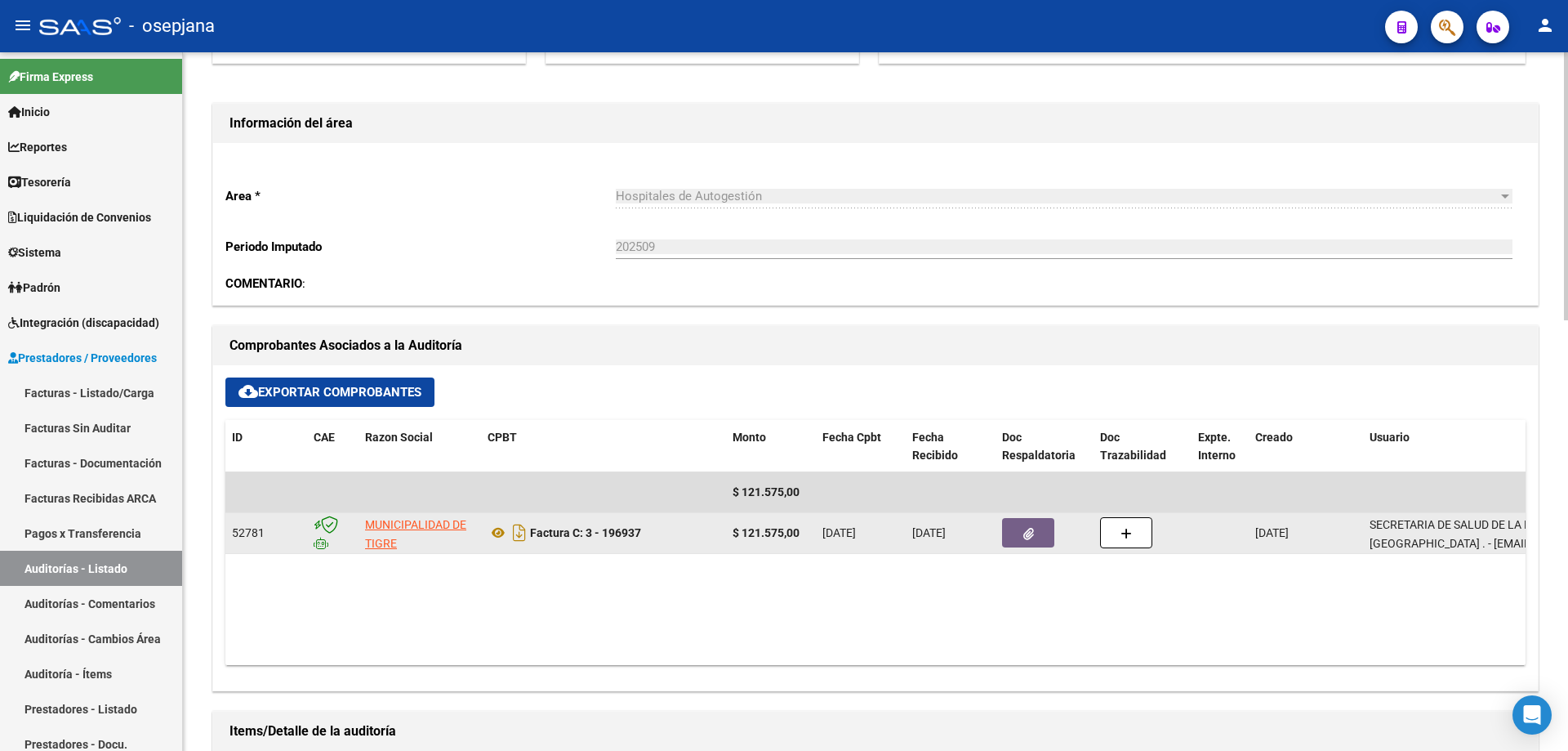
click at [1031, 541] on button "button" at bounding box center [1028, 533] width 53 height 29
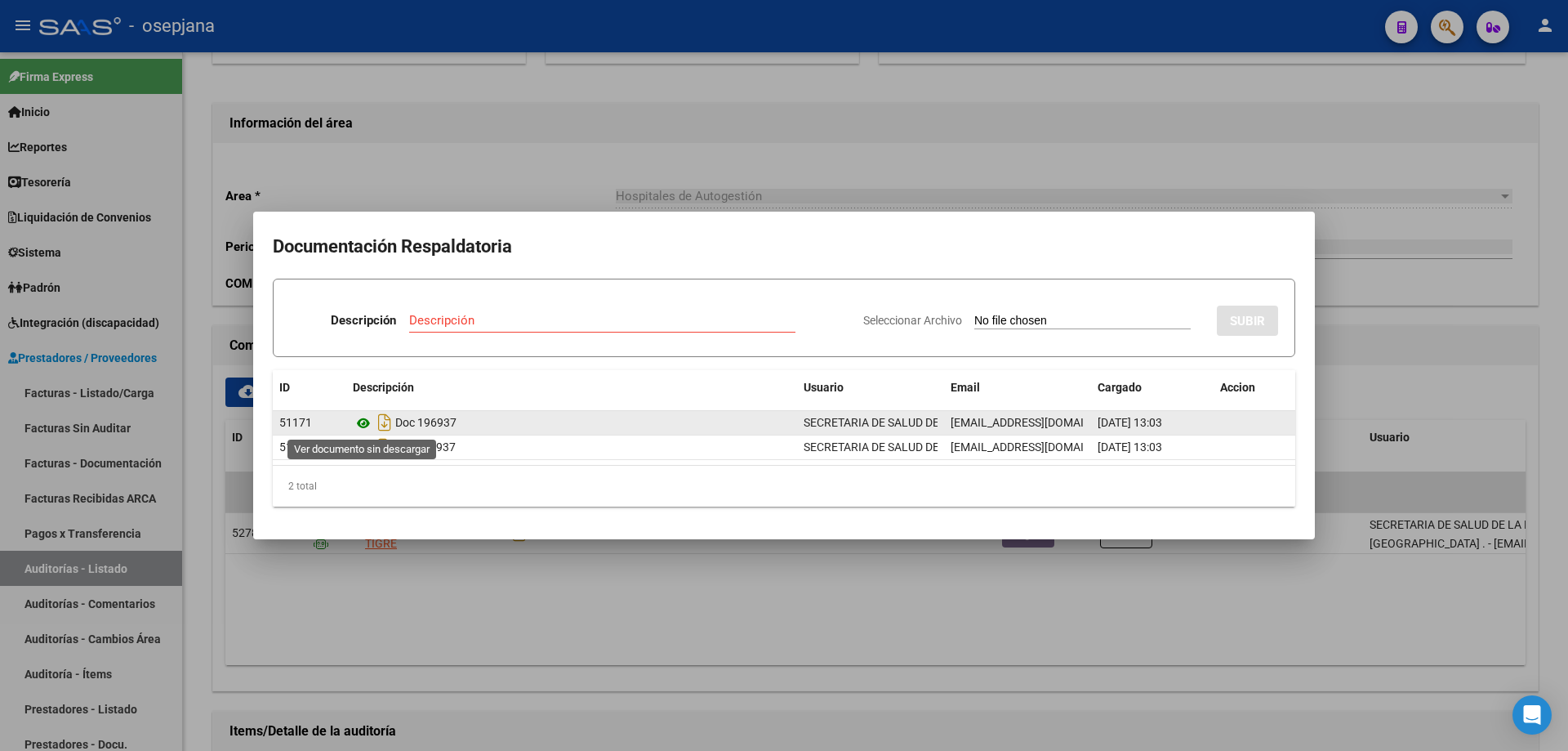
click at [362, 419] on icon at bounding box center [363, 423] width 21 height 20
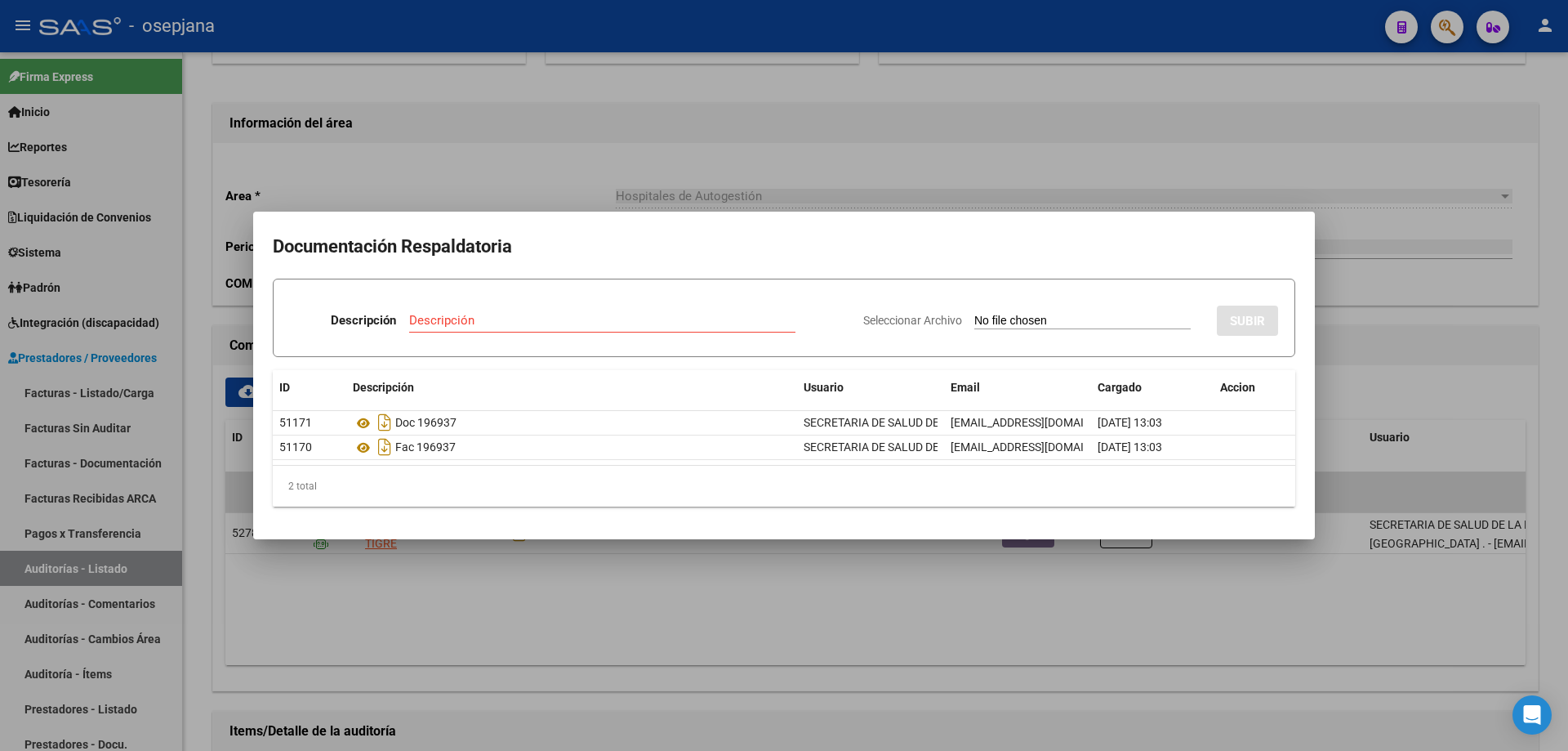
drag, startPoint x: 617, startPoint y: 136, endPoint x: 621, endPoint y: 146, distance: 10.8
click at [617, 139] on div at bounding box center [784, 375] width 1568 height 751
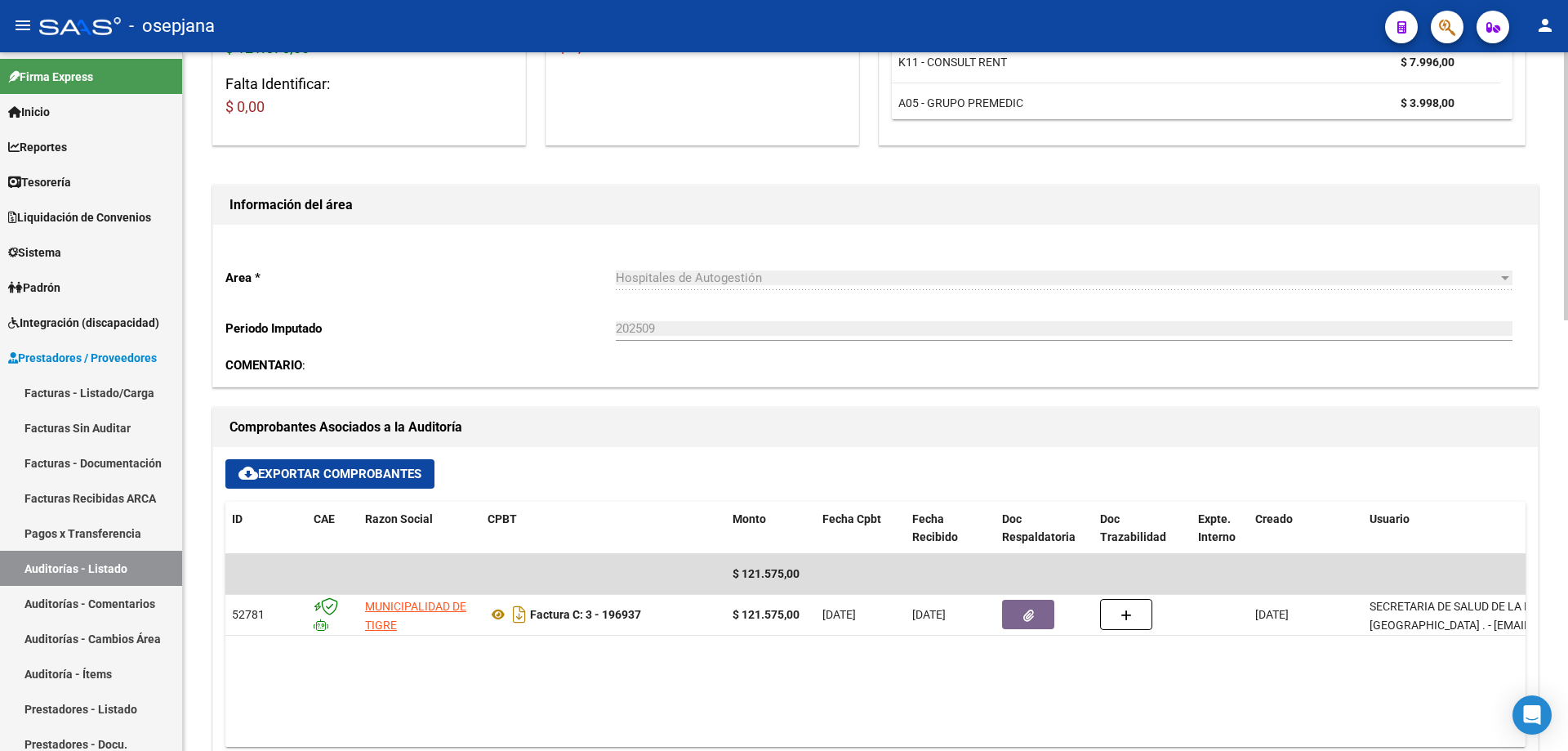
scroll to position [0, 0]
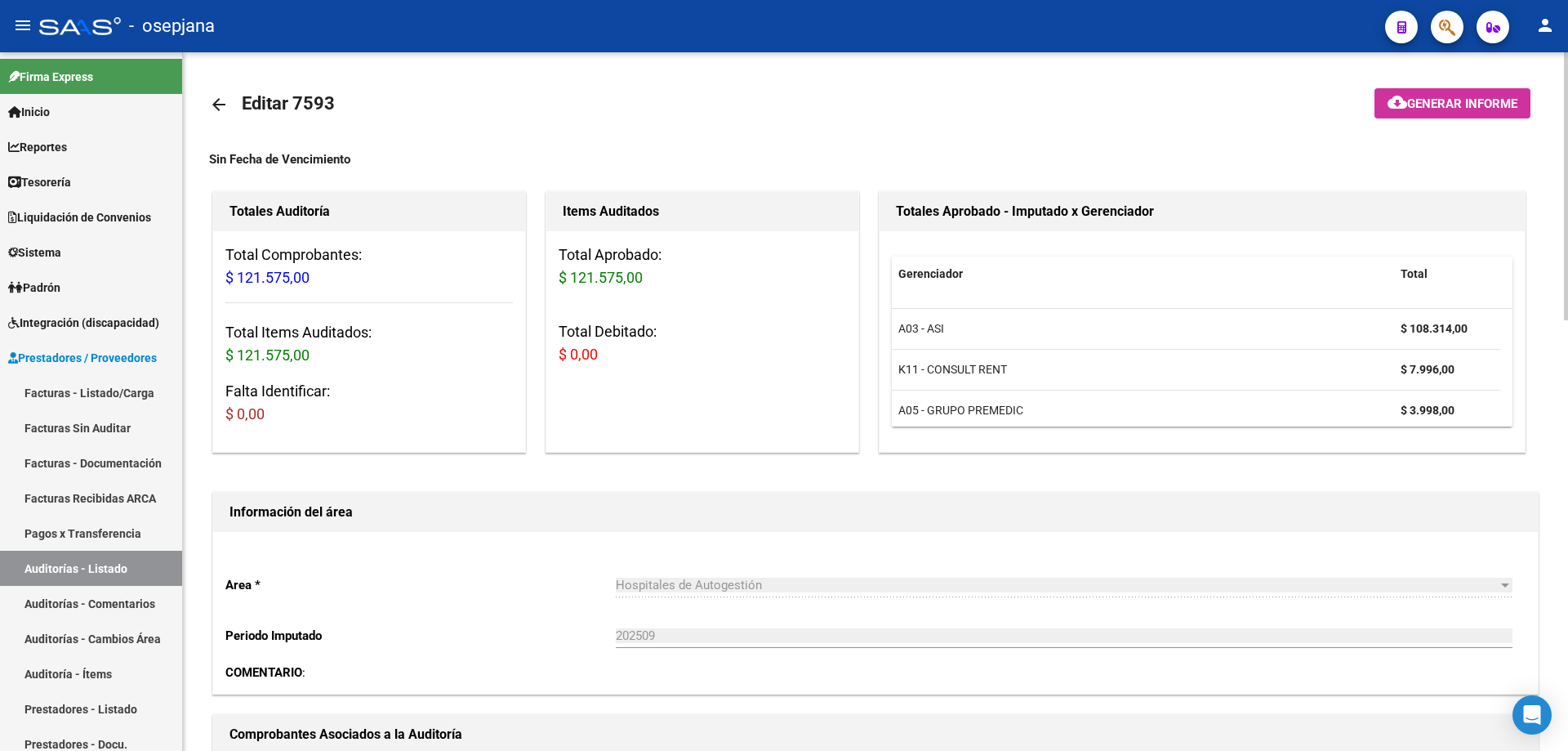
click at [225, 102] on mat-icon "arrow_back" at bounding box center [219, 105] width 20 height 20
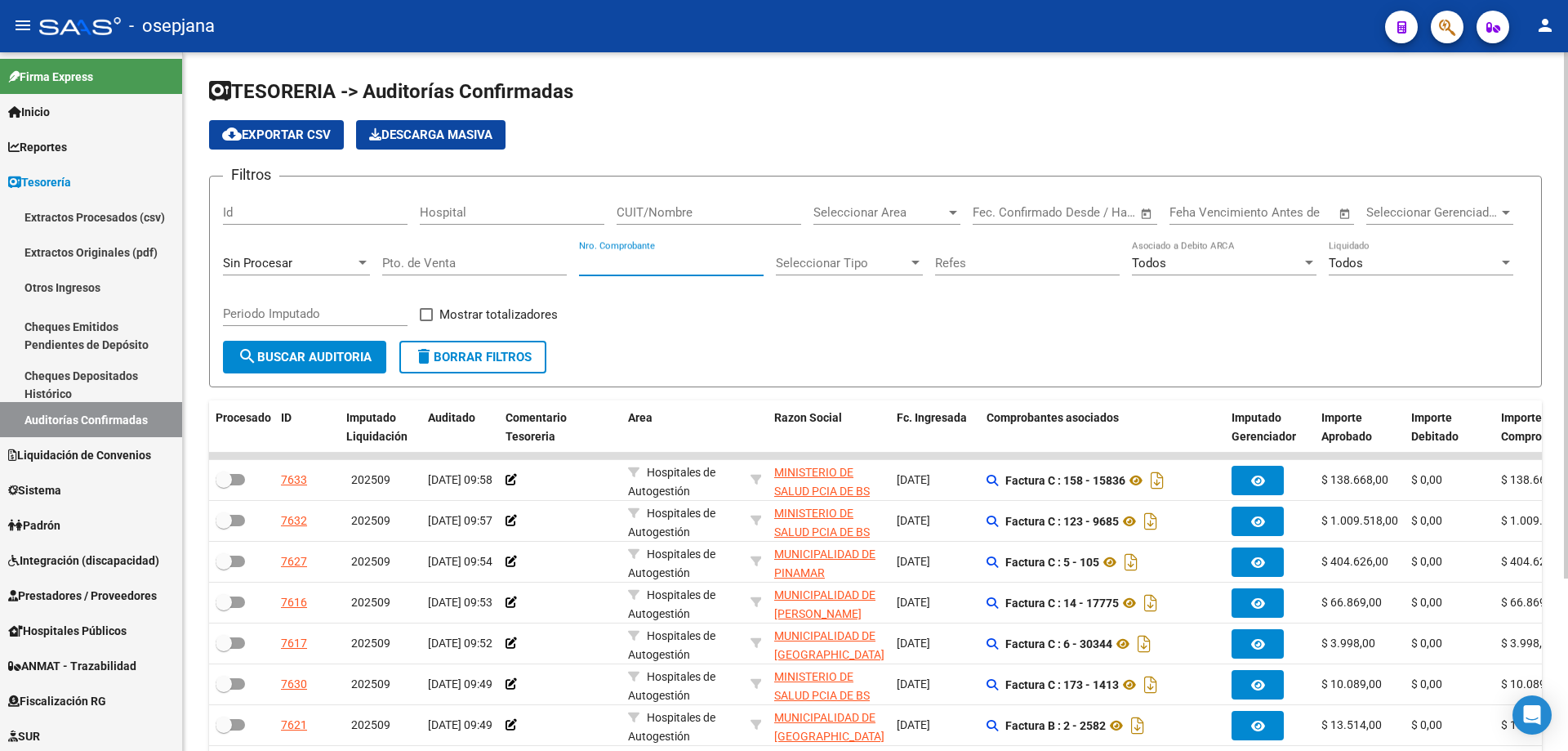
click at [629, 265] on input "Nro. Comprobante" at bounding box center [672, 263] width 185 height 14
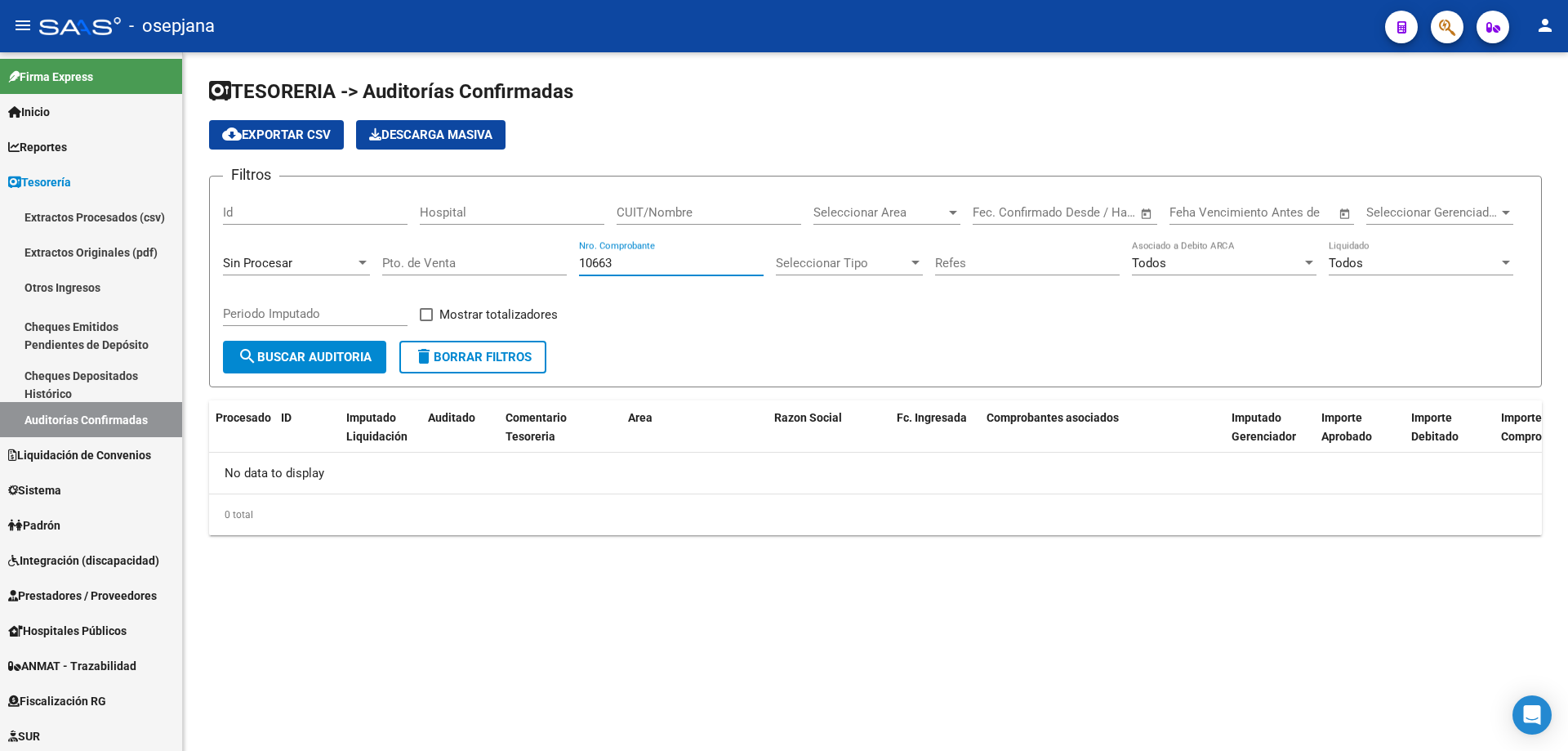
click at [596, 263] on input "10663" at bounding box center [672, 263] width 185 height 14
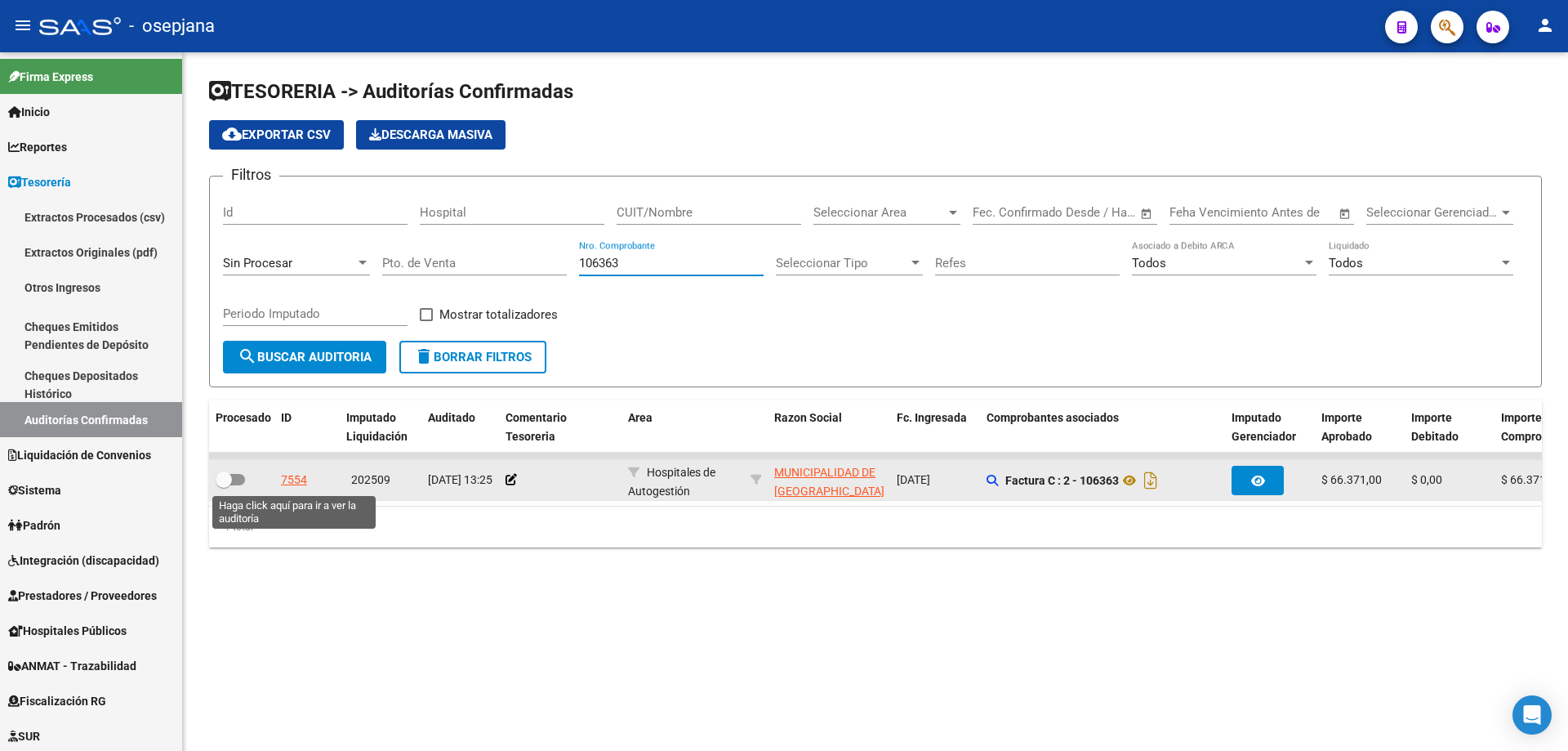
type input "106363"
click at [299, 478] on div "7554" at bounding box center [293, 480] width 26 height 19
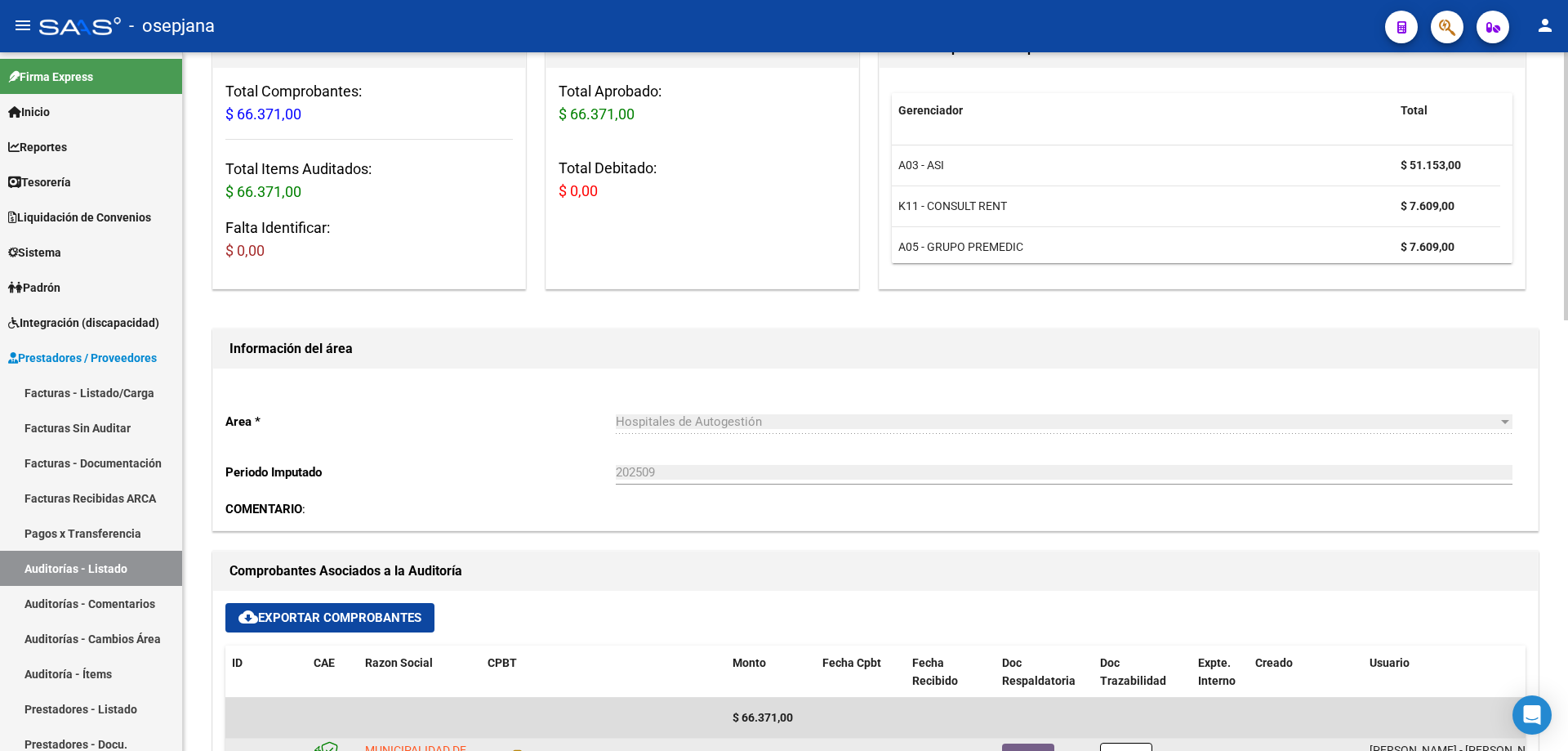
scroll to position [409, 0]
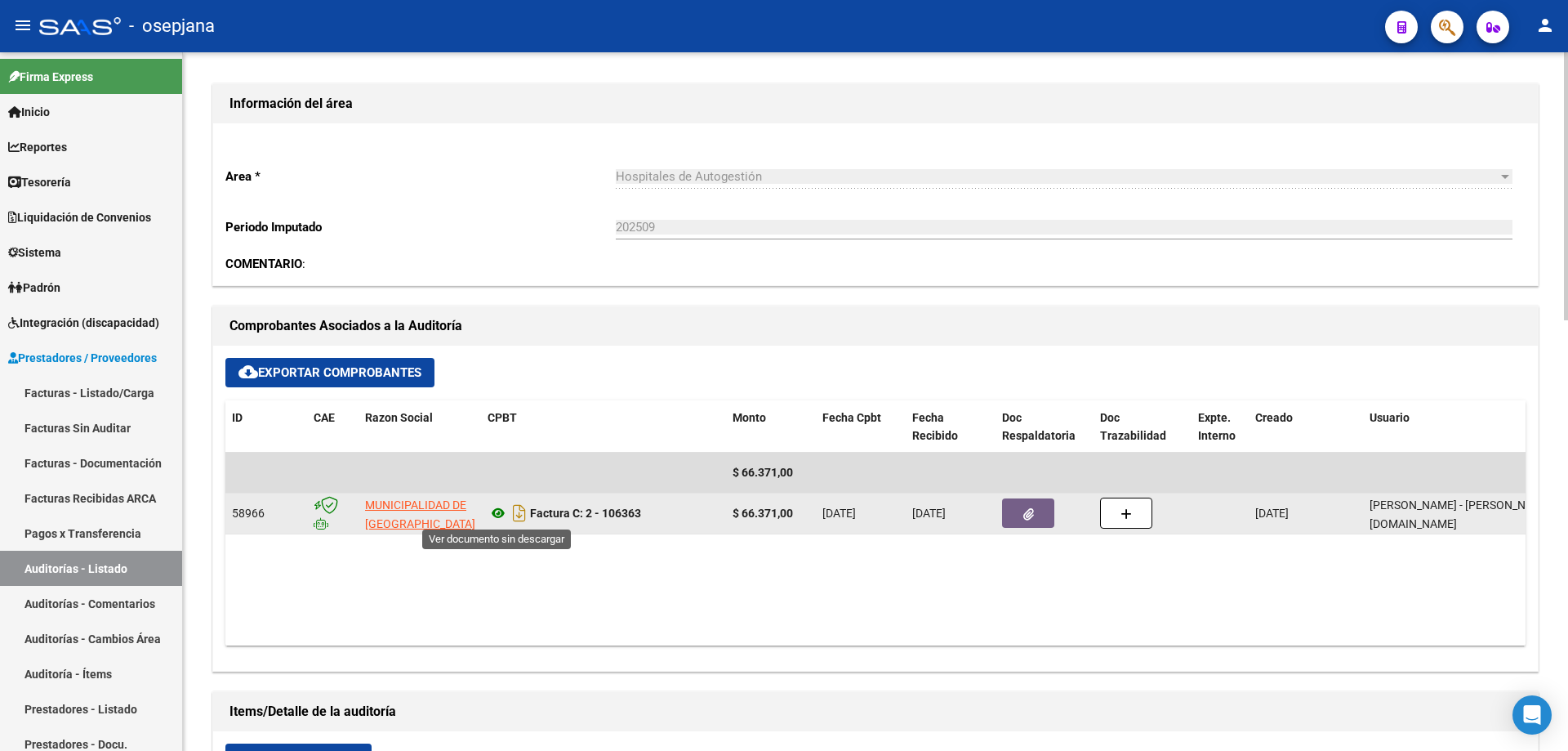
click at [498, 510] on icon at bounding box center [497, 514] width 21 height 20
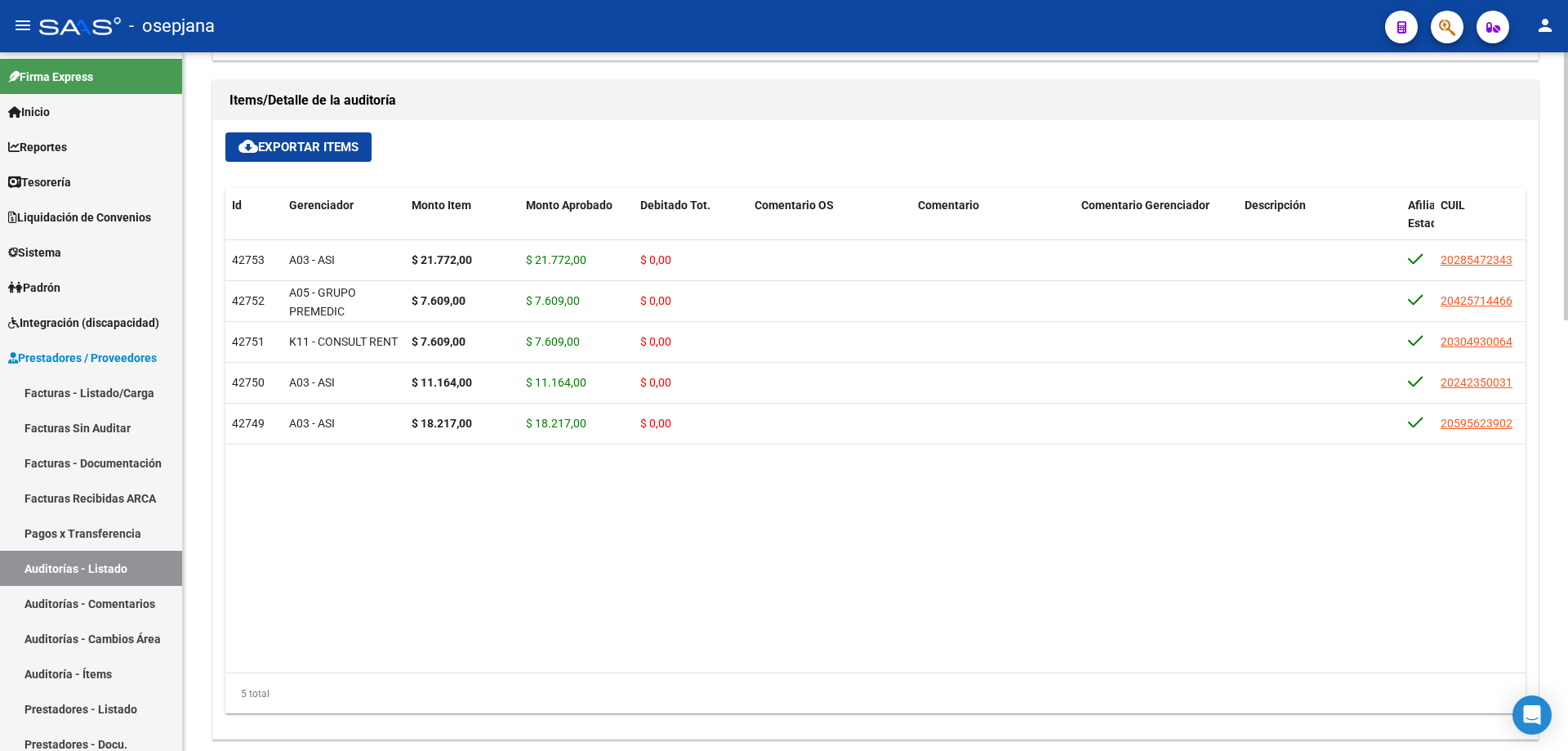
scroll to position [1124, 0]
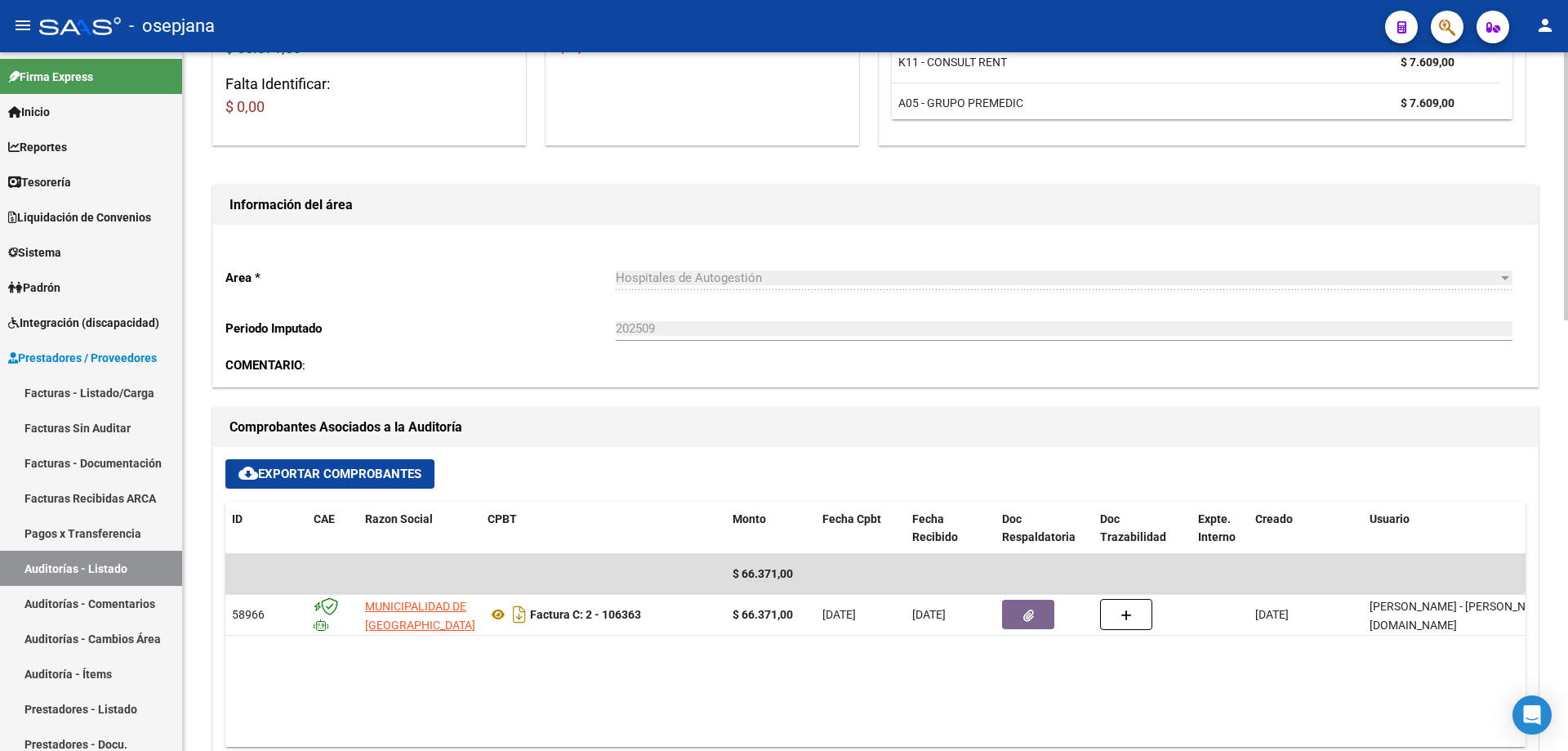
scroll to position [0, 0]
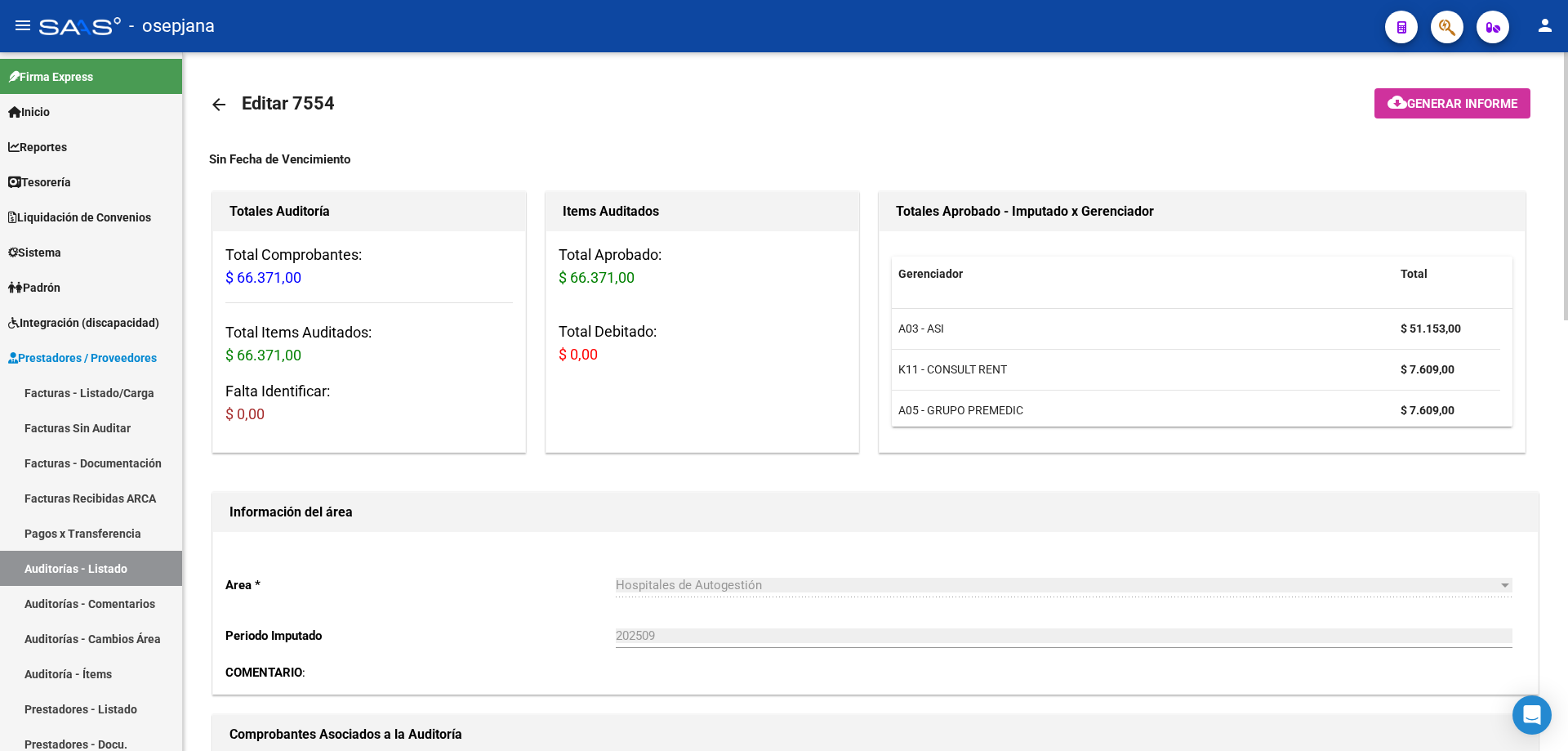
click at [220, 101] on mat-icon "arrow_back" at bounding box center [219, 105] width 20 height 20
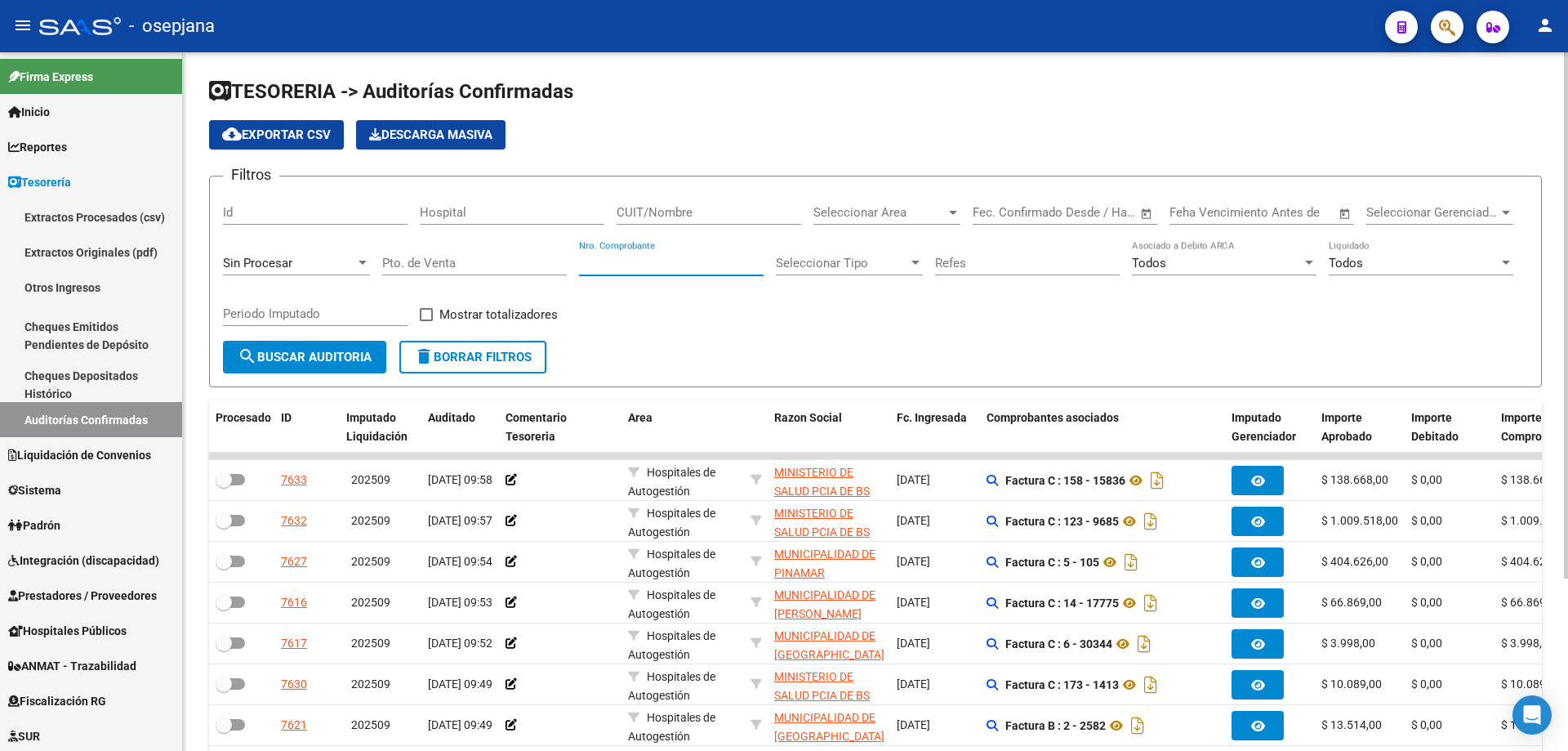
click at [607, 261] on input "Nro. Comprobante" at bounding box center [672, 263] width 185 height 14
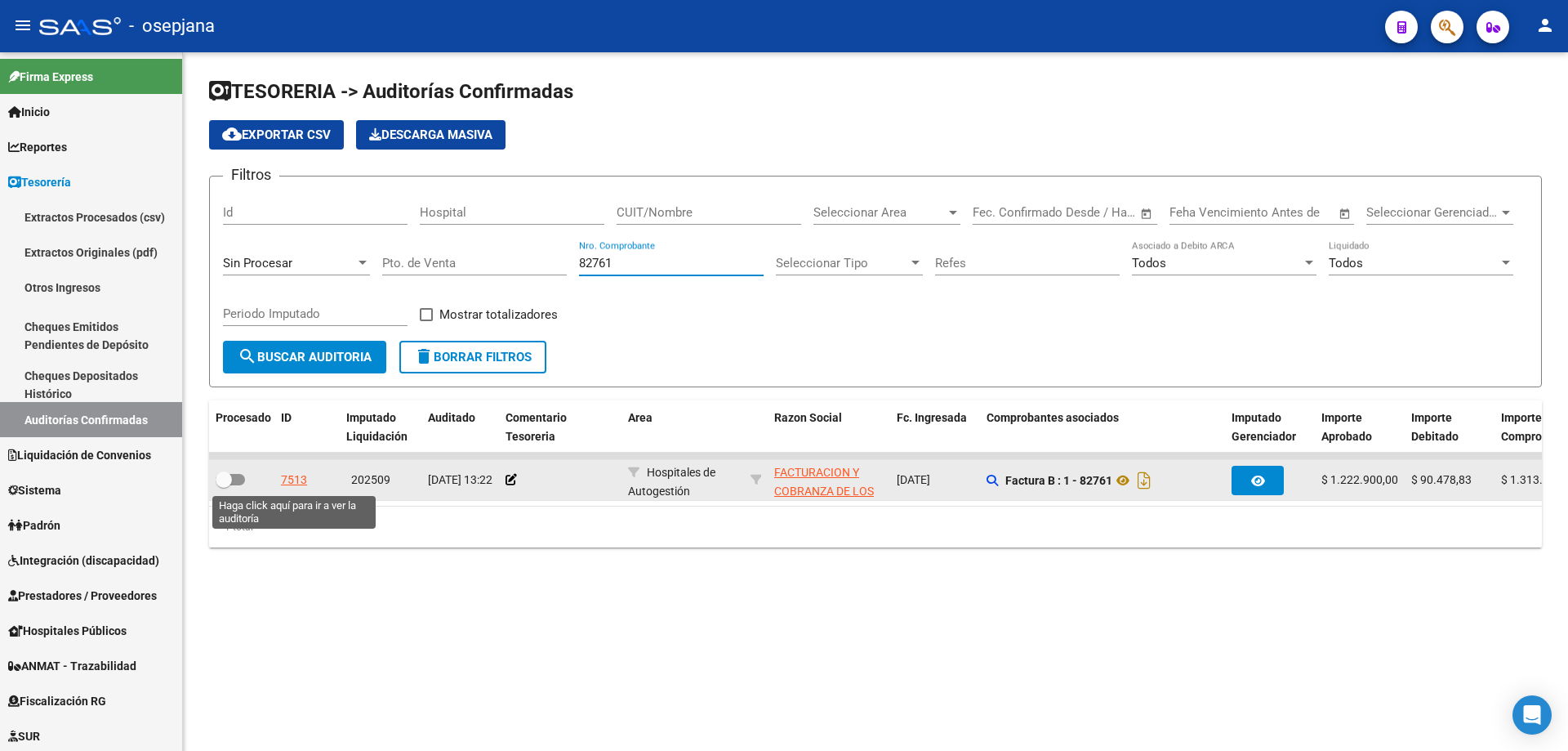
type input "82761"
click at [296, 479] on div "7513" at bounding box center [293, 480] width 26 height 19
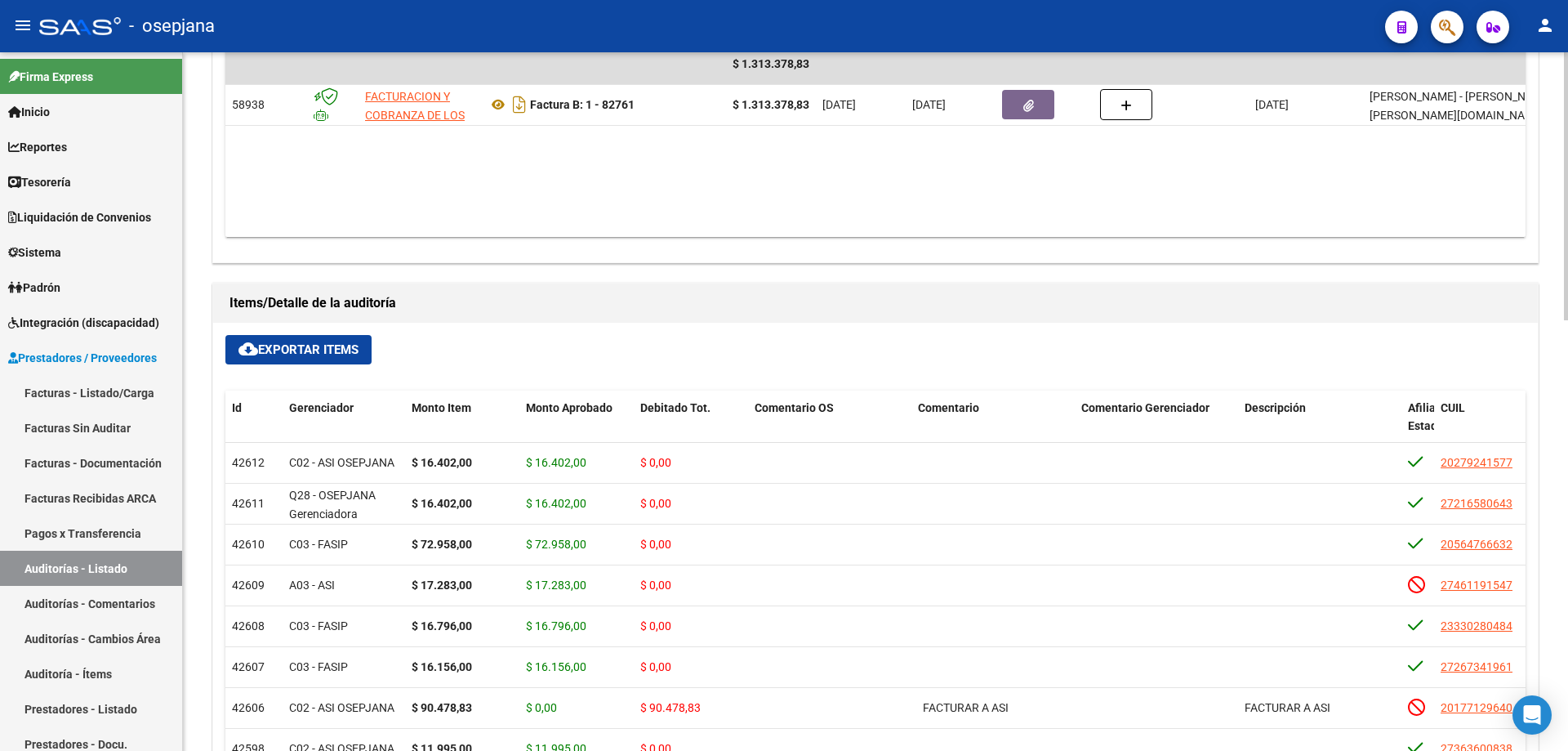
scroll to position [654, 0]
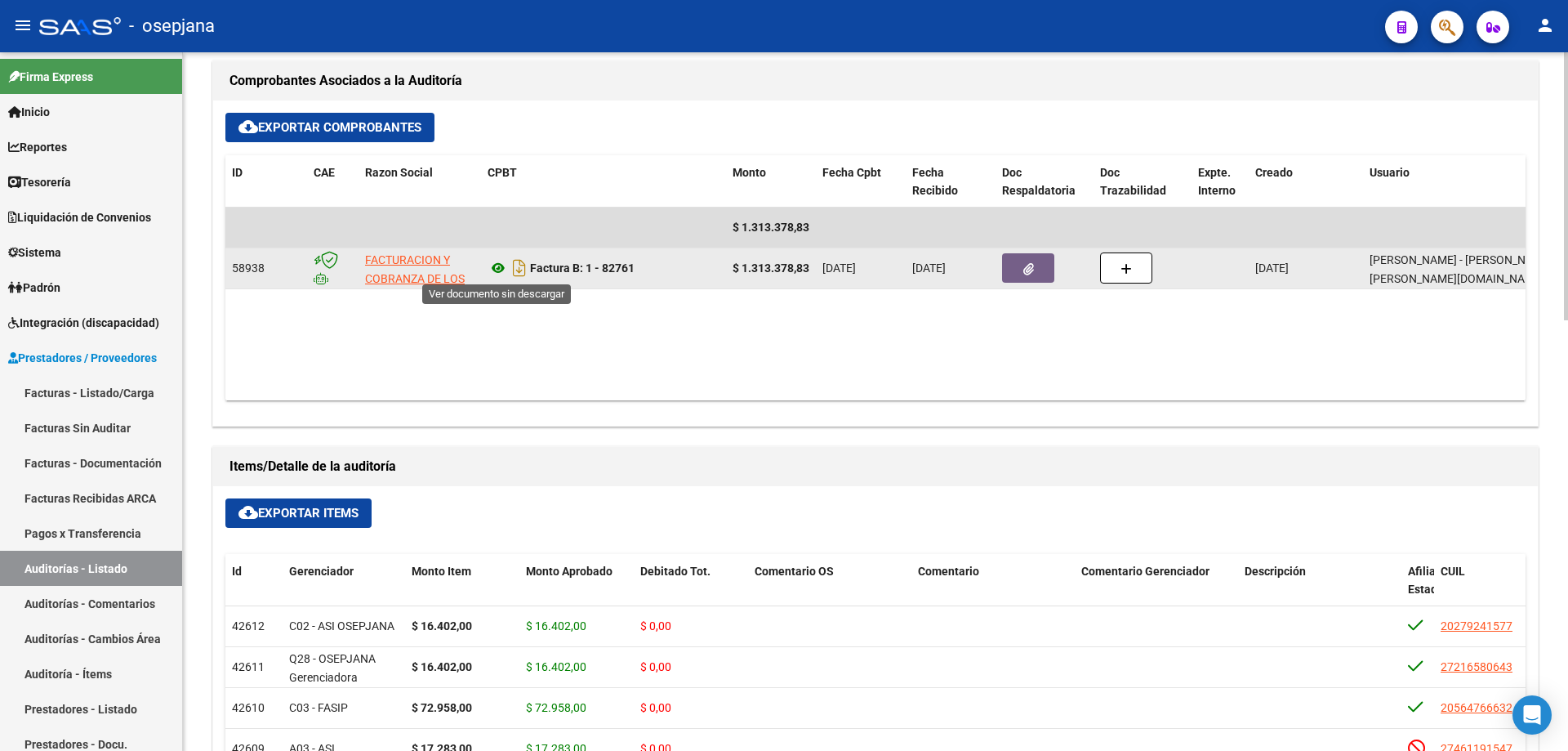
click at [496, 265] on icon at bounding box center [497, 268] width 21 height 20
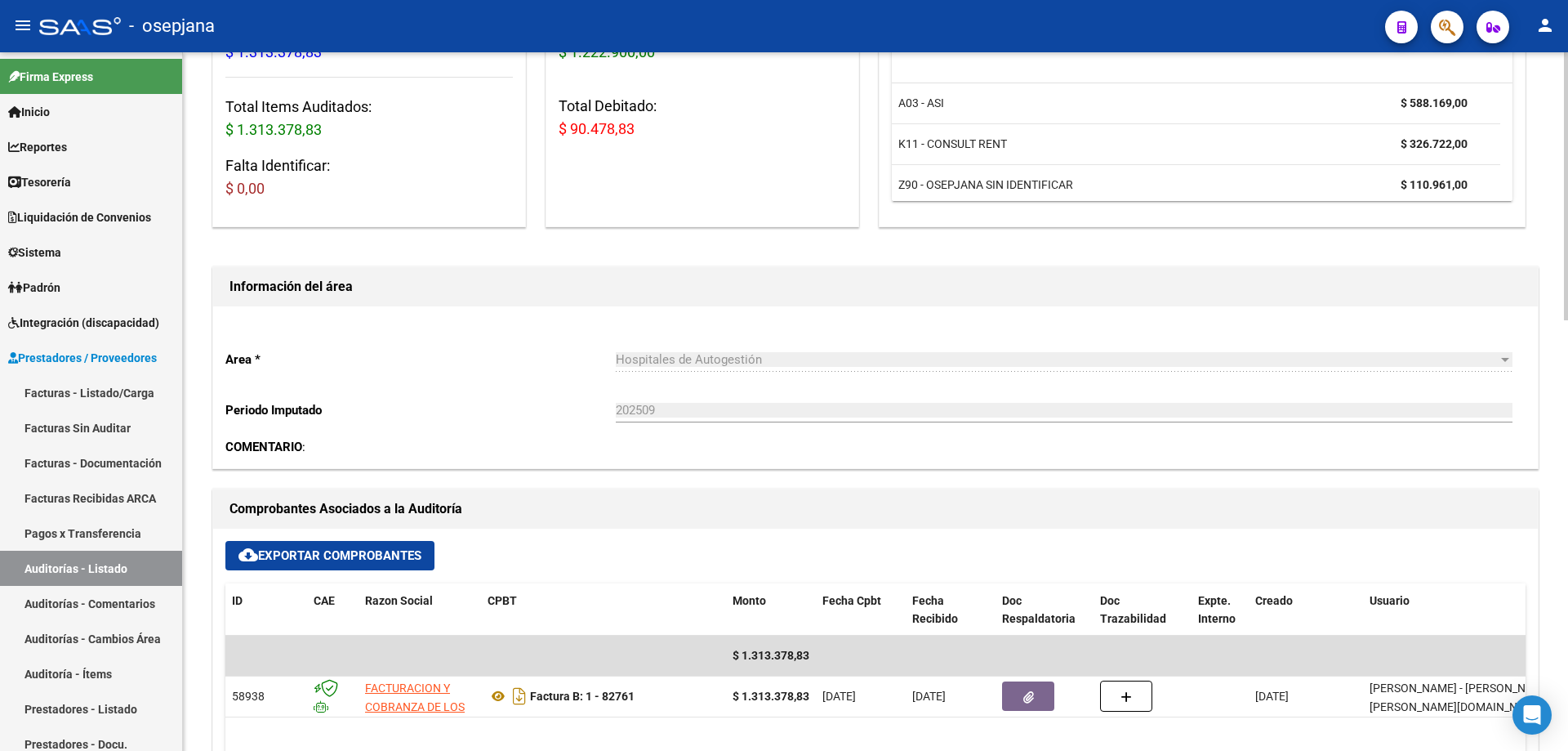
scroll to position [553, 0]
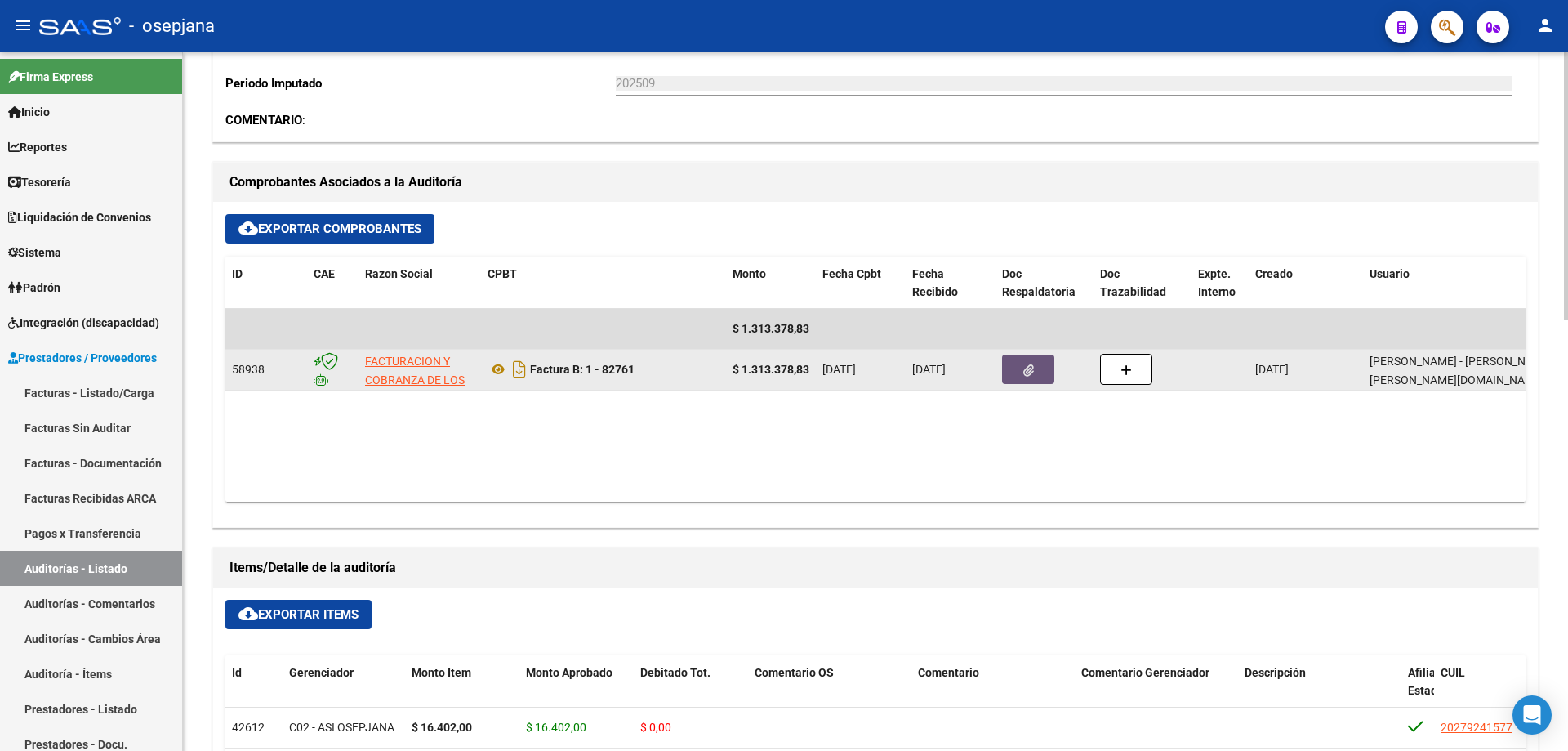
click at [1038, 367] on button "button" at bounding box center [1028, 369] width 53 height 29
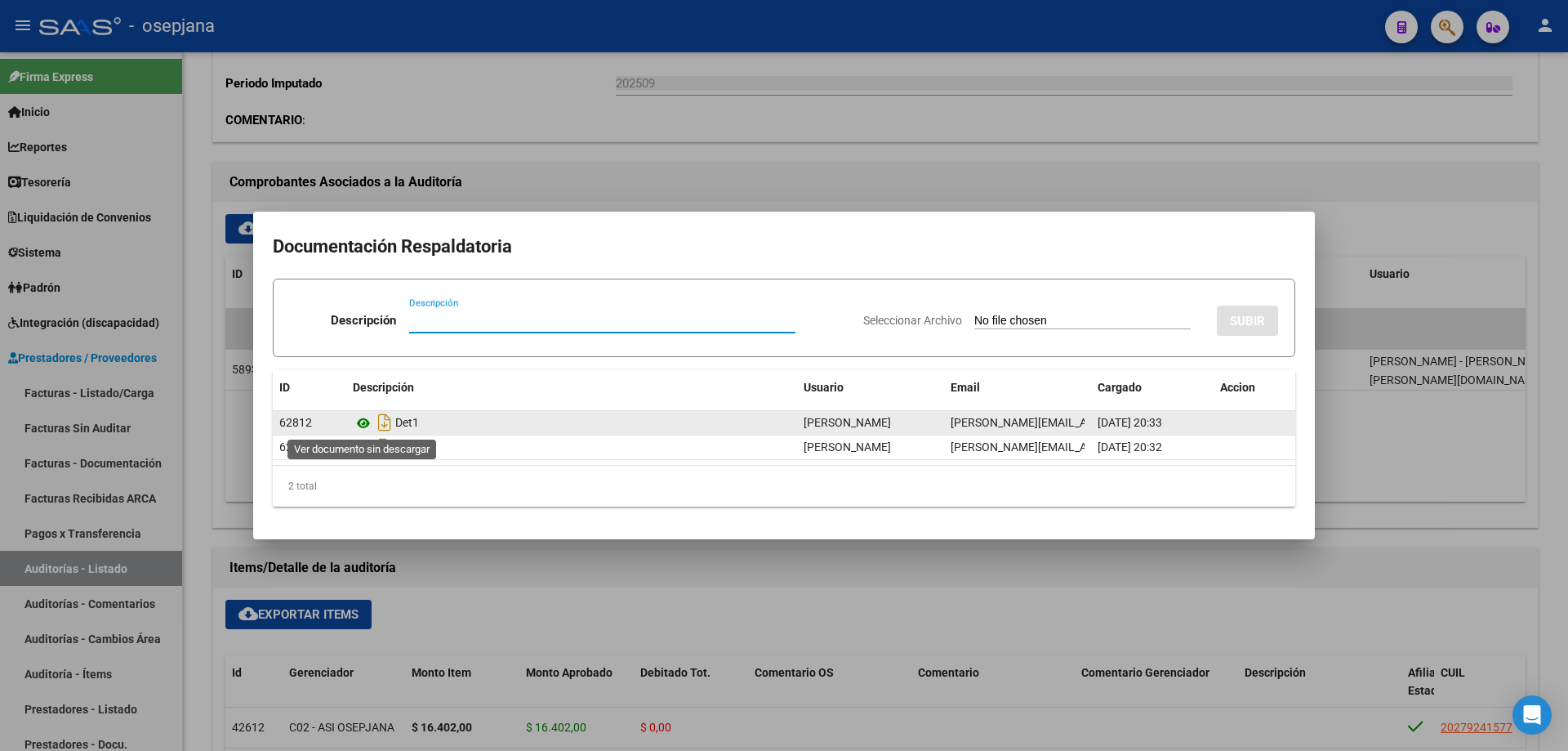
click at [359, 419] on icon at bounding box center [363, 423] width 21 height 20
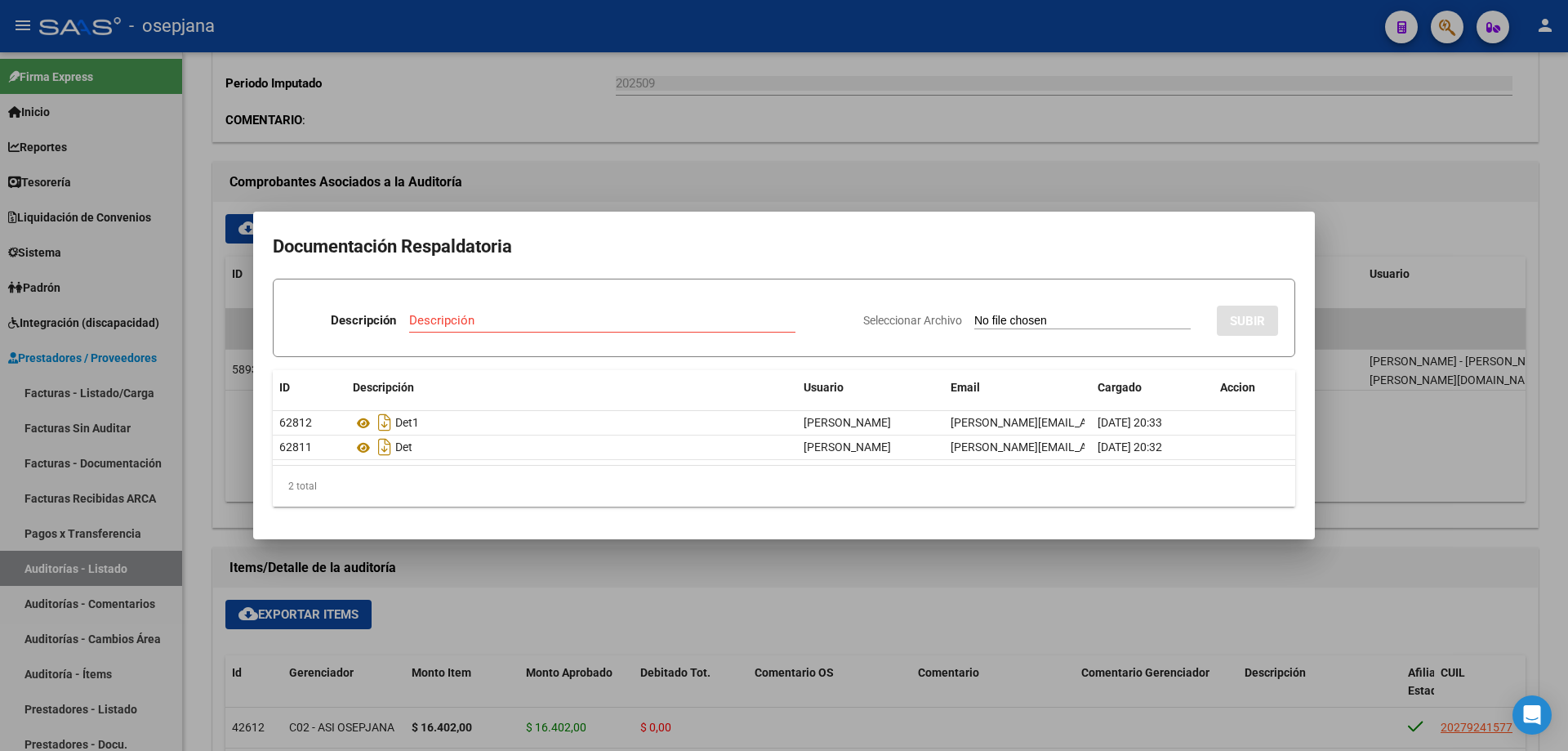
click at [540, 125] on div at bounding box center [784, 375] width 1568 height 751
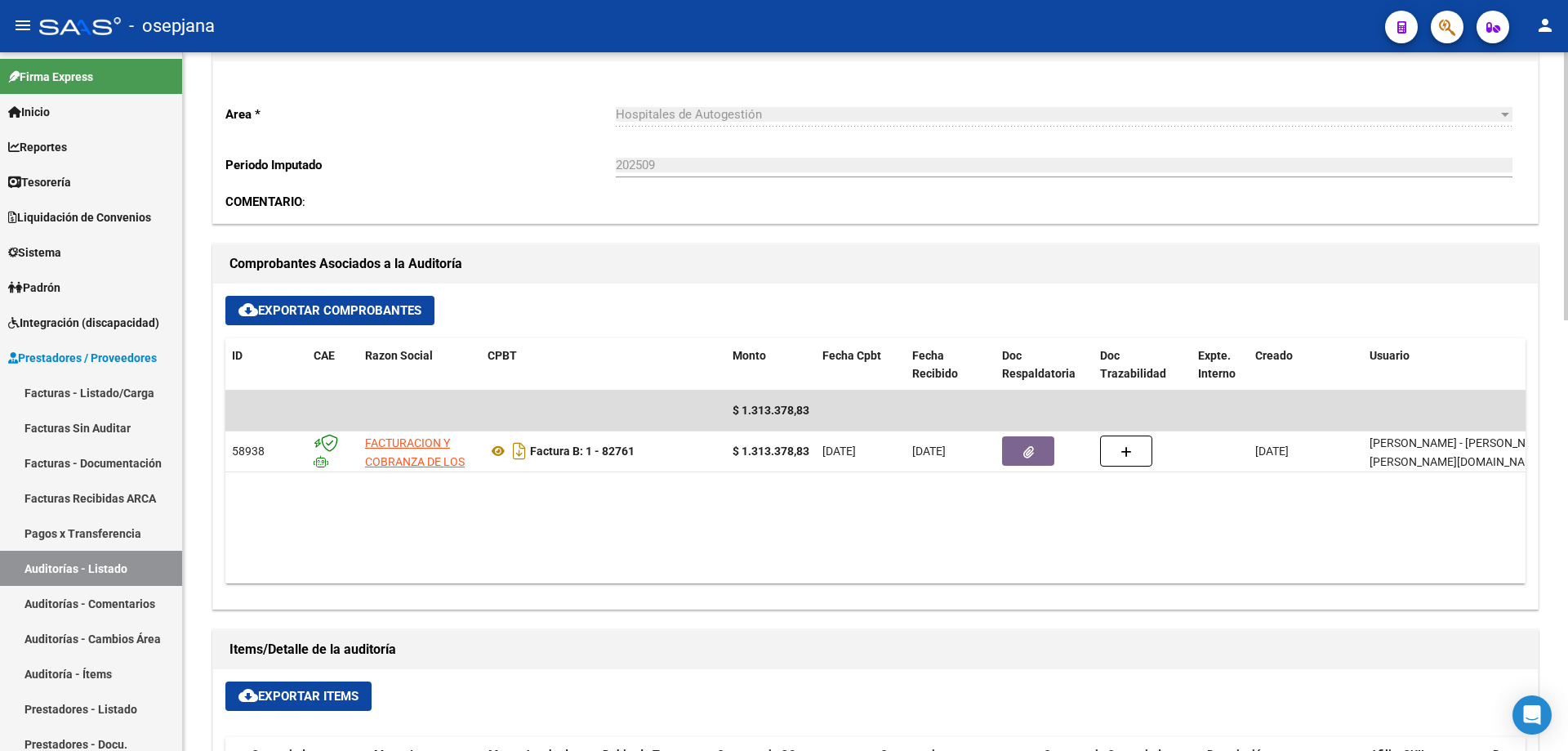
scroll to position [0, 0]
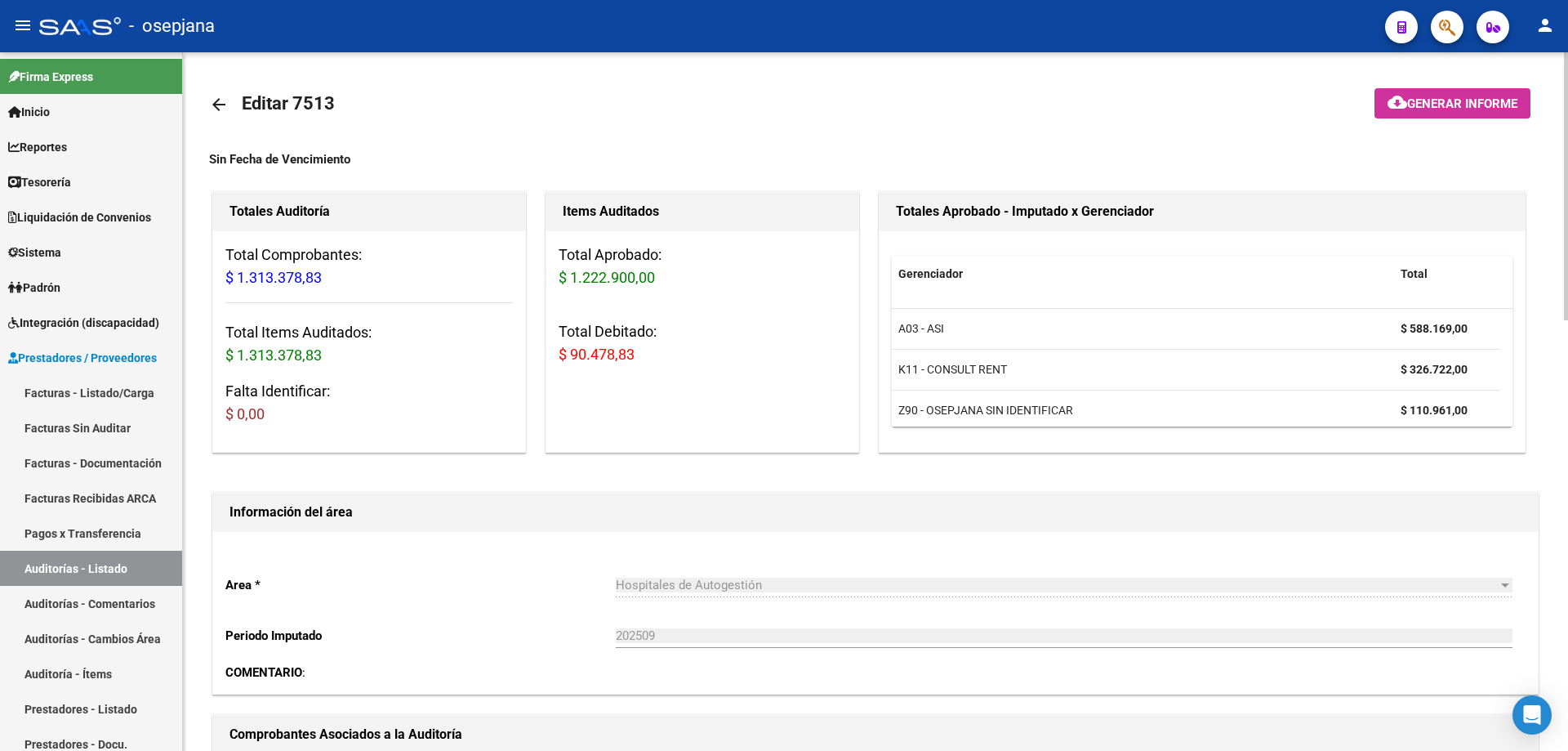
click at [224, 101] on mat-icon "arrow_back" at bounding box center [219, 105] width 20 height 20
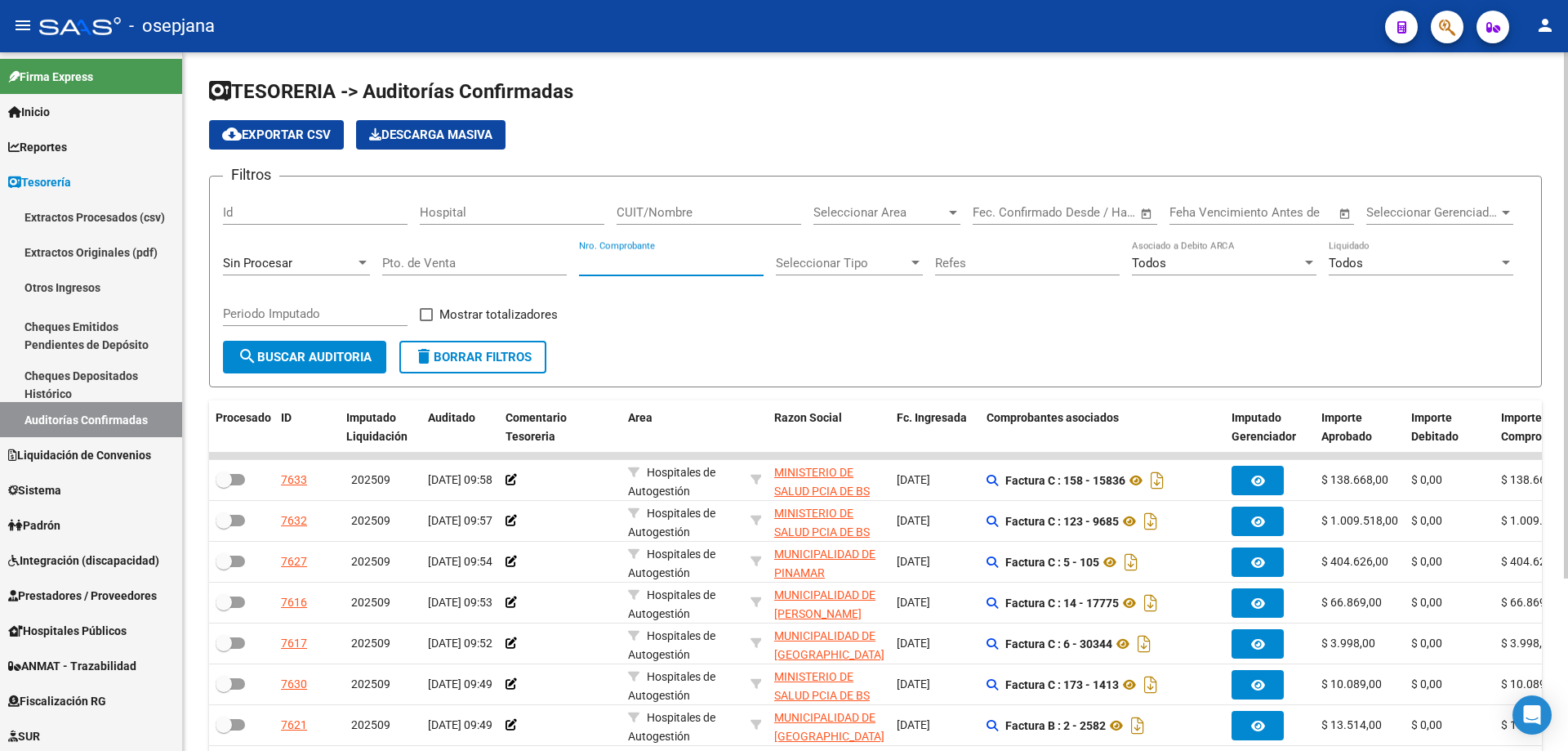
click at [620, 265] on input "Nro. Comprobante" at bounding box center [672, 263] width 185 height 14
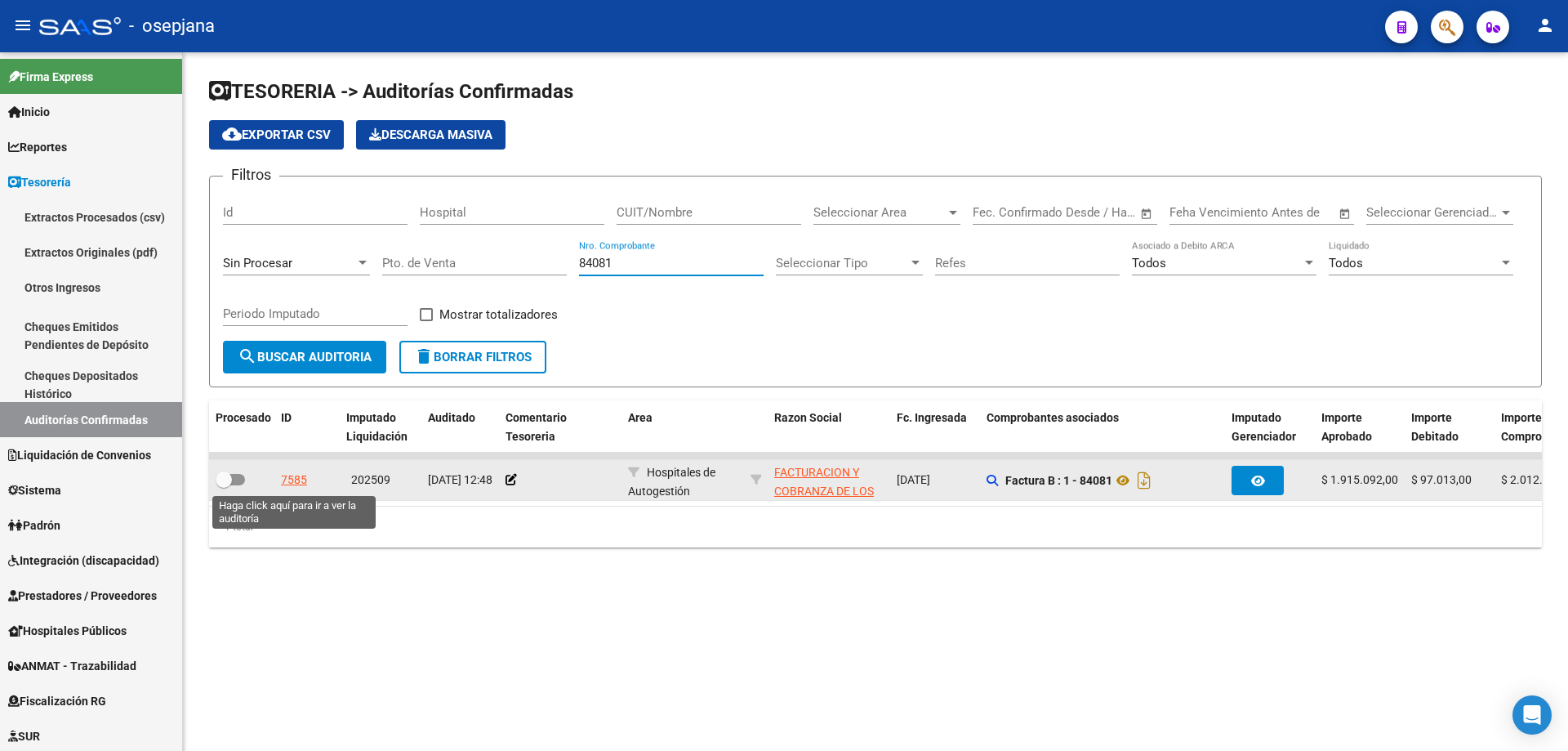
type input "84081"
click at [296, 477] on div "7585" at bounding box center [293, 480] width 26 height 19
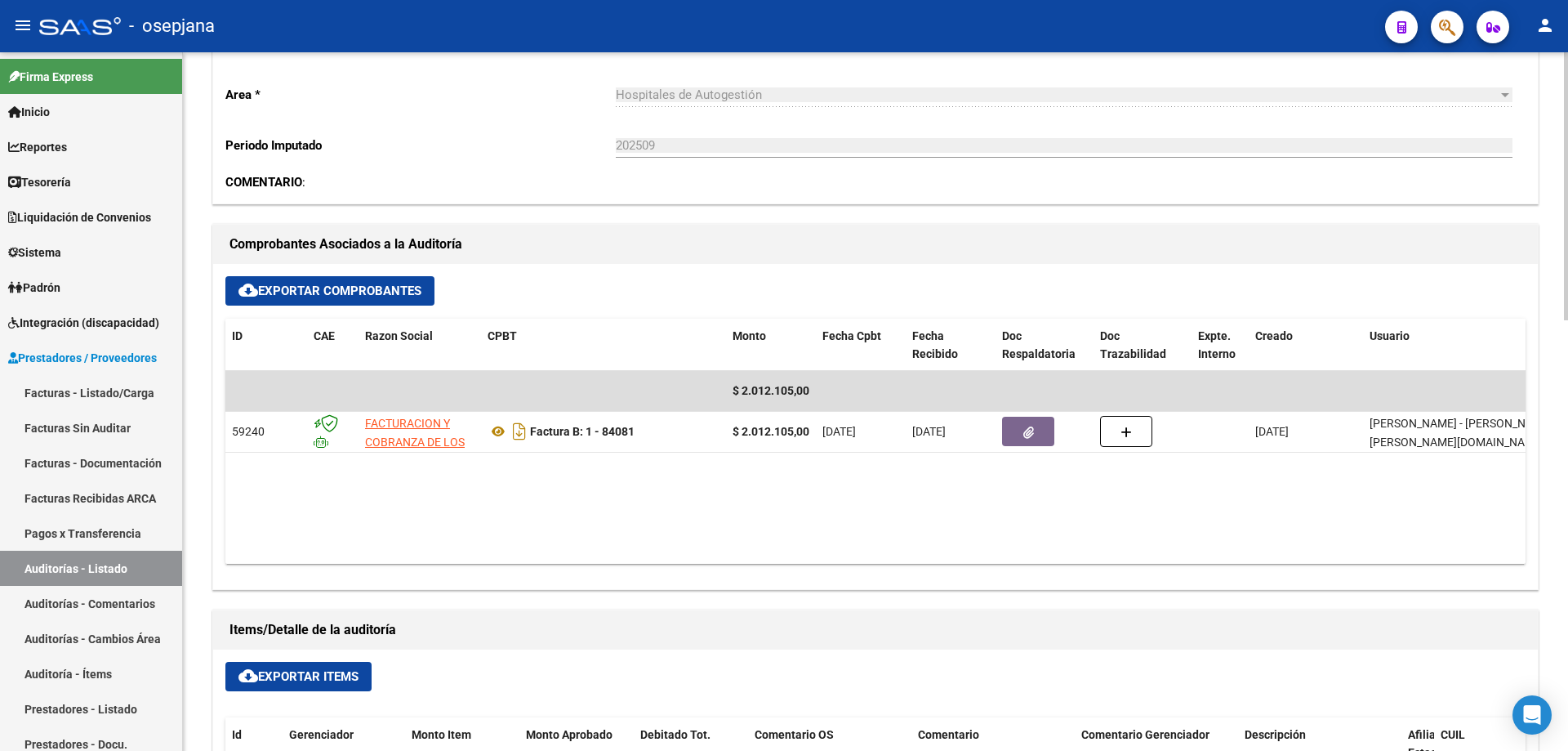
scroll to position [572, 0]
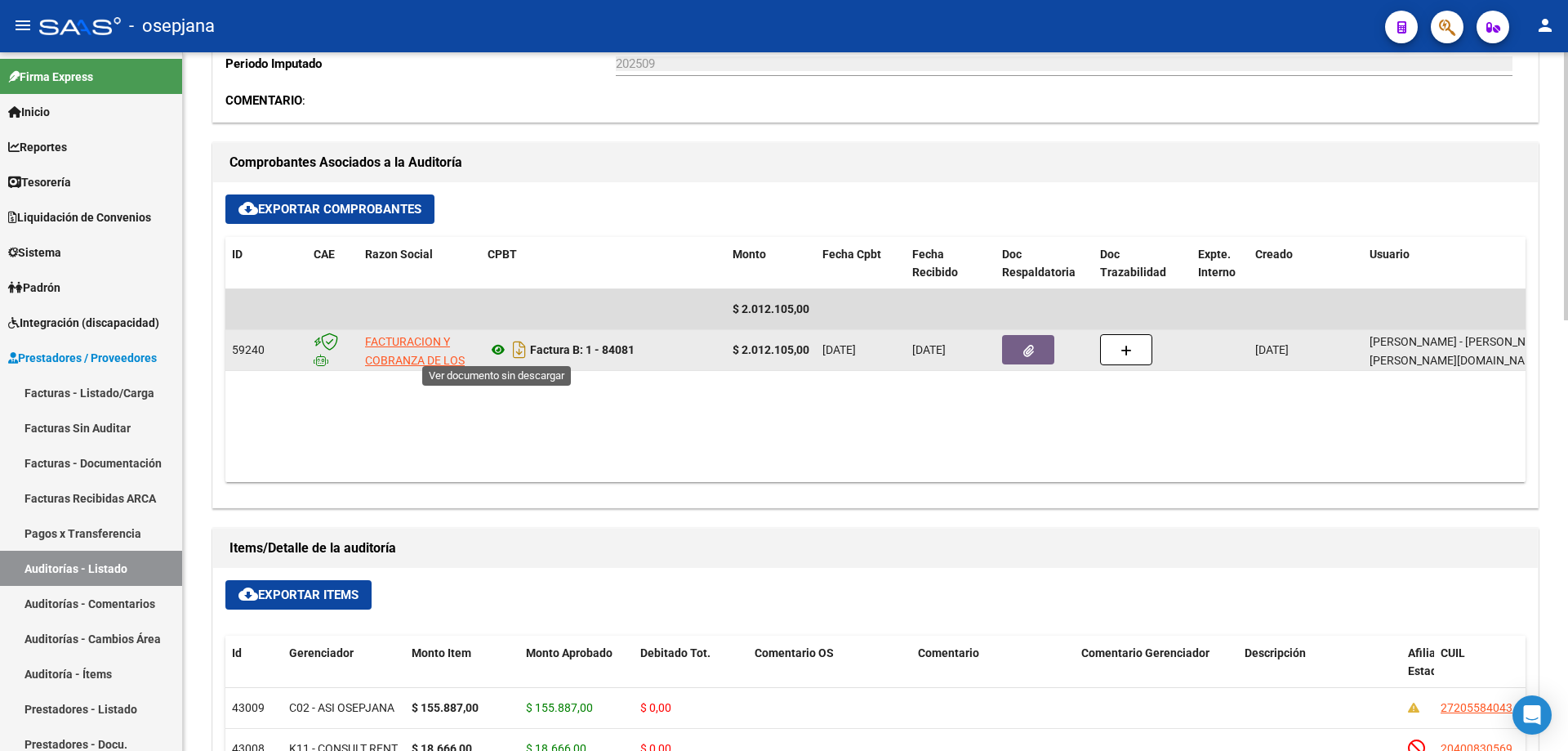
click at [494, 350] on icon at bounding box center [497, 350] width 21 height 20
click at [1025, 342] on span "button" at bounding box center [1028, 350] width 11 height 14
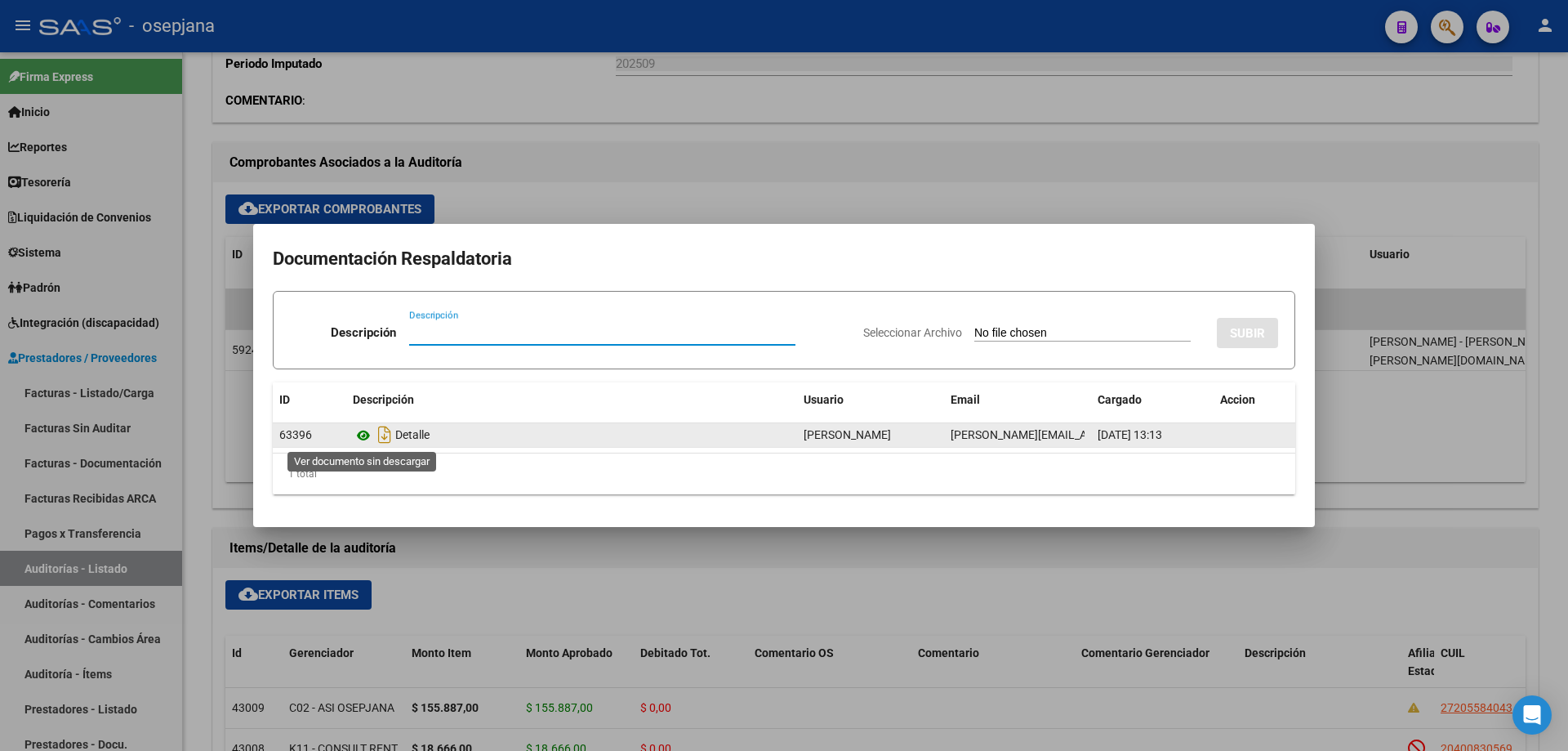
click at [364, 432] on icon at bounding box center [363, 436] width 21 height 20
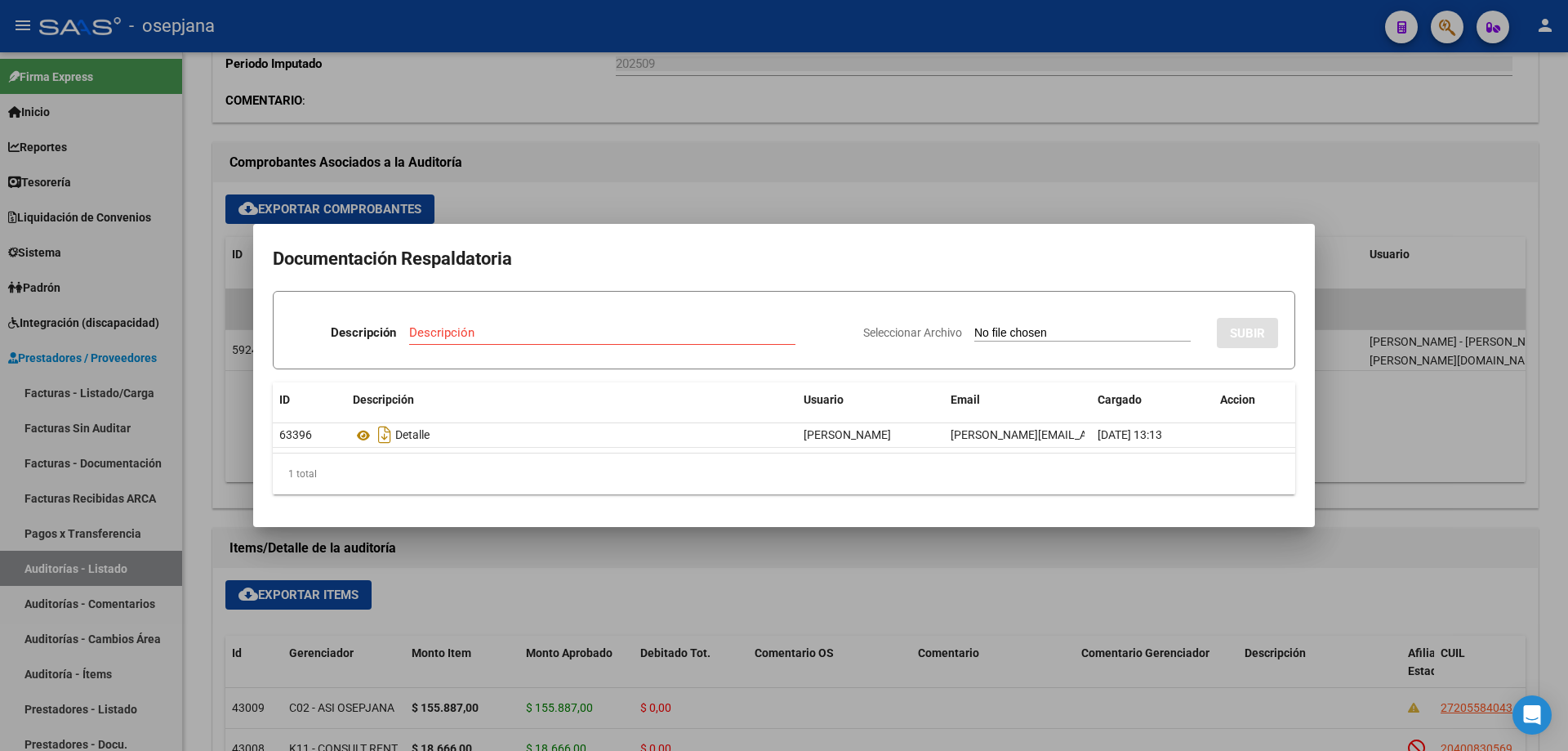
click at [648, 554] on div at bounding box center [784, 375] width 1568 height 751
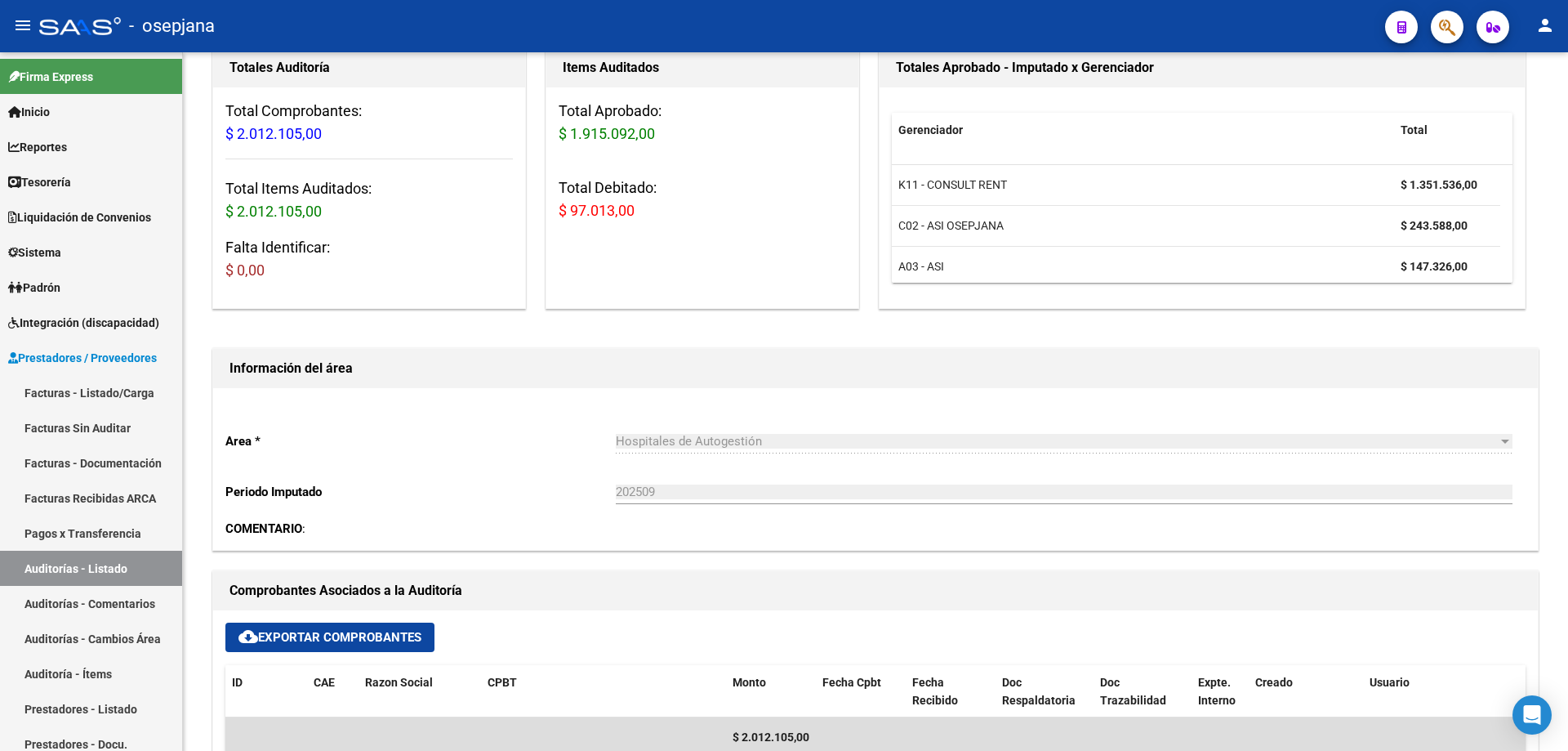
scroll to position [0, 0]
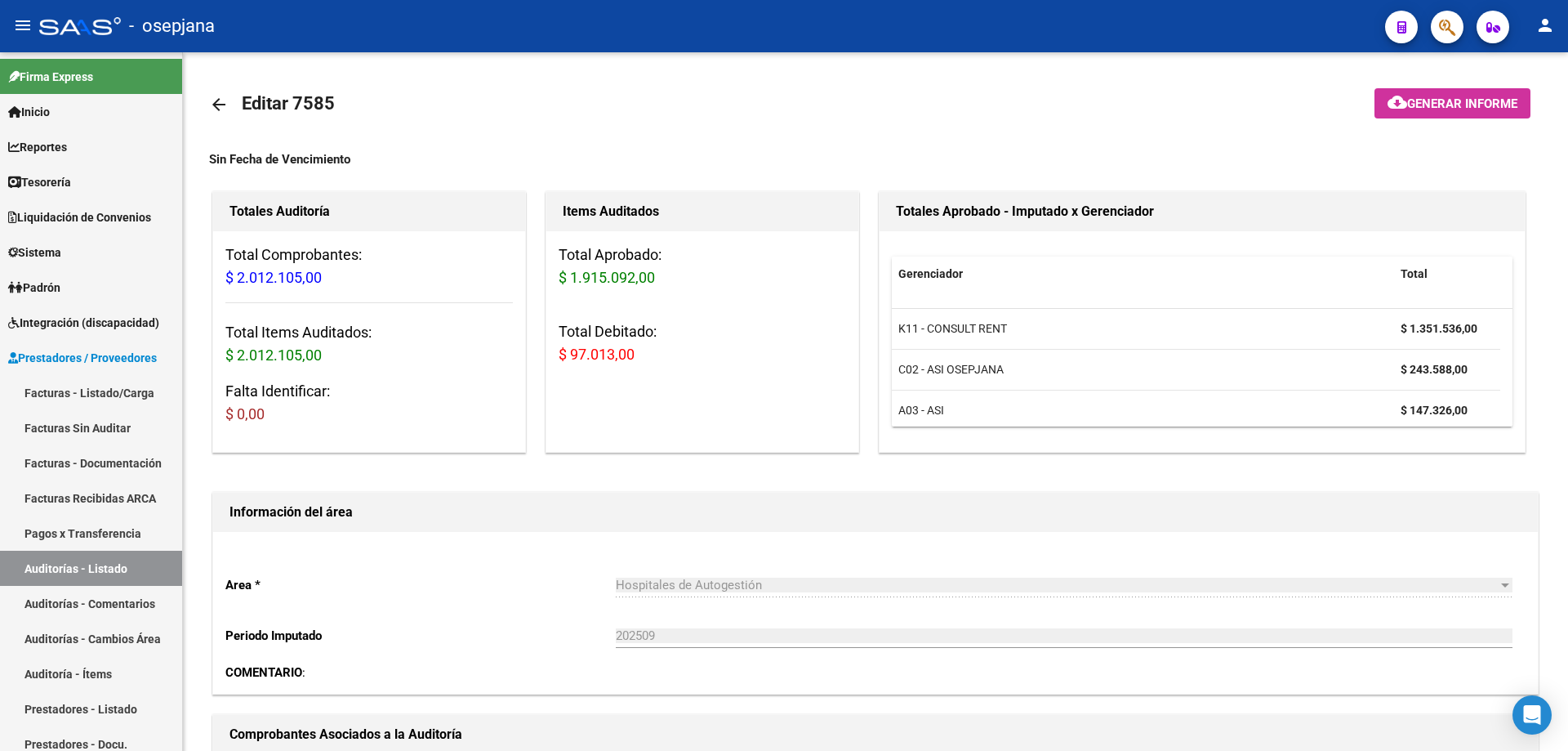
click at [213, 98] on mat-icon "arrow_back" at bounding box center [219, 105] width 20 height 20
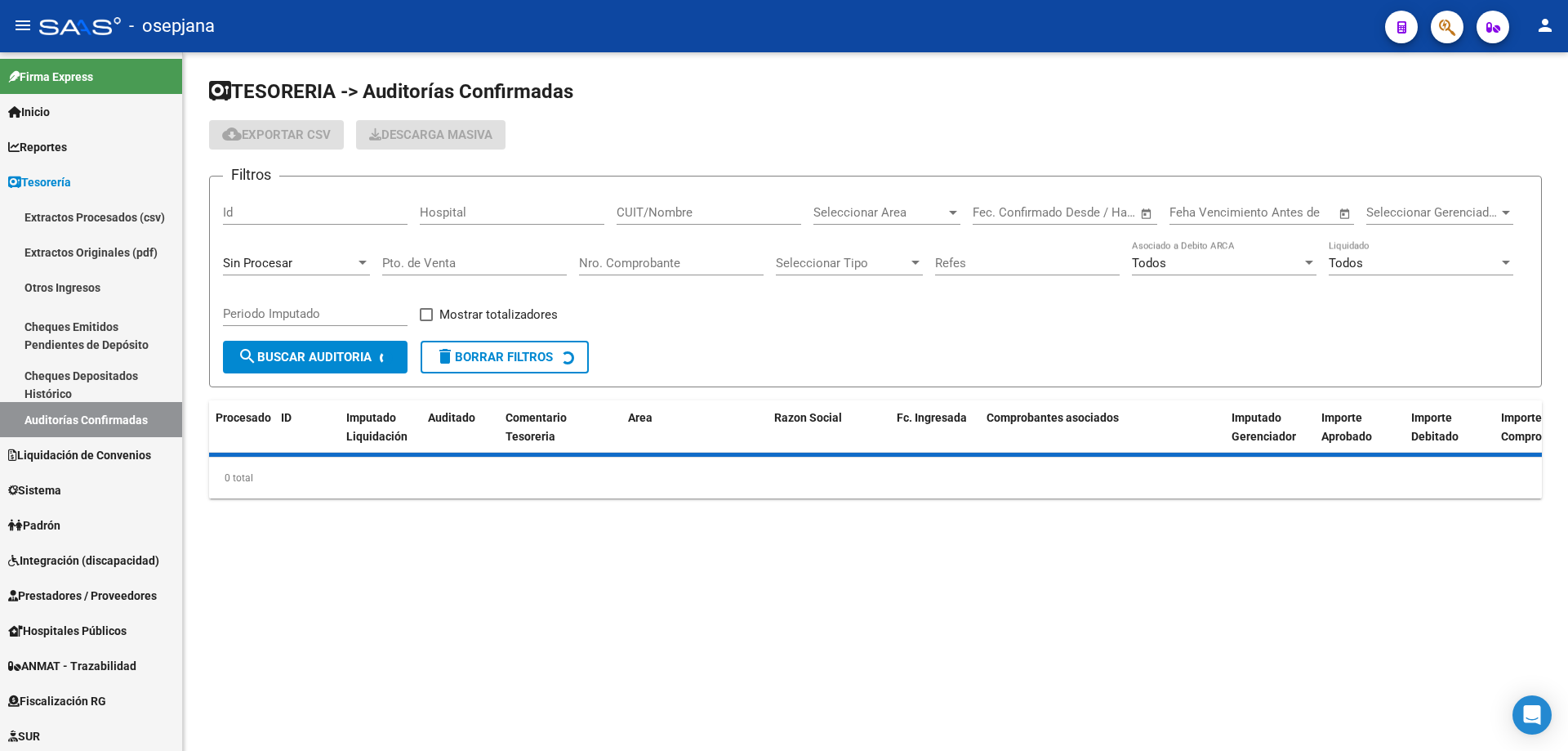
click at [621, 260] on input "Nro. Comprobante" at bounding box center [672, 263] width 185 height 14
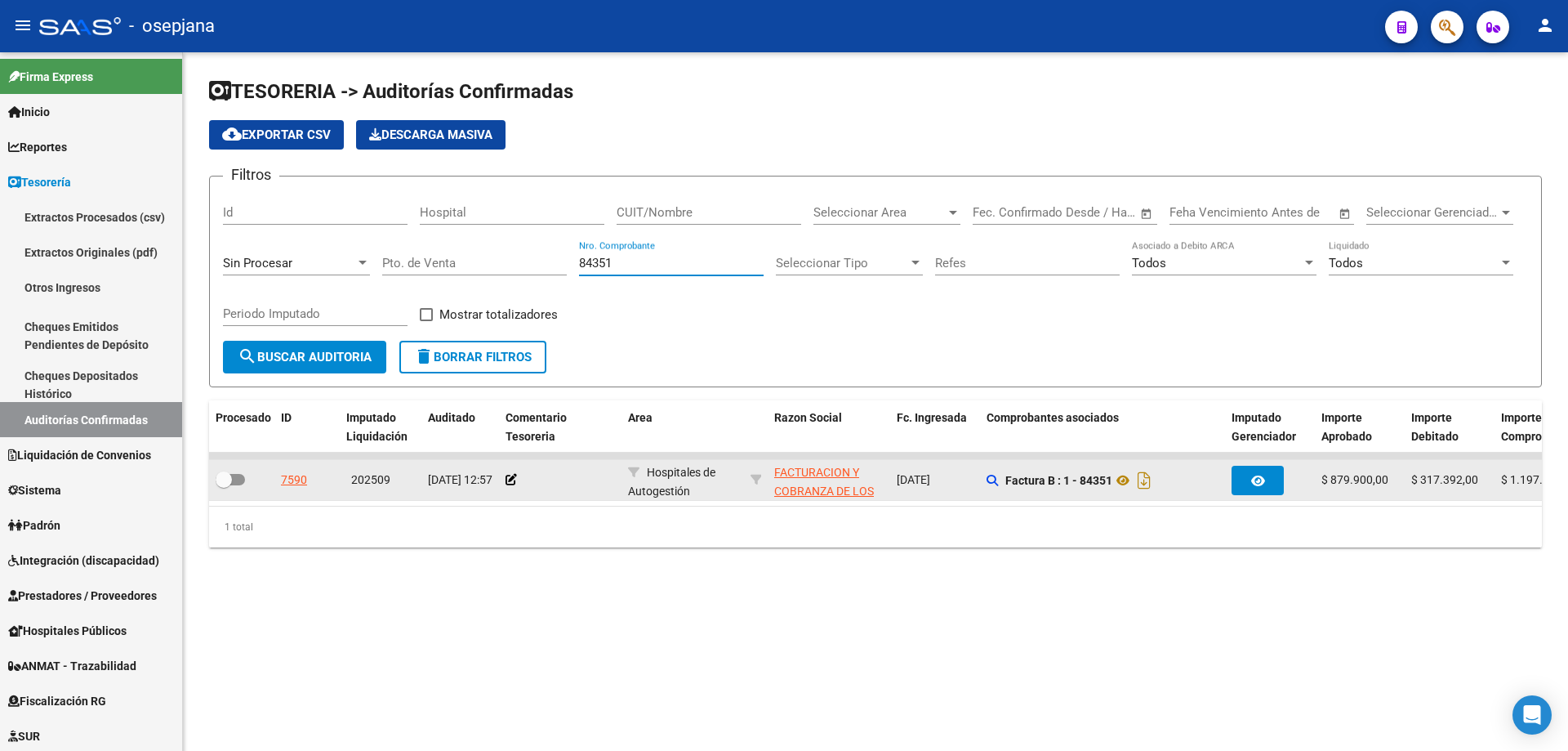
type input "84351"
click at [298, 479] on div "7590" at bounding box center [293, 480] width 26 height 19
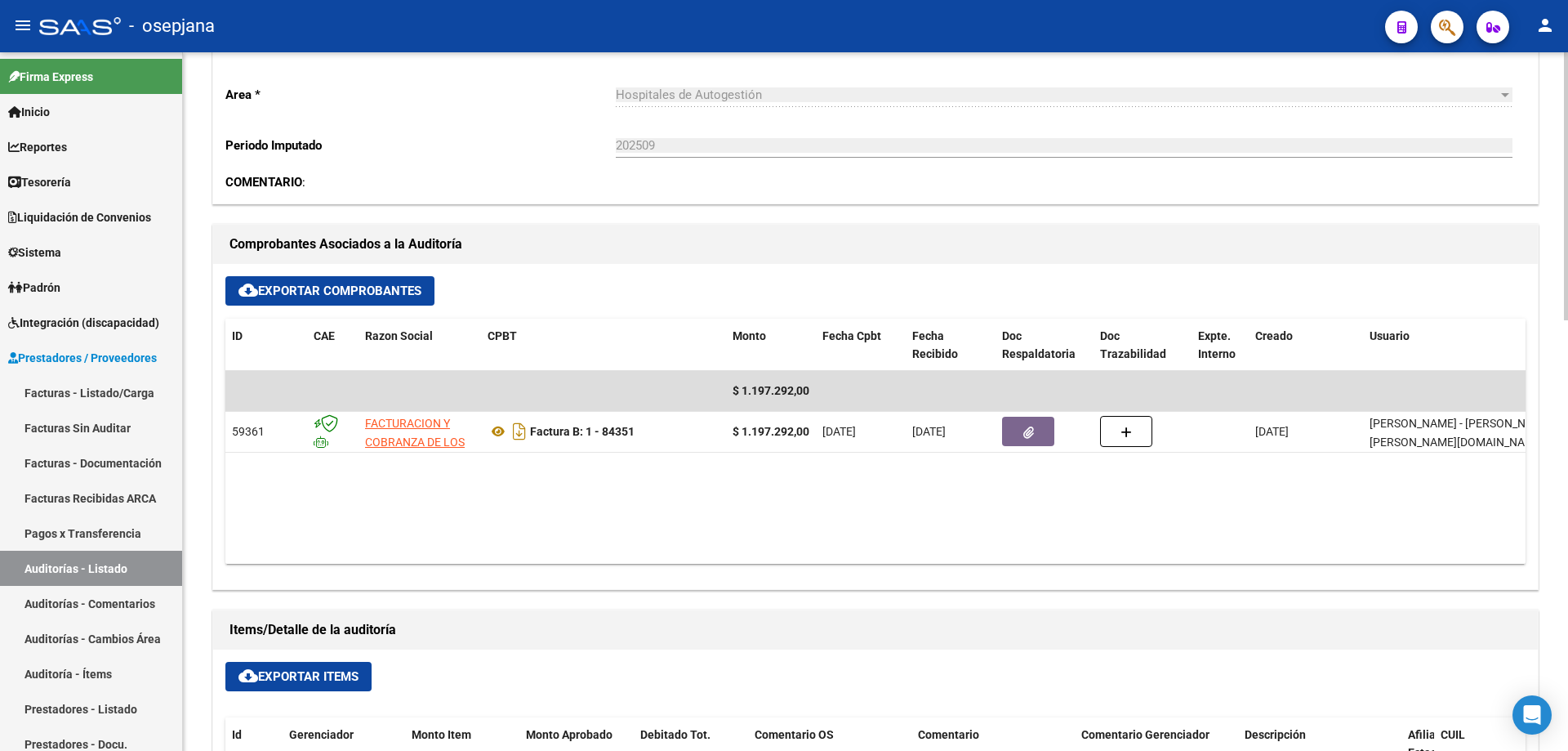
scroll to position [572, 0]
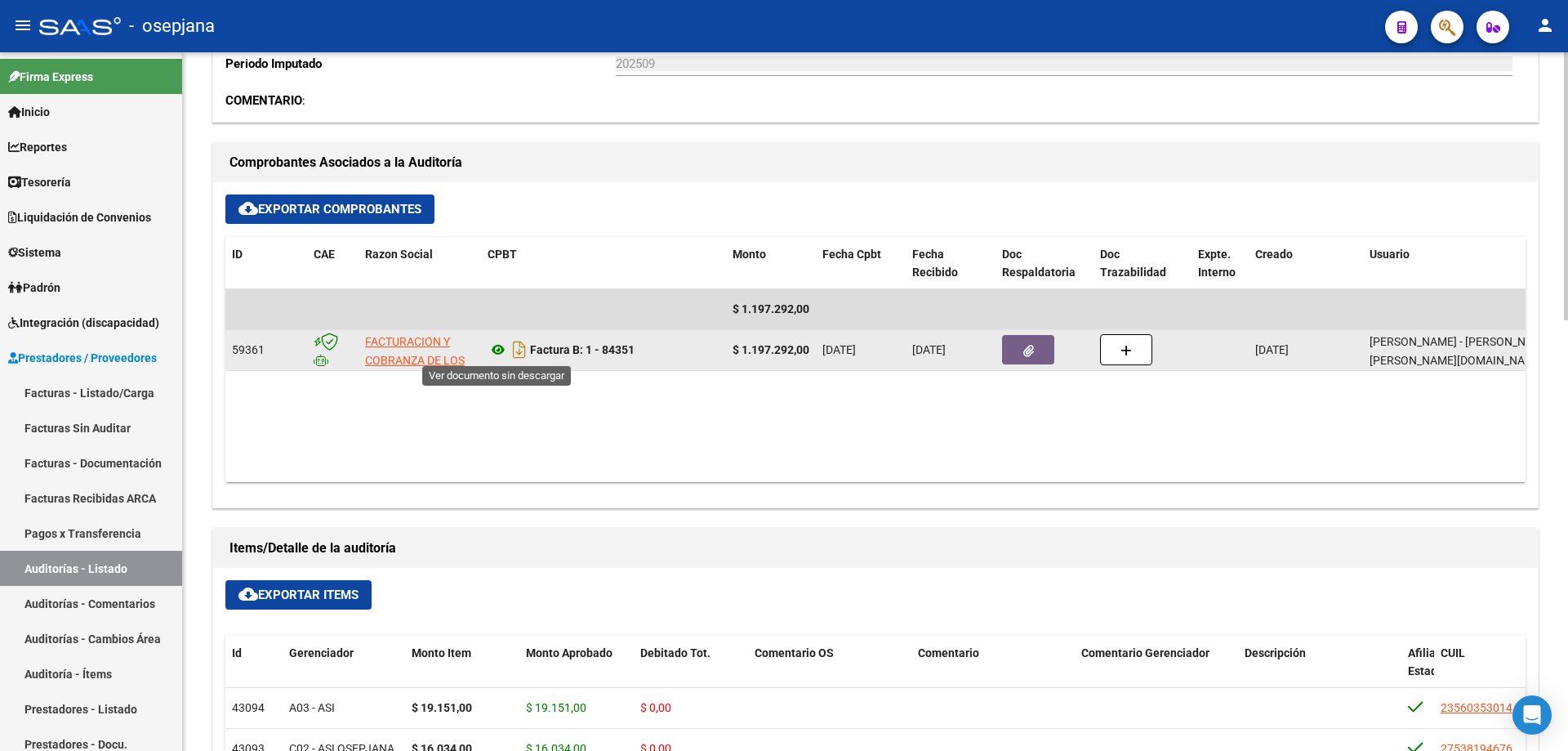
click at [500, 353] on icon at bounding box center [497, 350] width 21 height 20
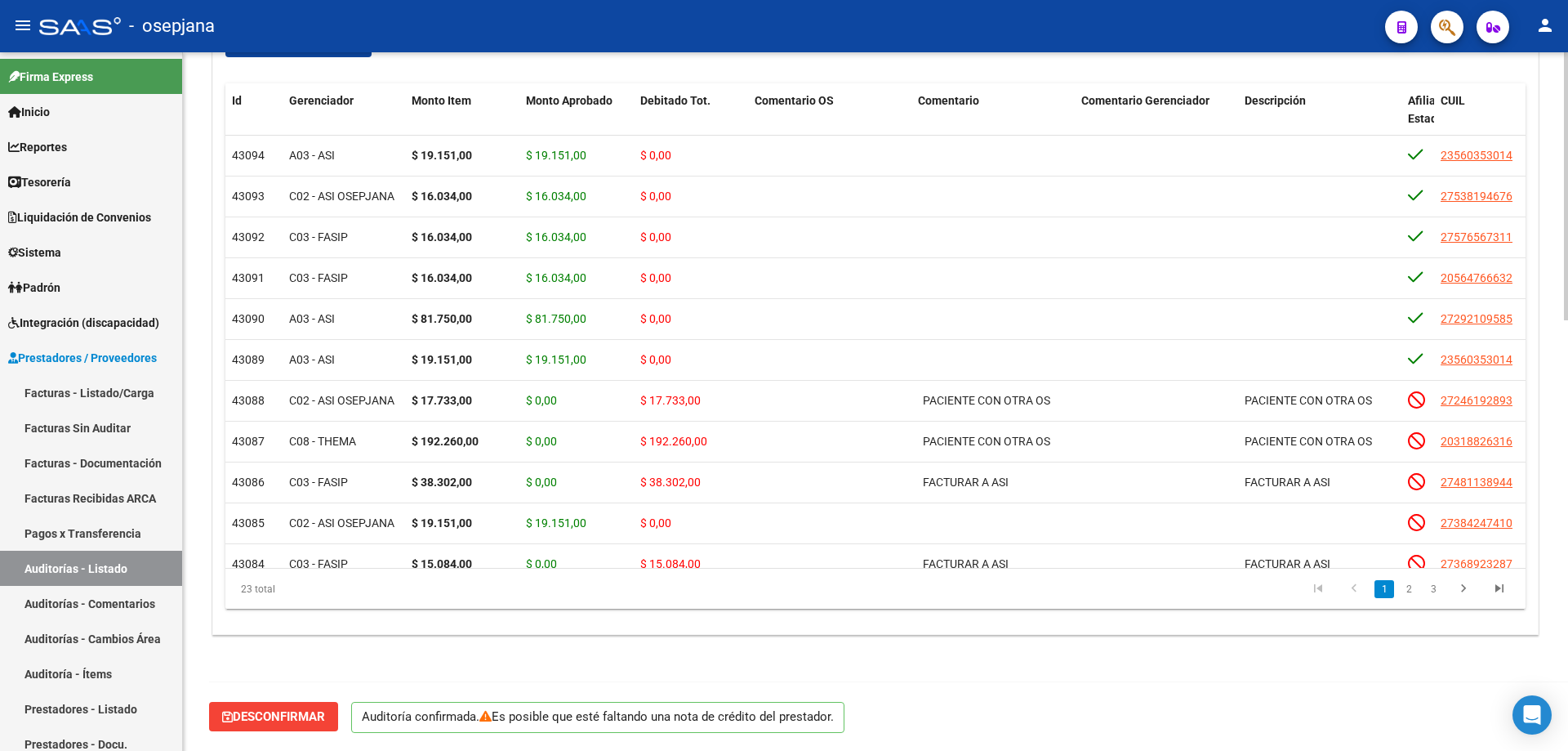
scroll to position [716, 0]
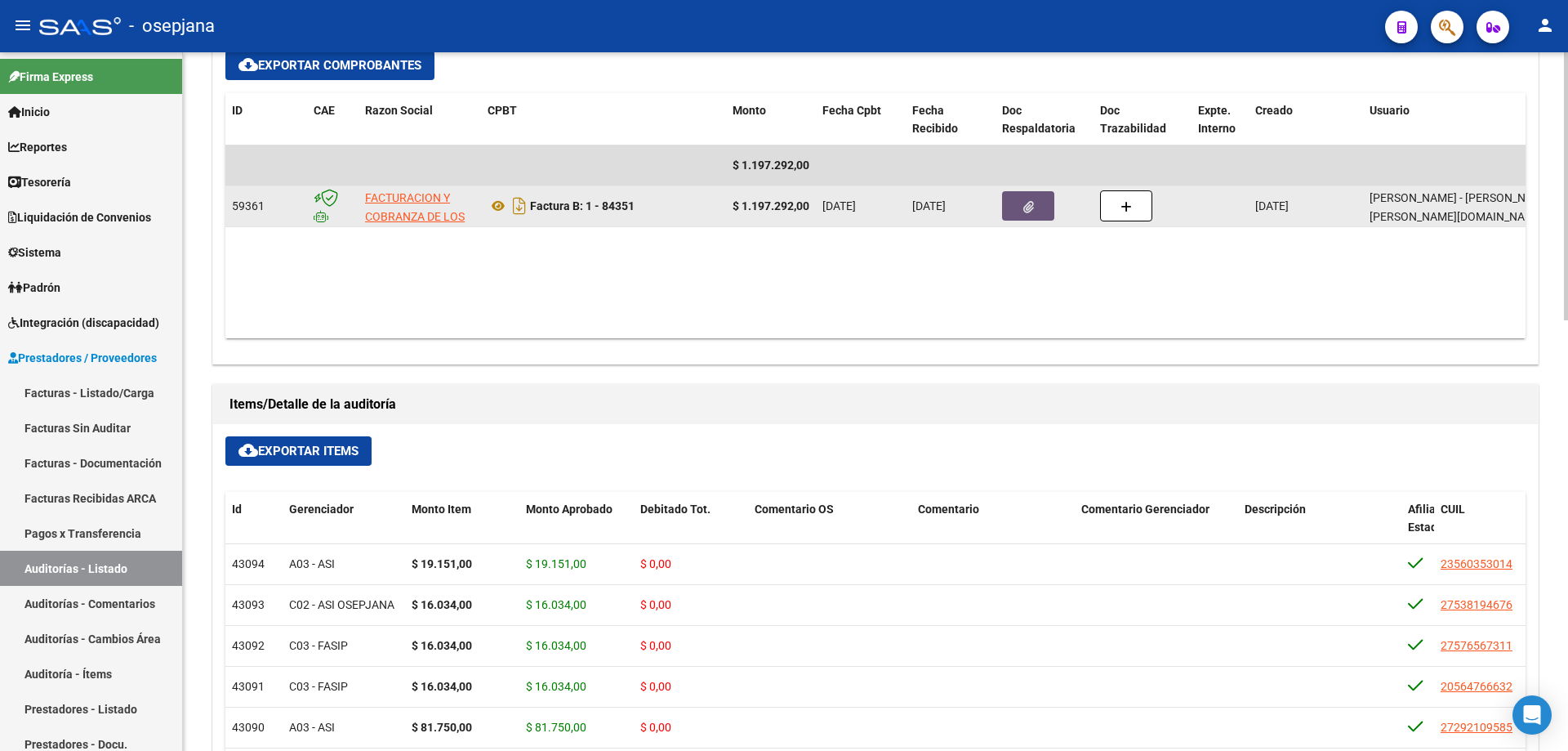
click at [1019, 197] on button "button" at bounding box center [1028, 206] width 53 height 29
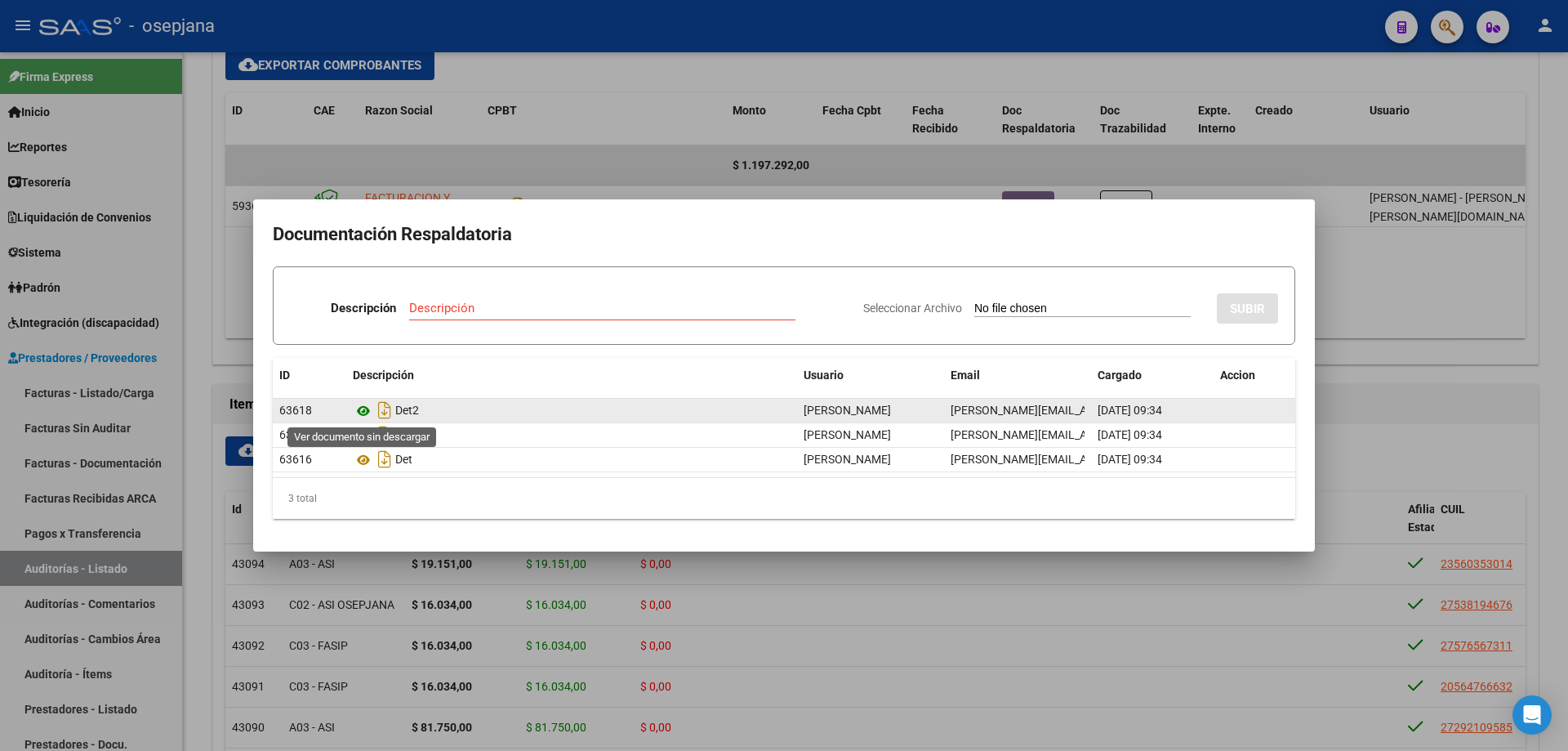
click at [365, 408] on icon at bounding box center [363, 411] width 21 height 20
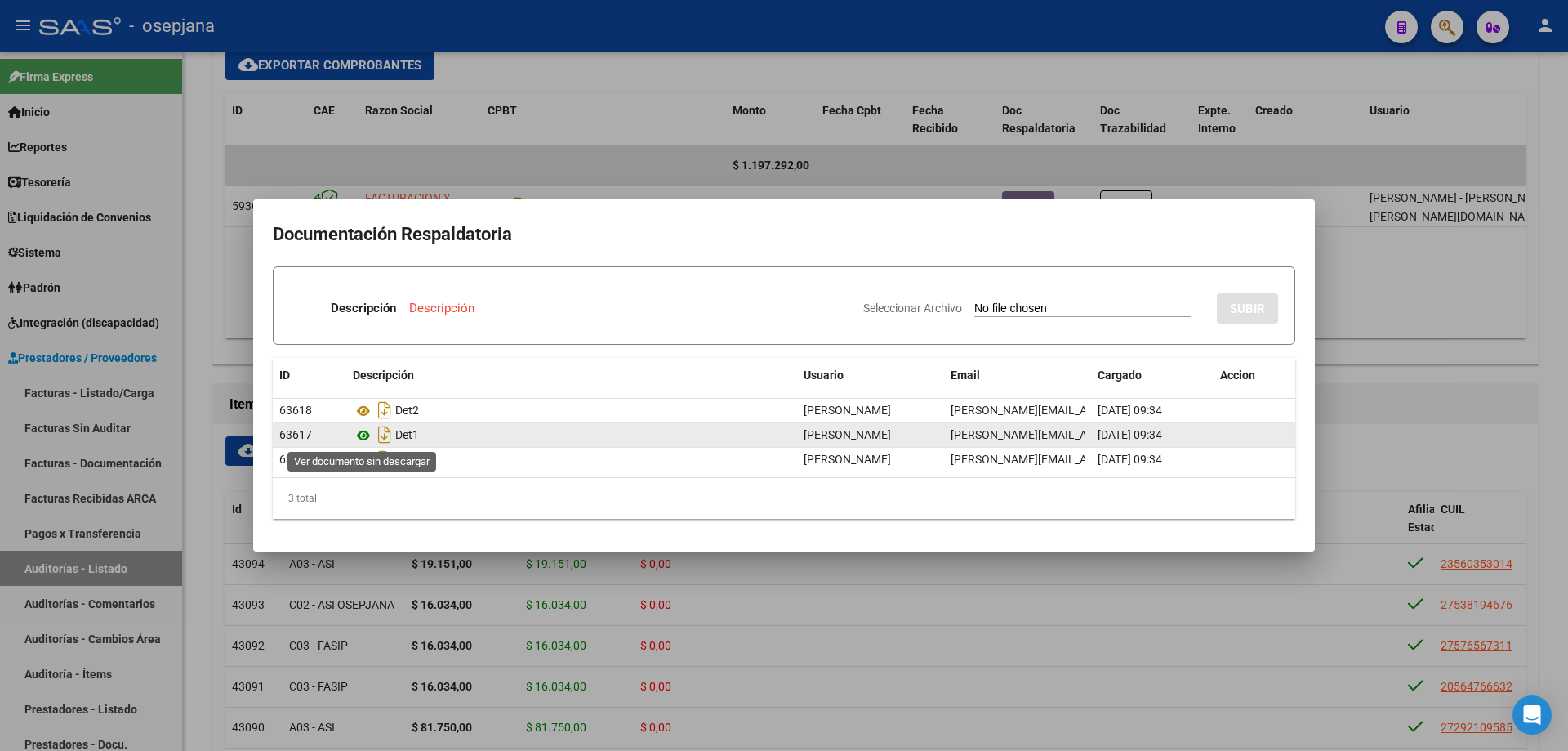
click at [360, 436] on icon at bounding box center [363, 436] width 21 height 20
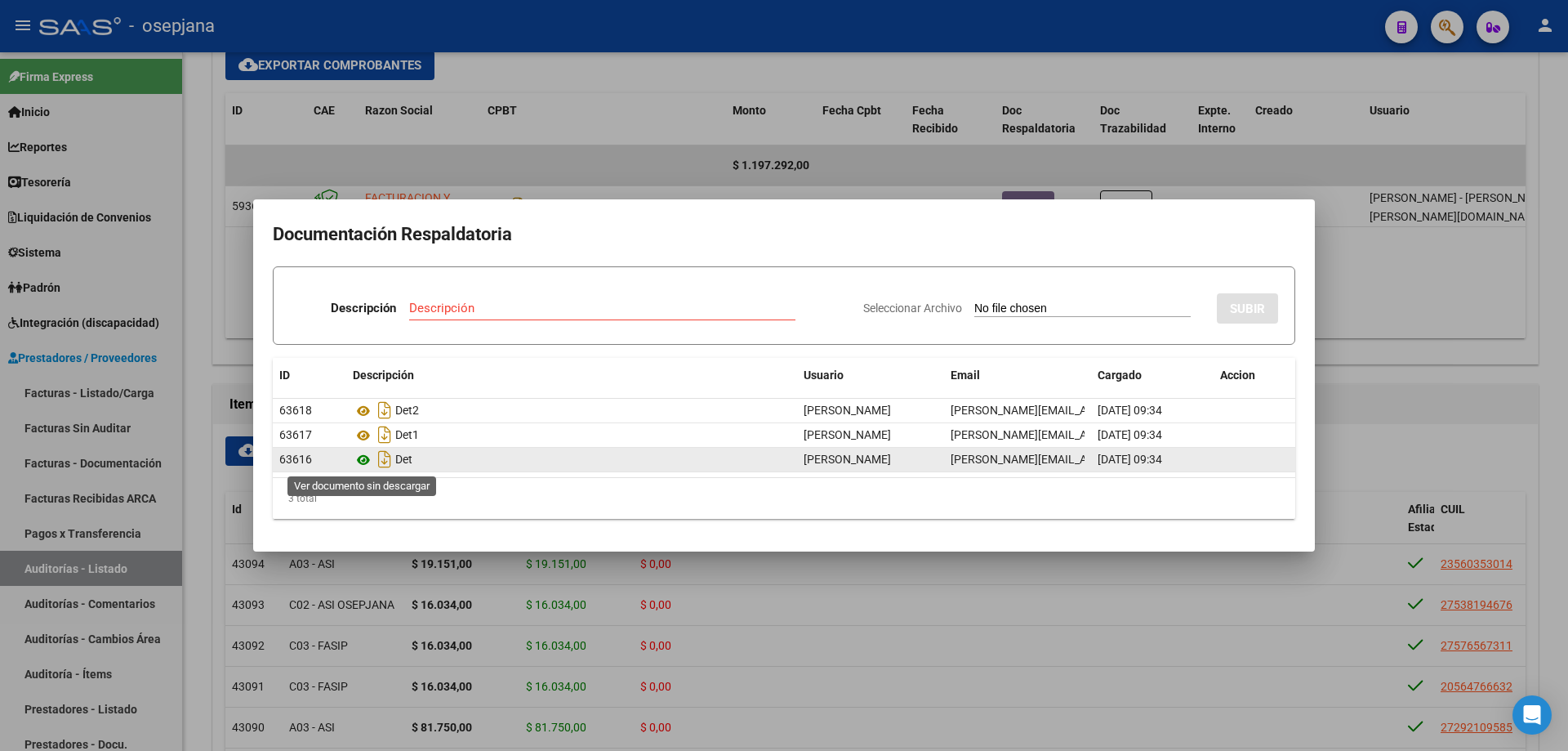
click at [364, 458] on icon at bounding box center [363, 460] width 21 height 20
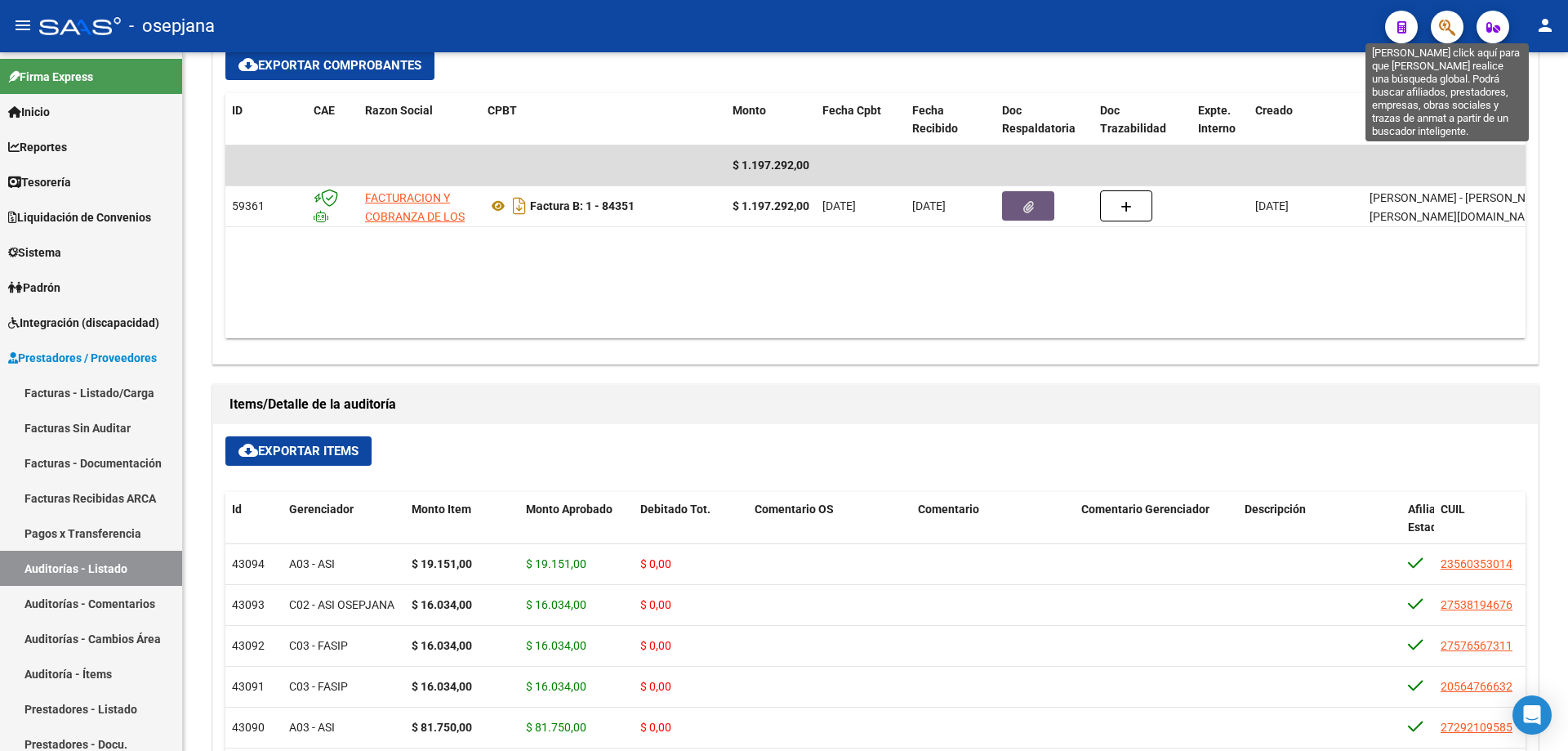
click at [1443, 26] on icon "button" at bounding box center [1447, 27] width 16 height 19
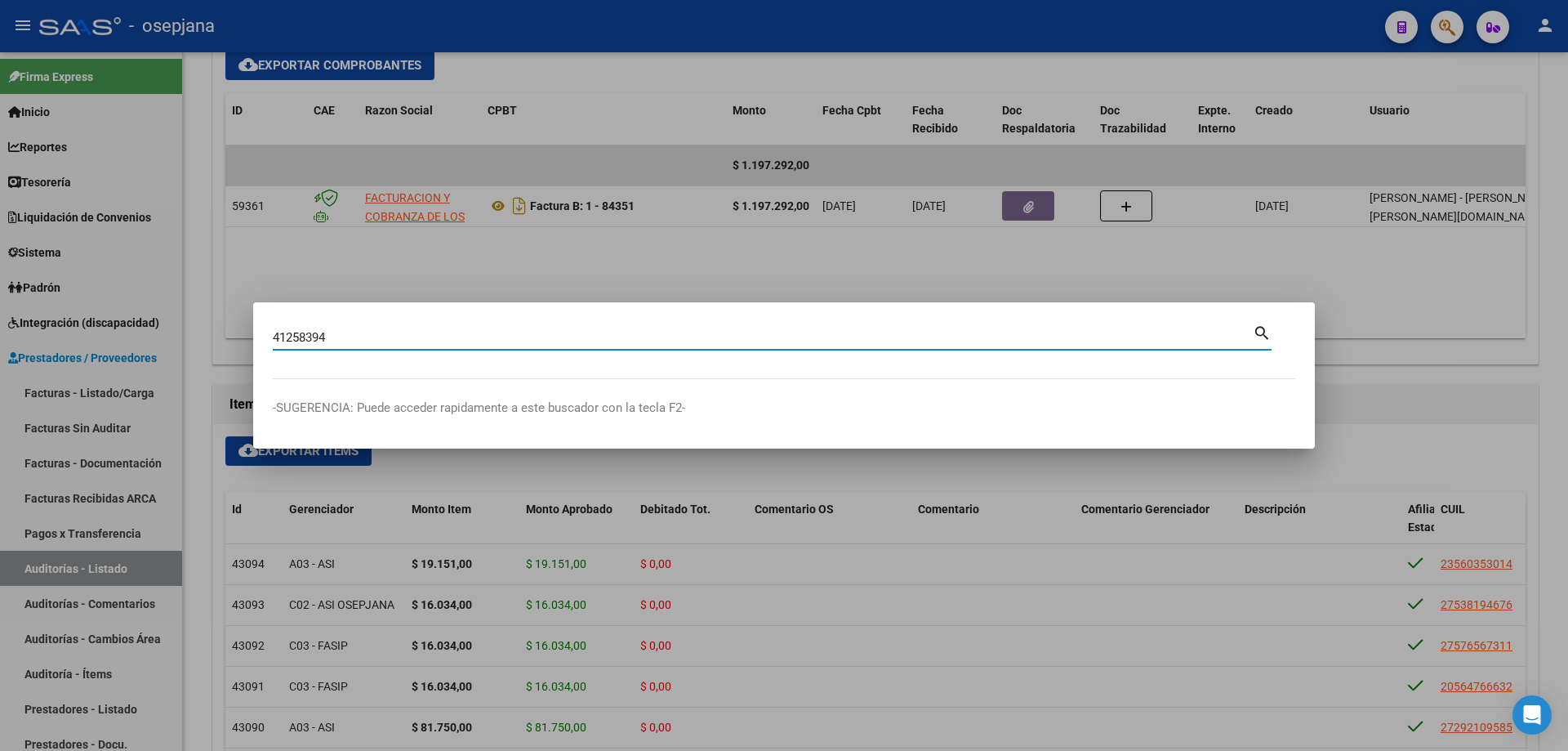
type input "41258394"
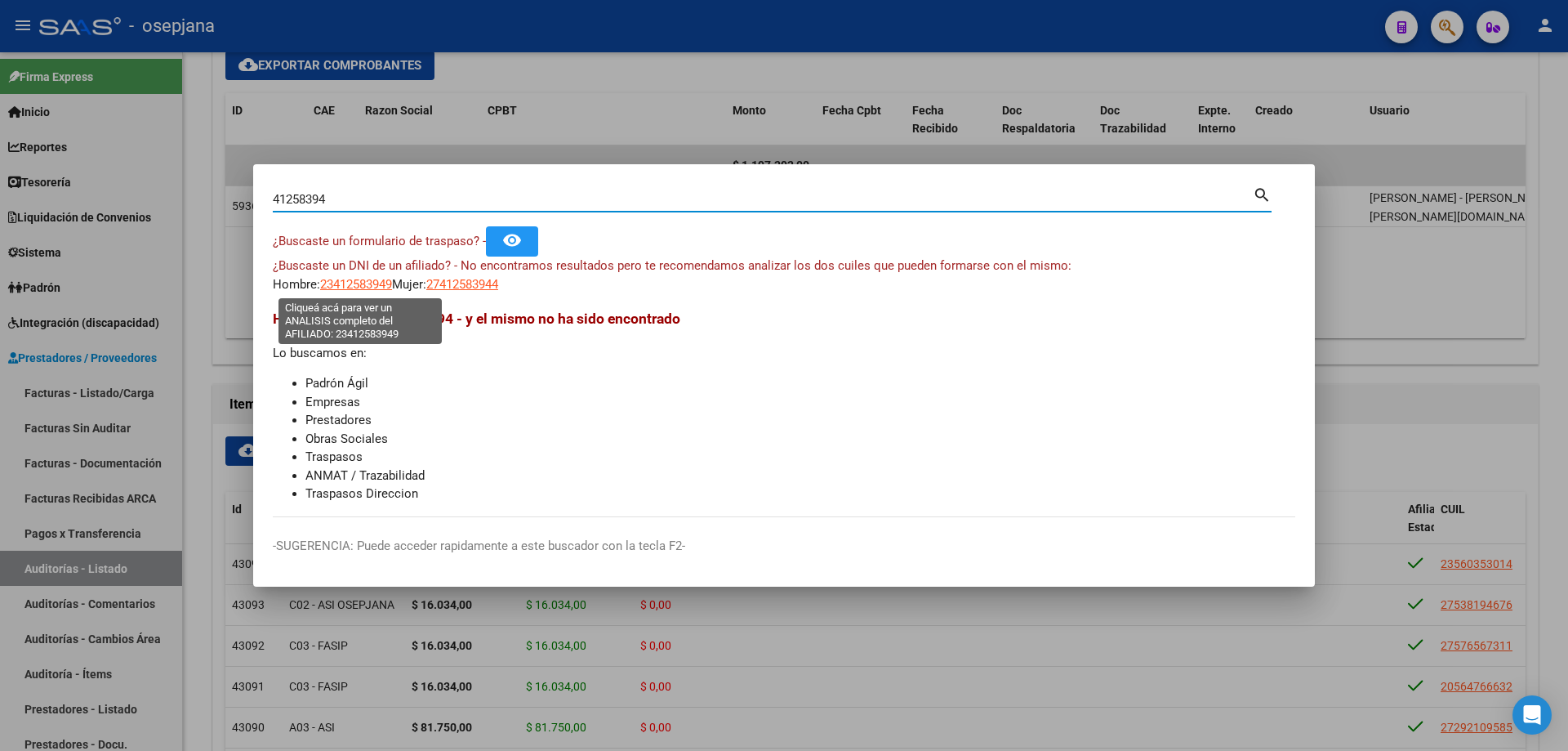
click at [382, 285] on span "23412583949" at bounding box center [356, 284] width 72 height 14
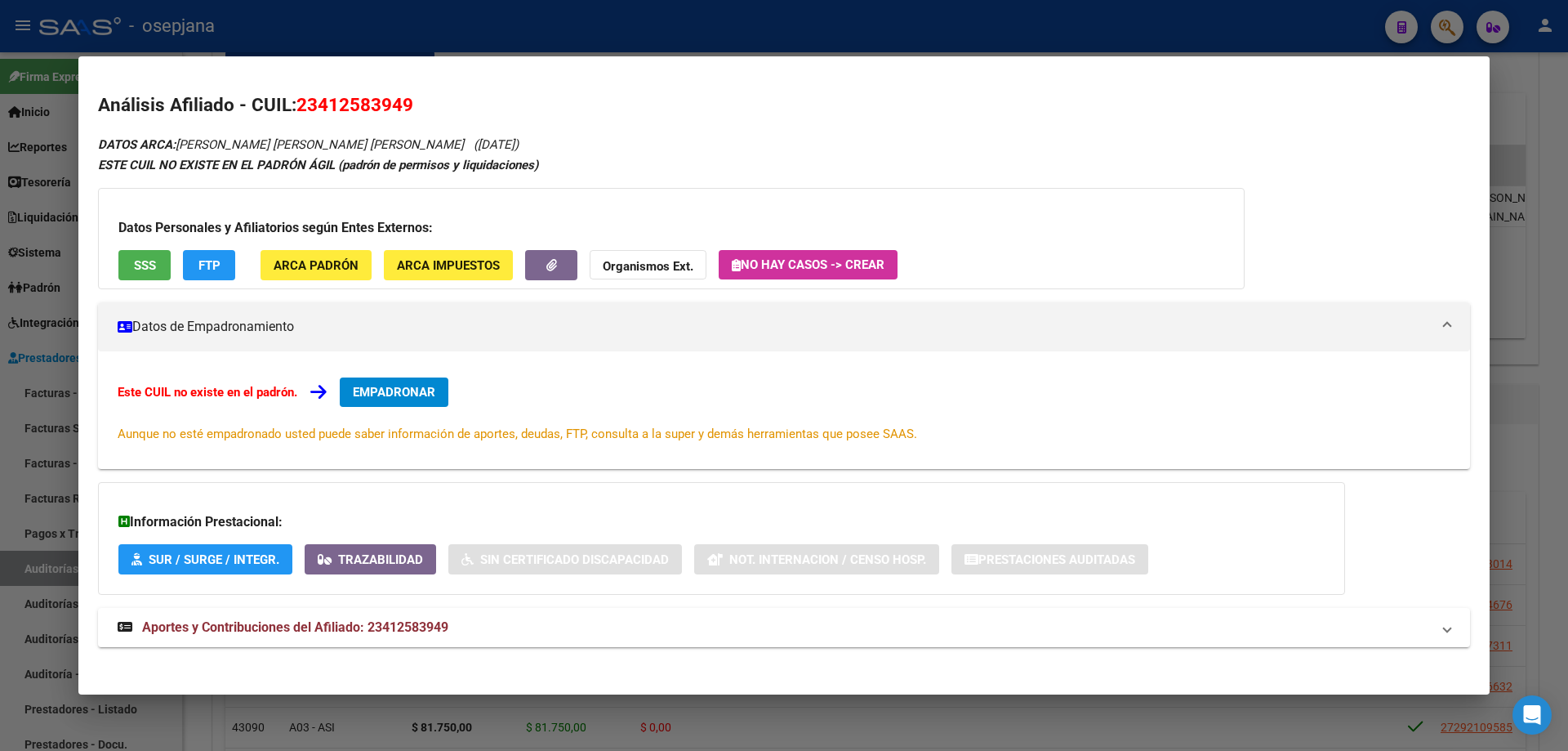
scroll to position [9, 0]
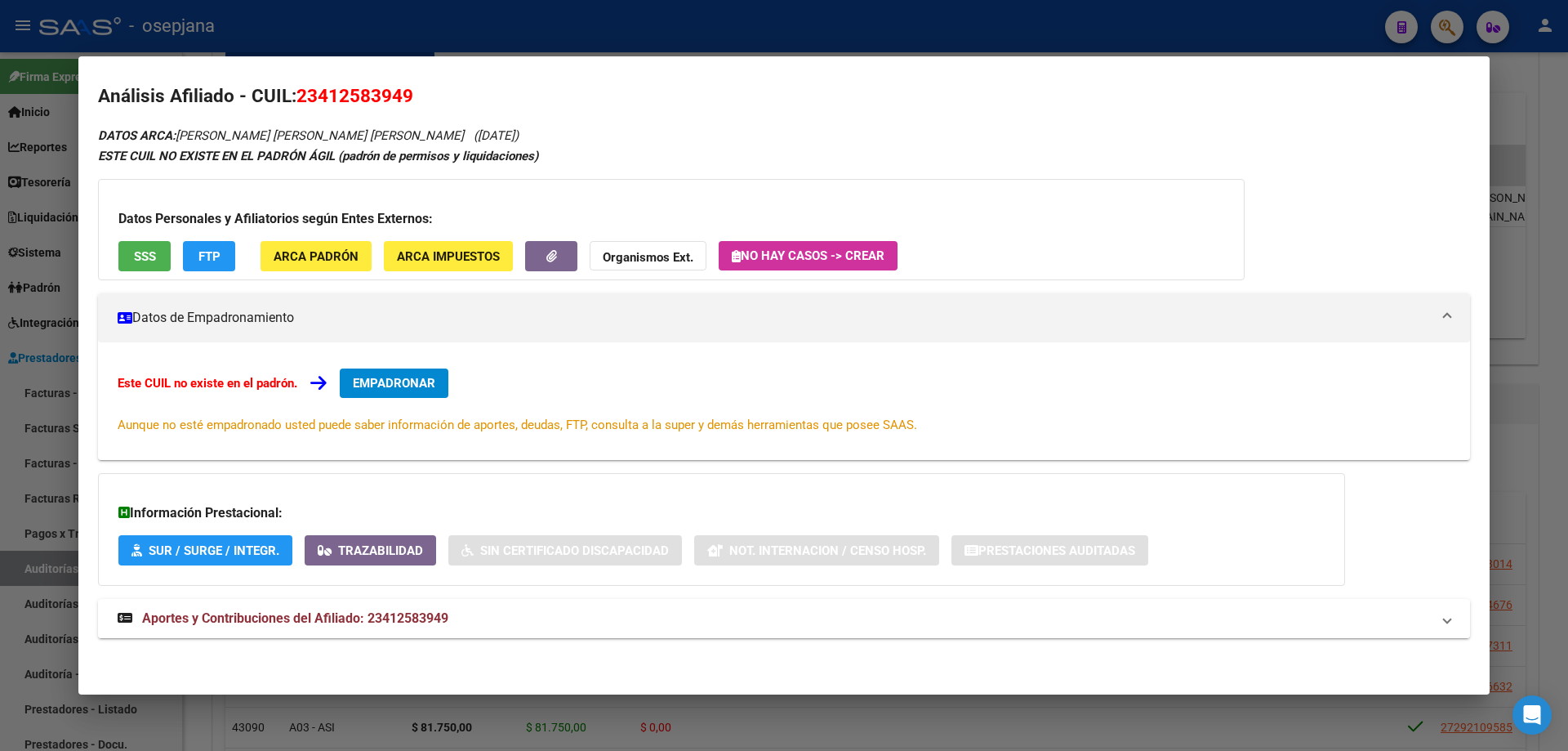
click at [423, 615] on span "Aportes y Contribuciones del Afiliado: 23412583949" at bounding box center [295, 618] width 306 height 15
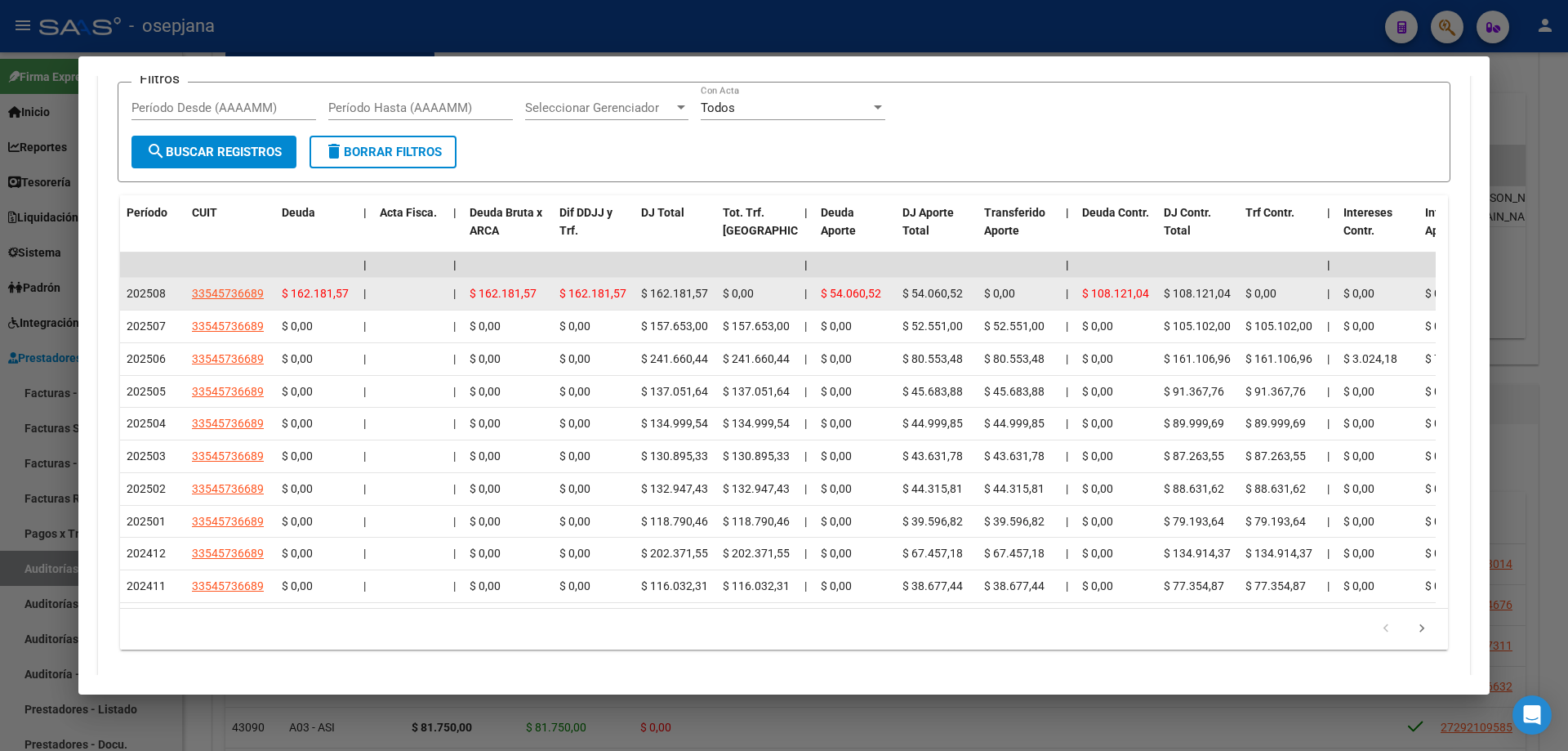
scroll to position [419, 0]
